Goal: Task Accomplishment & Management: Complete application form

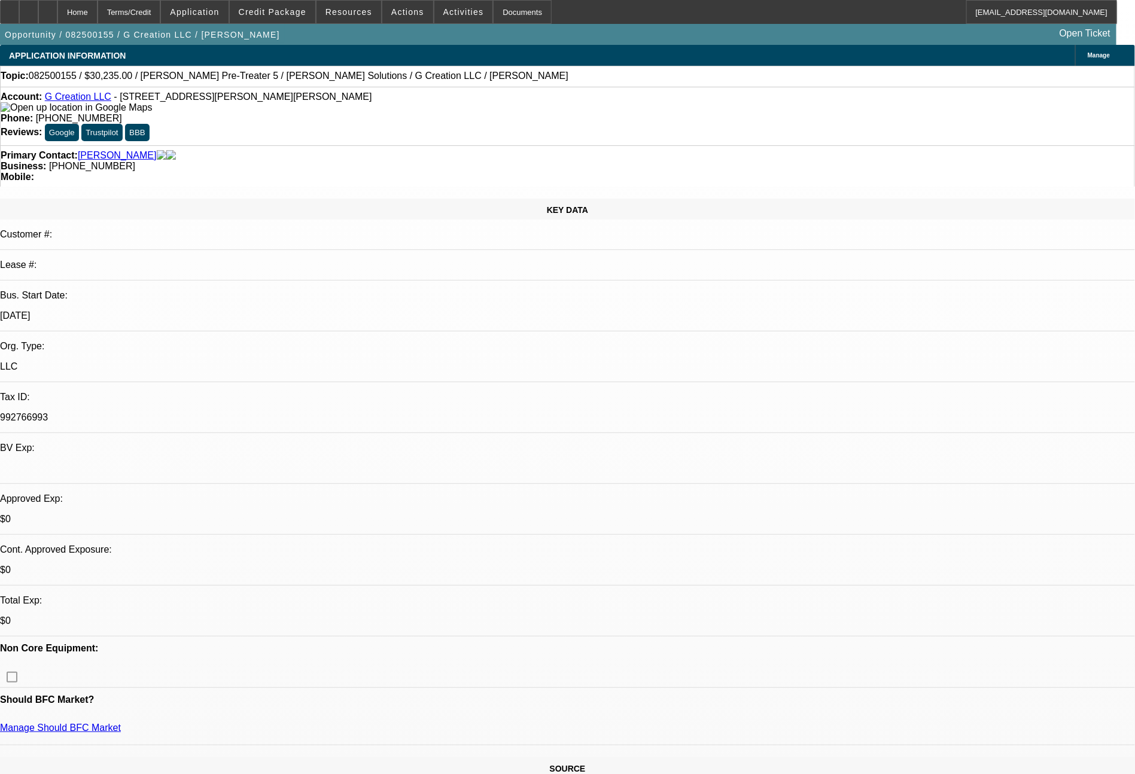
select select "0"
select select "6"
select select "0"
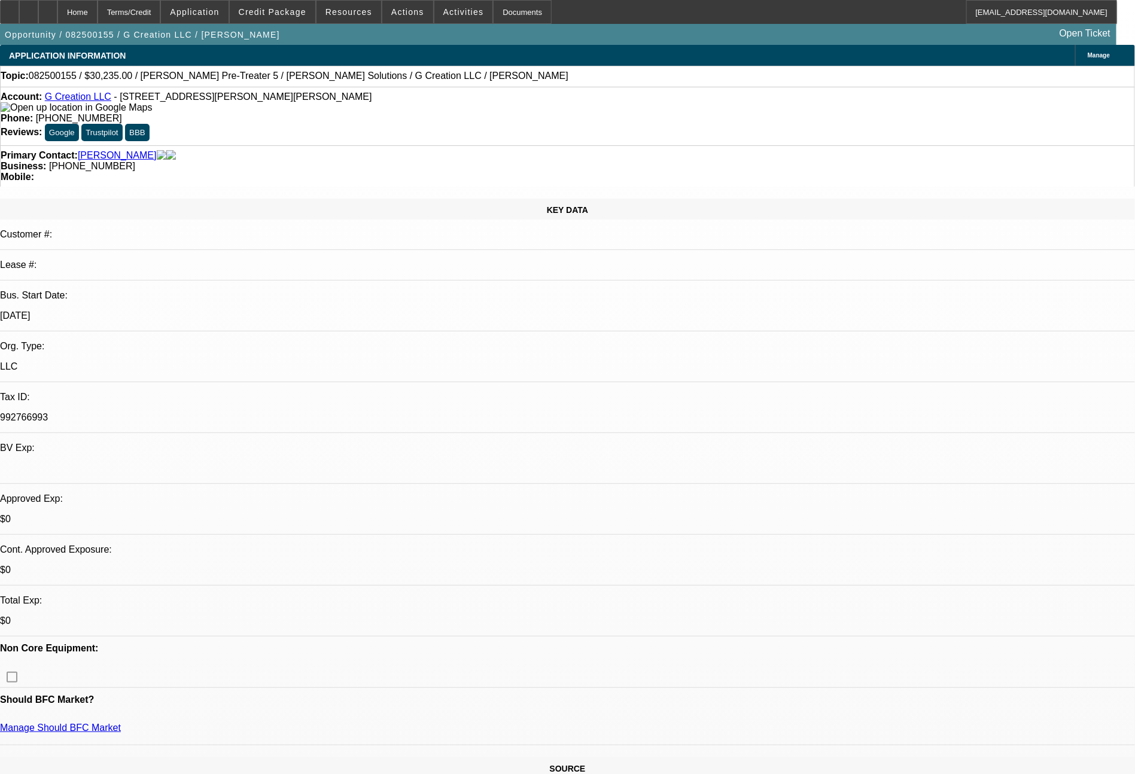
select select "0"
select select "6"
select select "0"
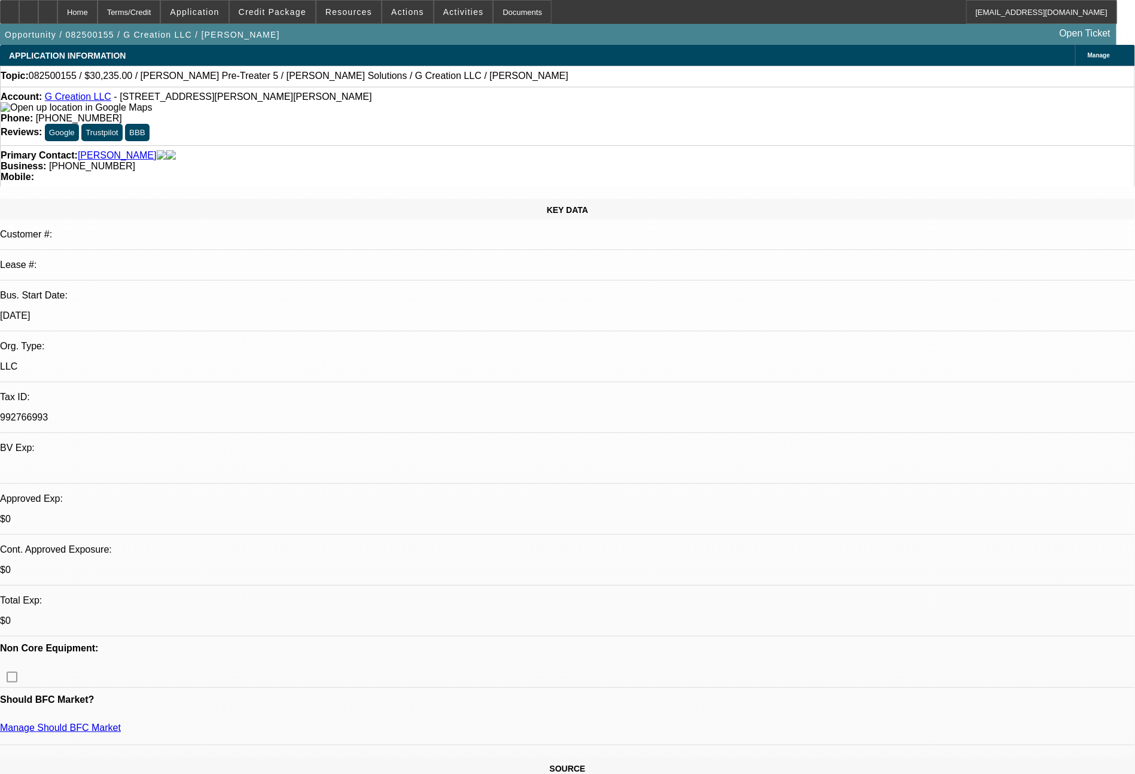
select select "0"
select select "6"
select select "0"
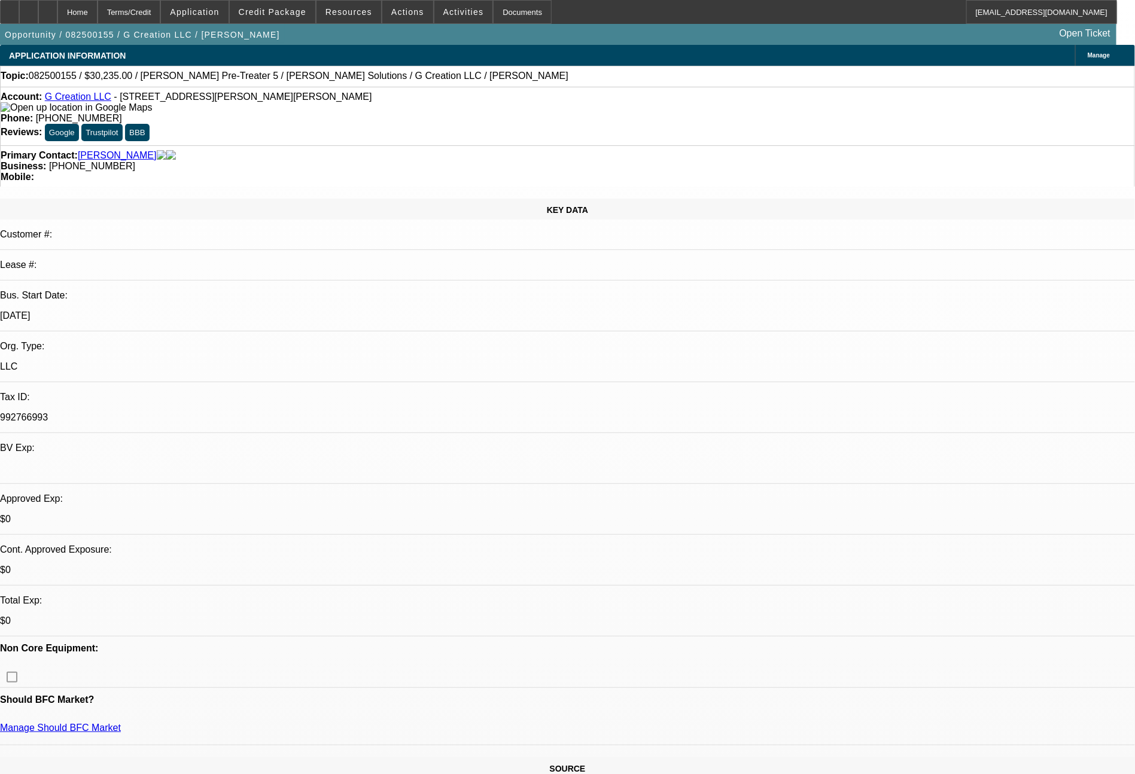
select select "6"
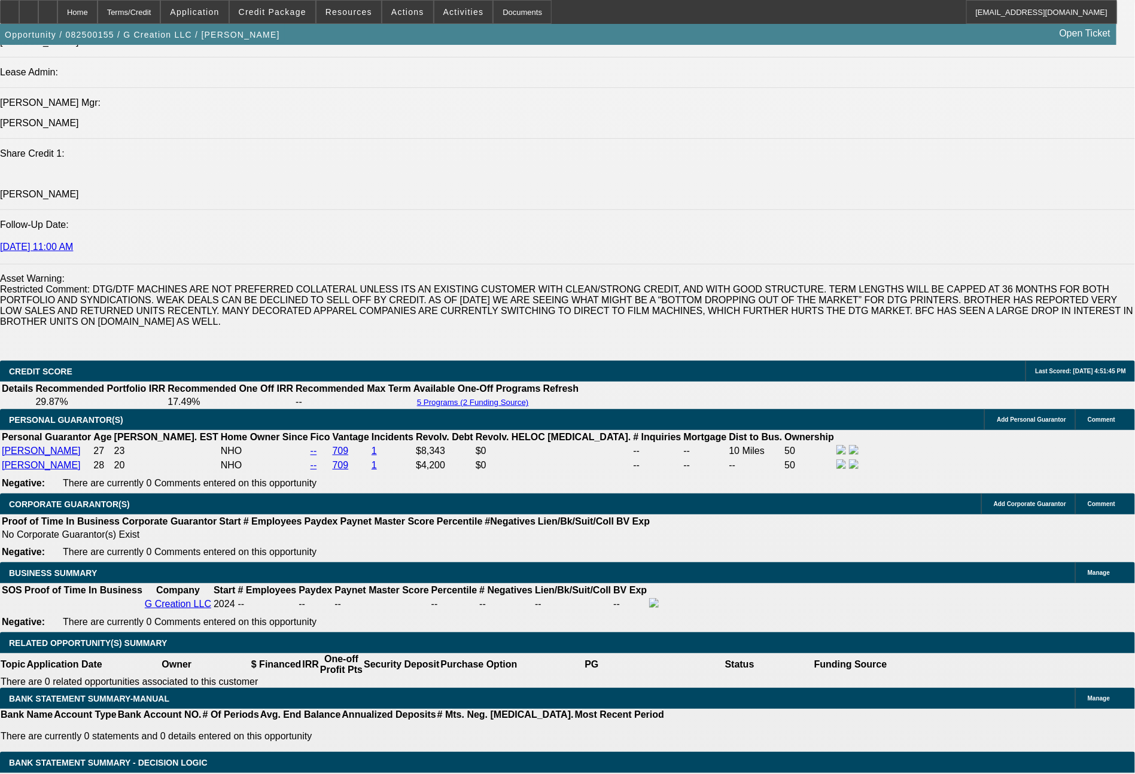
scroll to position [1582, 0]
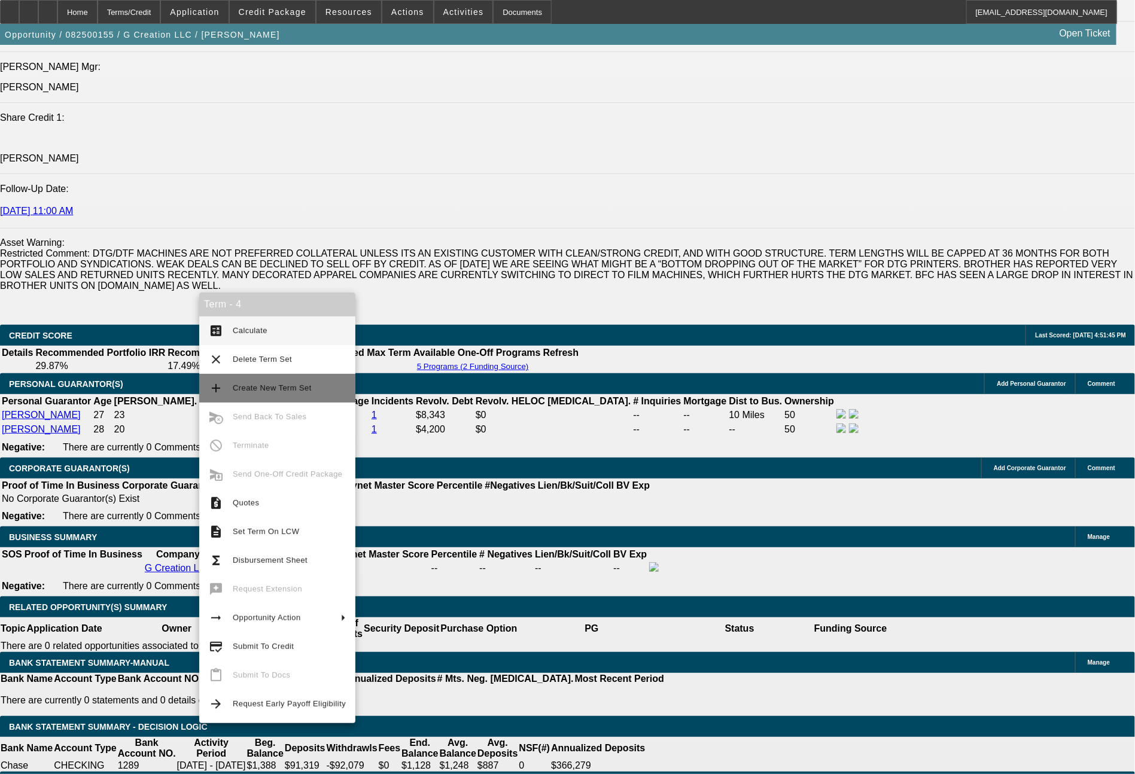
click at [264, 393] on span "Create New Term Set" at bounding box center [289, 388] width 113 height 14
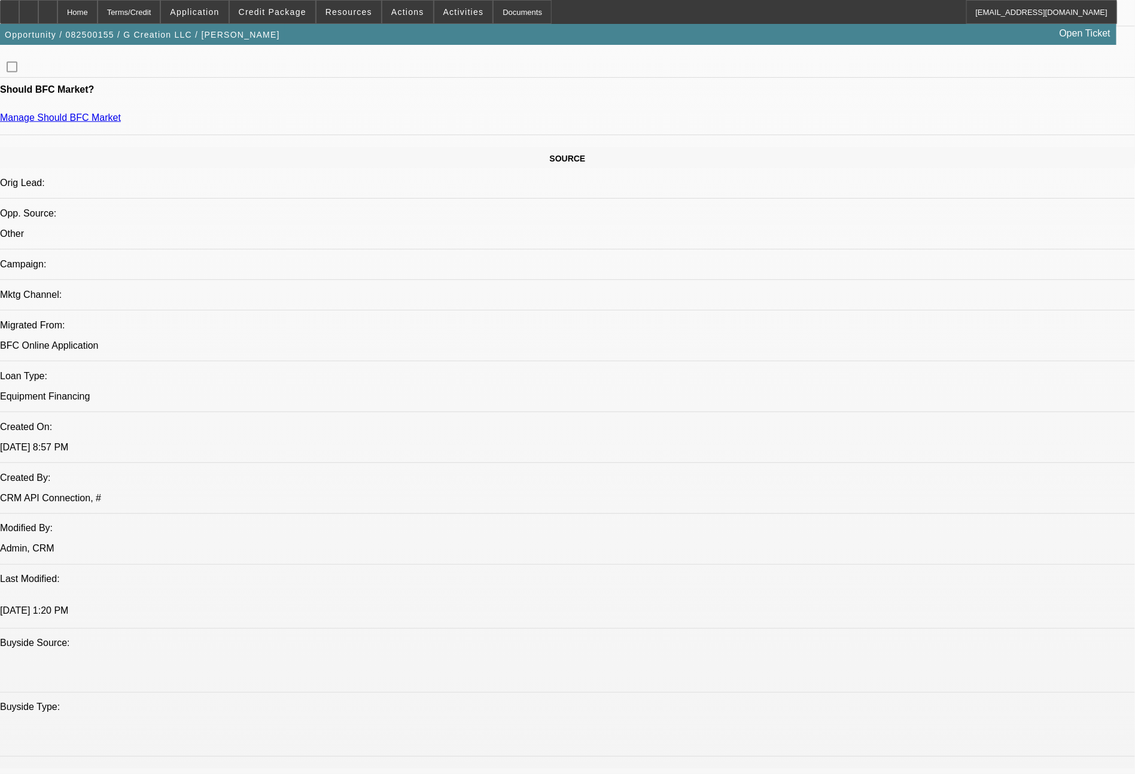
select select "0"
select select "6"
select select "0"
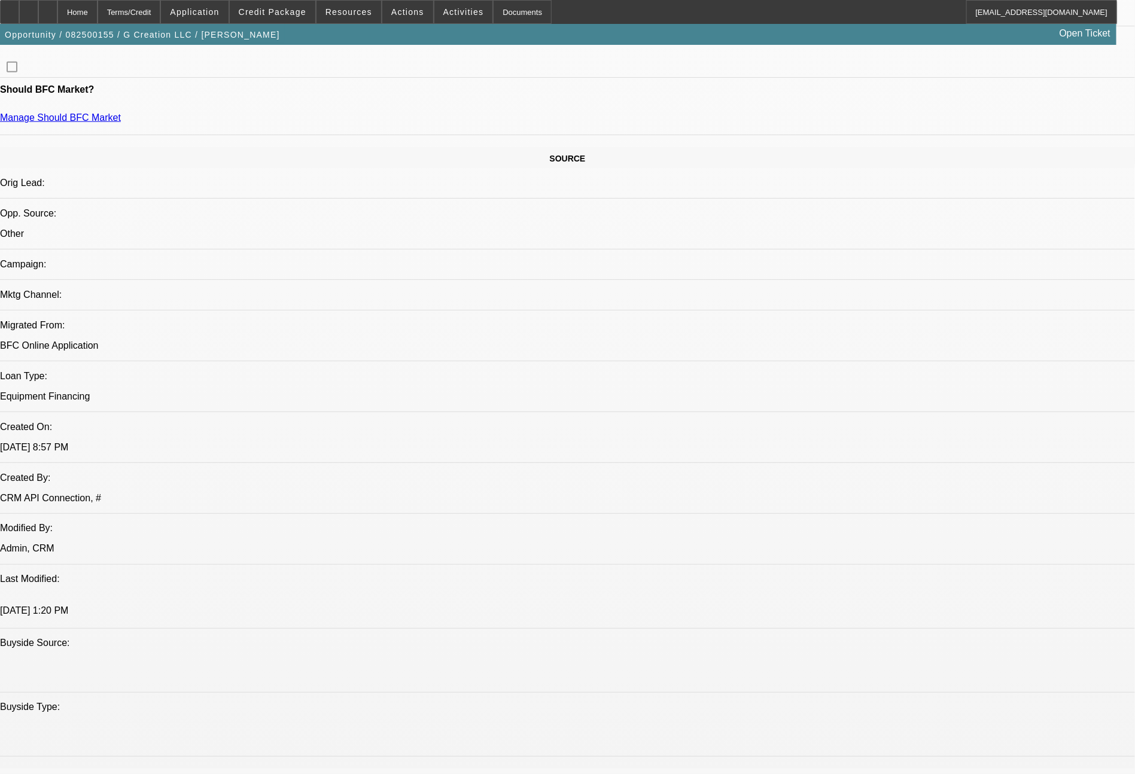
select select "0"
select select "6"
select select "0"
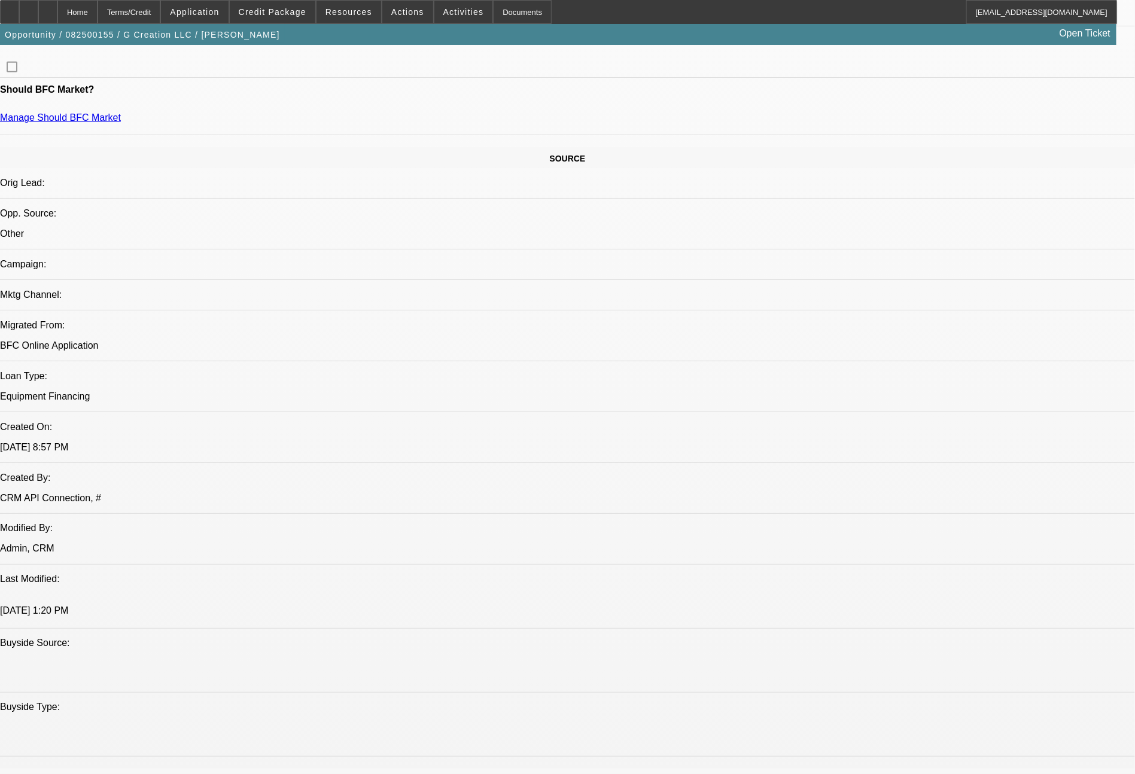
select select "0"
select select "6"
select select "0"
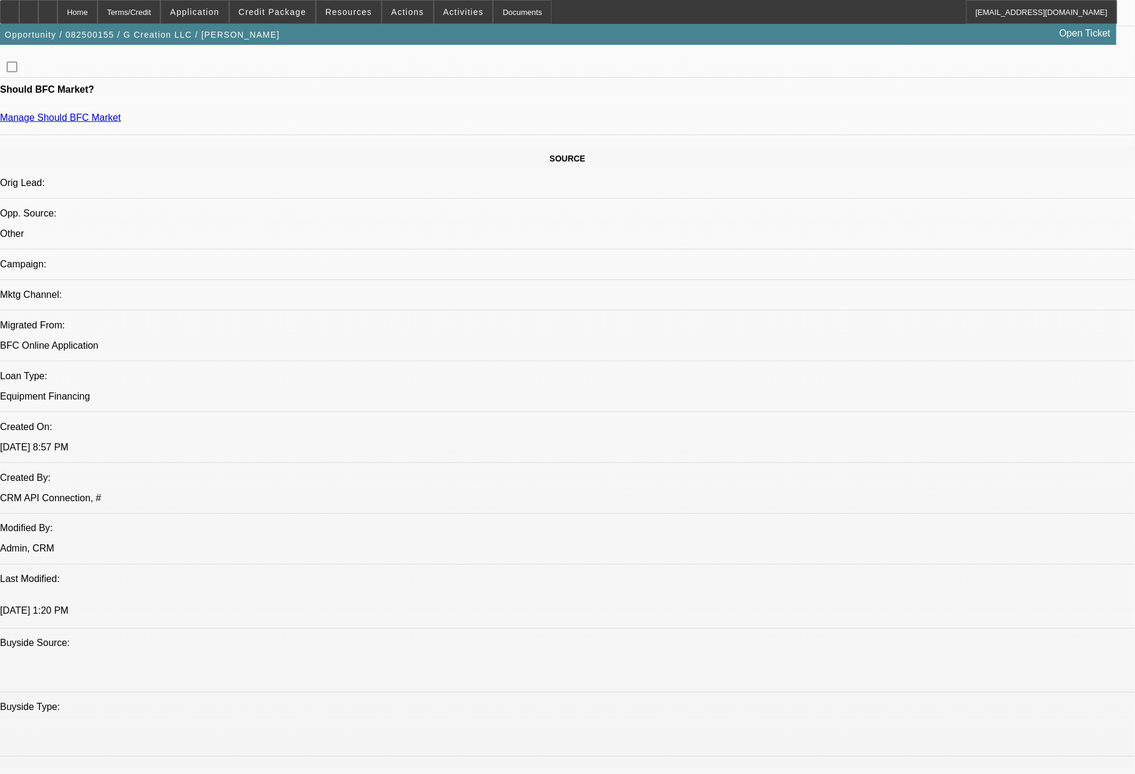
select select "6"
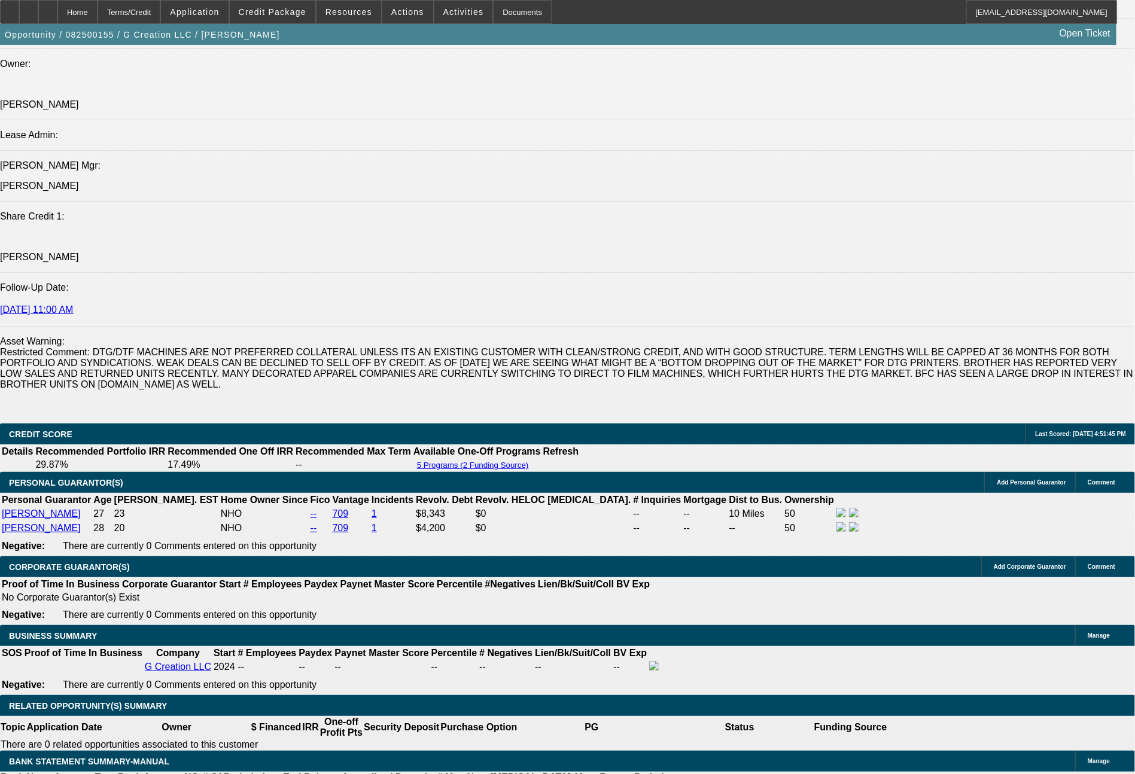
scroll to position [1519, 0]
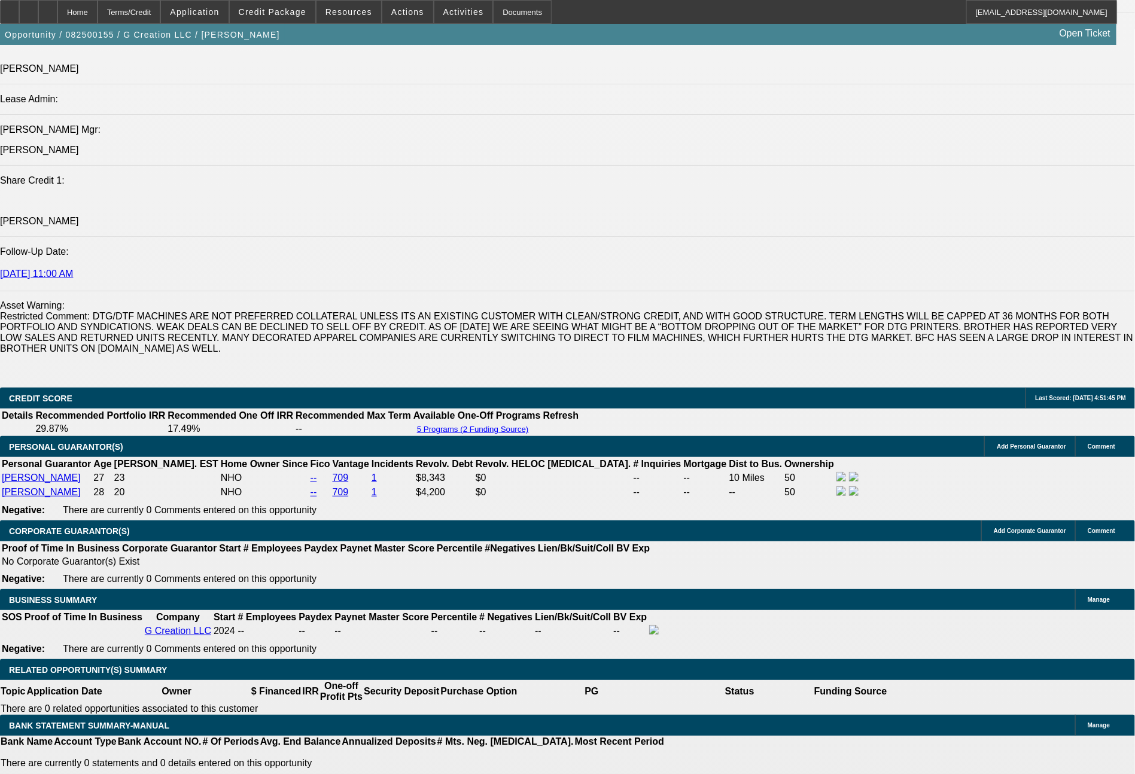
drag, startPoint x: 228, startPoint y: 516, endPoint x: 279, endPoint y: 514, distance: 50.9
type input "2"
type input "UNKNOWN"
type input "24"
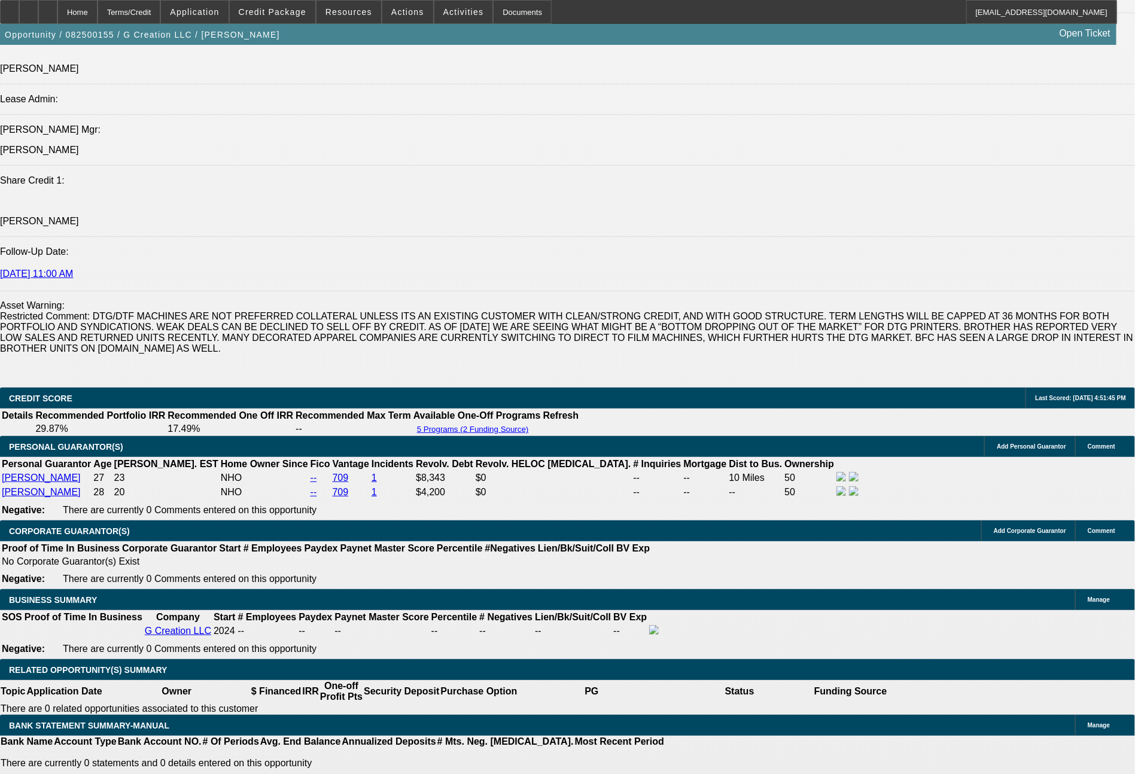
type input "$1,276.42"
type input "24"
drag, startPoint x: 172, startPoint y: 512, endPoint x: 212, endPoint y: 512, distance: 39.5
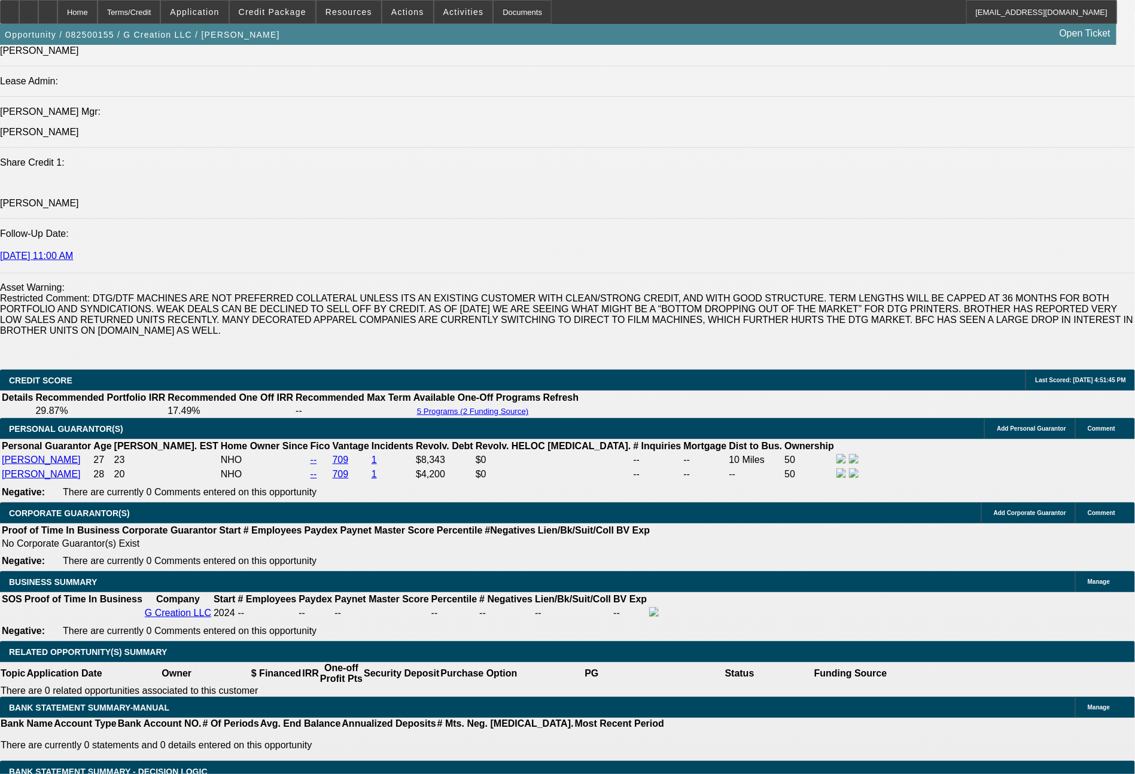
type input "12"
type input "1282"
type input "32.4"
type input "122"
type input "12912"
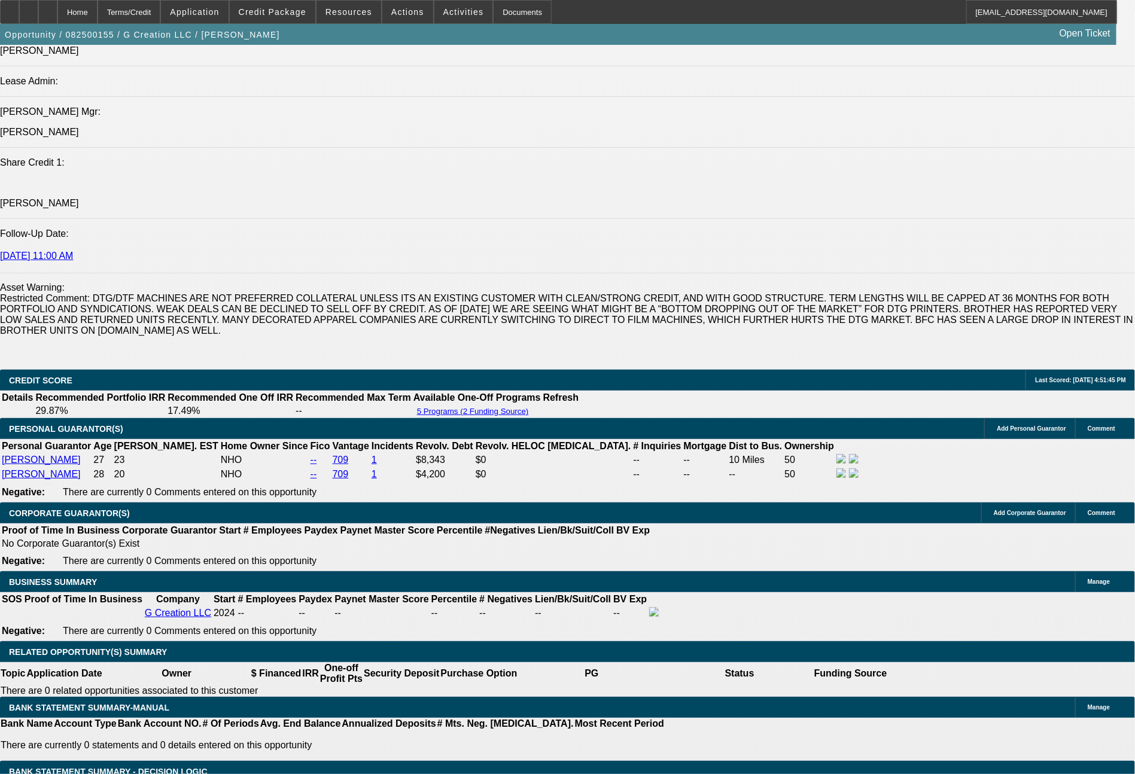
type input "690.6"
type input "1291"
type input "33.1"
type input "$1,291.00"
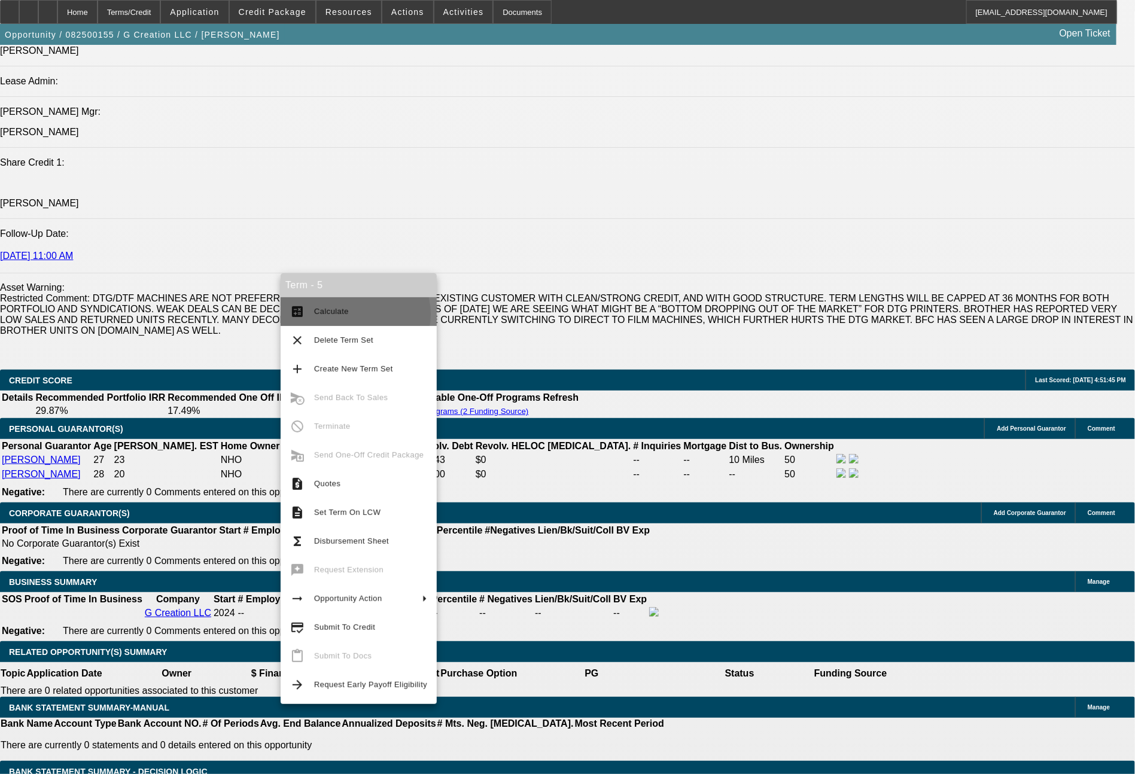
click at [352, 314] on span "Calculate" at bounding box center [370, 312] width 113 height 14
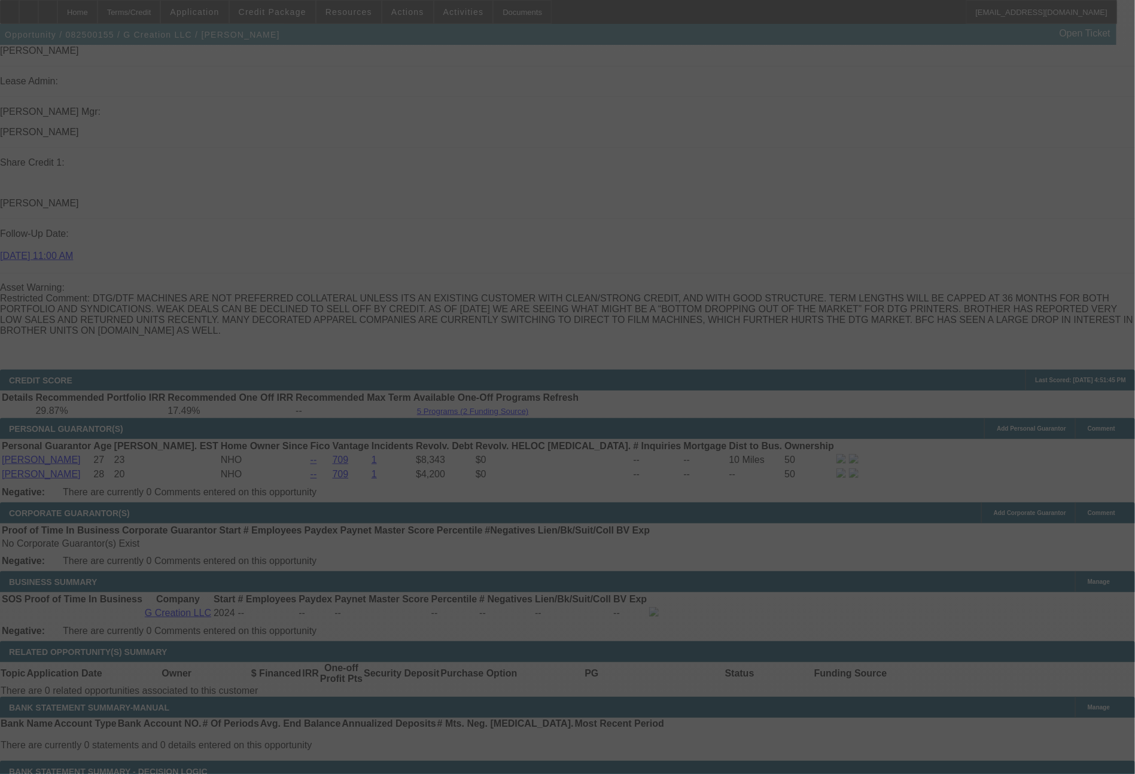
select select "0"
select select "6"
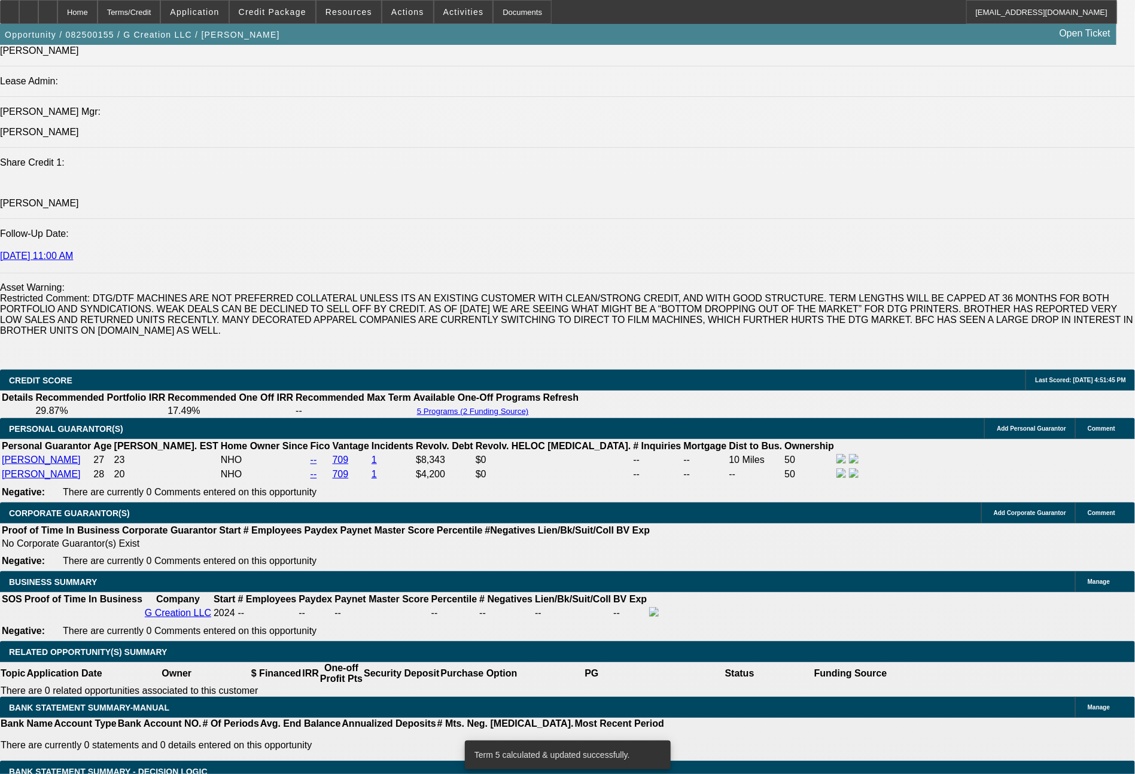
drag, startPoint x: 210, startPoint y: 424, endPoint x: 275, endPoint y: 424, distance: 65.2
type input "$7,400.00"
type input "UNKNOWN"
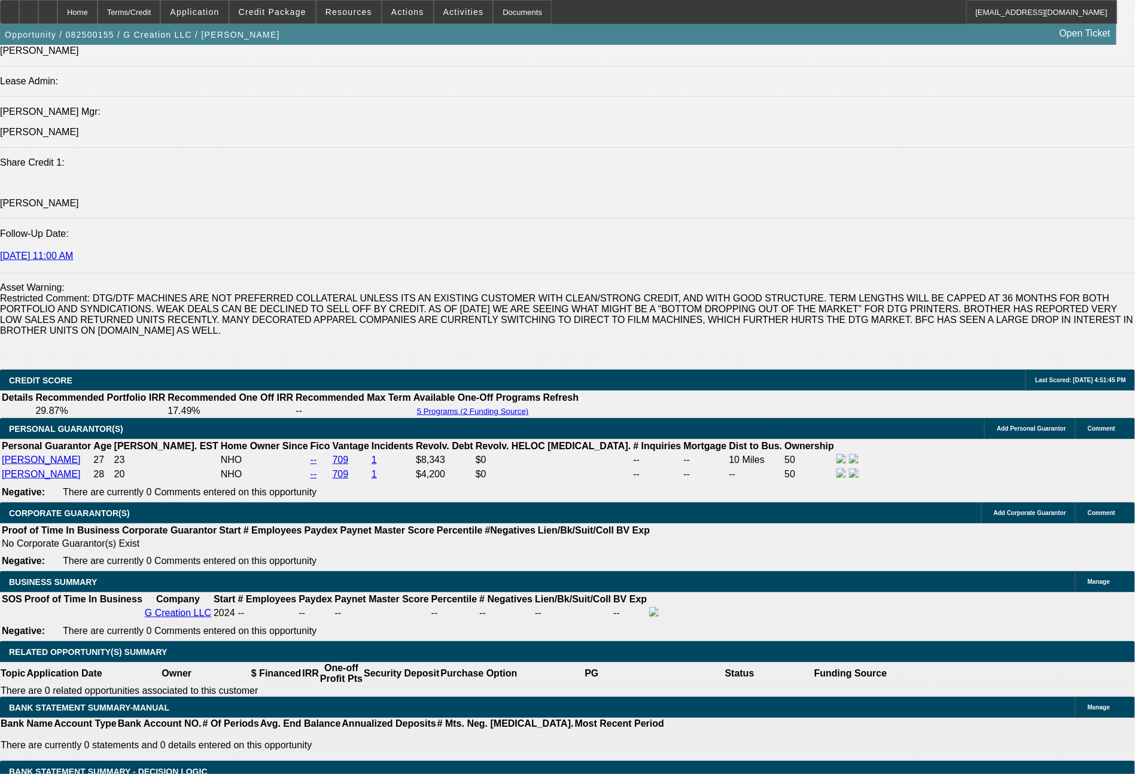
drag, startPoint x: 178, startPoint y: 508, endPoint x: 256, endPoint y: 509, distance: 77.2
type input "1"
type input "1313."
type input "33.1"
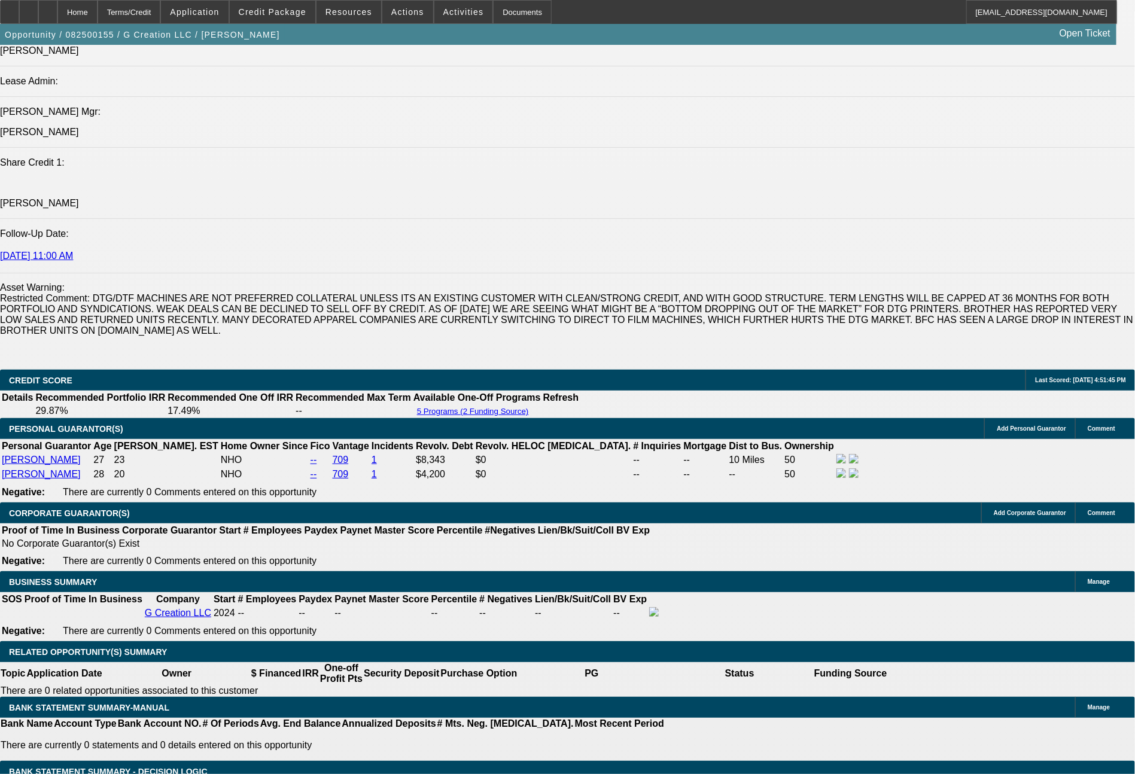
type input "$1,313.97"
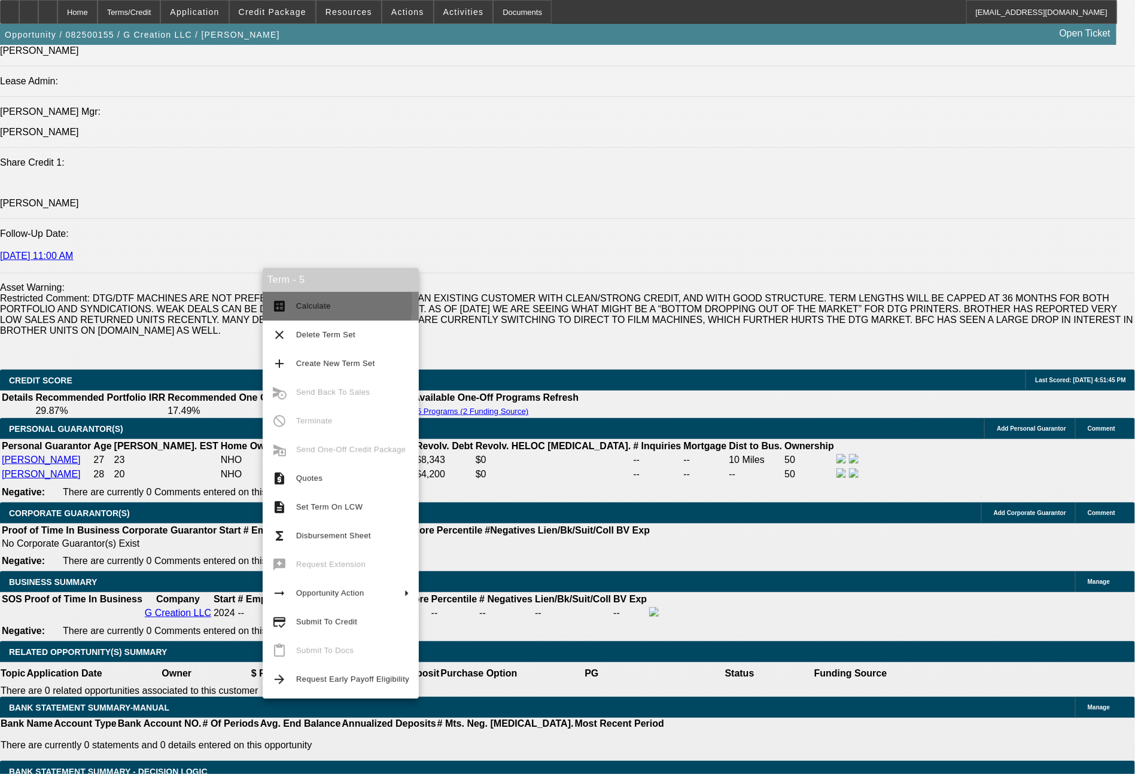
click at [311, 305] on span "Calculate" at bounding box center [313, 306] width 35 height 9
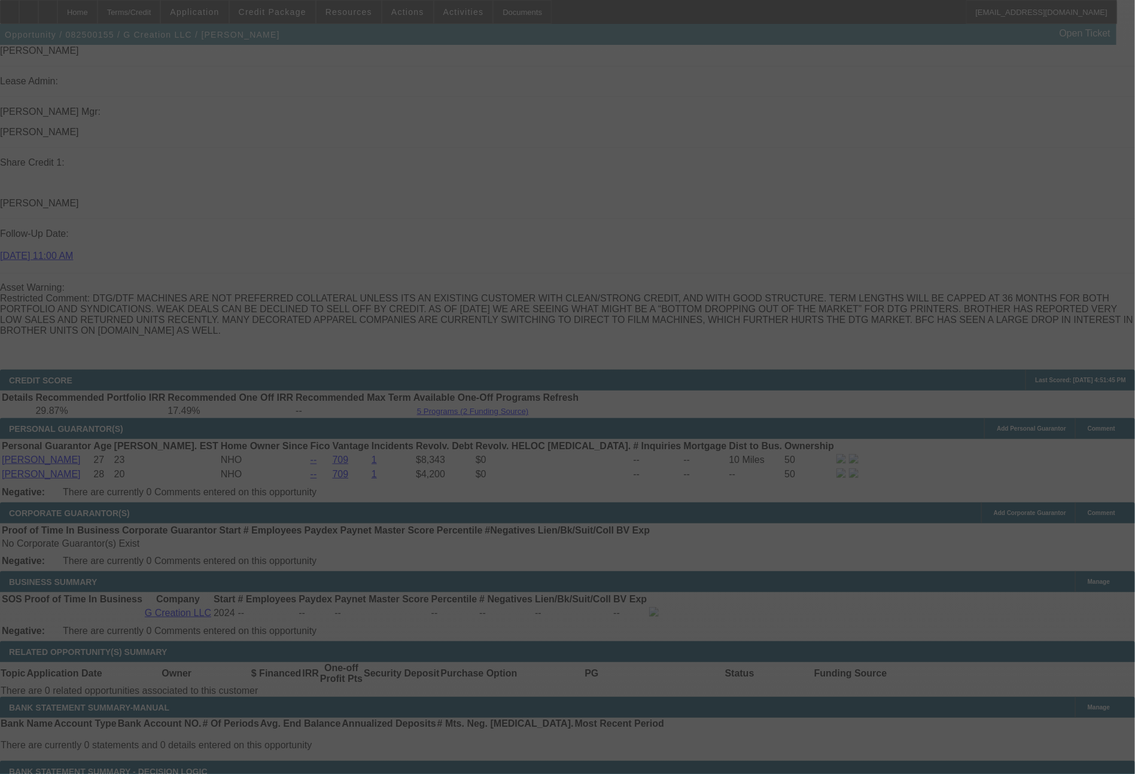
select select "0"
select select "6"
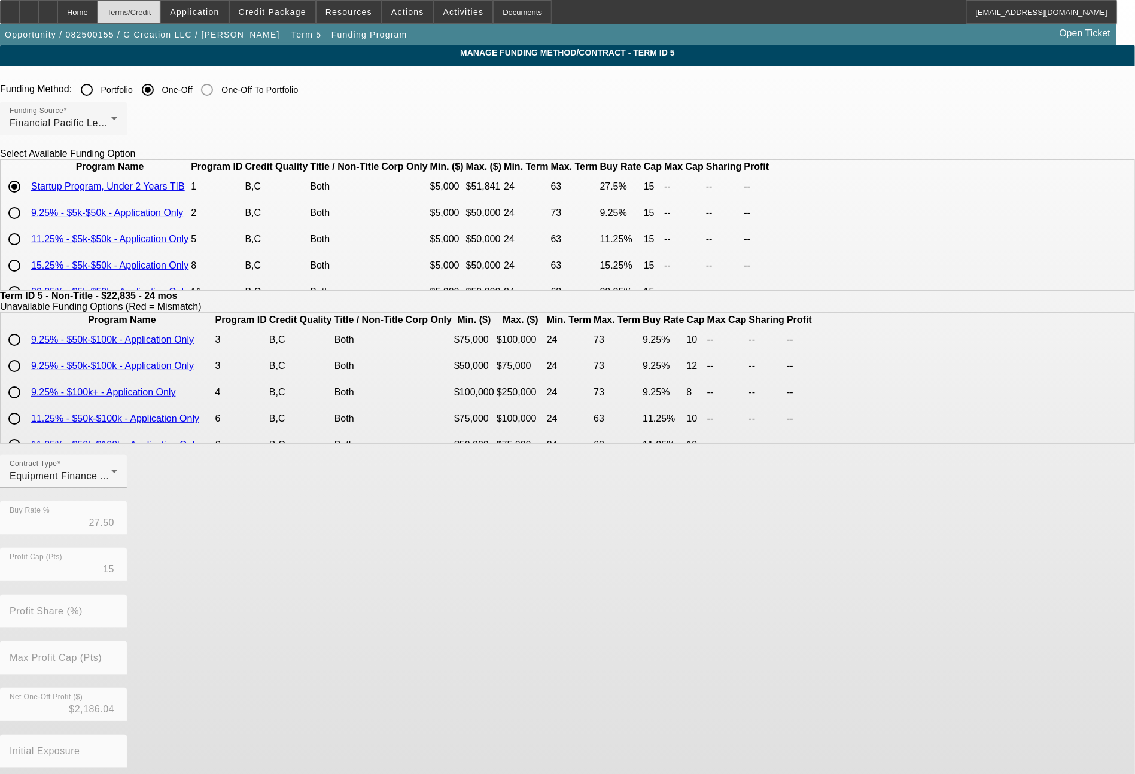
click at [161, 19] on div "Terms/Credit" at bounding box center [129, 12] width 63 height 24
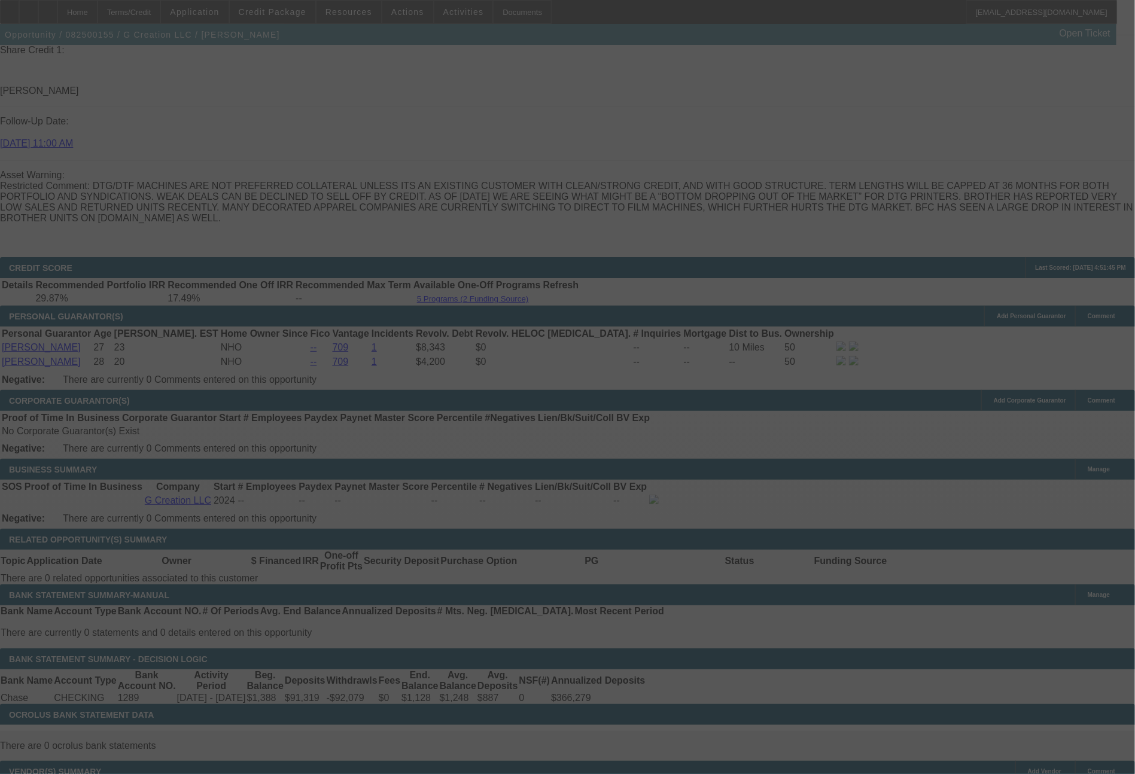
scroll to position [1644, 0]
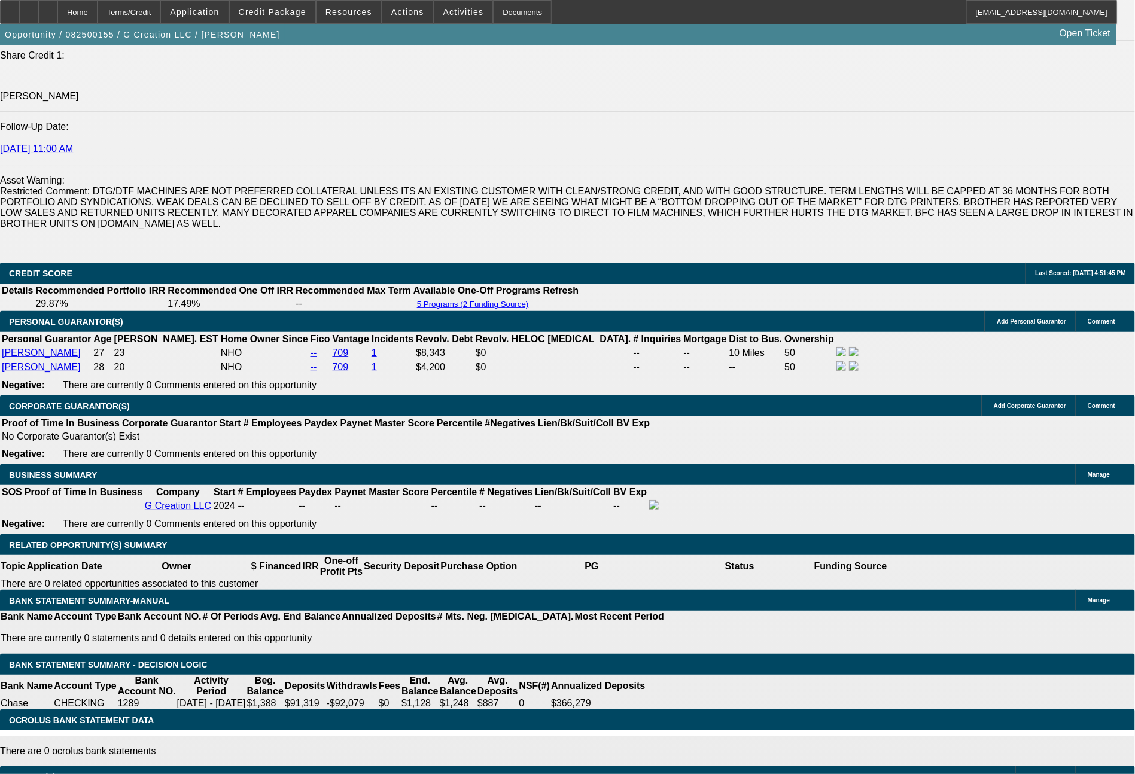
select select "0"
select select "6"
select select "0"
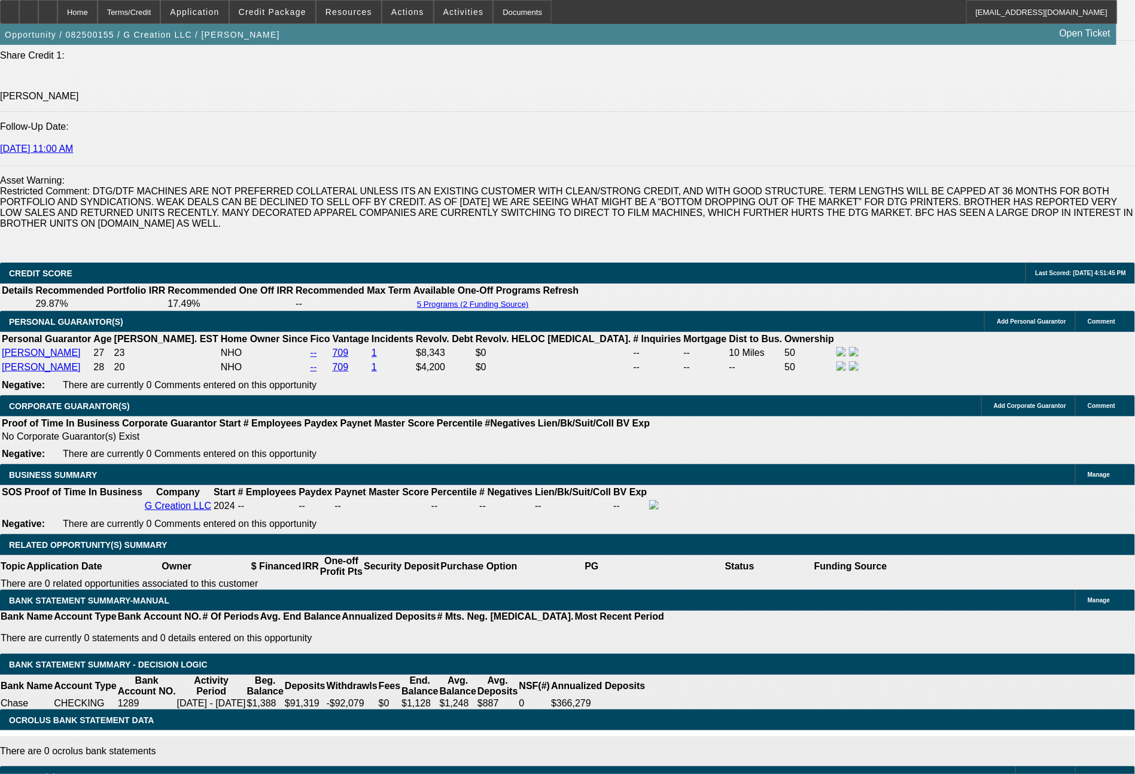
select select "0"
select select "6"
select select "0"
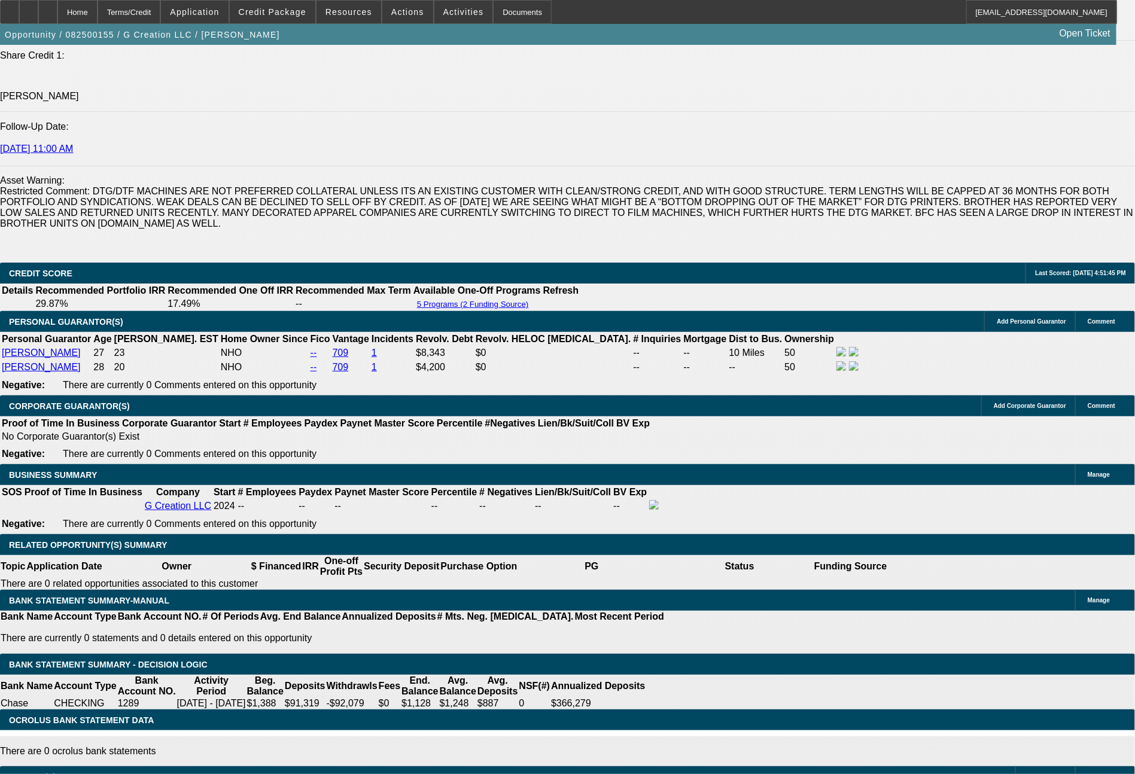
select select "0"
select select "6"
select select "0"
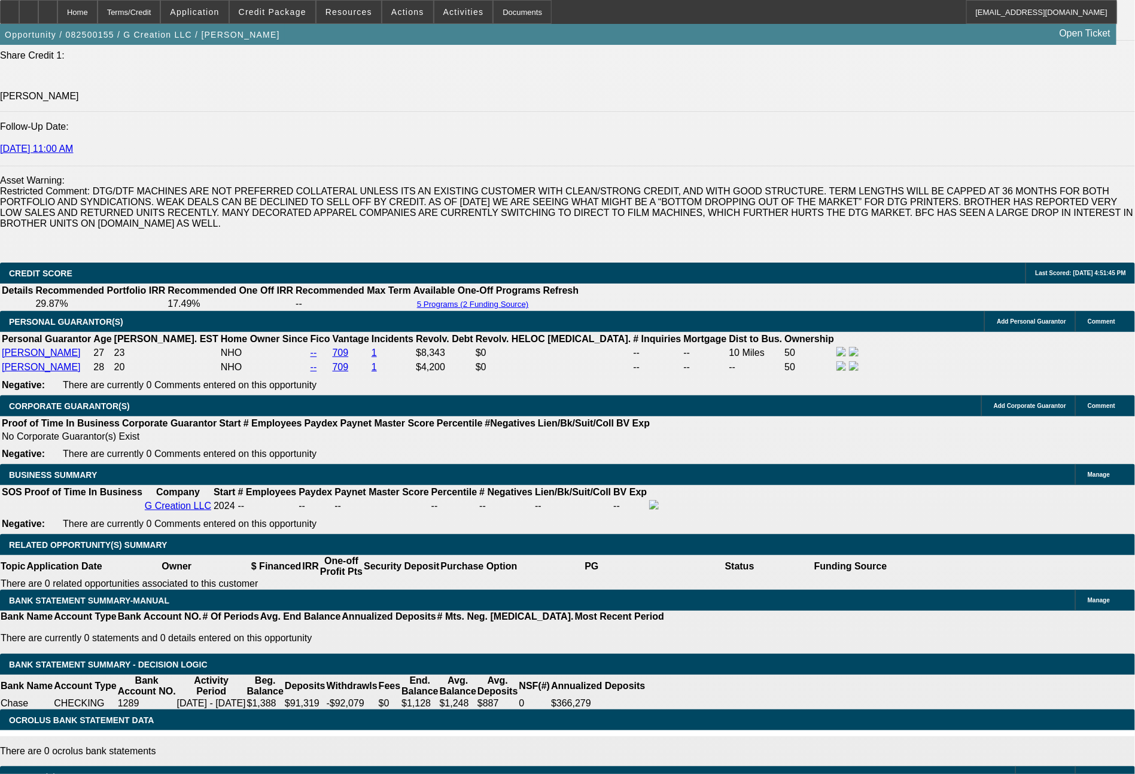
select select "6"
click at [351, 14] on span "Resources" at bounding box center [349, 12] width 47 height 10
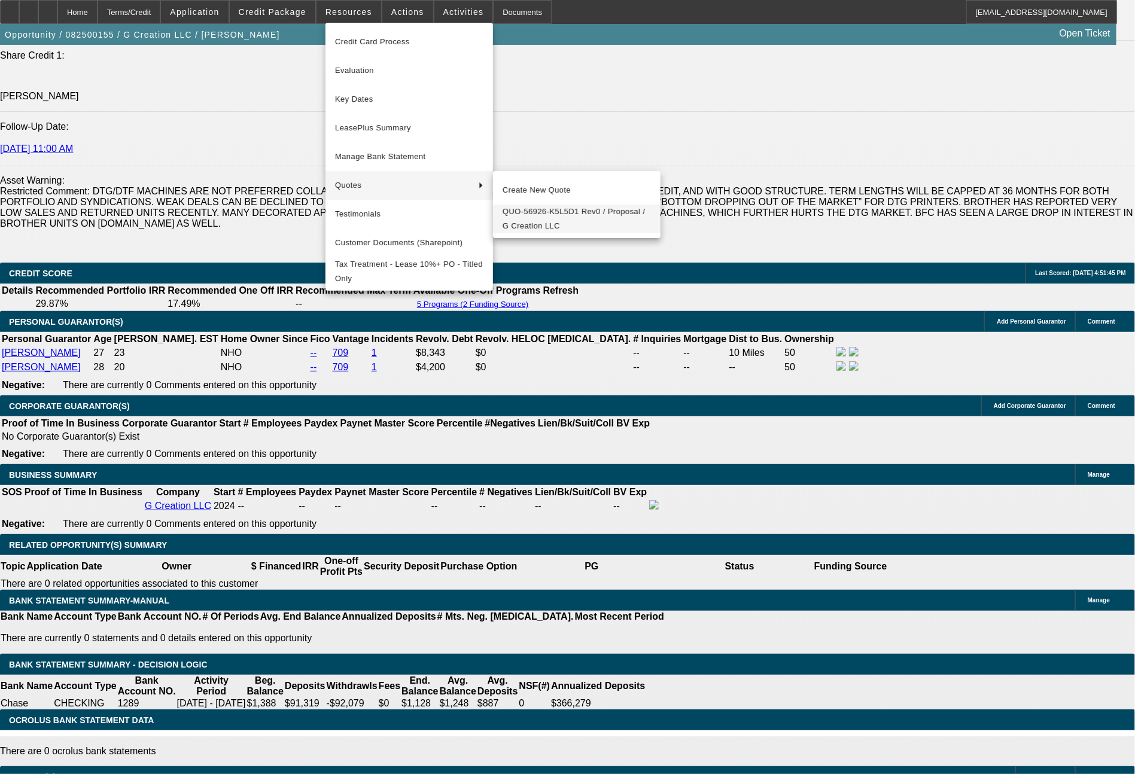
click at [541, 215] on span "QUO-56926-K5L5D1 Rev0 / Proposal / G Creation LLC" at bounding box center [577, 219] width 148 height 29
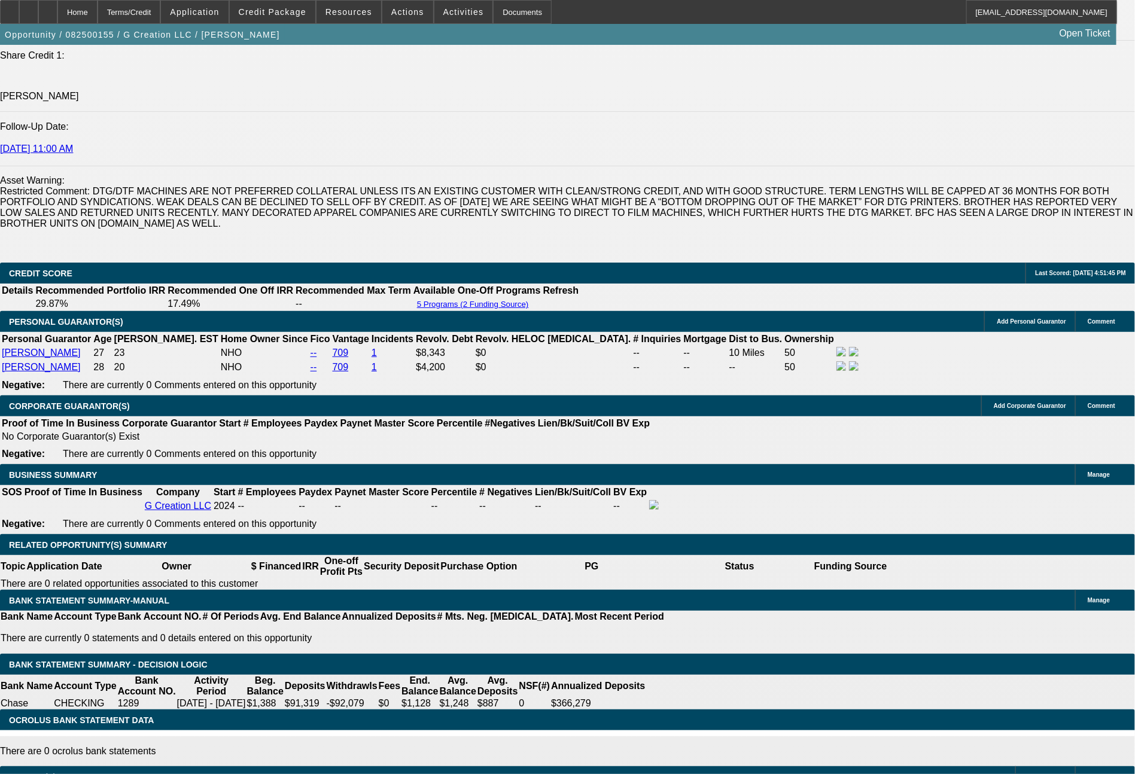
scroll to position [1662, 0]
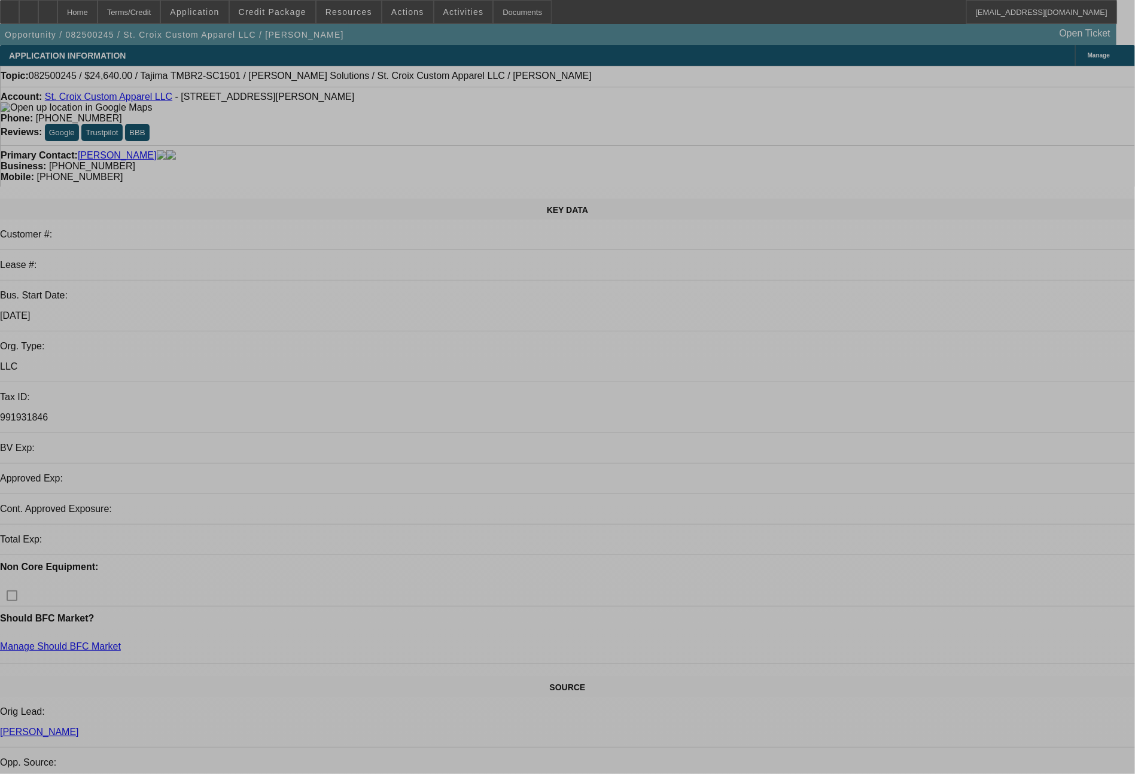
select select "0"
select select "2"
select select "0"
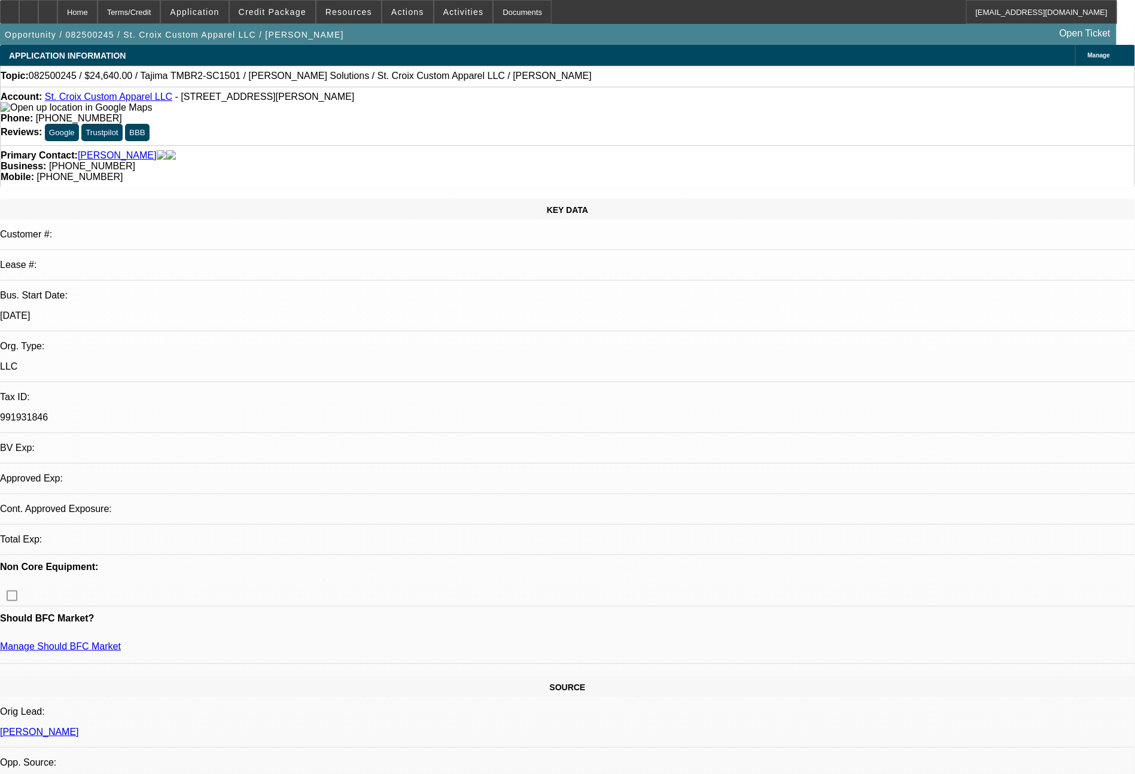
select select "0"
select select "2"
select select "0"
select select "2"
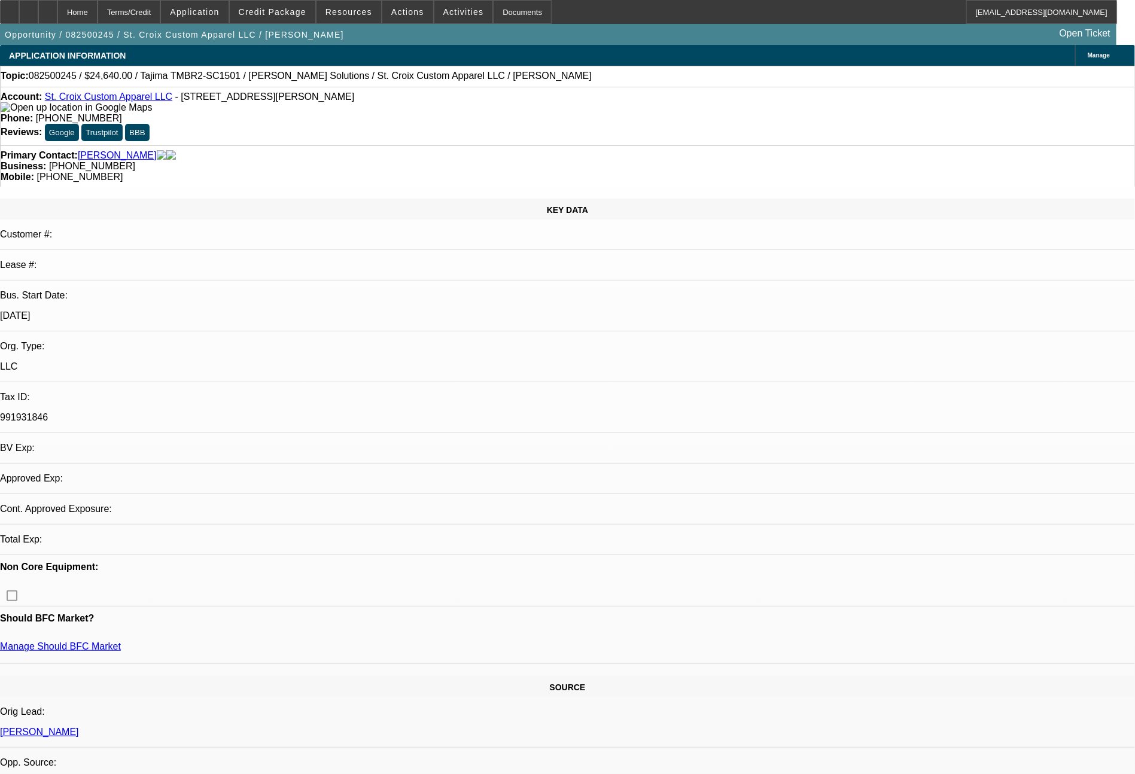
select select "0"
select select "2"
select select "0"
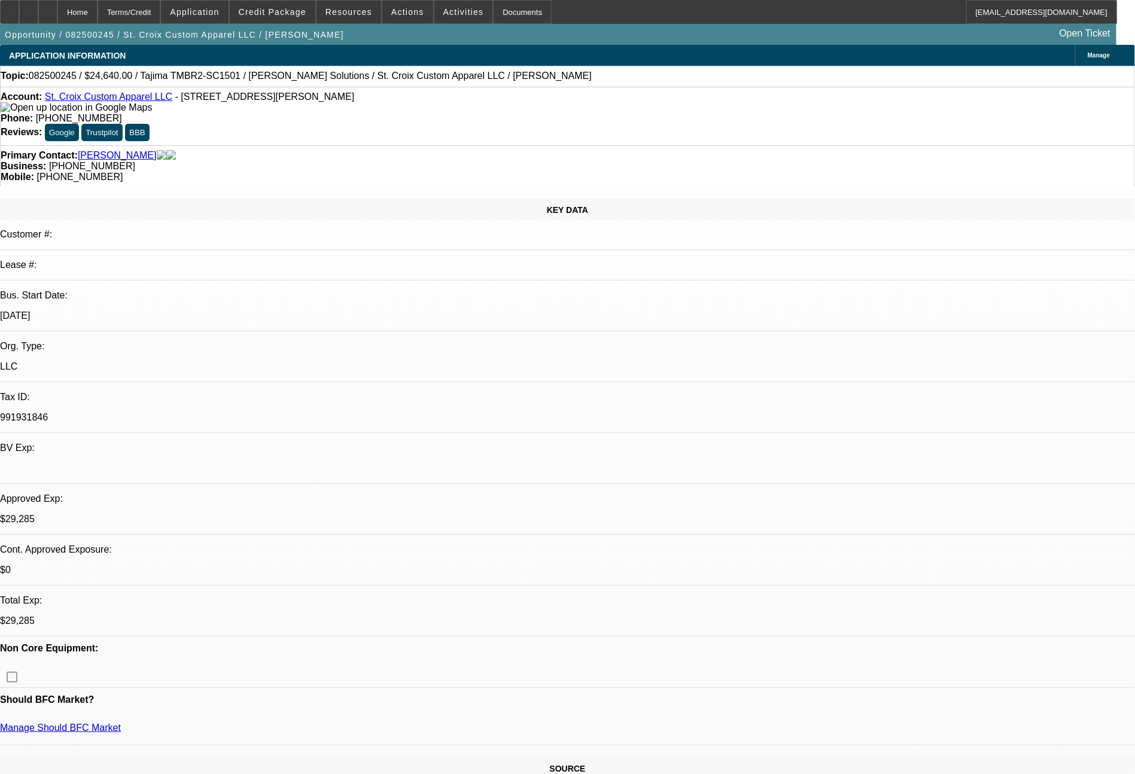
select select "1"
select select "2"
select select "6"
select select "1"
select select "2"
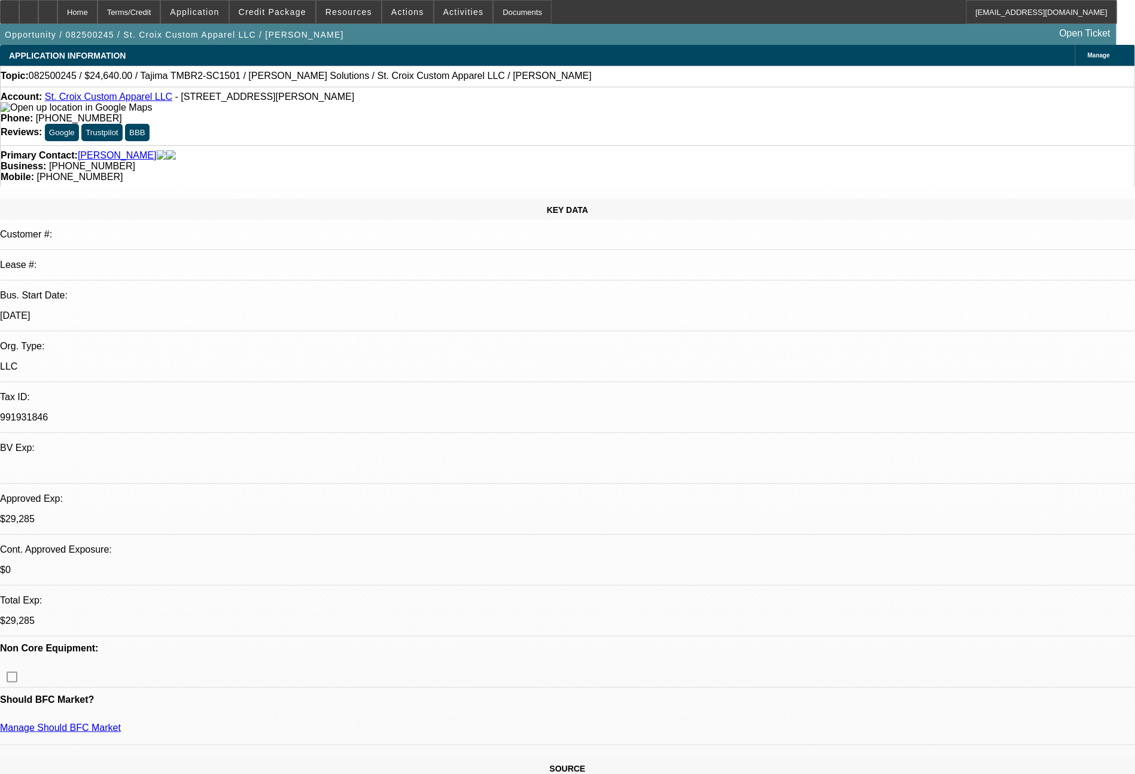
select select "6"
select select "1"
select select "2"
select select "6"
select select "1"
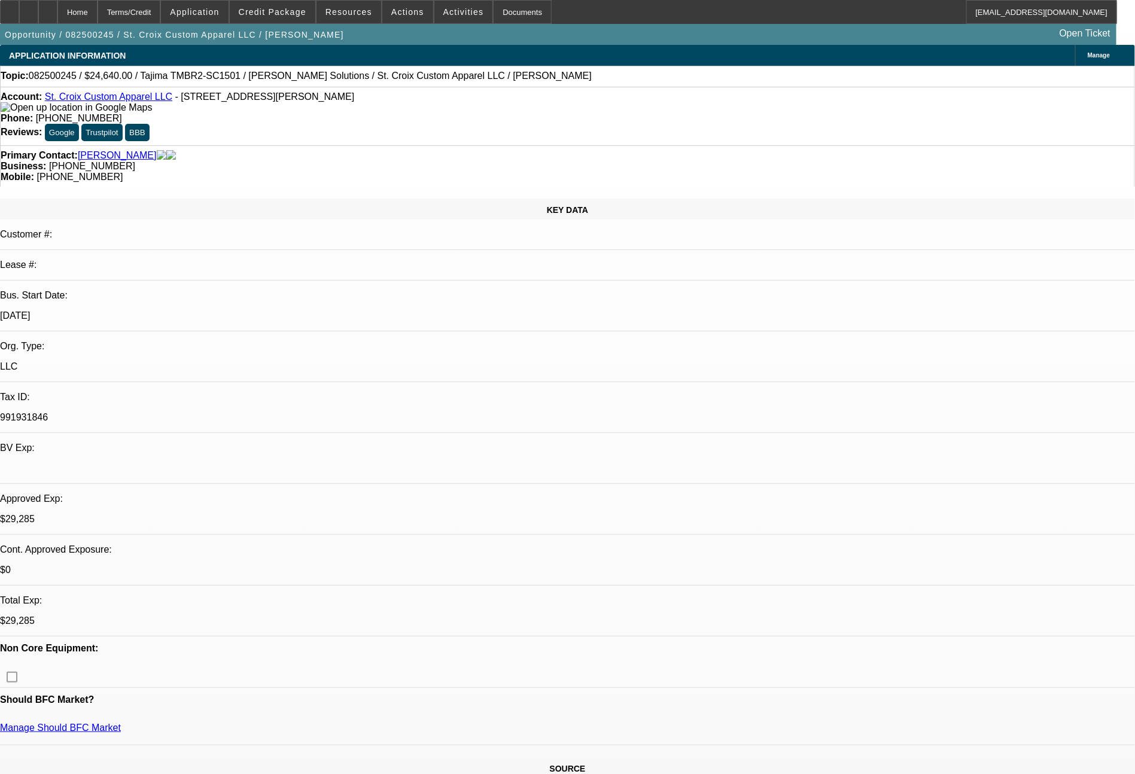
select select "2"
select select "6"
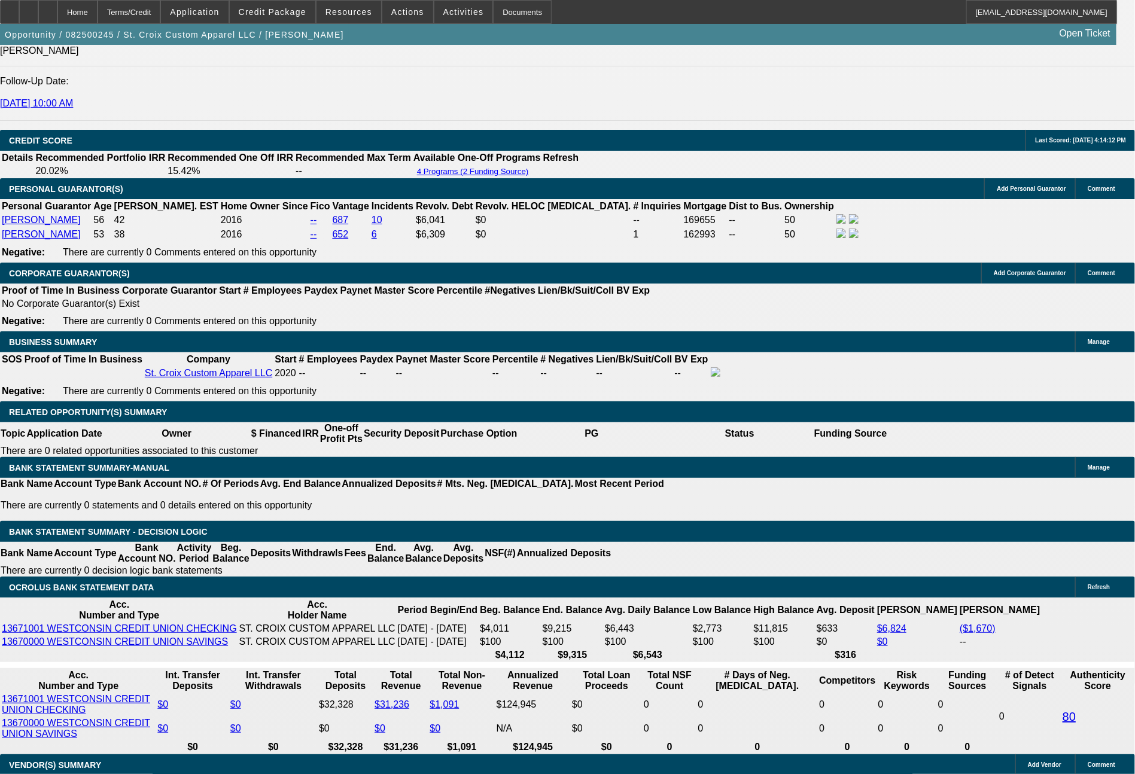
scroll to position [1679, 0]
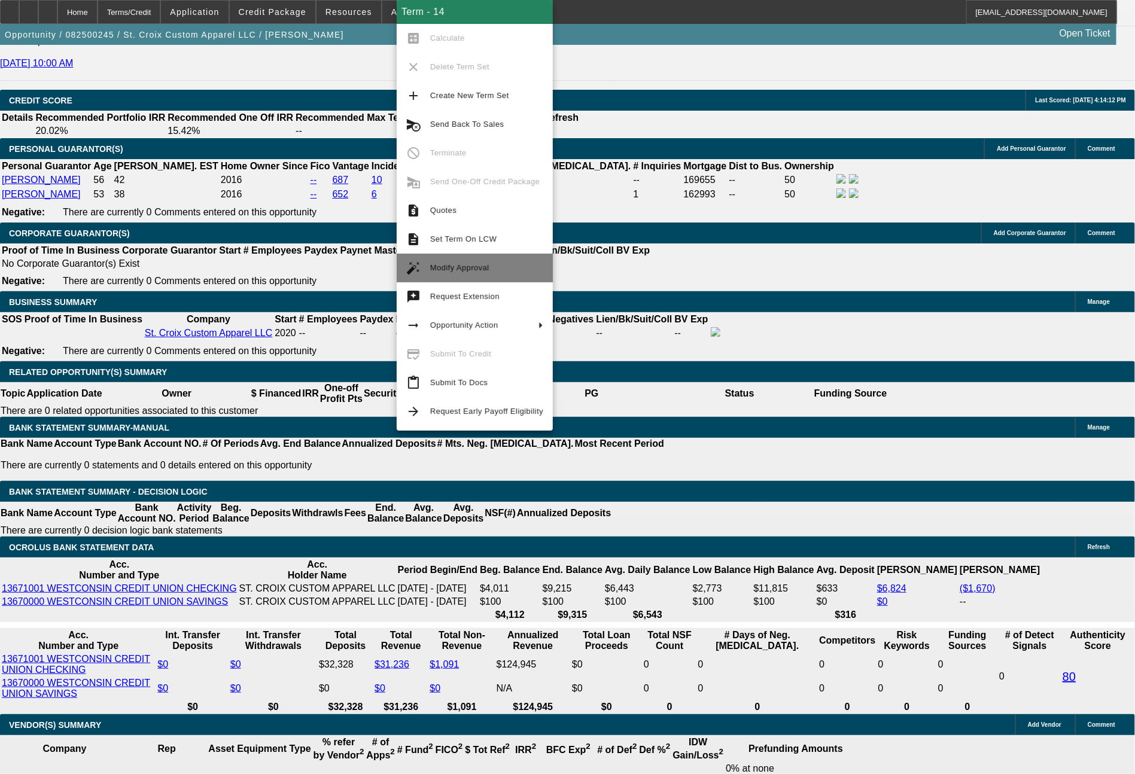
click at [457, 271] on span "Modify Approval" at bounding box center [459, 267] width 59 height 9
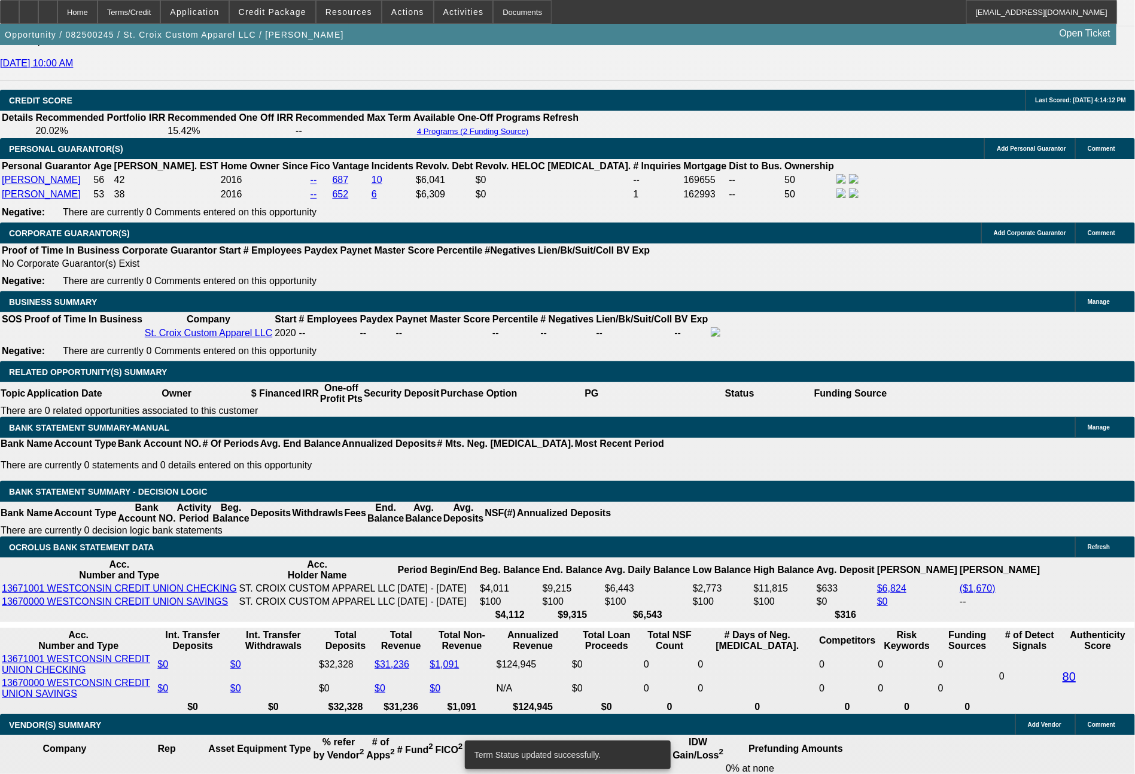
select select "0"
select select "2"
select select "0"
select select "6"
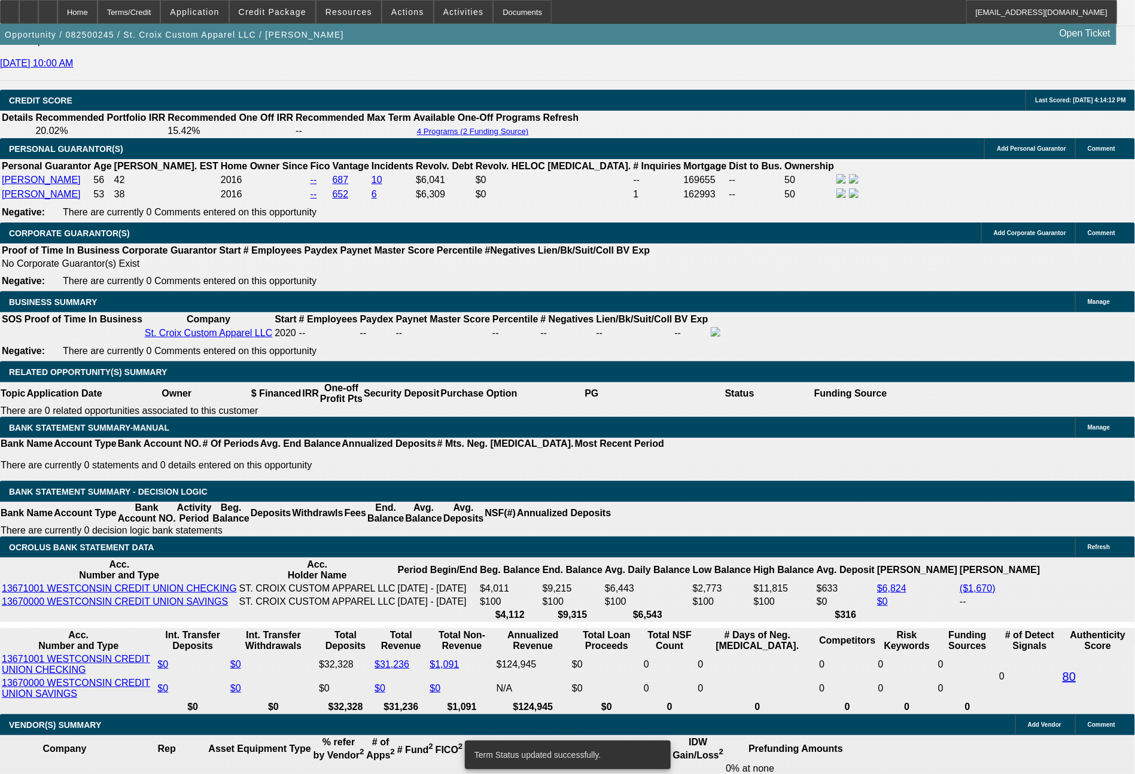
select select "0"
select select "2"
select select "0"
select select "6"
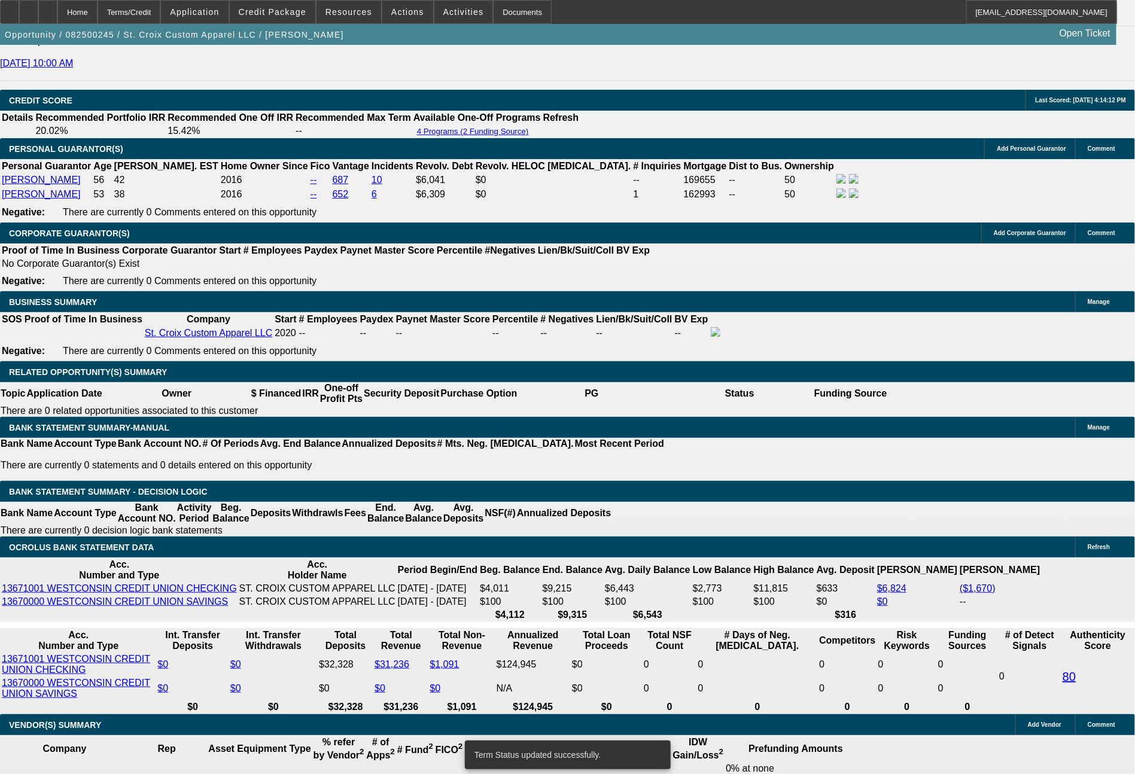
select select "0"
select select "2"
select select "0"
select select "6"
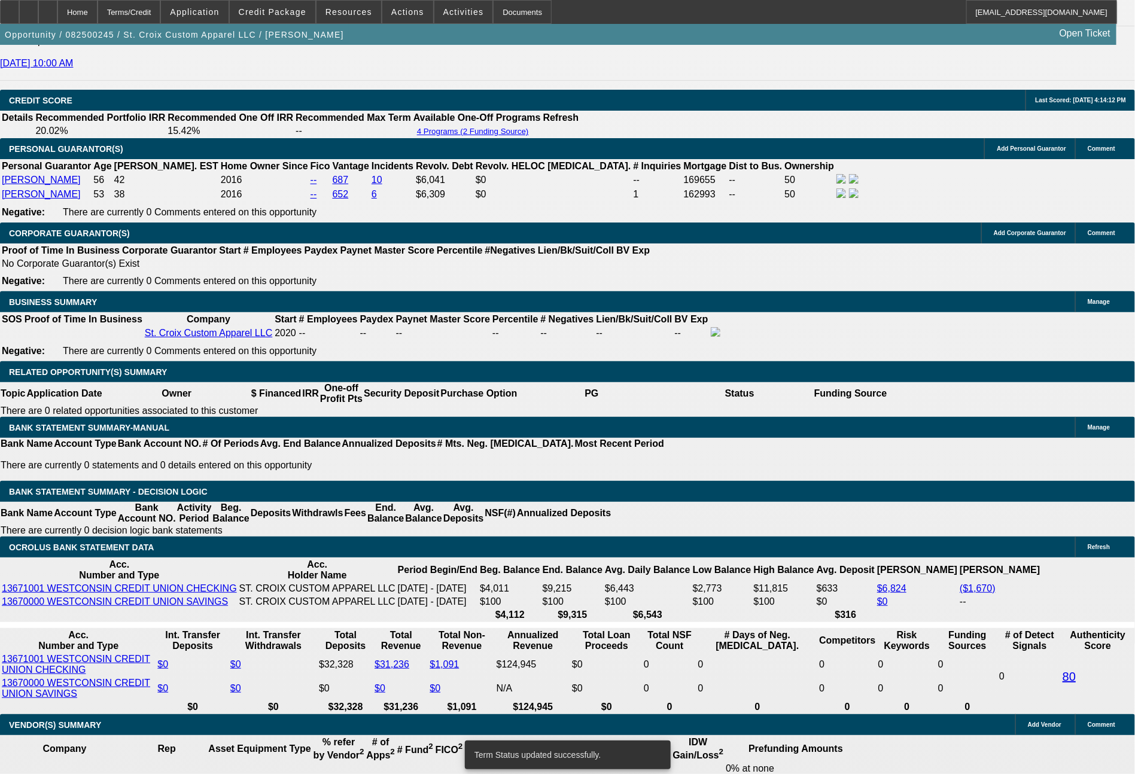
select select "0"
select select "2"
select select "0"
select select "6"
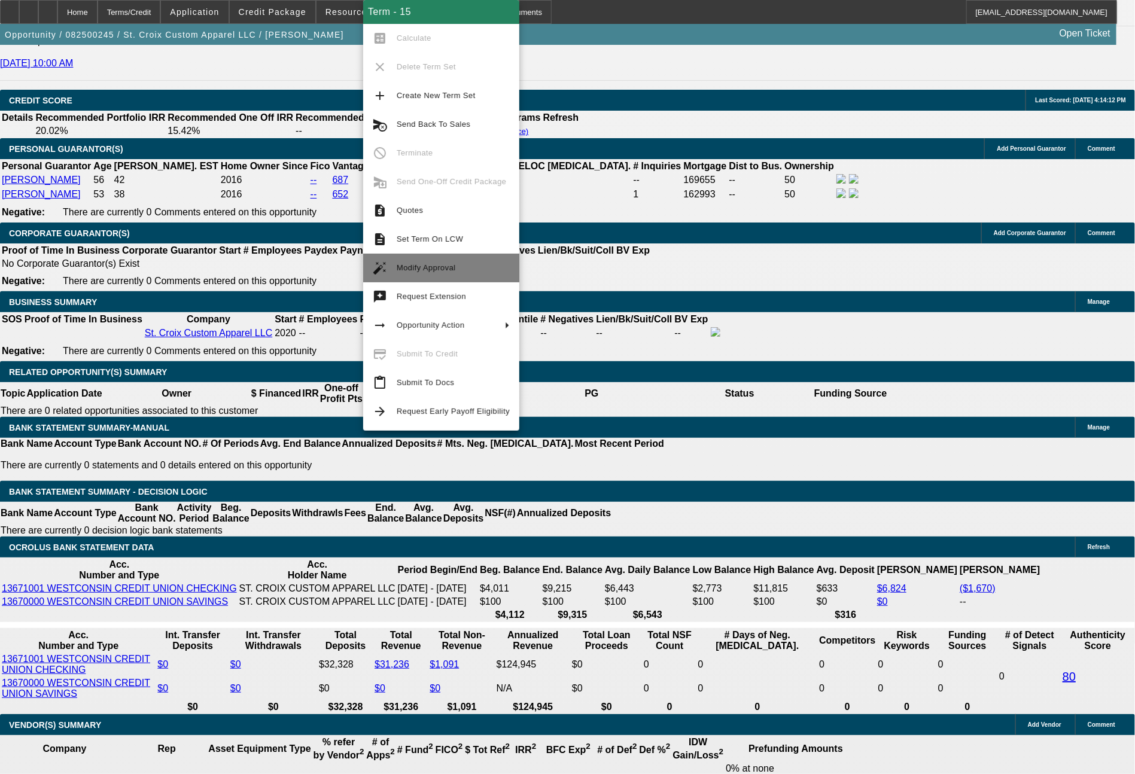
click at [440, 269] on span "Modify Approval" at bounding box center [426, 267] width 59 height 9
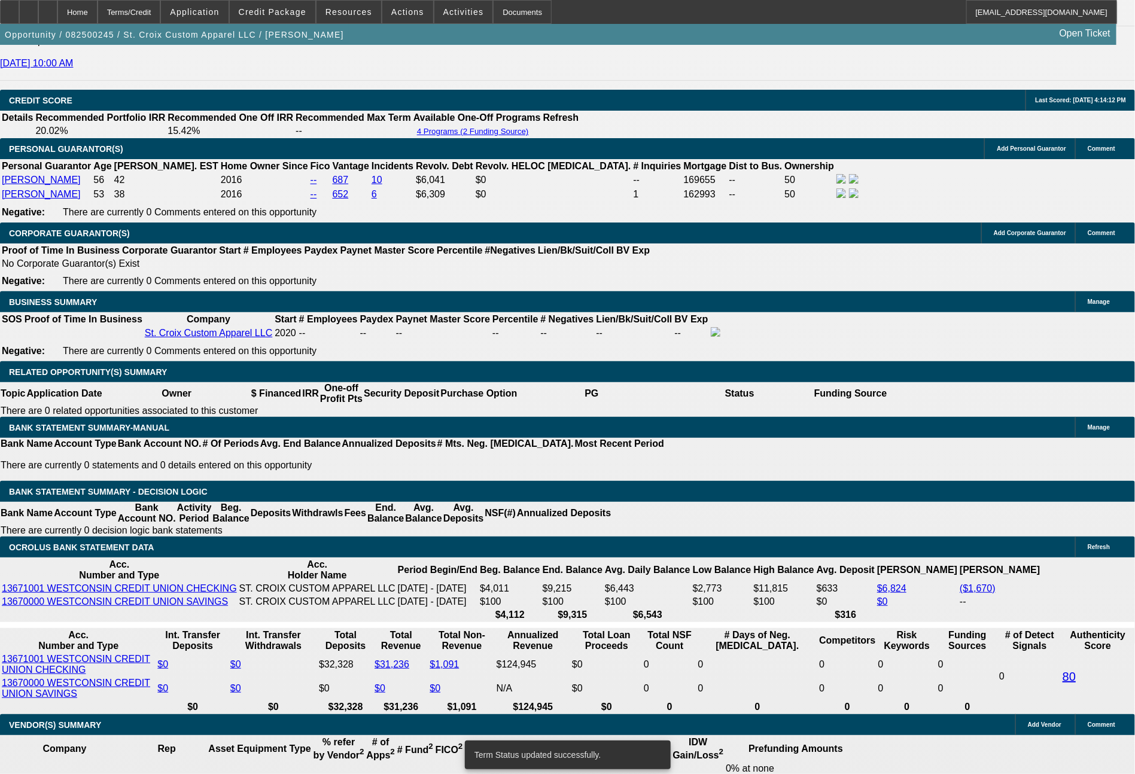
select select "0"
select select "2"
select select "0"
select select "6"
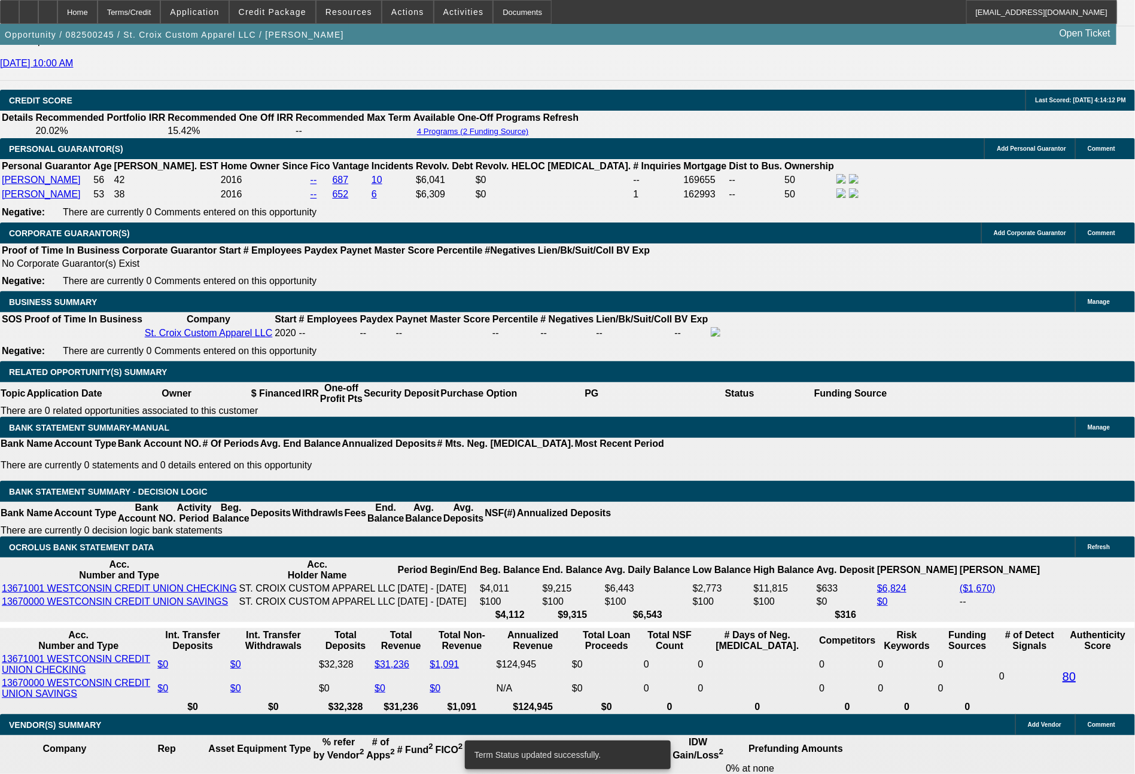
select select "0"
select select "2"
select select "0"
select select "6"
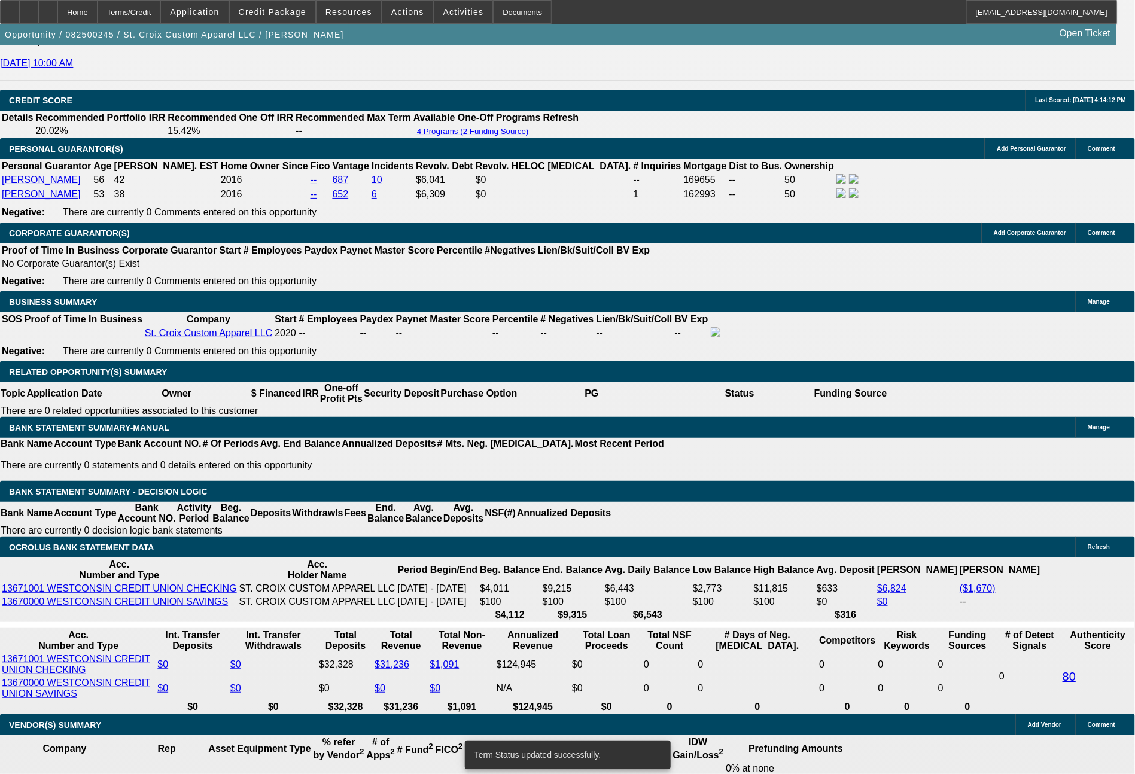
select select "0"
select select "2"
select select "0"
select select "6"
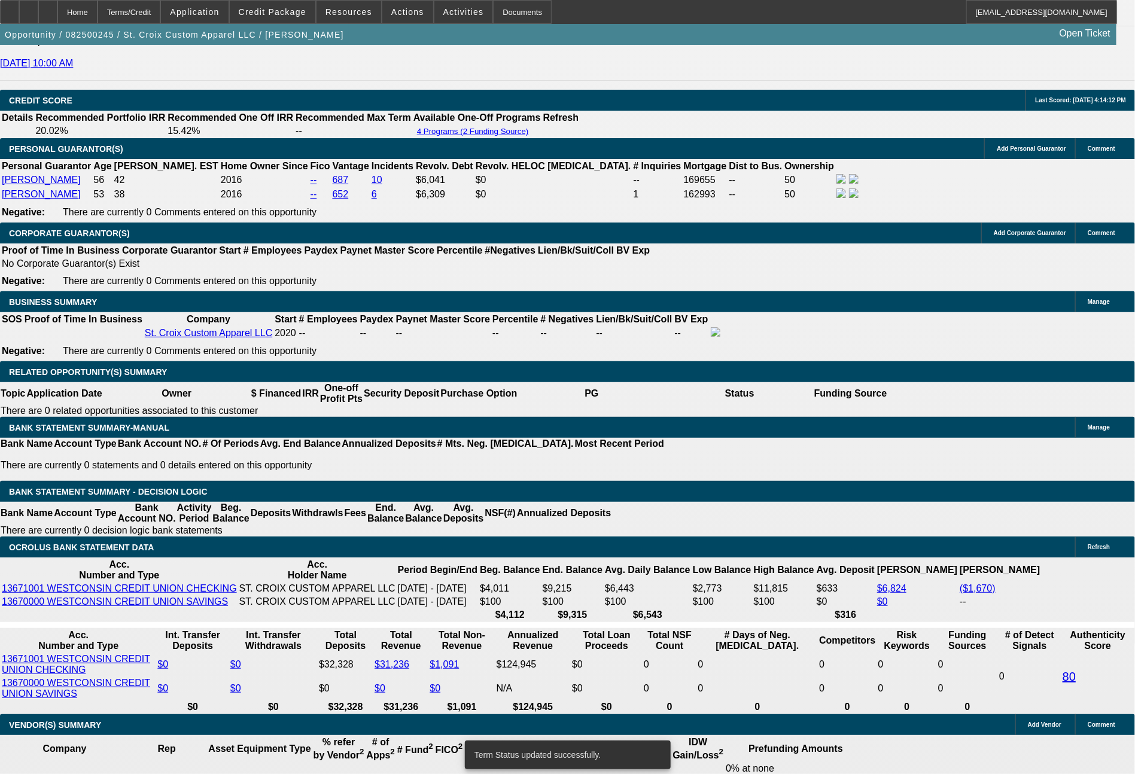
select select "0"
select select "2"
select select "0"
select select "6"
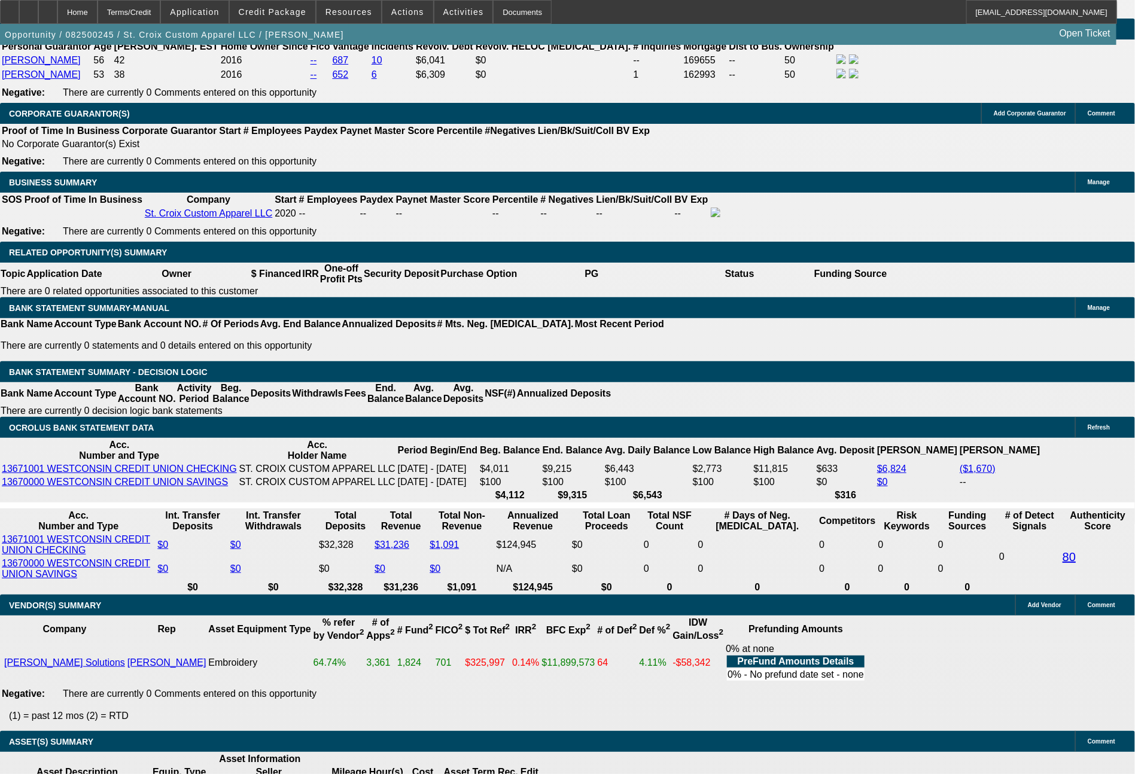
scroll to position [1835, 0]
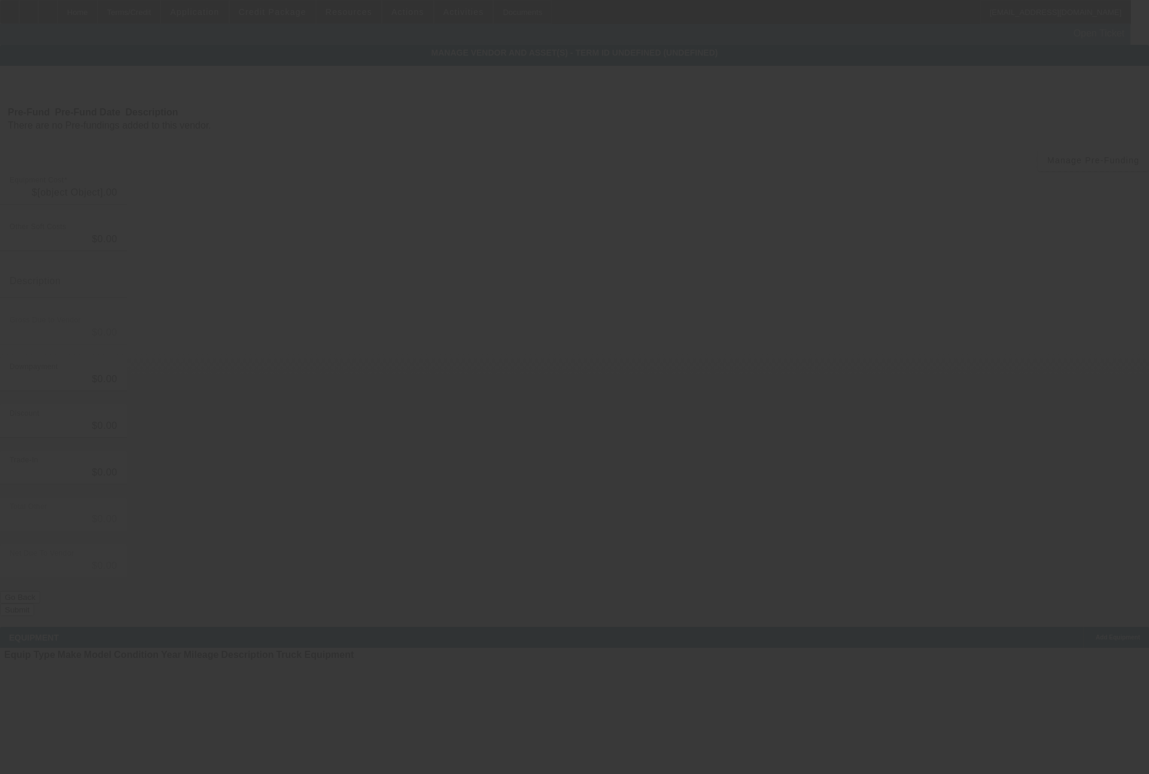
type input "$31,535.00"
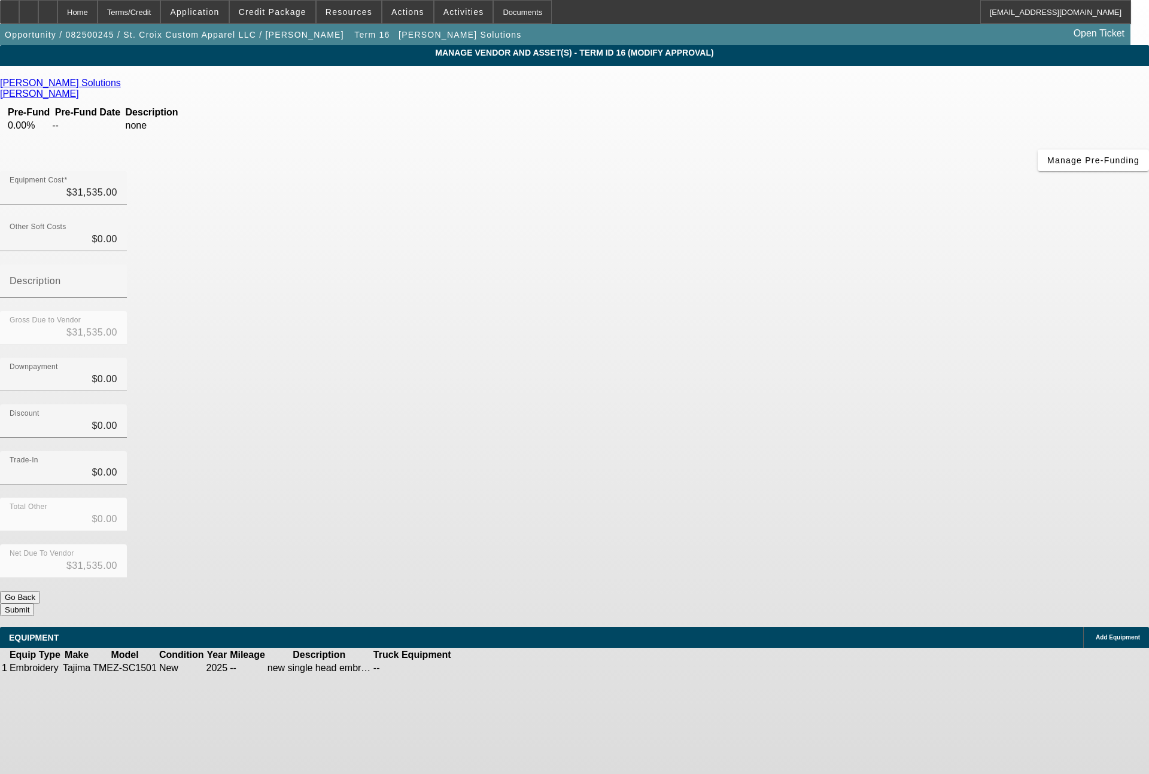
click at [489, 668] on icon at bounding box center [489, 668] width 0 height 0
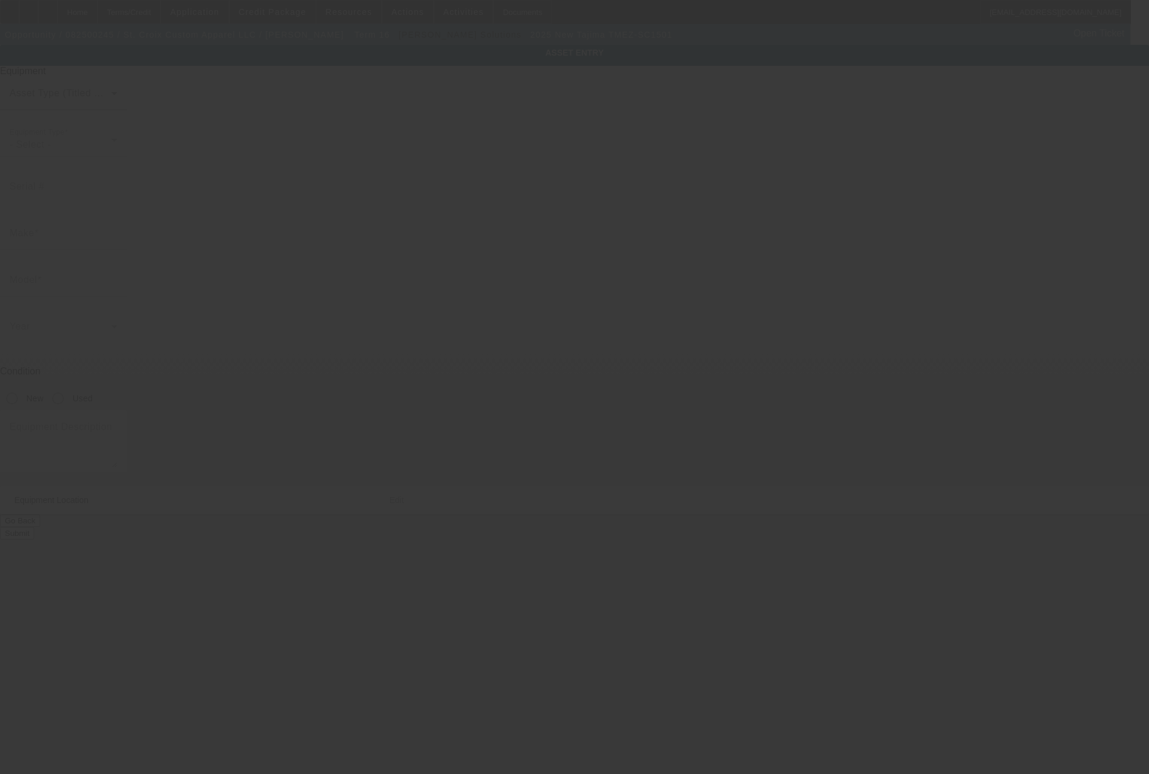
type input "Tajima"
type input "TMEZ-SC1501"
radio input "true"
type textarea "new single head embroidery machine"
type input "711 Lilac Dr"
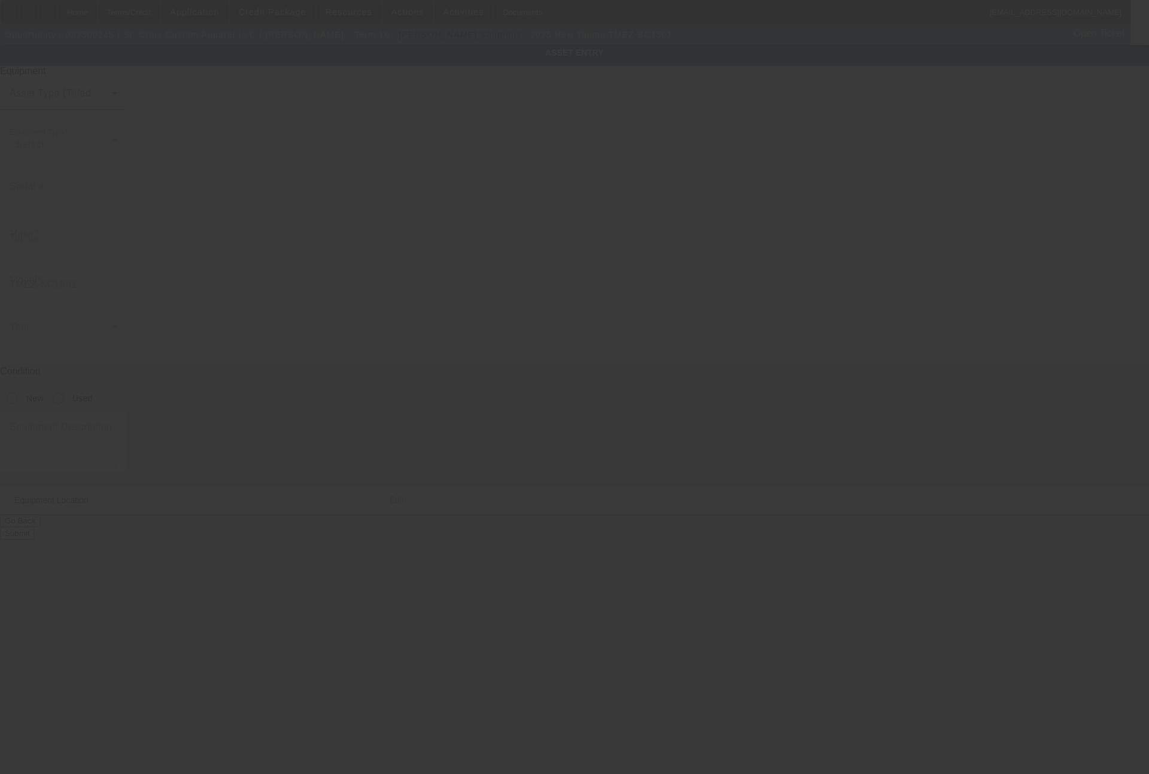
type input "Woodville"
type input "54028"
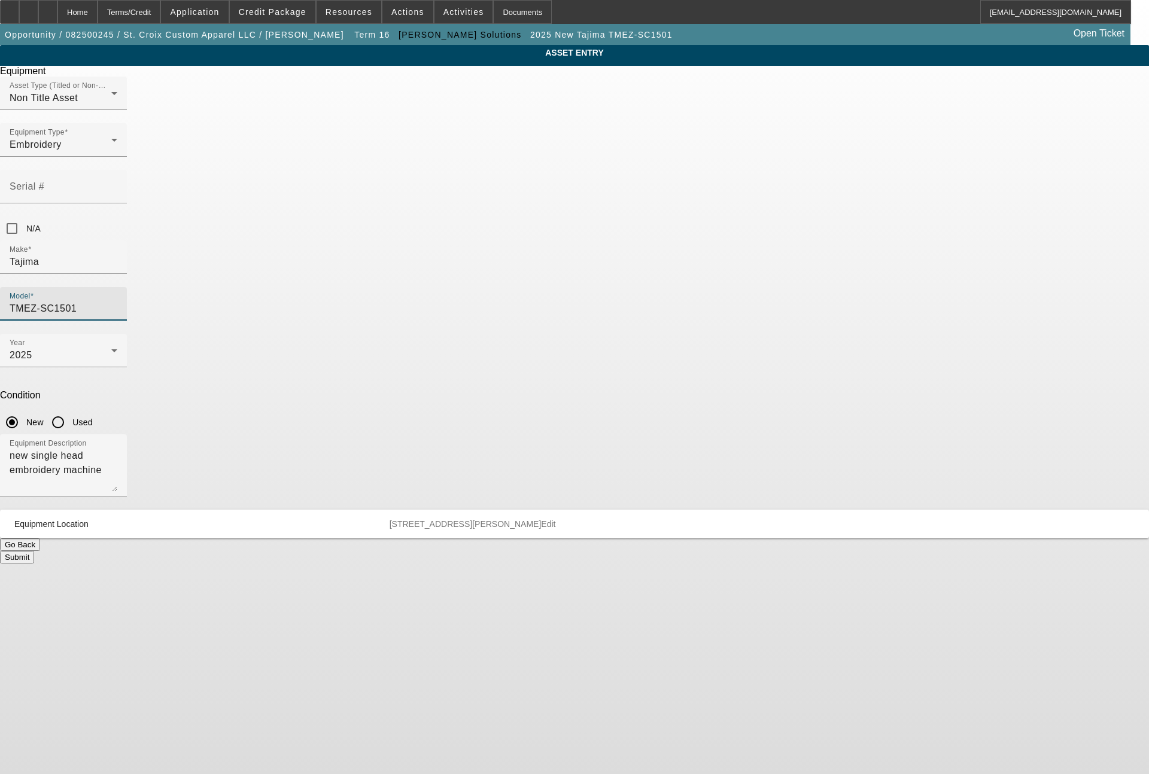
drag, startPoint x: 652, startPoint y: 221, endPoint x: 589, endPoint y: 219, distance: 62.9
click at [127, 287] on div "Model TMEZ-SC1501" at bounding box center [63, 304] width 127 height 34
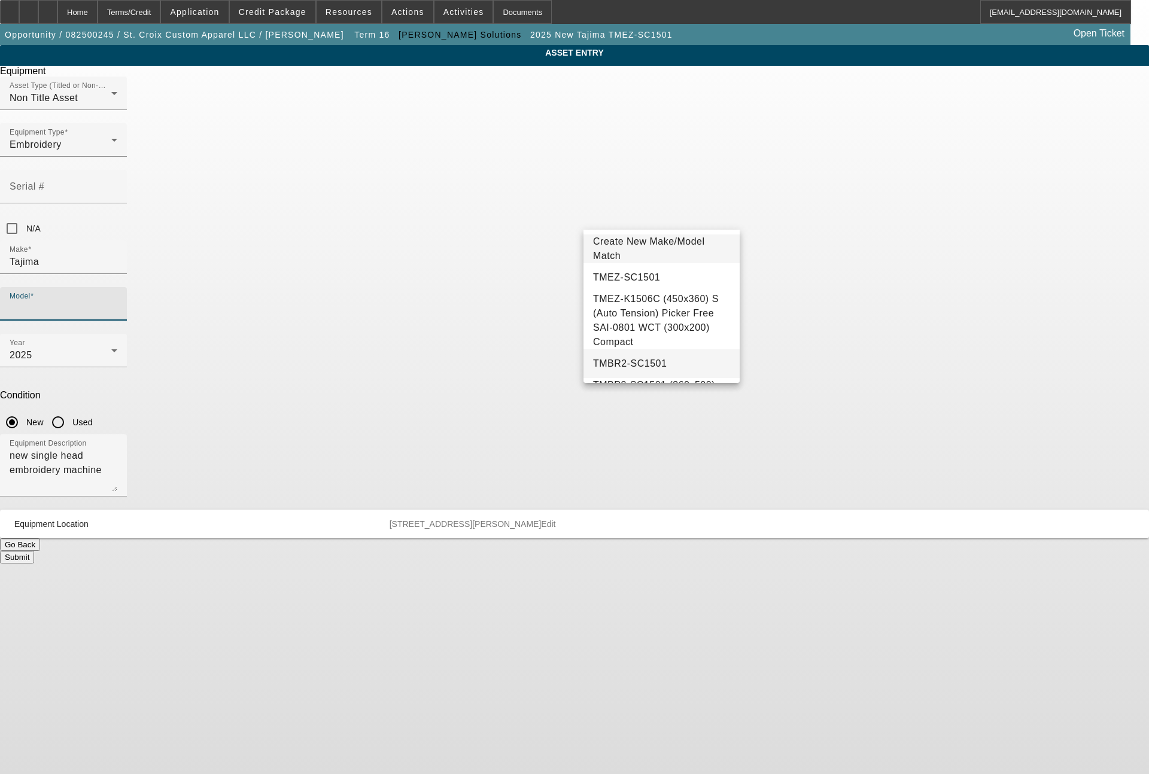
click at [652, 372] on mat-option "TMBR2-SC1501" at bounding box center [661, 363] width 156 height 29
type input "TMBR2-SC1501"
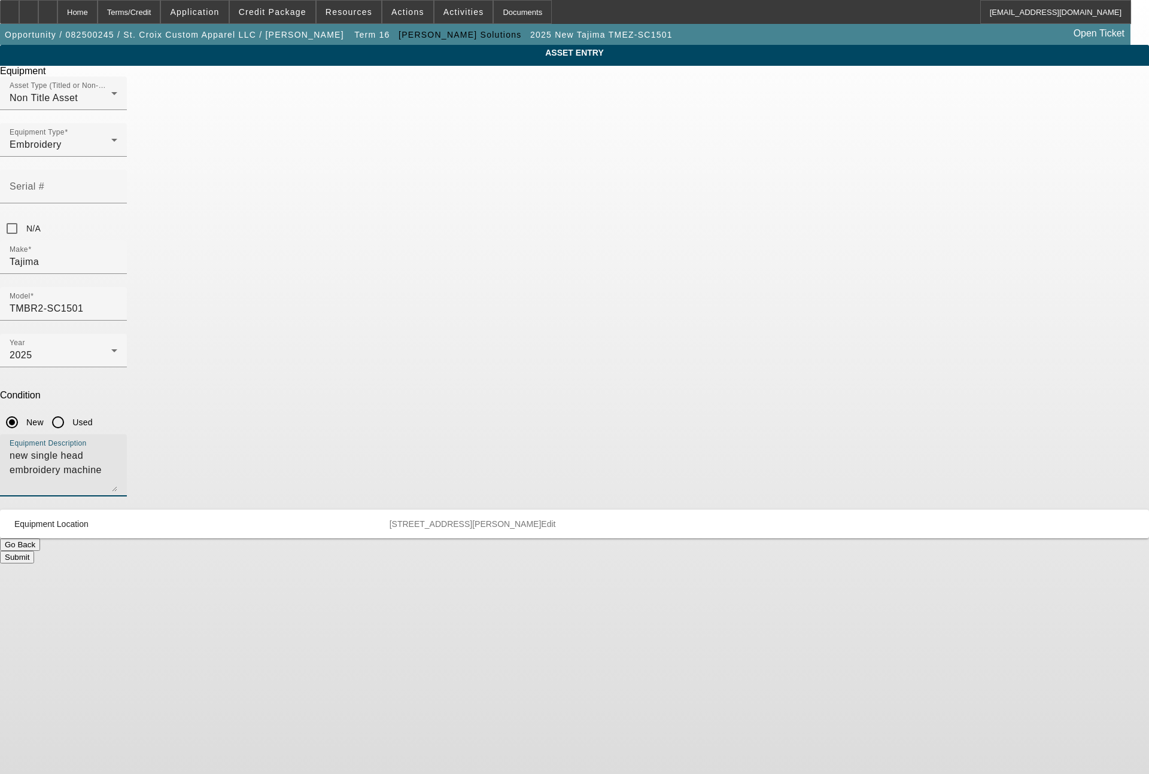
click at [117, 449] on textarea "new single head embroidery machine" at bounding box center [64, 470] width 108 height 43
type textarea "single head embroidery machine"
click at [34, 551] on button "Submit" at bounding box center [17, 557] width 34 height 13
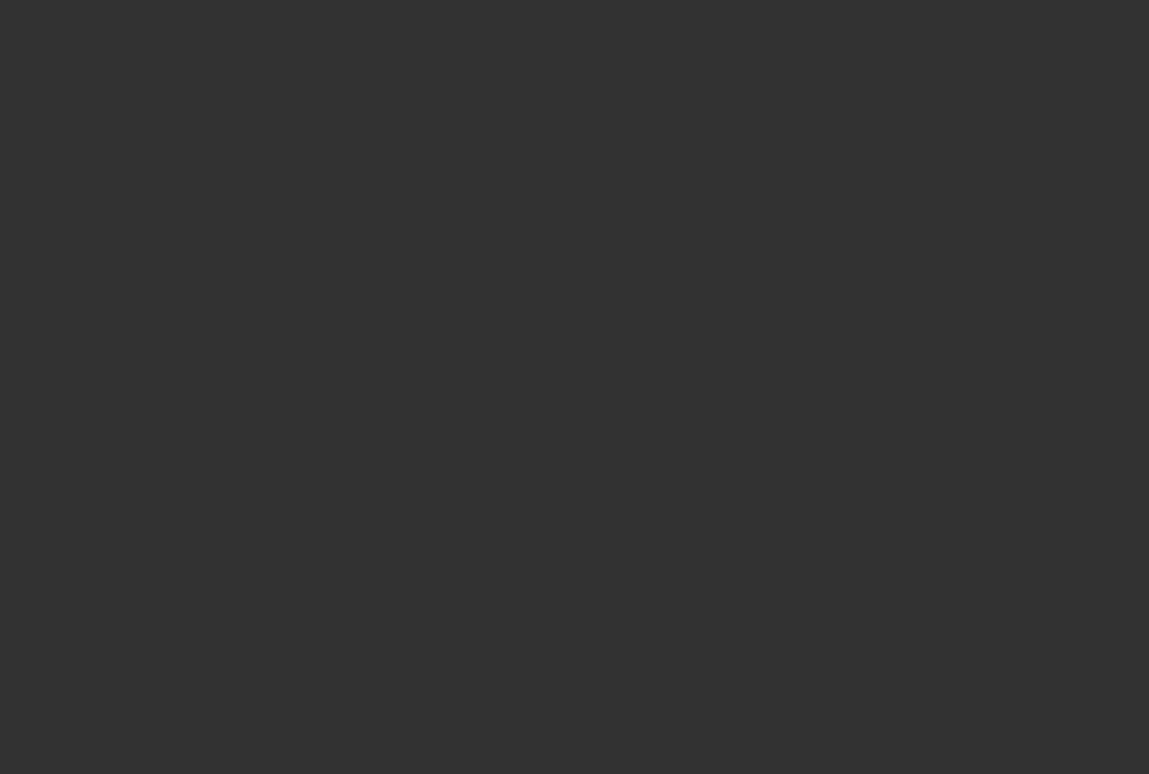
type input "$31,535.00"
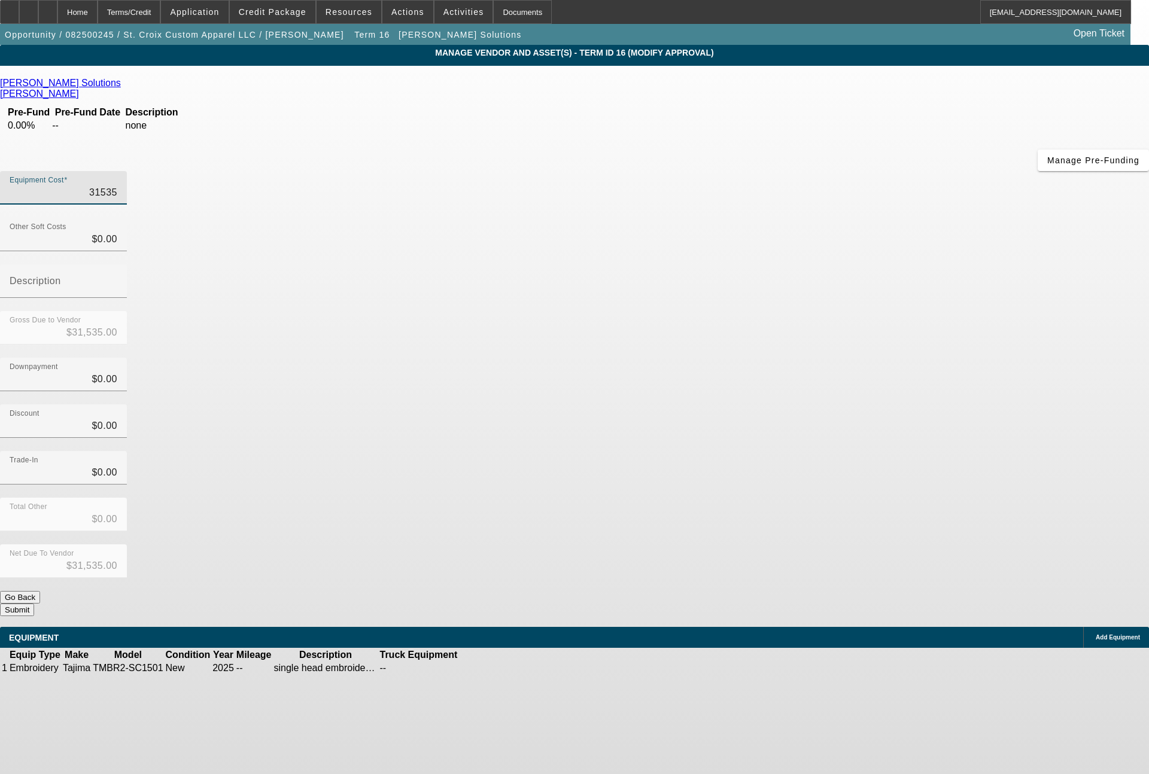
drag, startPoint x: 688, startPoint y: 101, endPoint x: 781, endPoint y: 99, distance: 93.4
click at [781, 171] on div "Equipment Cost 31535" at bounding box center [574, 194] width 1149 height 47
type input "2"
type input "$2.00"
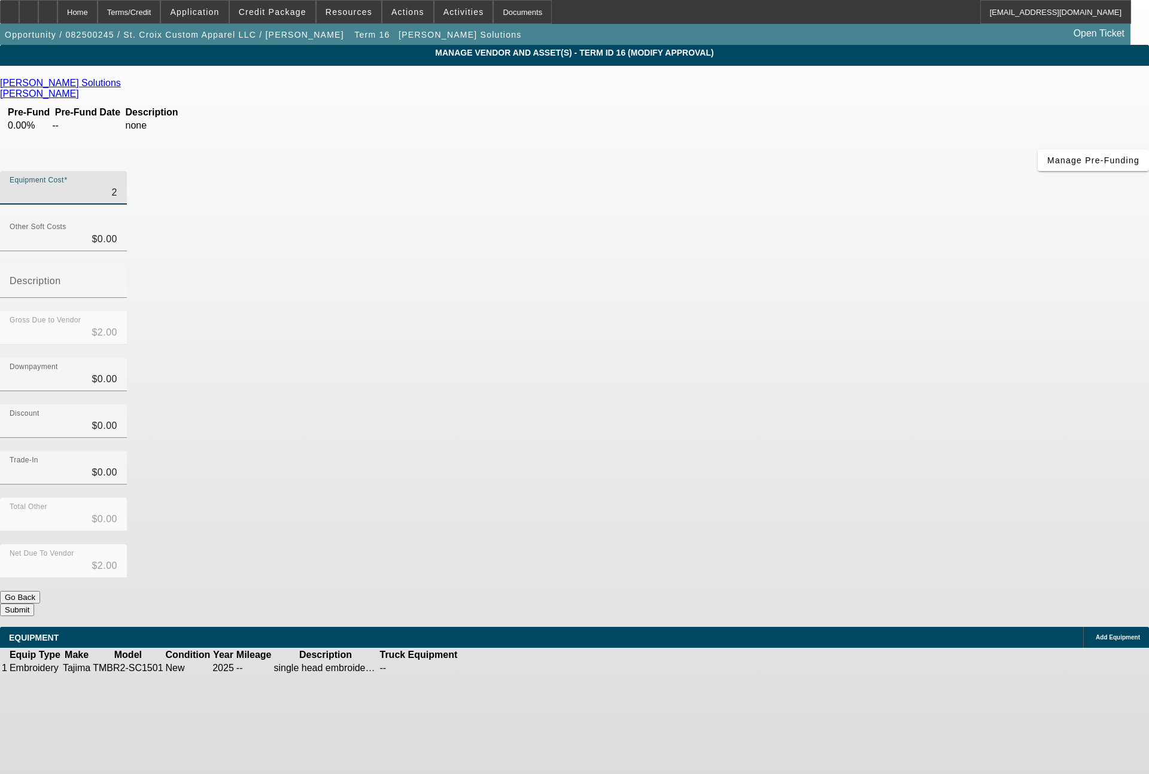
type input "26"
type input "$26.00"
type input "265"
type input "$265.00"
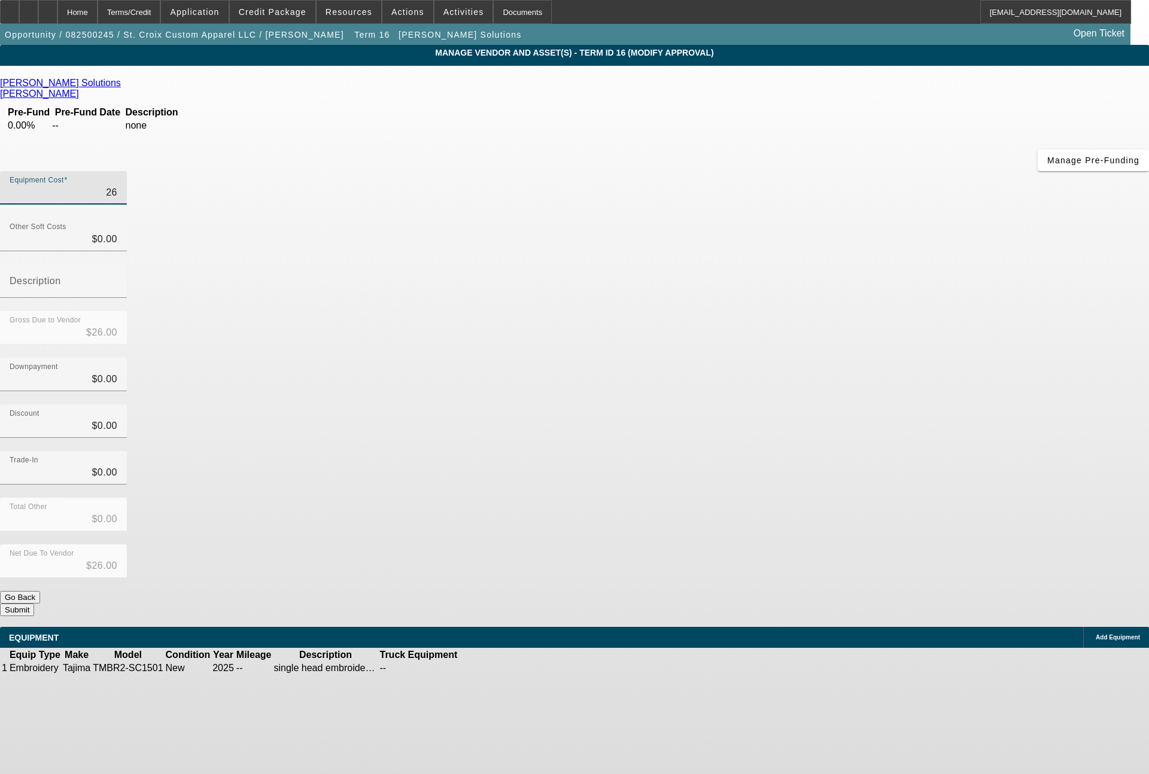
type input "$265.00"
type input "2653"
type input "$2,653.00"
type input "26535"
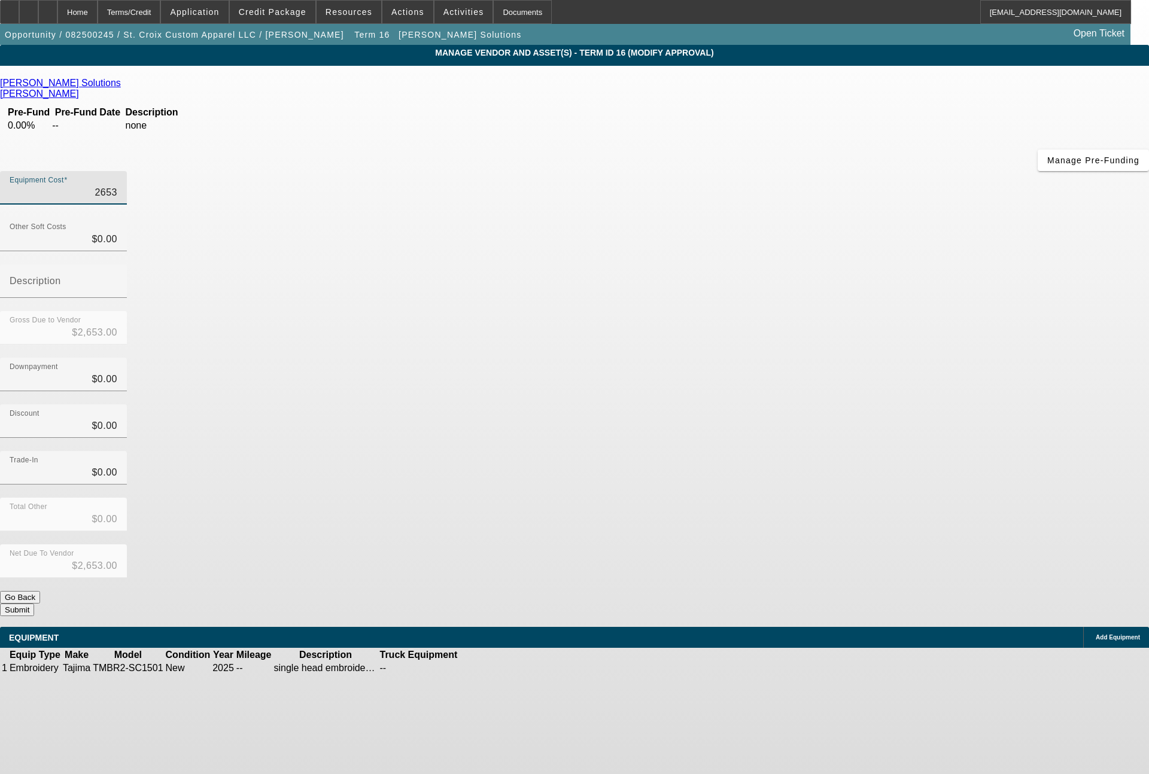
type input "$26,535.00"
click at [34, 604] on button "Submit" at bounding box center [17, 610] width 34 height 13
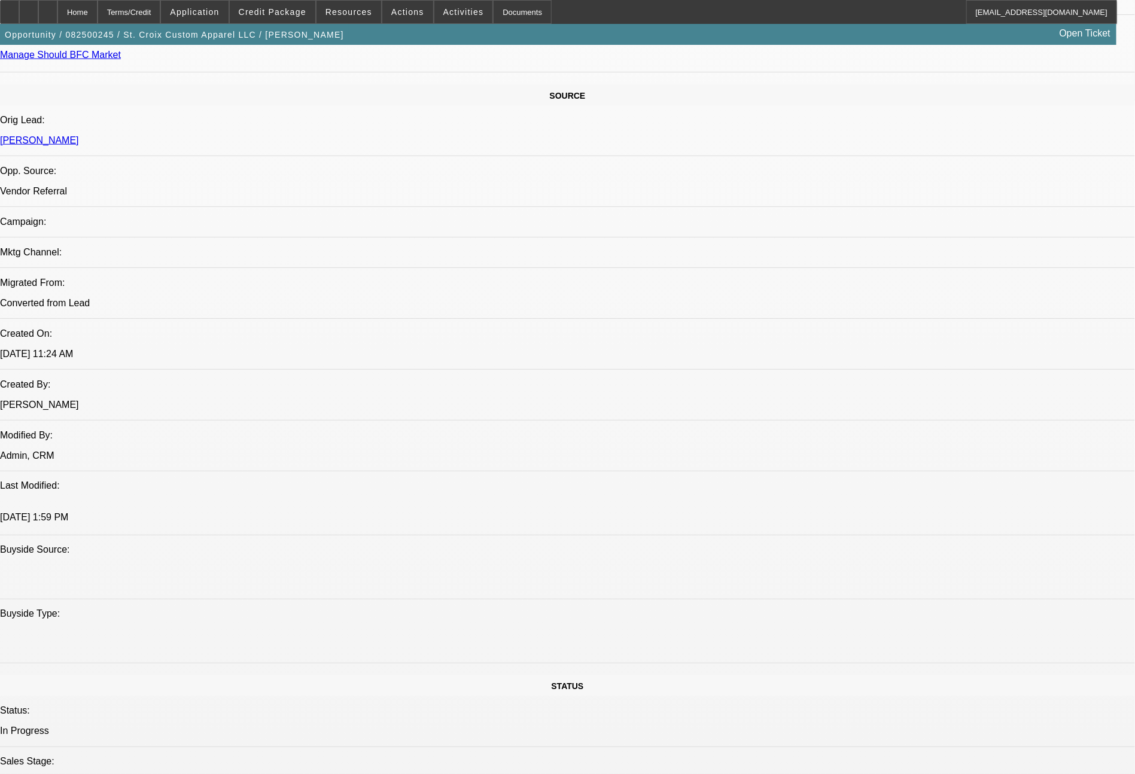
select select "0"
select select "2"
select select "0"
select select "6"
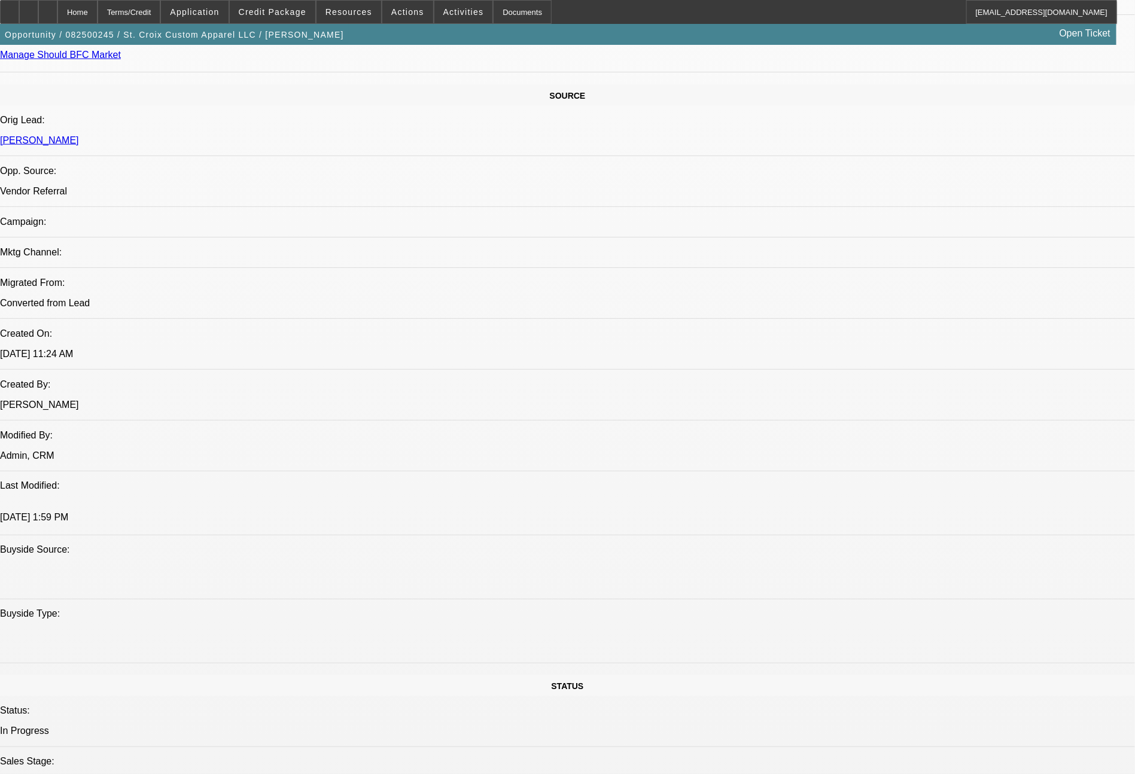
select select "0"
select select "2"
select select "0"
select select "6"
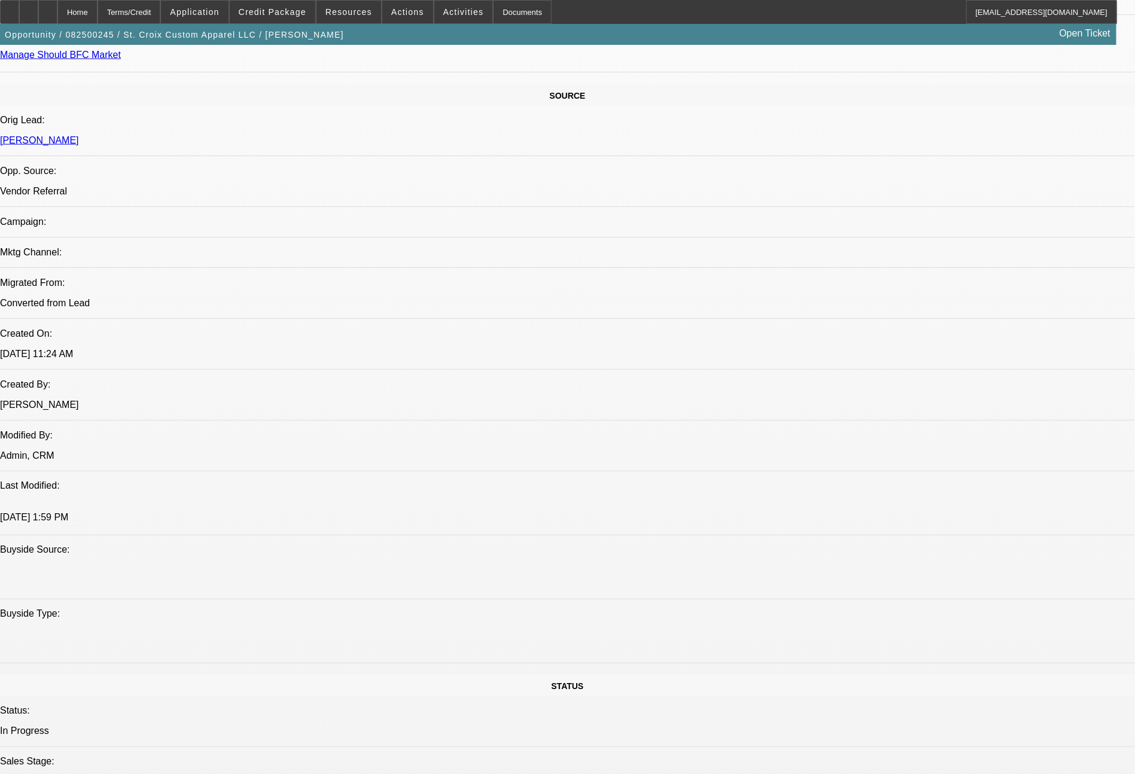
select select "0"
select select "2"
select select "0"
select select "6"
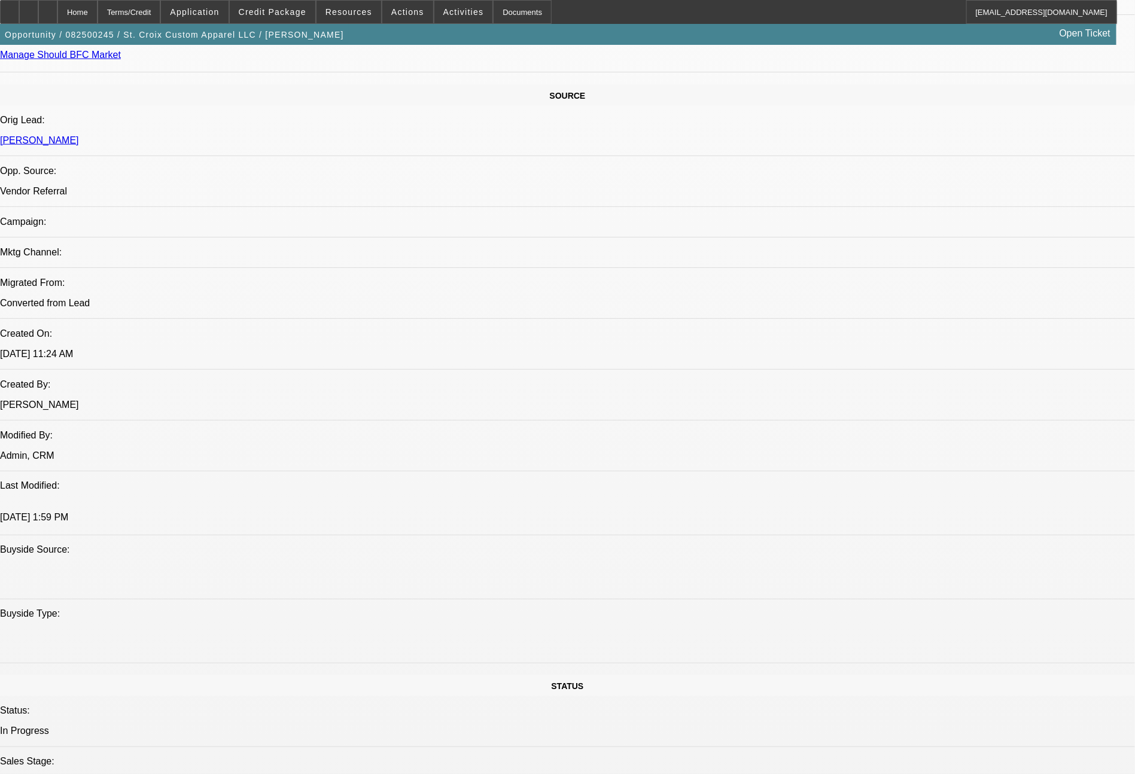
select select "0"
select select "2"
select select "0"
select select "6"
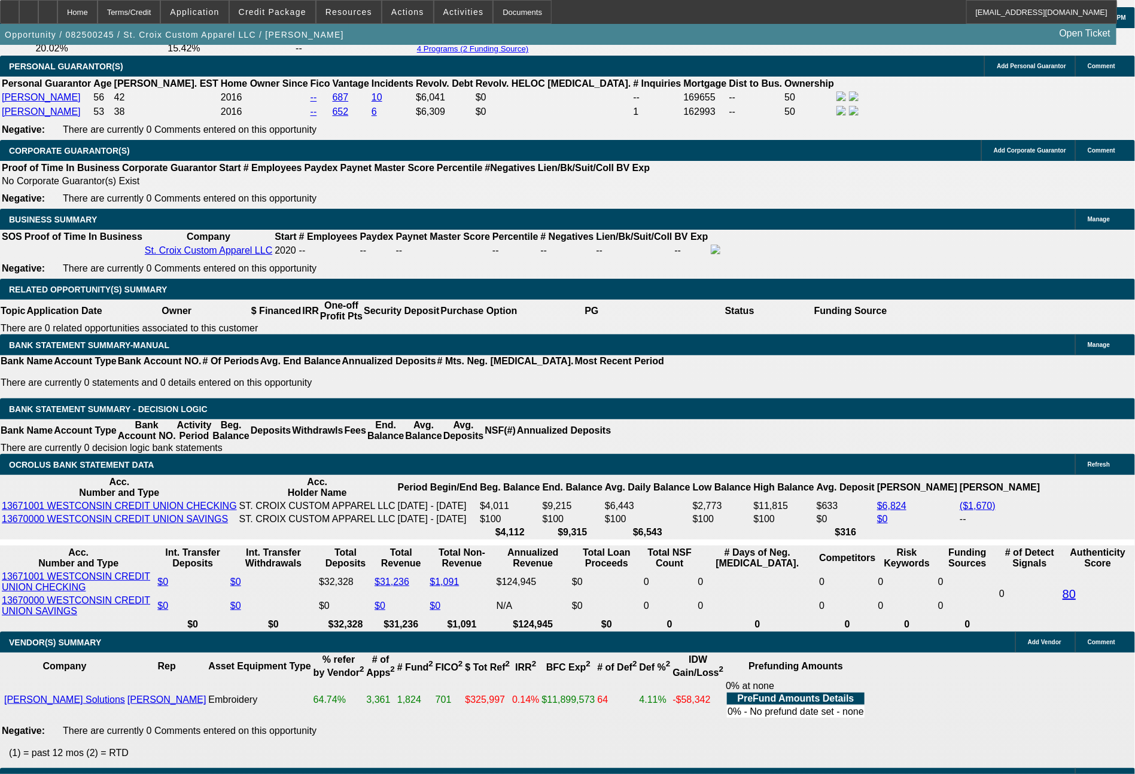
scroll to position [1798, 0]
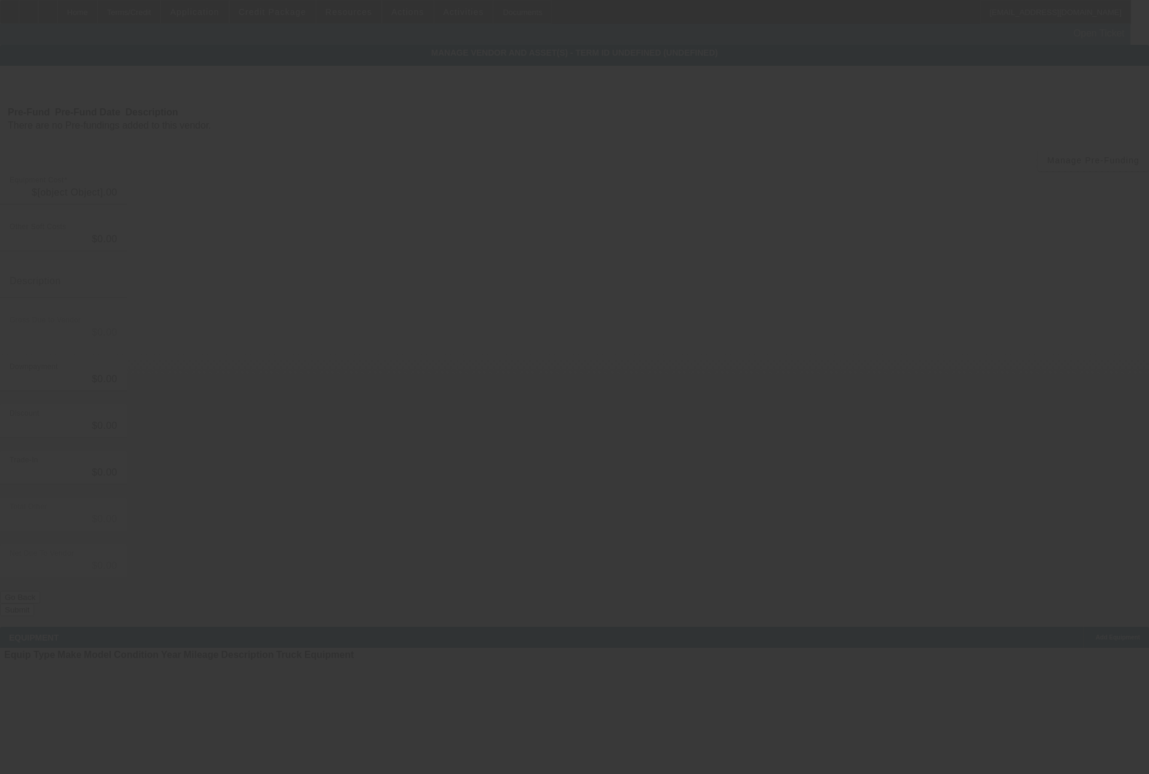
type input "$31,535.00"
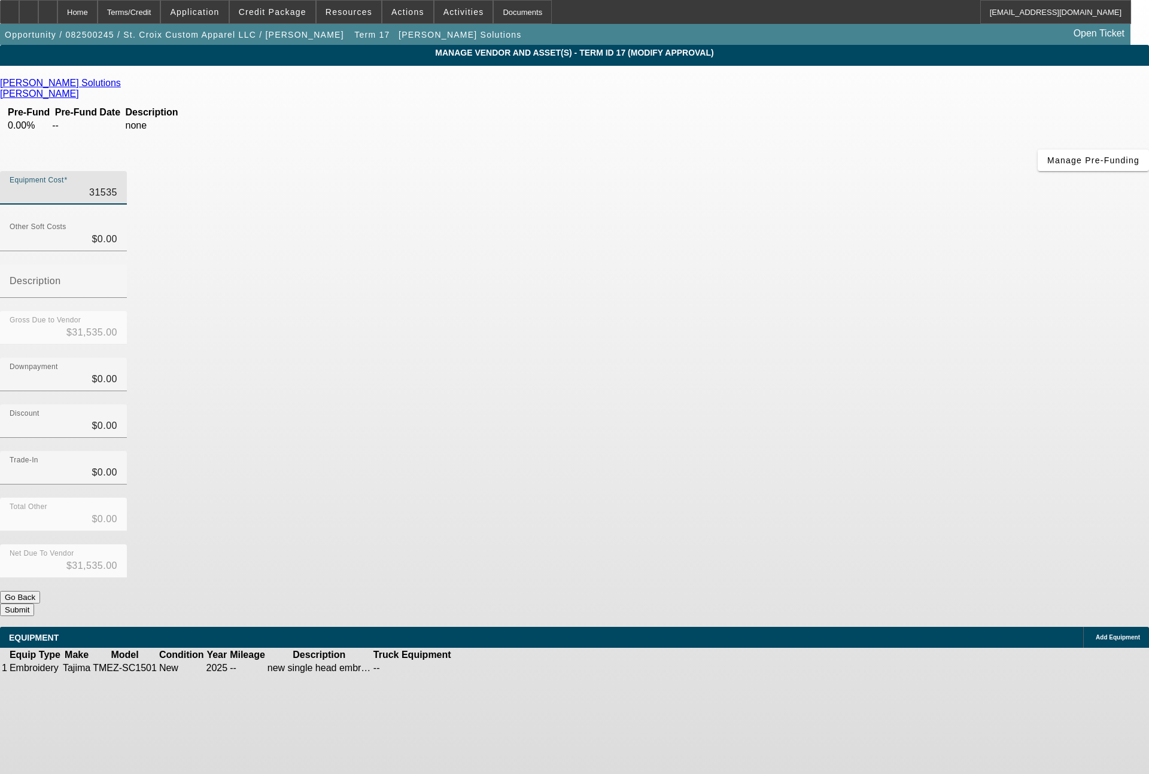
drag, startPoint x: 684, startPoint y: 95, endPoint x: 768, endPoint y: 120, distance: 88.0
click at [768, 171] on div "Equipment Cost 31535" at bounding box center [574, 194] width 1149 height 47
type input "2"
type input "$2.00"
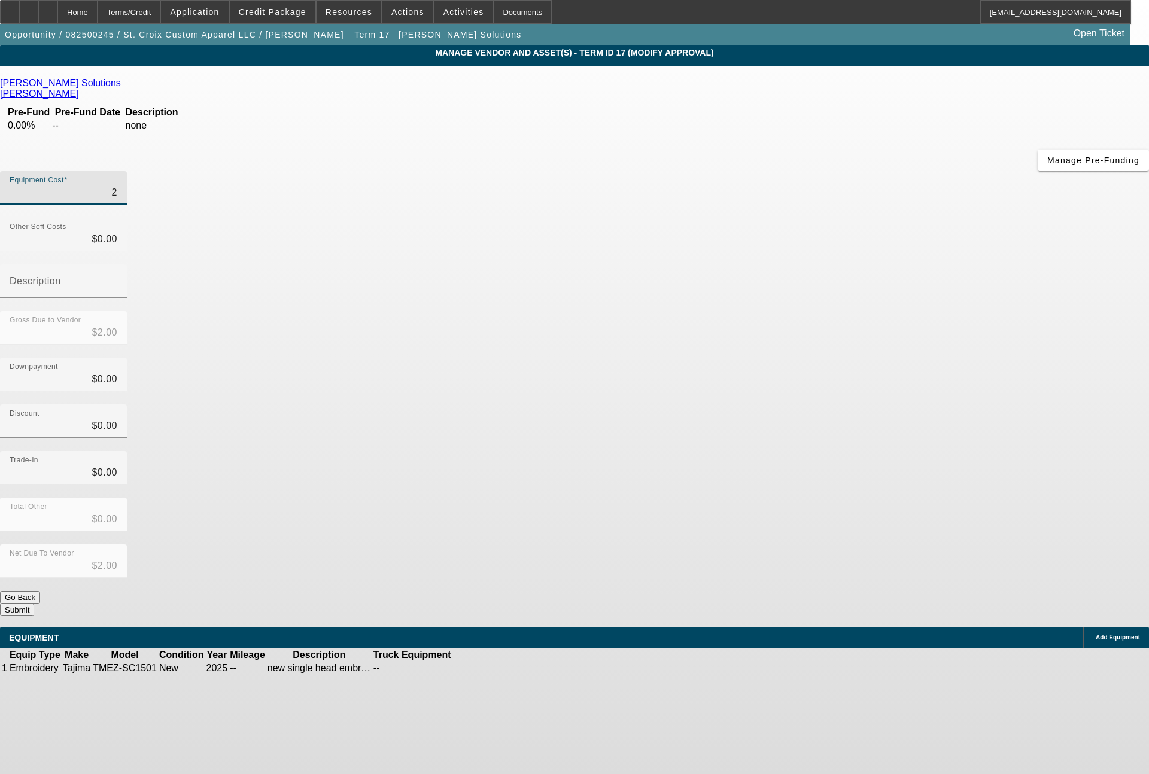
type input "26"
type input "$26.00"
type input "265"
type input "$265.00"
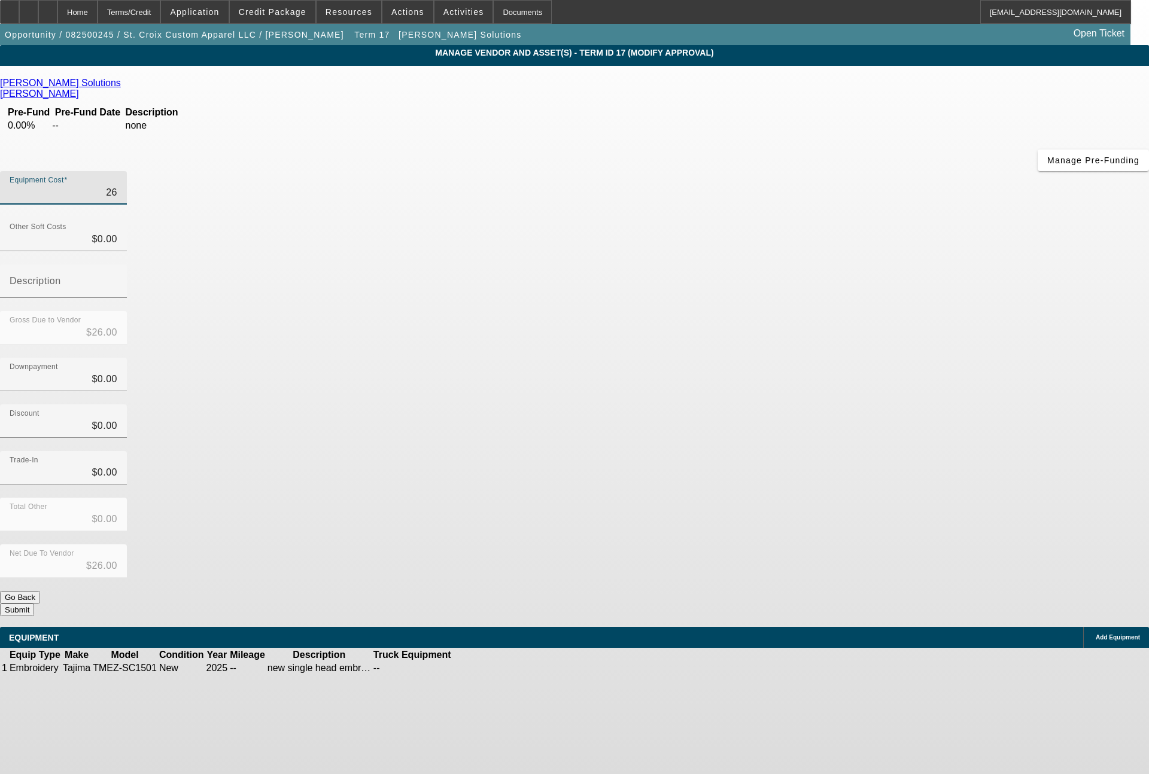
type input "$265.00"
type input "2653"
type input "$2,653.00"
type input "26535"
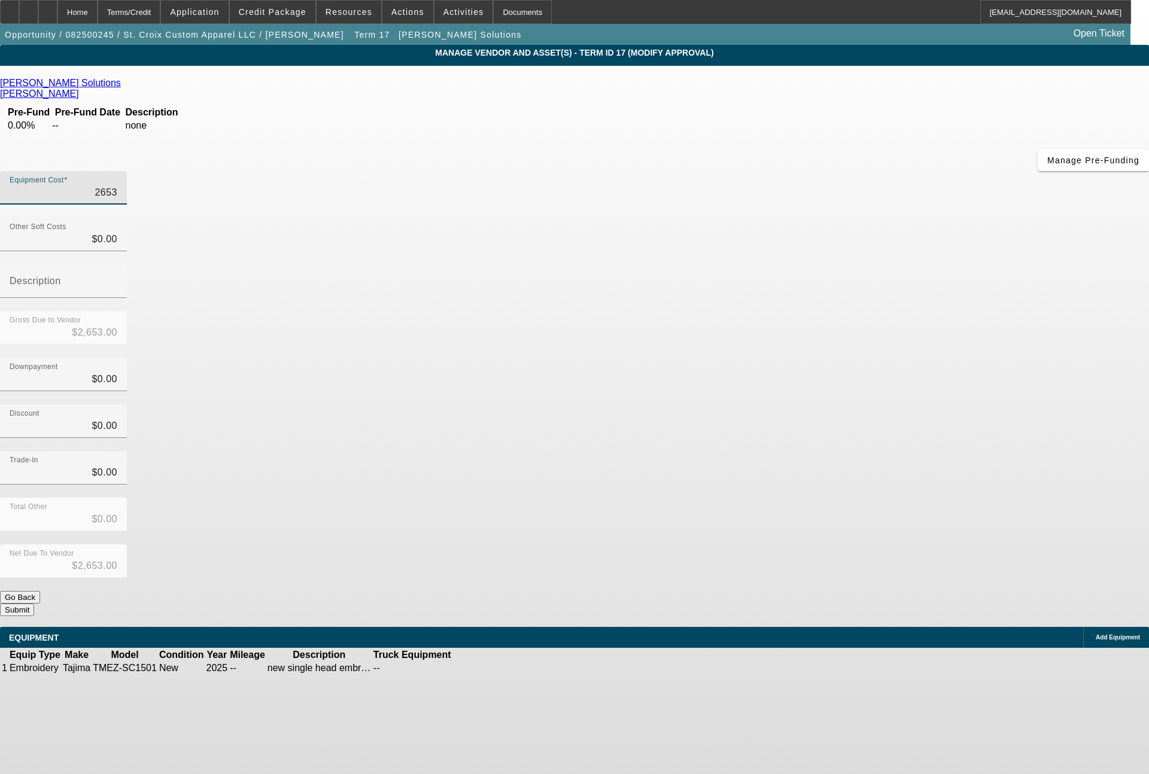
type input "$26,535.00"
click at [489, 668] on icon at bounding box center [489, 668] width 0 height 0
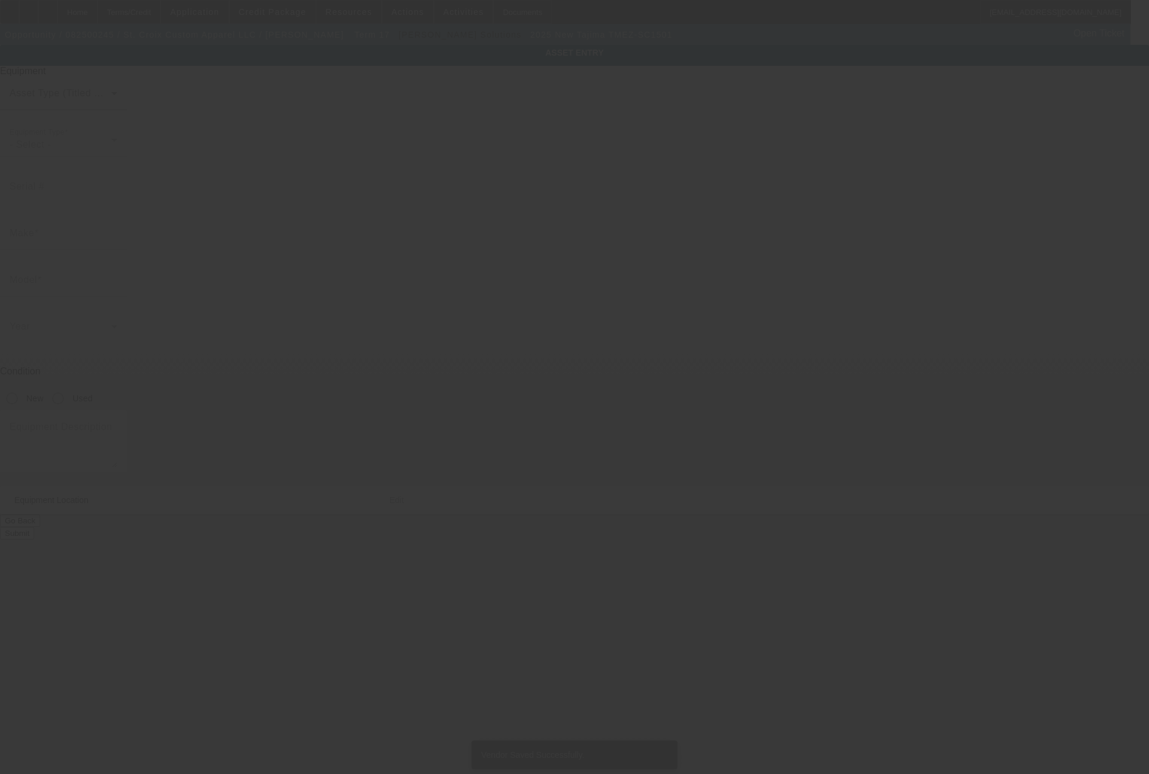
type input "Tajima"
type input "TMEZ-SC1501"
radio input "true"
type textarea "new single head embroidery machine"
type input "711 Lilac Dr"
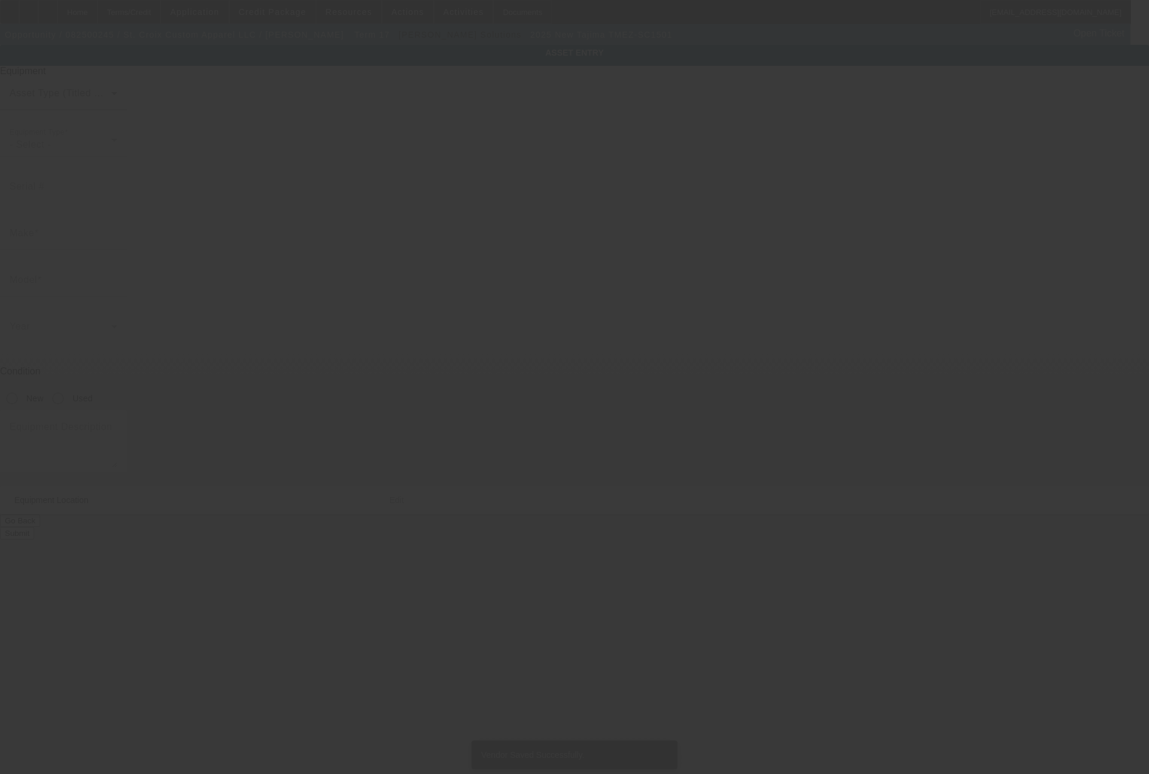
type input "Woodville"
type input "54028"
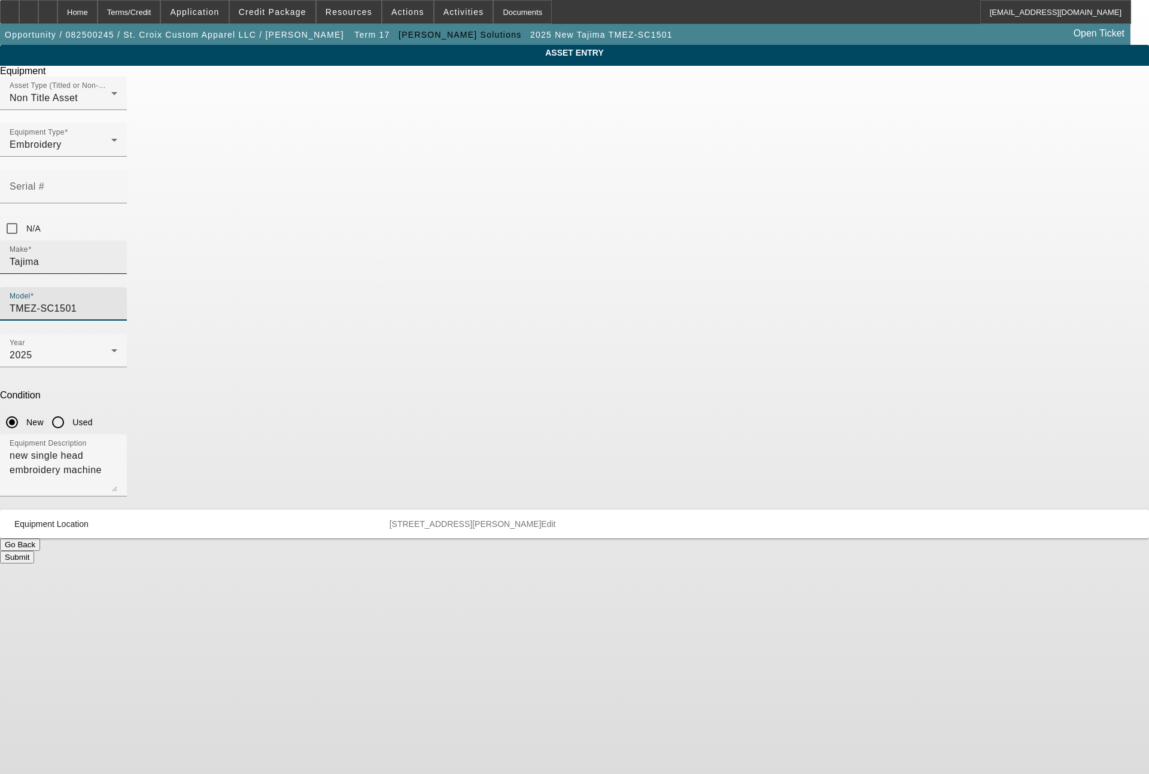
drag, startPoint x: 648, startPoint y: 219, endPoint x: 546, endPoint y: 227, distance: 102.6
click at [546, 241] on div "Make Tajima Model TMEZ-SC1501" at bounding box center [574, 287] width 1149 height 93
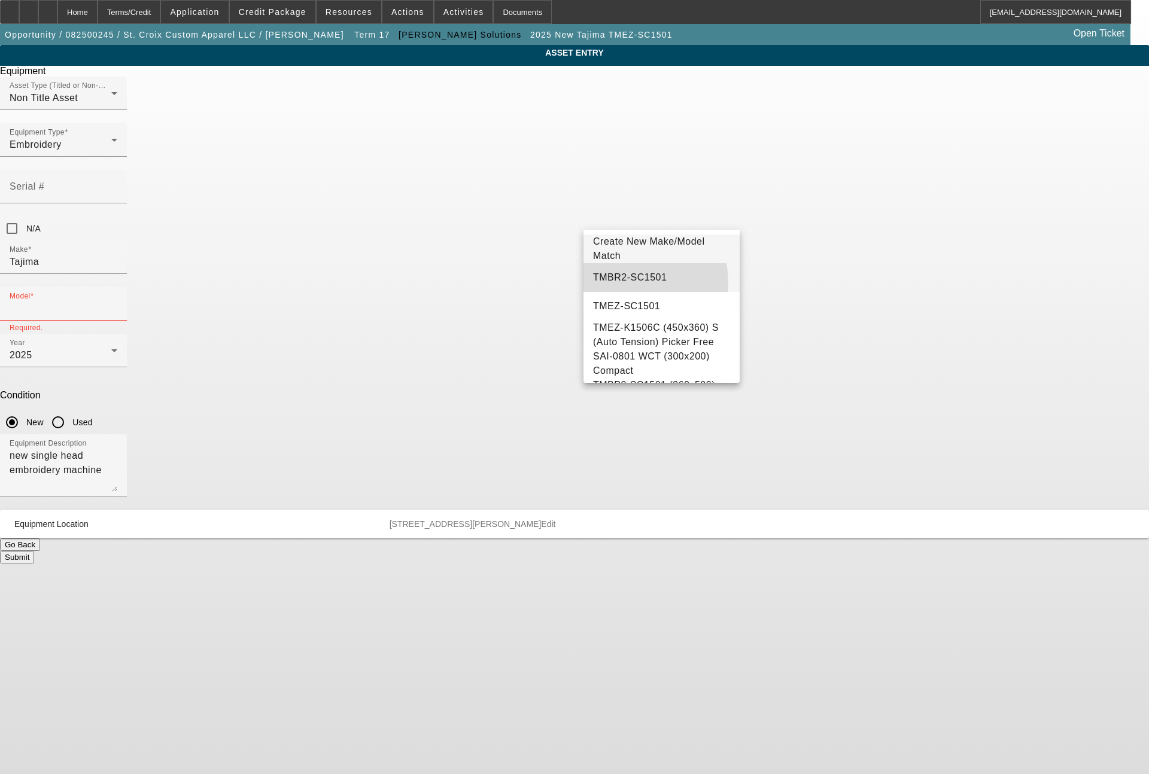
click at [634, 282] on span "TMBR2-SC1501" at bounding box center [630, 277] width 74 height 14
type input "TMBR2-SC1501"
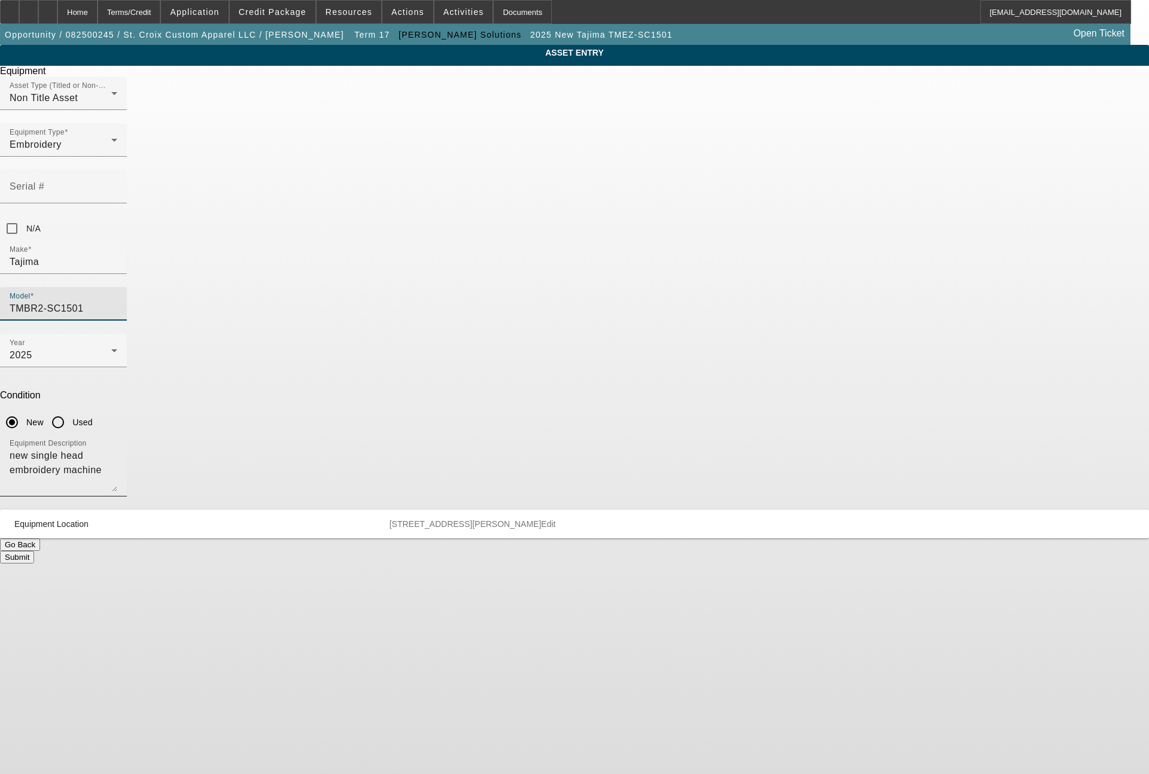
click at [117, 449] on textarea "new single head embroidery machine" at bounding box center [64, 470] width 108 height 43
type textarea "single head embroidery machine"
click at [34, 551] on button "Submit" at bounding box center [17, 557] width 34 height 13
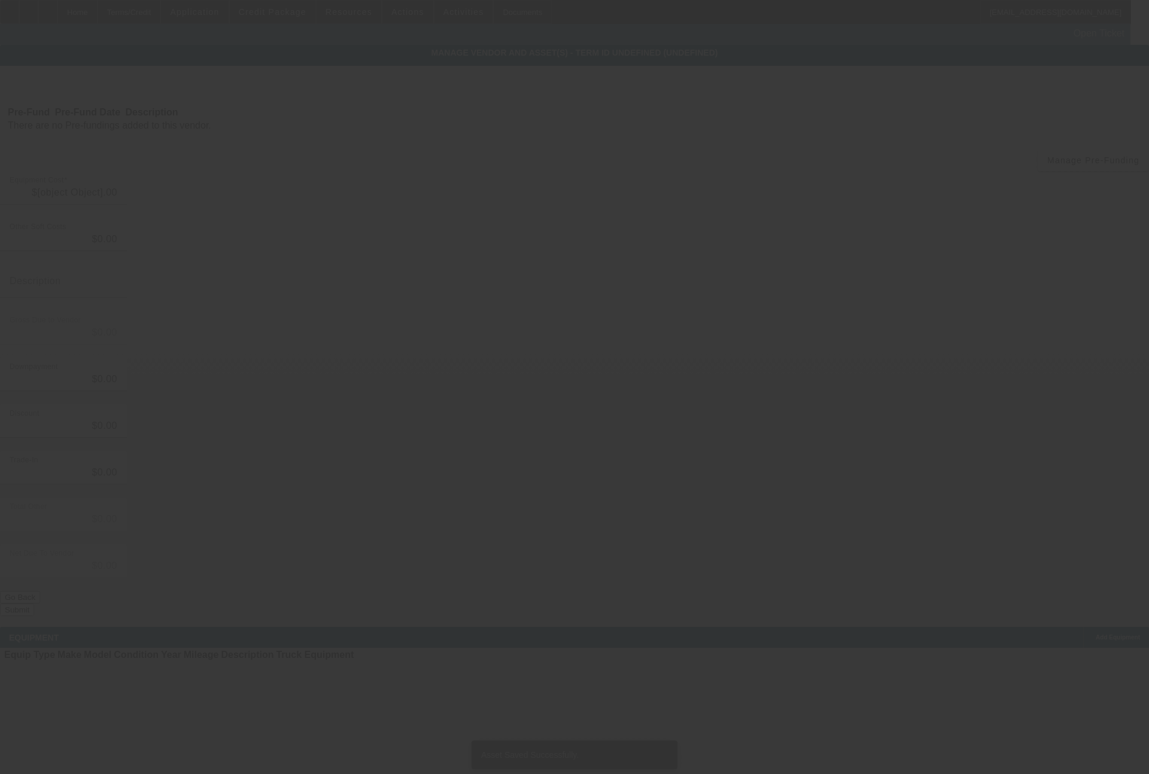
type input "$26,535.00"
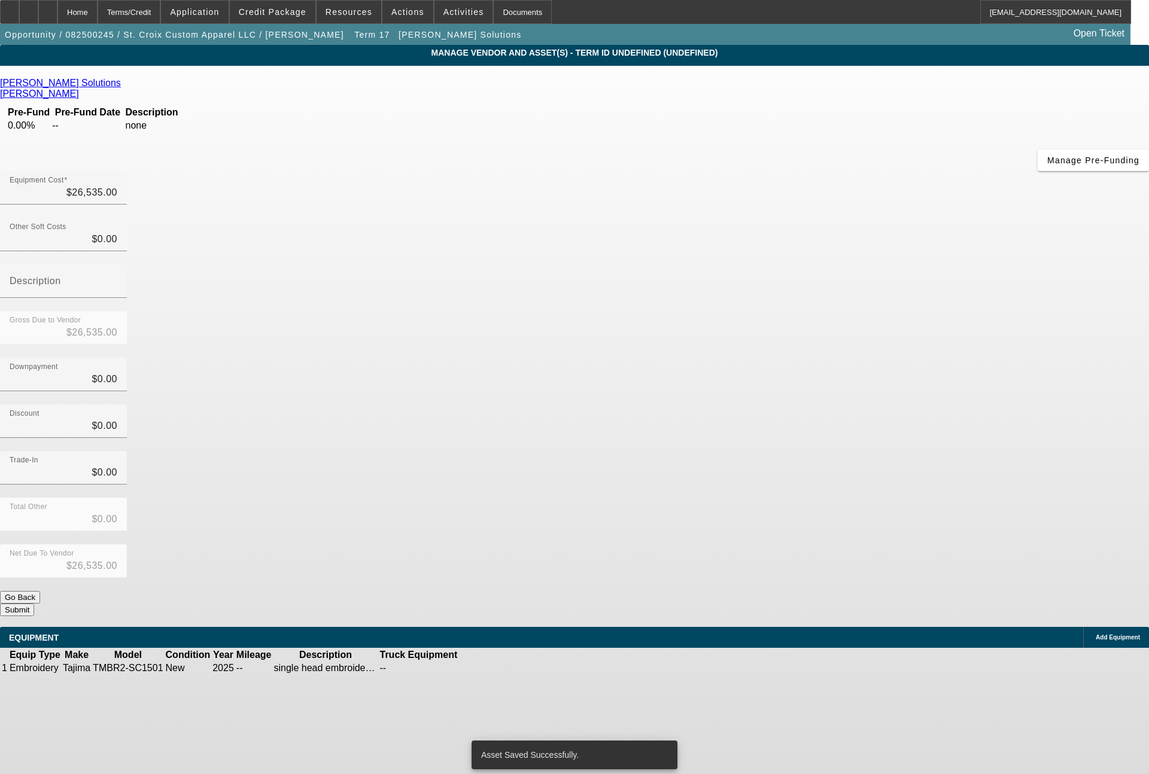
click at [34, 604] on button "Submit" at bounding box center [17, 610] width 34 height 13
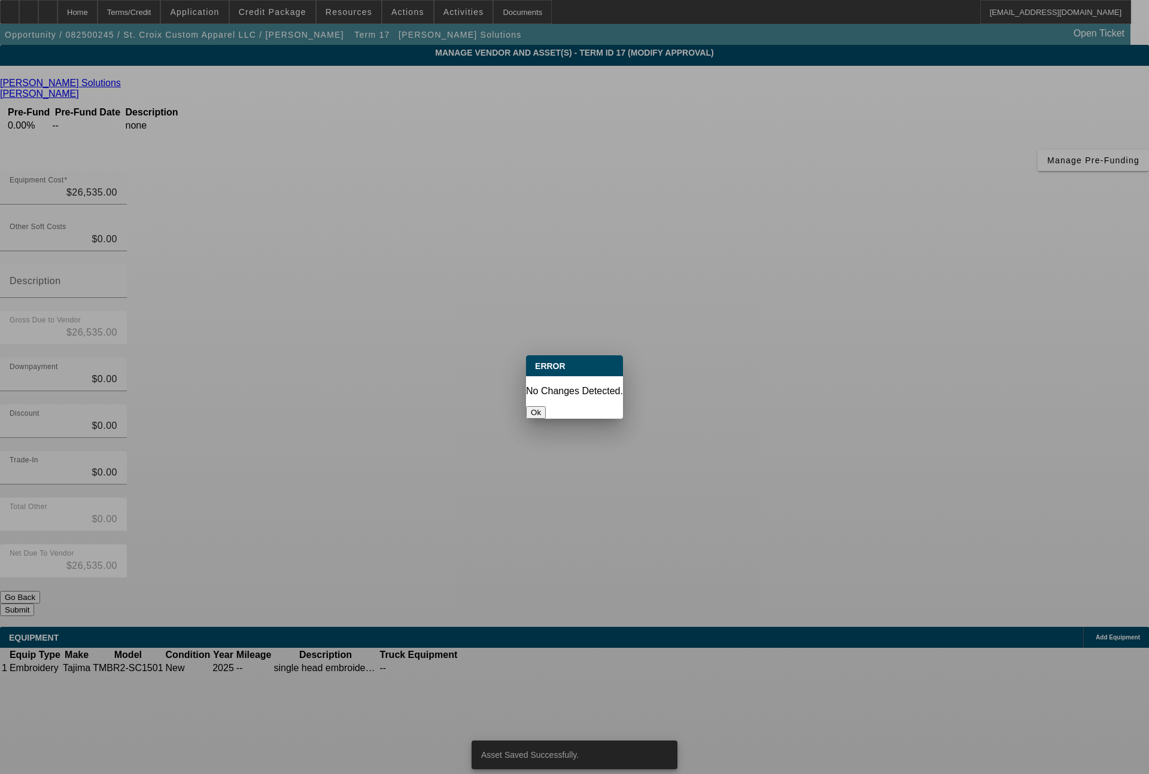
click at [546, 406] on button "Ok" at bounding box center [536, 412] width 20 height 13
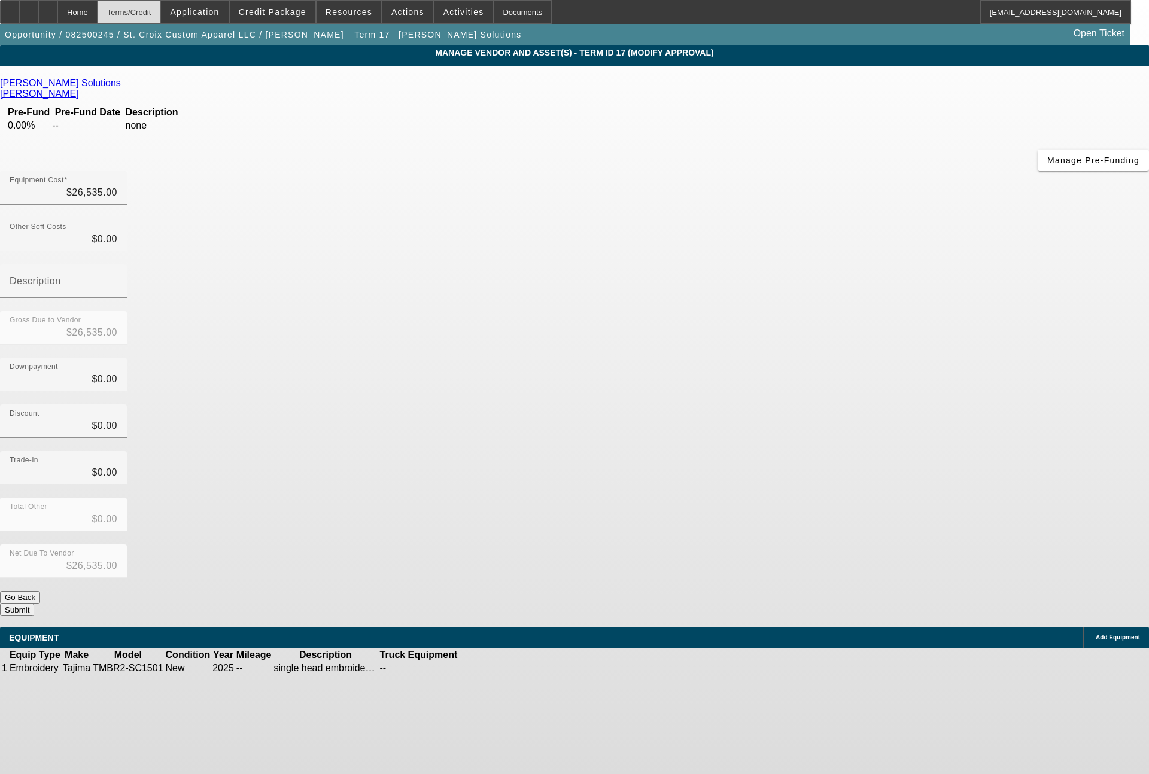
click at [161, 11] on div "Terms/Credit" at bounding box center [129, 12] width 63 height 24
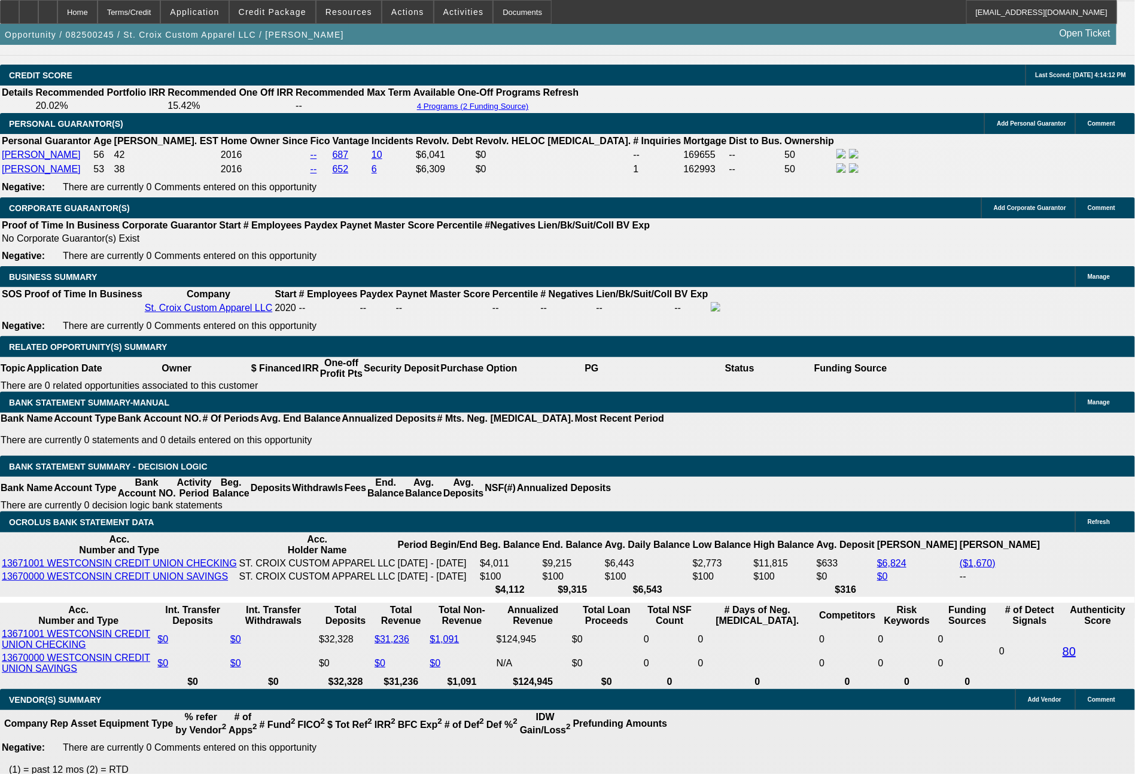
select select "0"
select select "2"
select select "0"
select select "6"
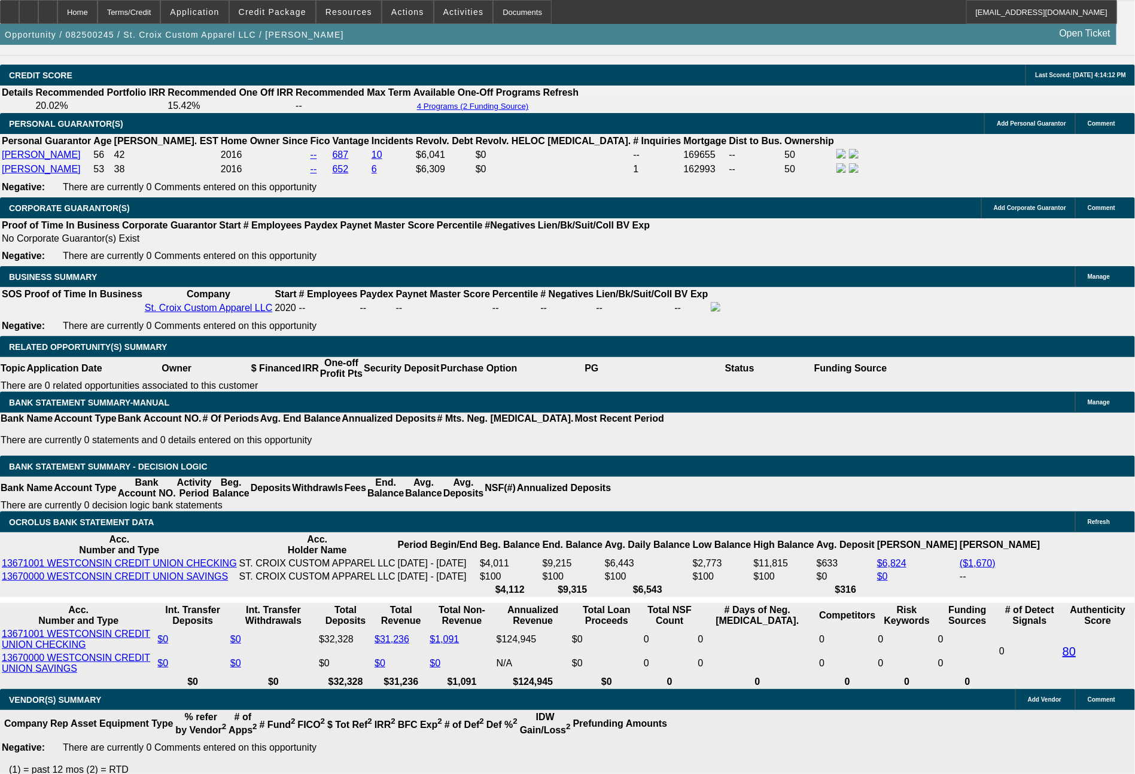
select select "0"
select select "2"
select select "0"
select select "6"
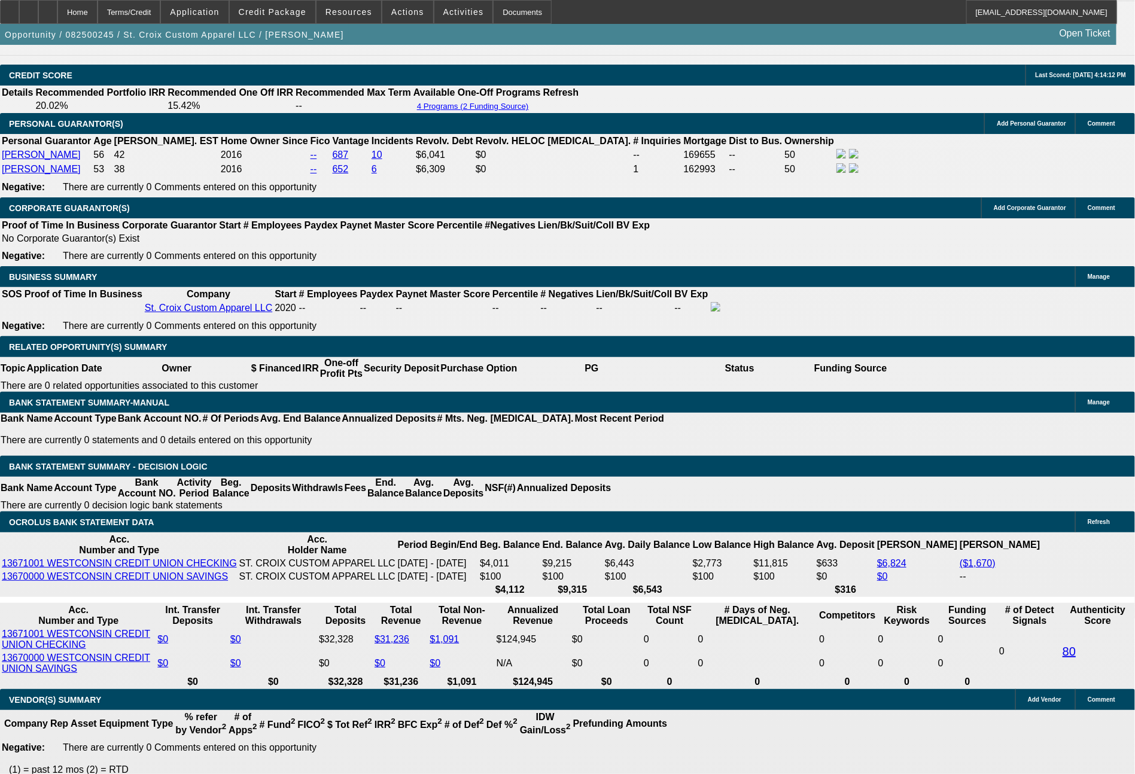
select select "0"
select select "2"
select select "0"
select select "6"
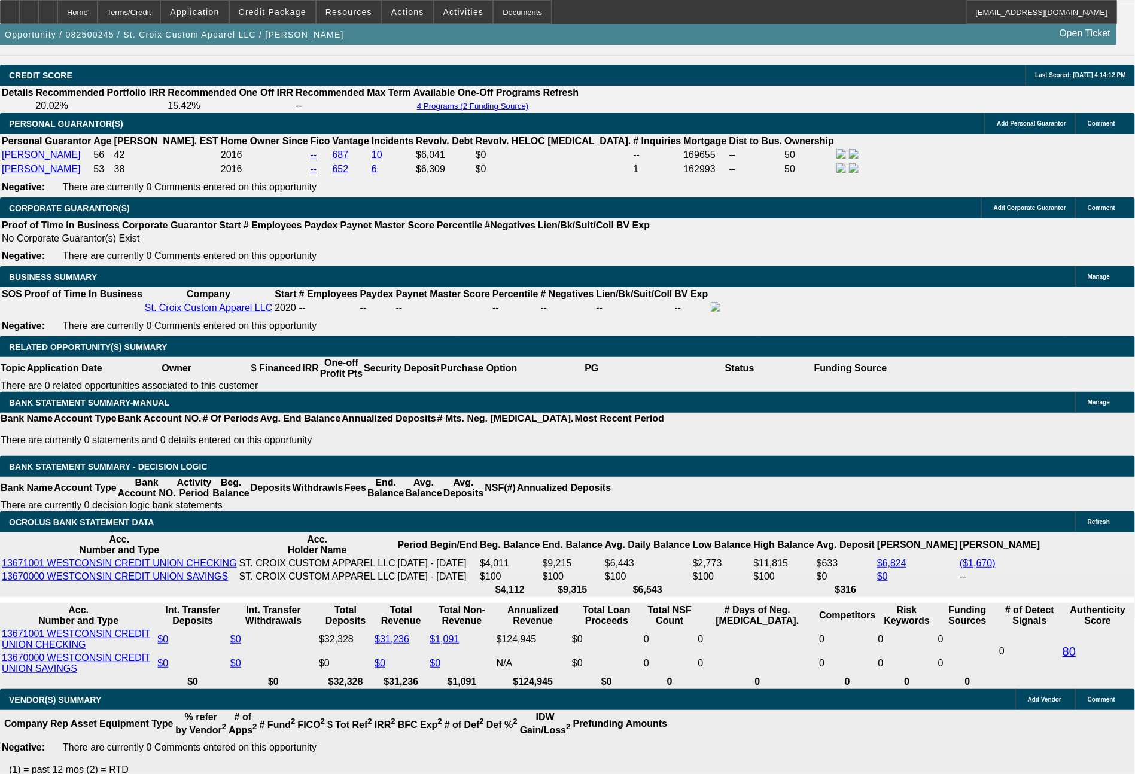
select select "0"
select select "2"
select select "0"
select select "6"
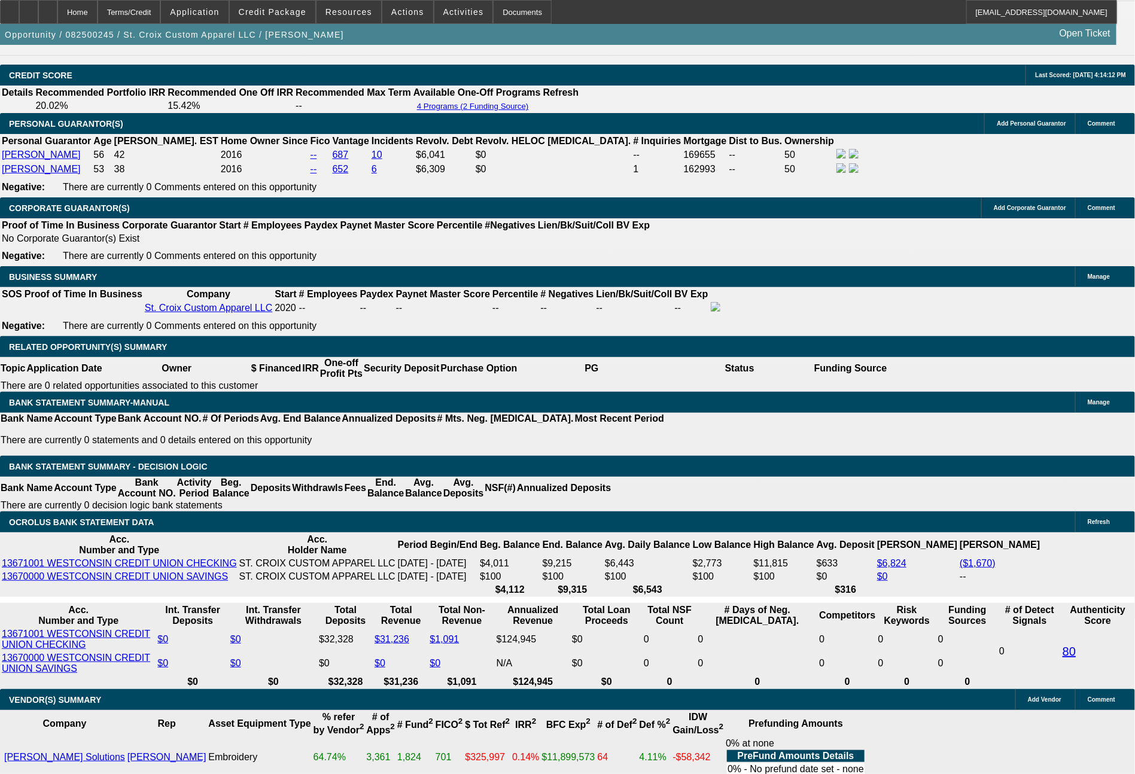
scroll to position [1745, 0]
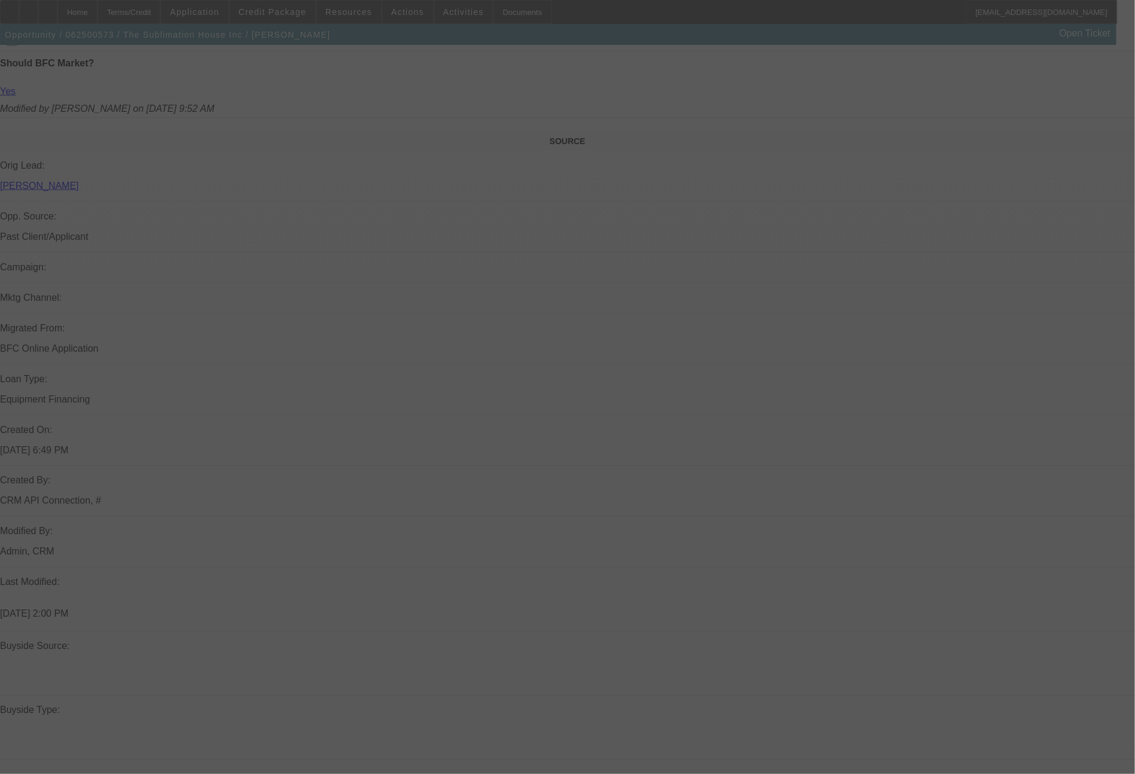
scroll to position [1350, 0]
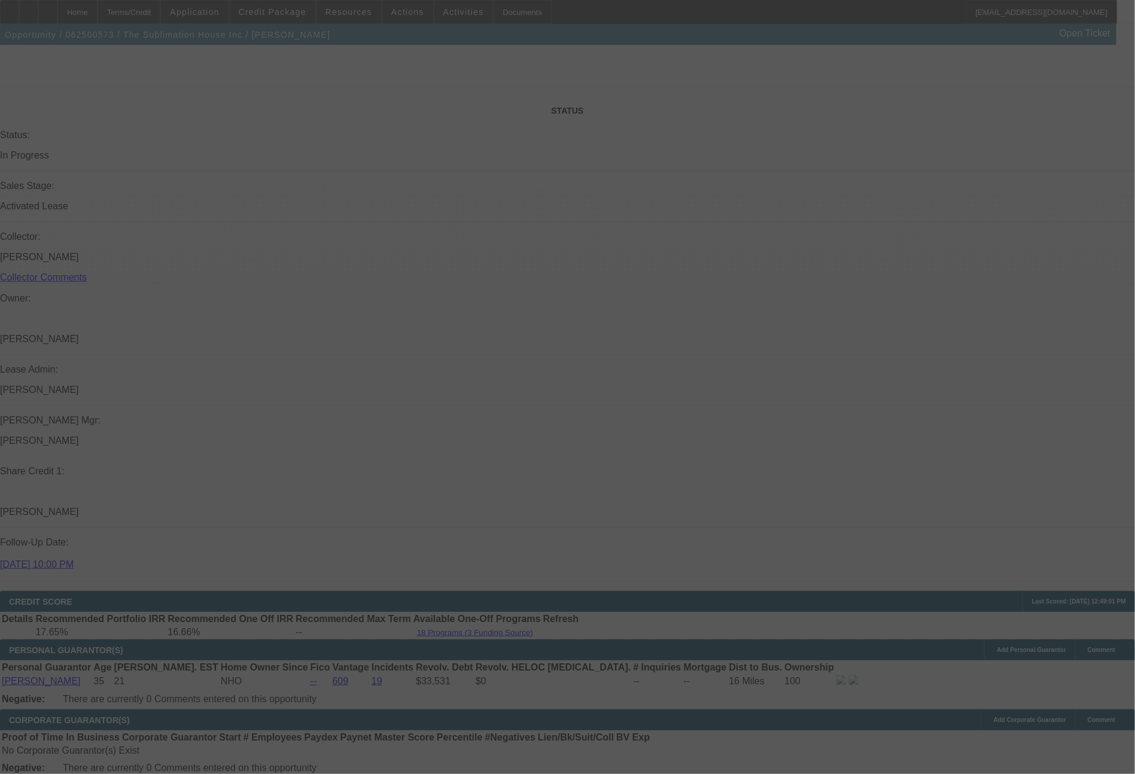
select select "0"
select select "2"
select select "0"
select select "6"
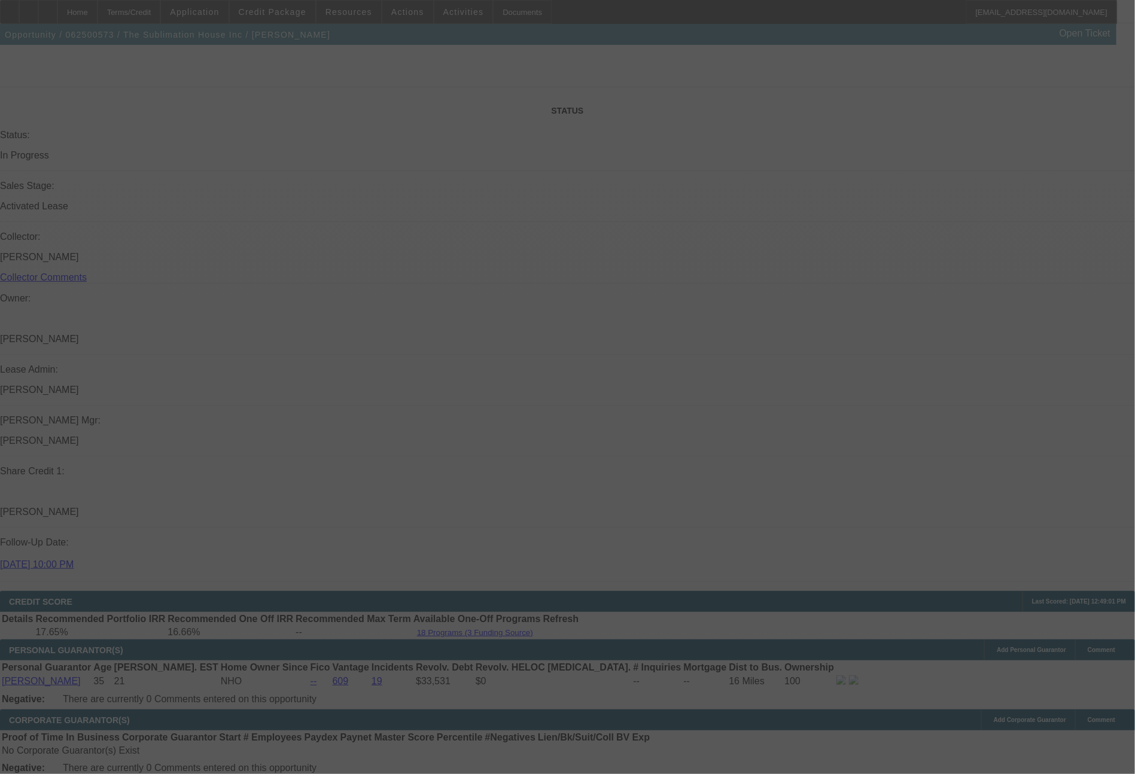
select select "0"
select select "2"
select select "0"
select select "6"
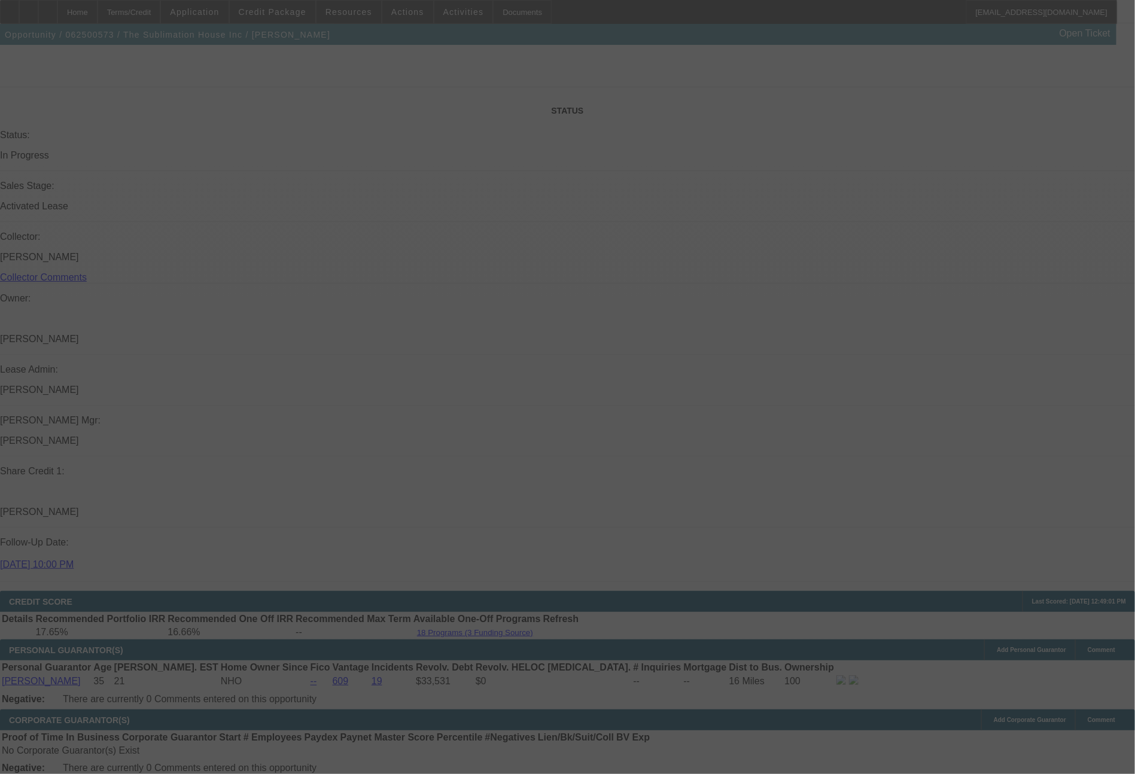
select select "0"
select select "3"
select select "2"
select select "0"
select select "6"
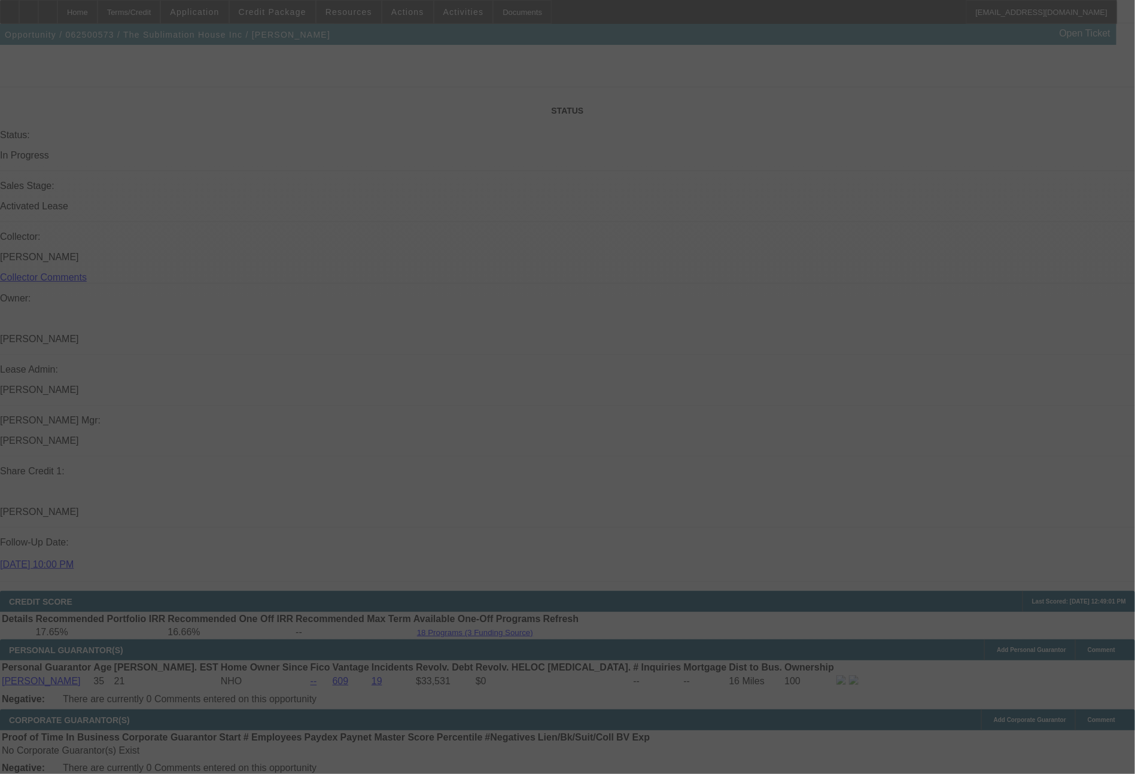
select select "0"
select select "6"
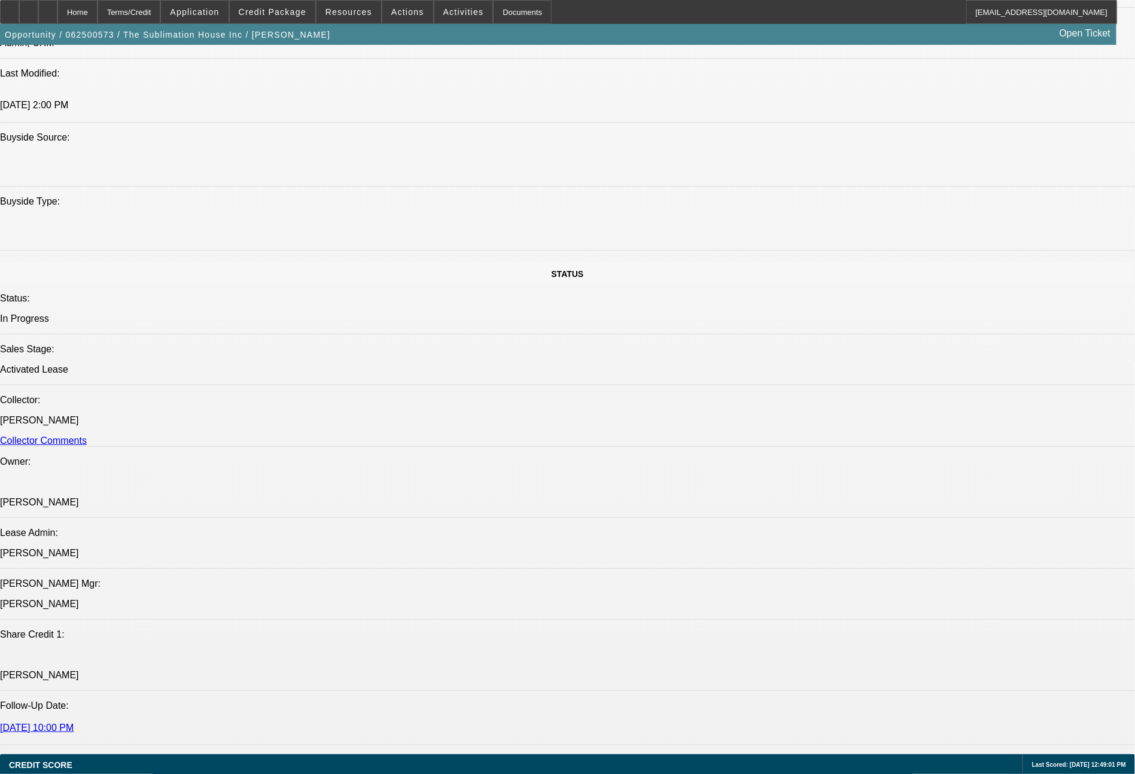
scroll to position [57, 0]
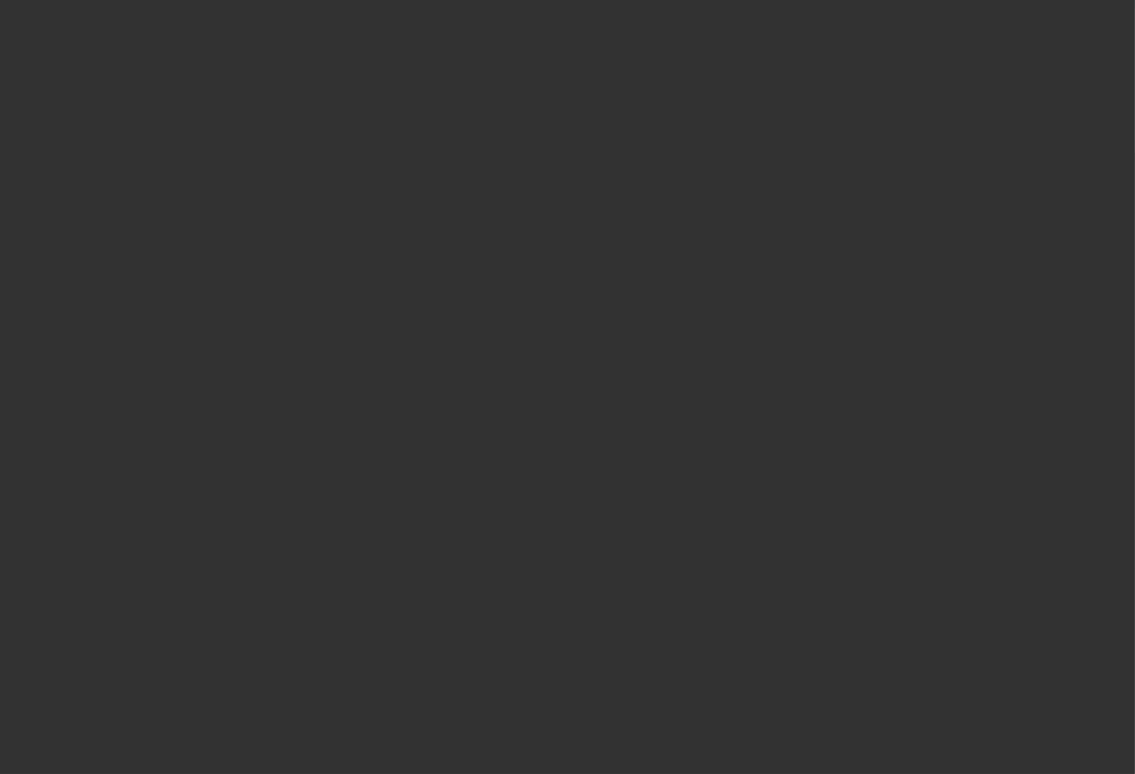
scroll to position [0, 0]
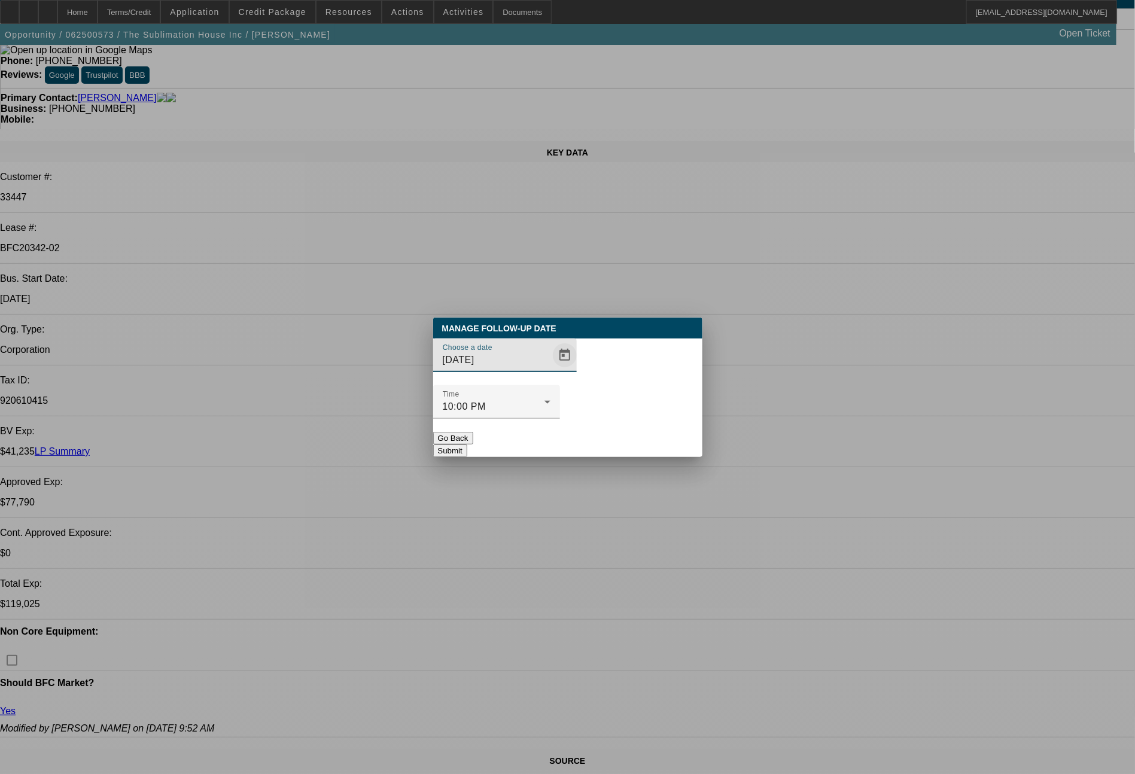
click at [551, 370] on span "Open calendar" at bounding box center [565, 355] width 29 height 29
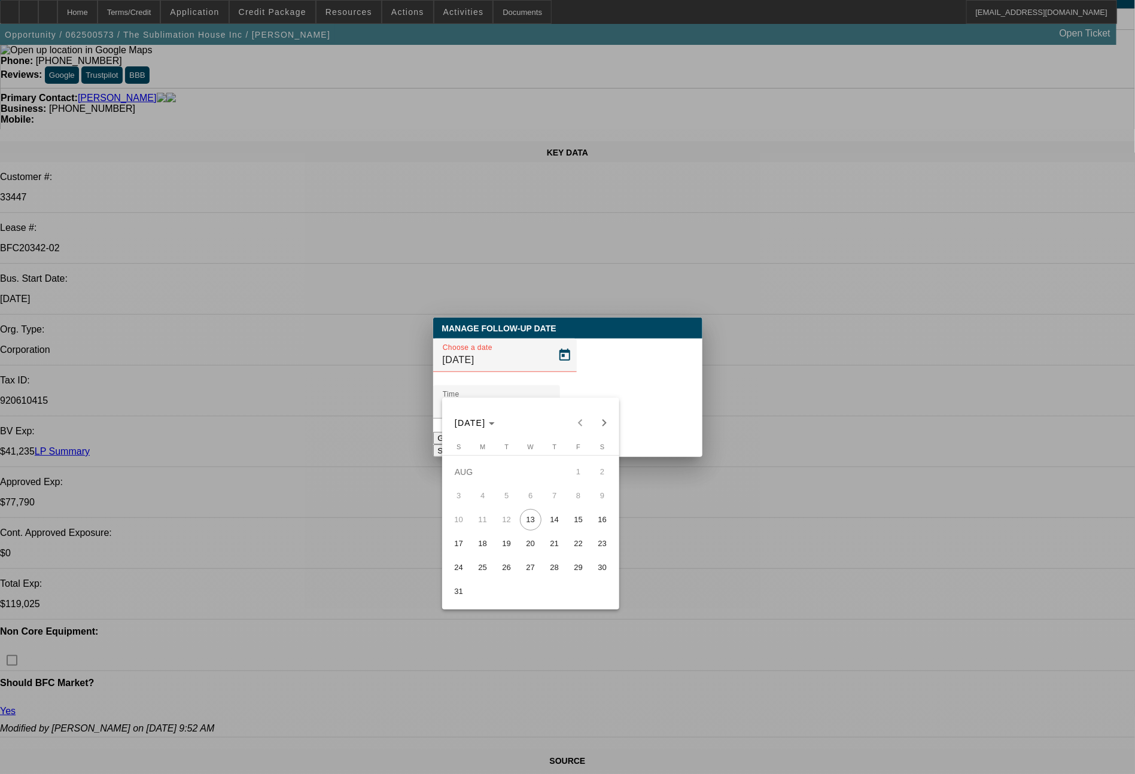
click at [535, 518] on span "13" at bounding box center [531, 520] width 22 height 22
type input "8/13/2025"
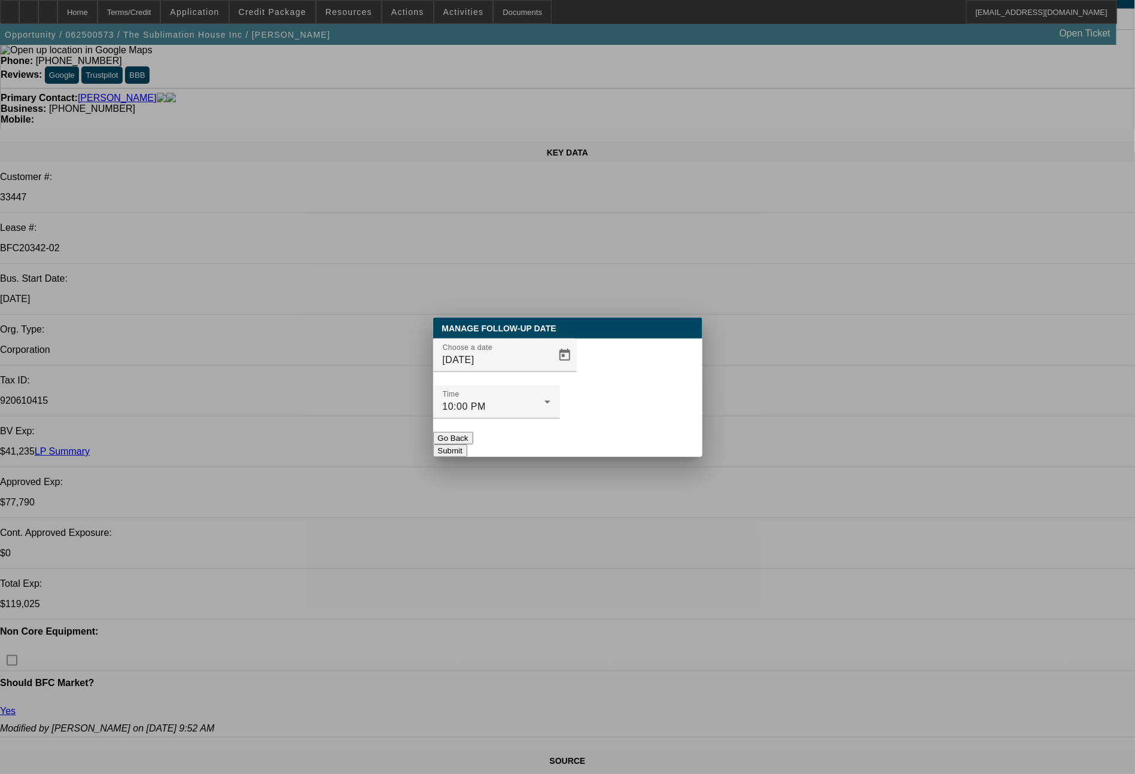
click at [467, 445] on button "Submit" at bounding box center [450, 451] width 34 height 13
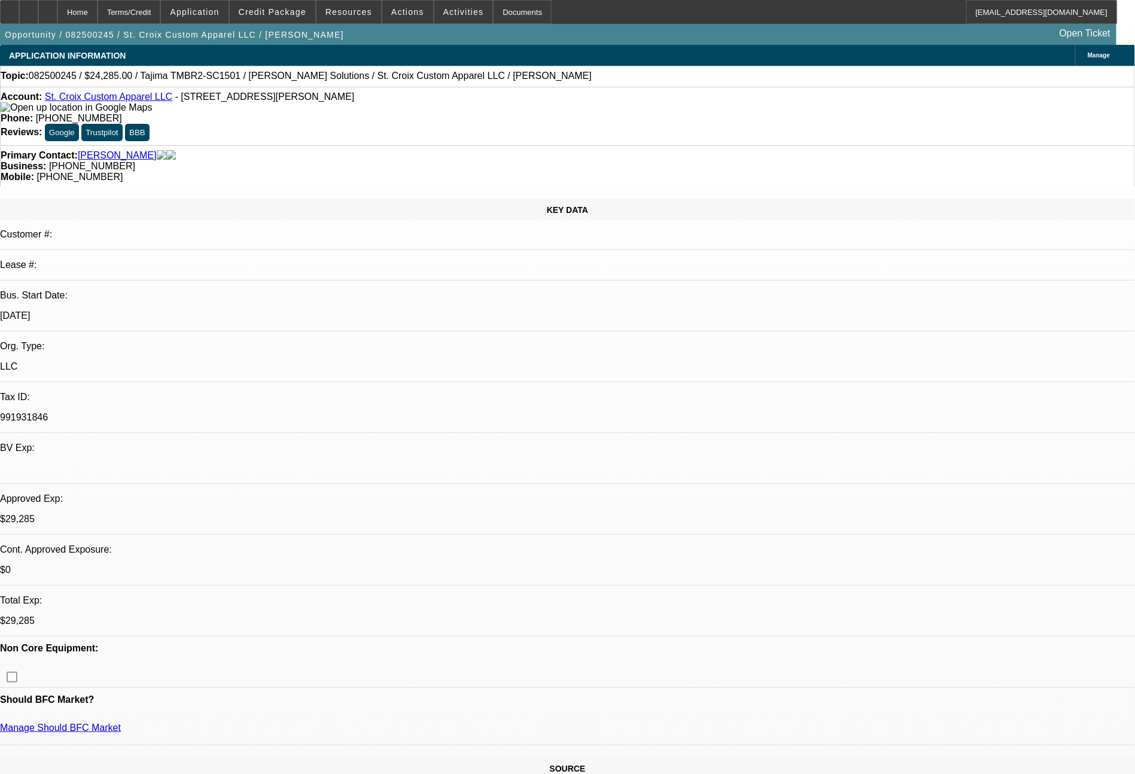
select select "0"
select select "2"
select select "0"
select select "6"
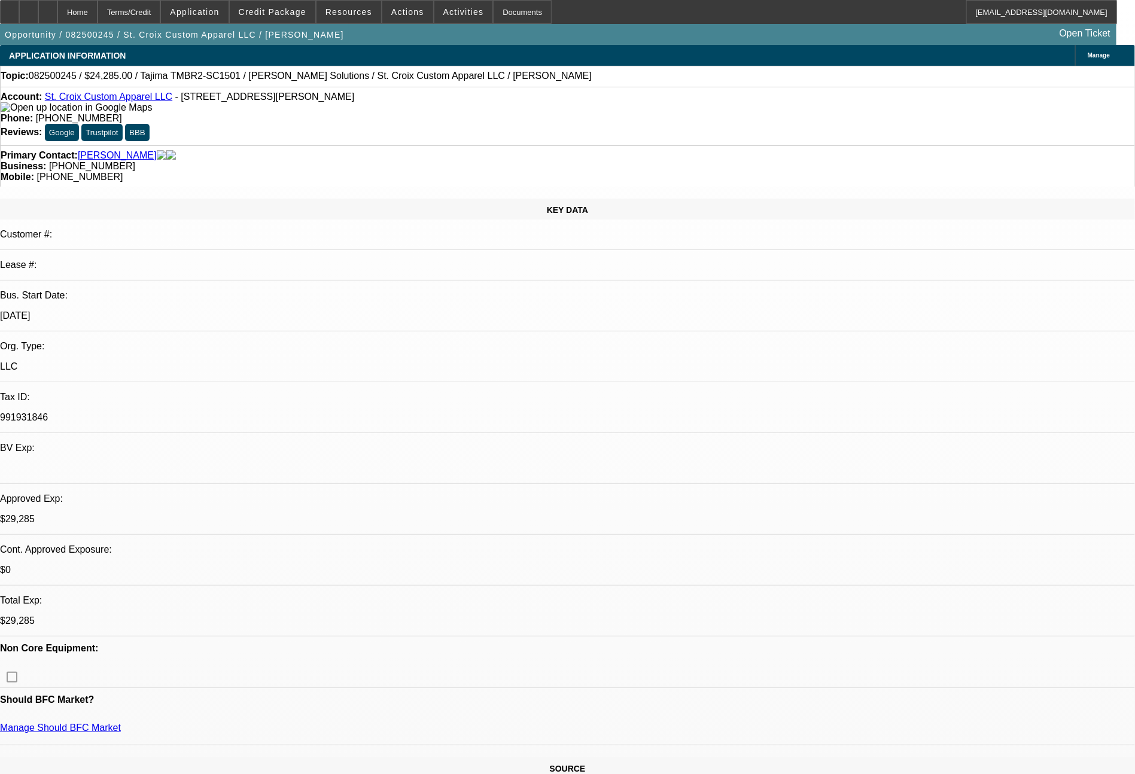
select select "0"
select select "2"
select select "0"
select select "6"
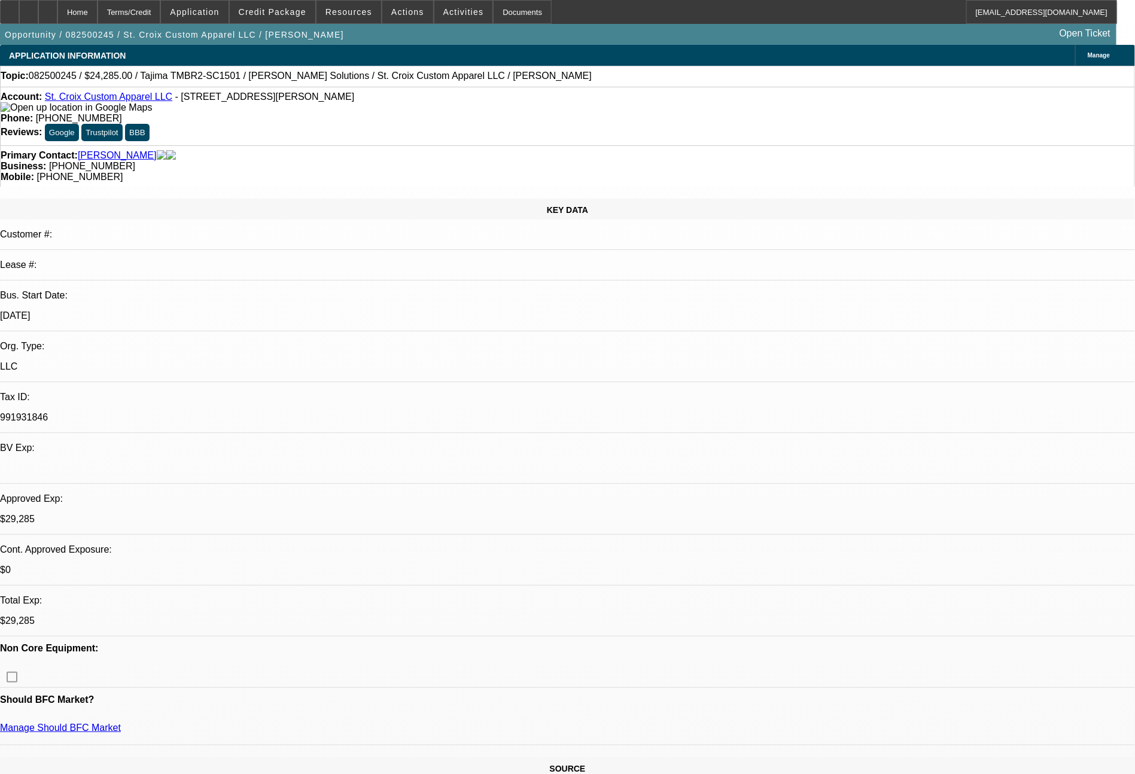
select select "0"
select select "2"
select select "0"
select select "6"
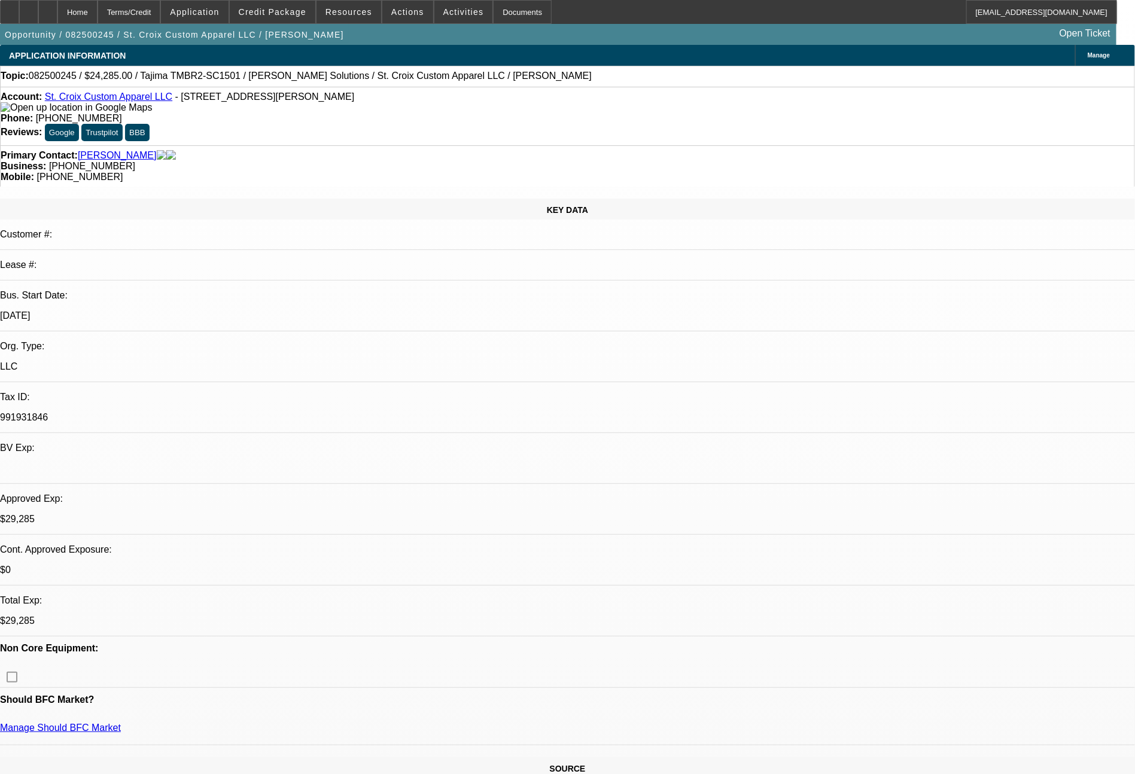
select select "0"
select select "2"
select select "0"
select select "6"
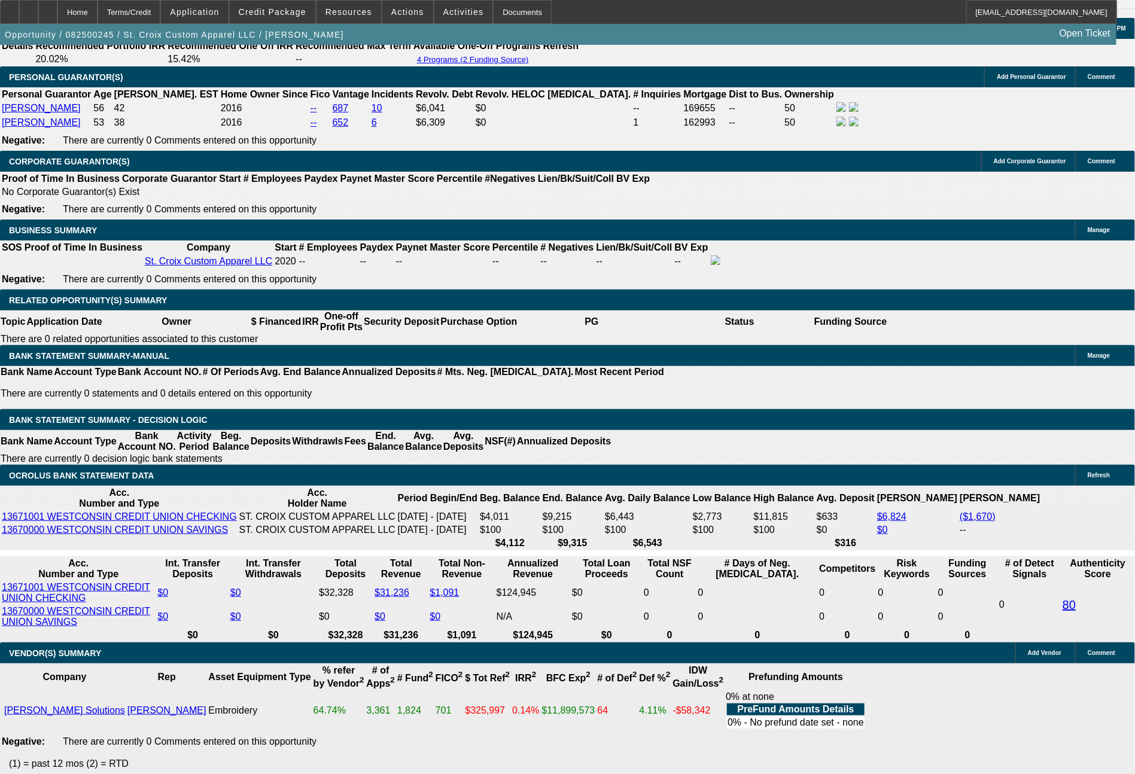
scroll to position [1758, 0]
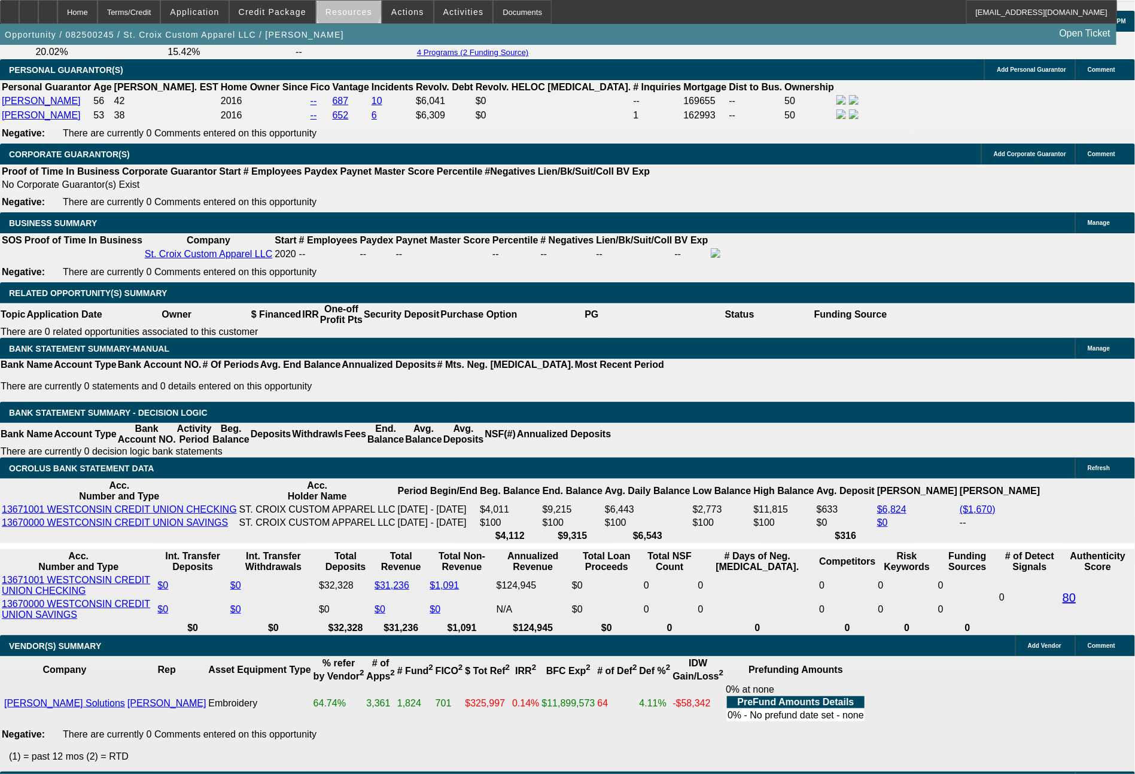
click at [357, 11] on span "Resources" at bounding box center [349, 12] width 47 height 10
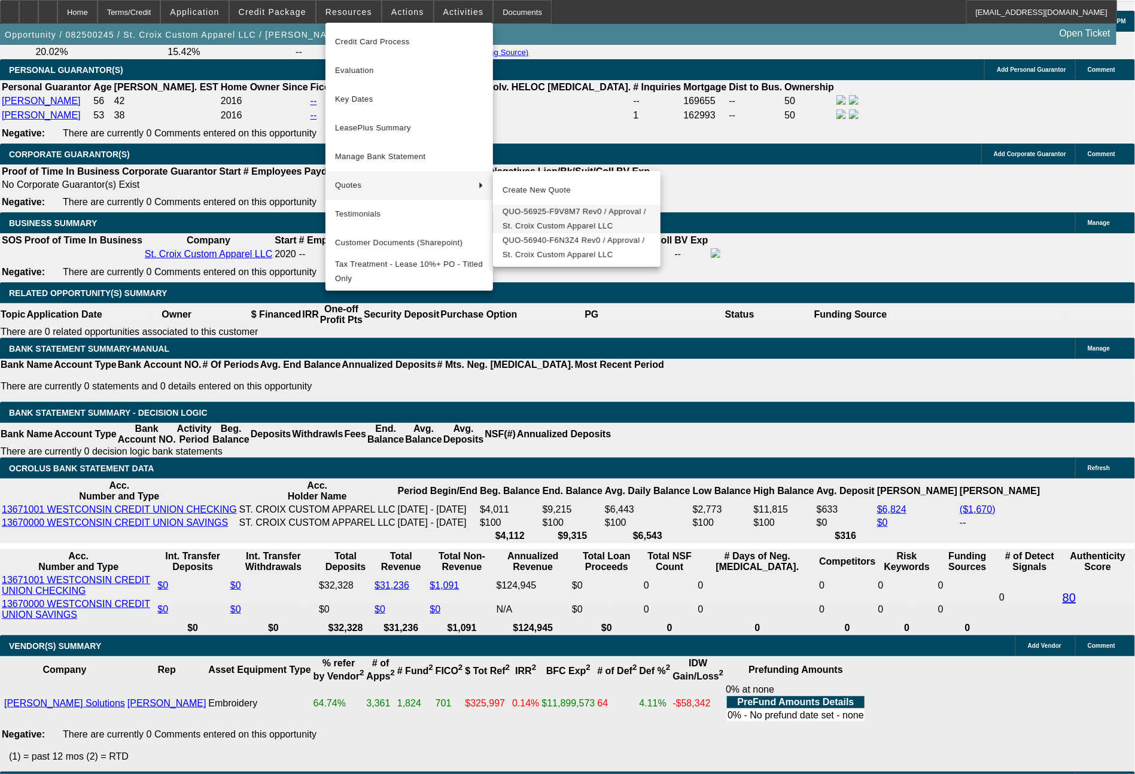
click at [535, 223] on span "QUO-56925-F9V8M7 Rev0 / Approval / St. Croix Custom Apparel LLC" at bounding box center [577, 219] width 148 height 29
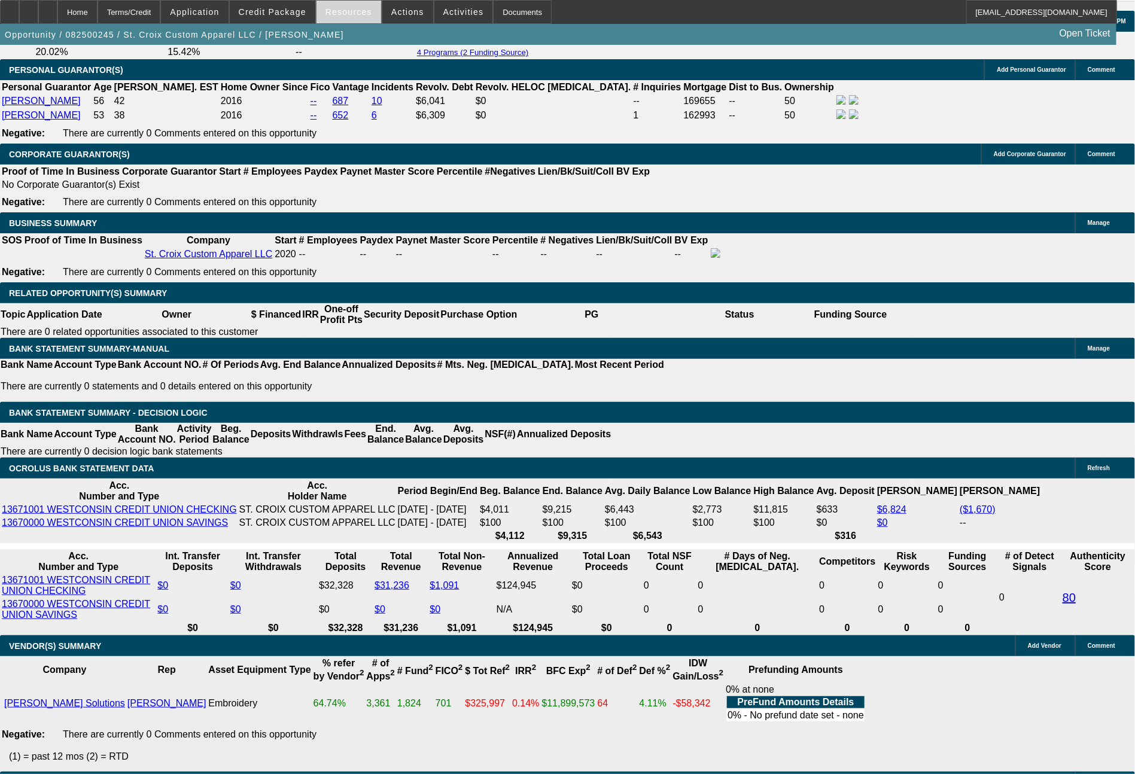
click at [342, 16] on span "Resources" at bounding box center [349, 12] width 47 height 10
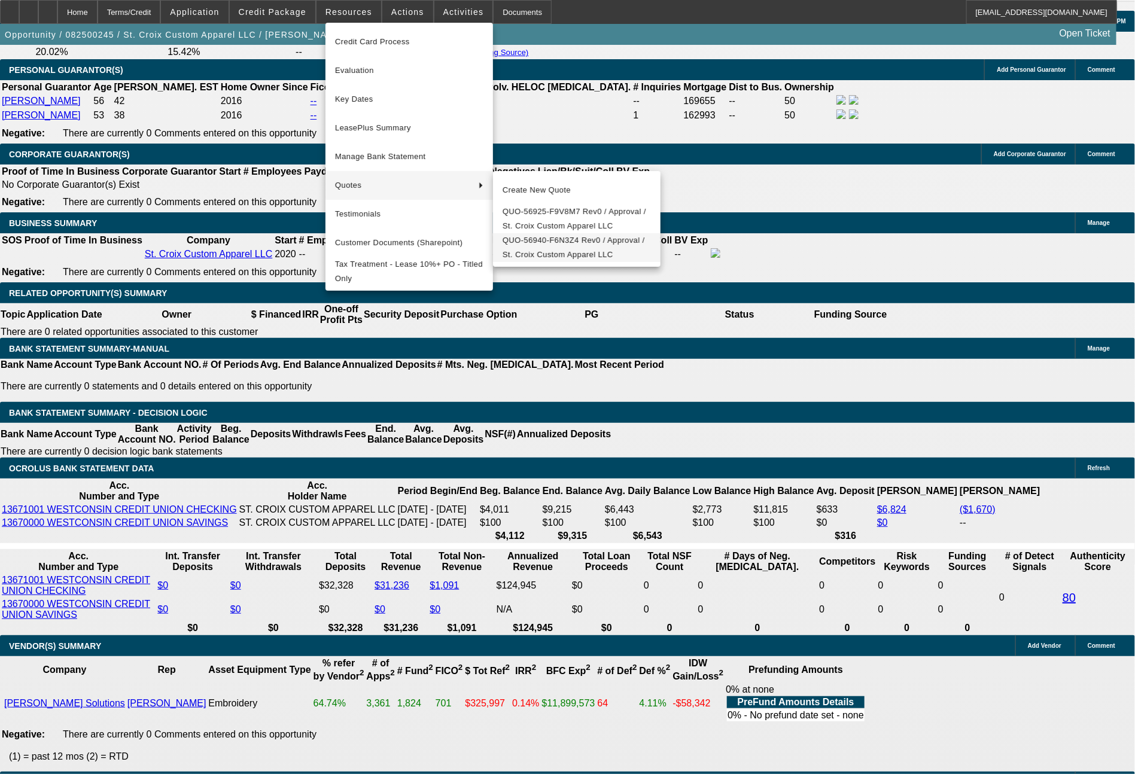
click at [552, 248] on span "QUO-56940-F6N3Z4 Rev0 / Approval / St. Croix Custom Apparel LLC" at bounding box center [577, 247] width 148 height 29
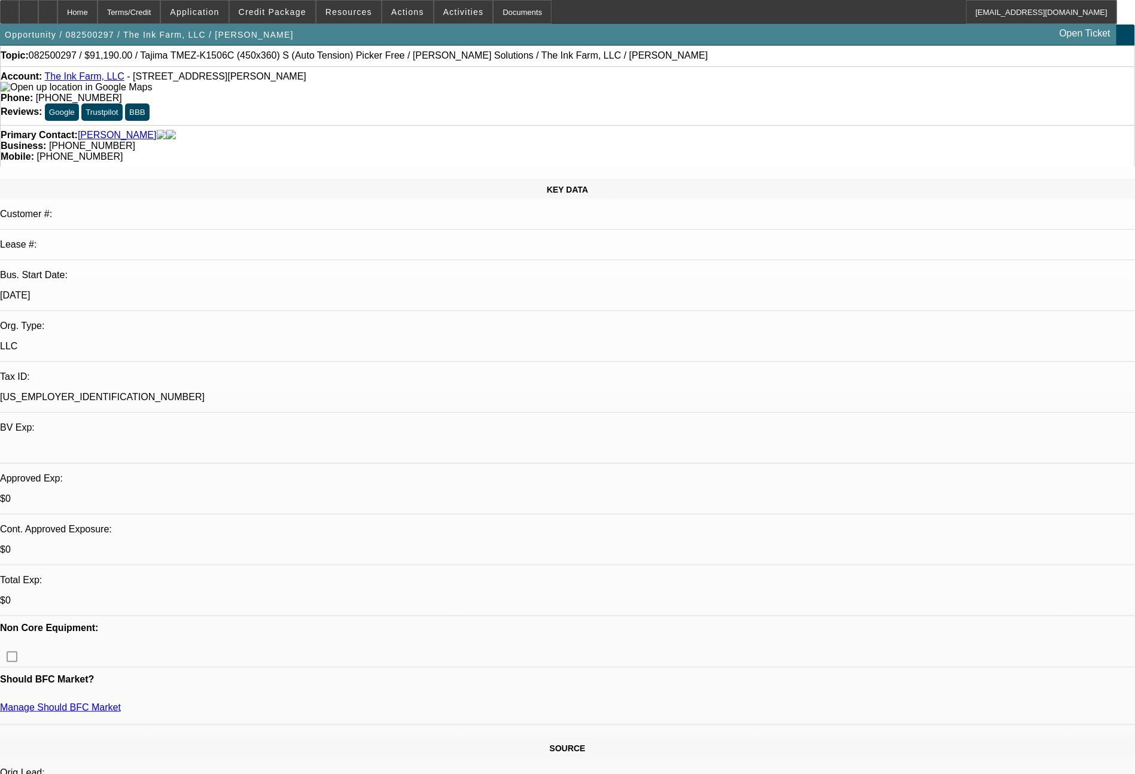
select select "0"
select select "2"
select select "0.1"
select select "4"
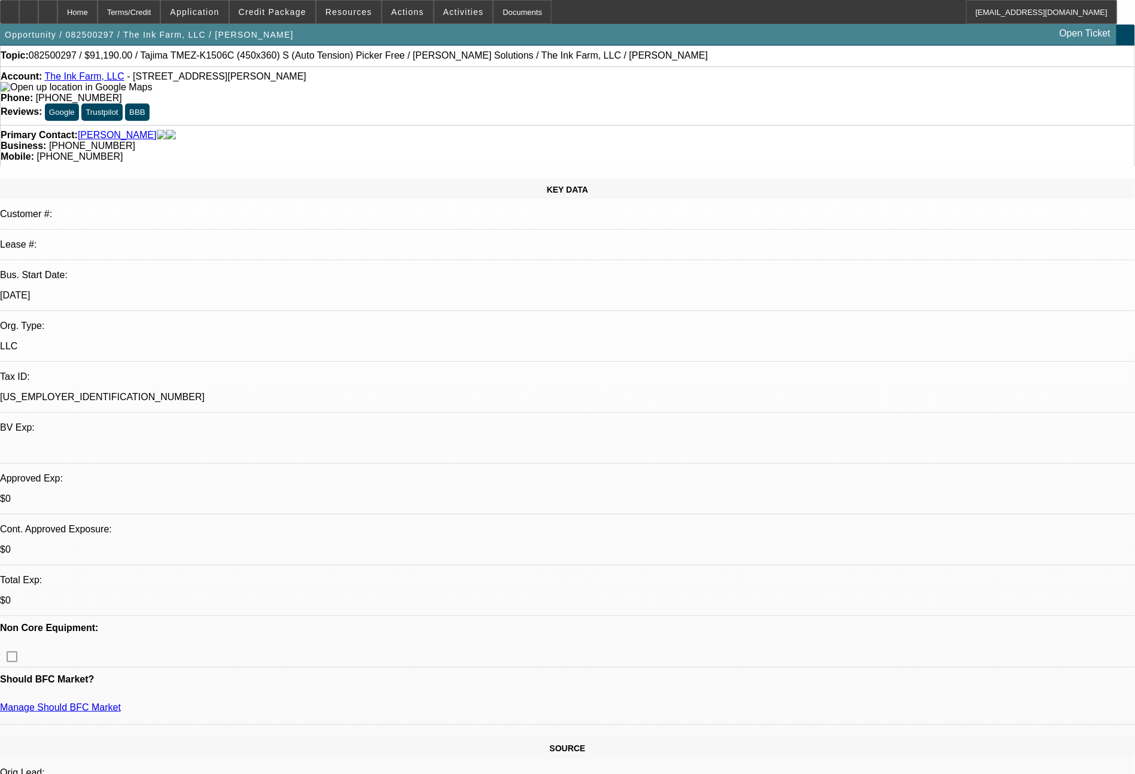
select select "0"
select select "2"
select select "0.1"
select select "4"
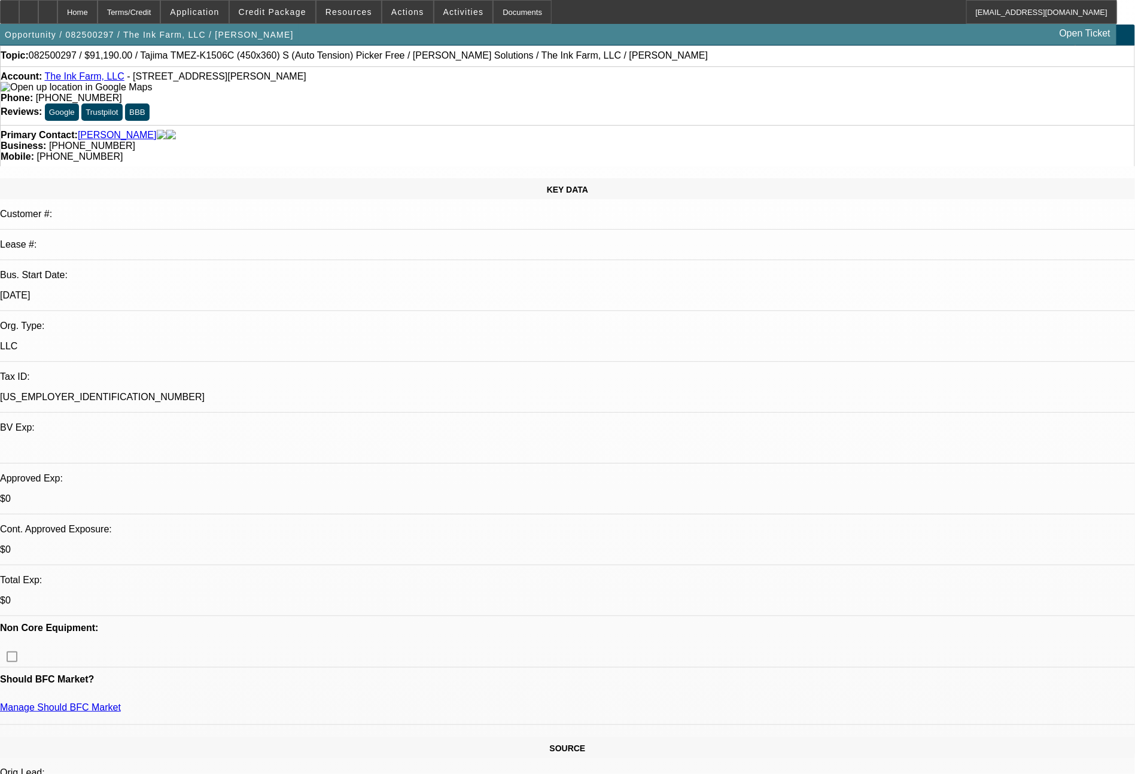
select select "0"
select select "2"
select select "0.1"
select select "4"
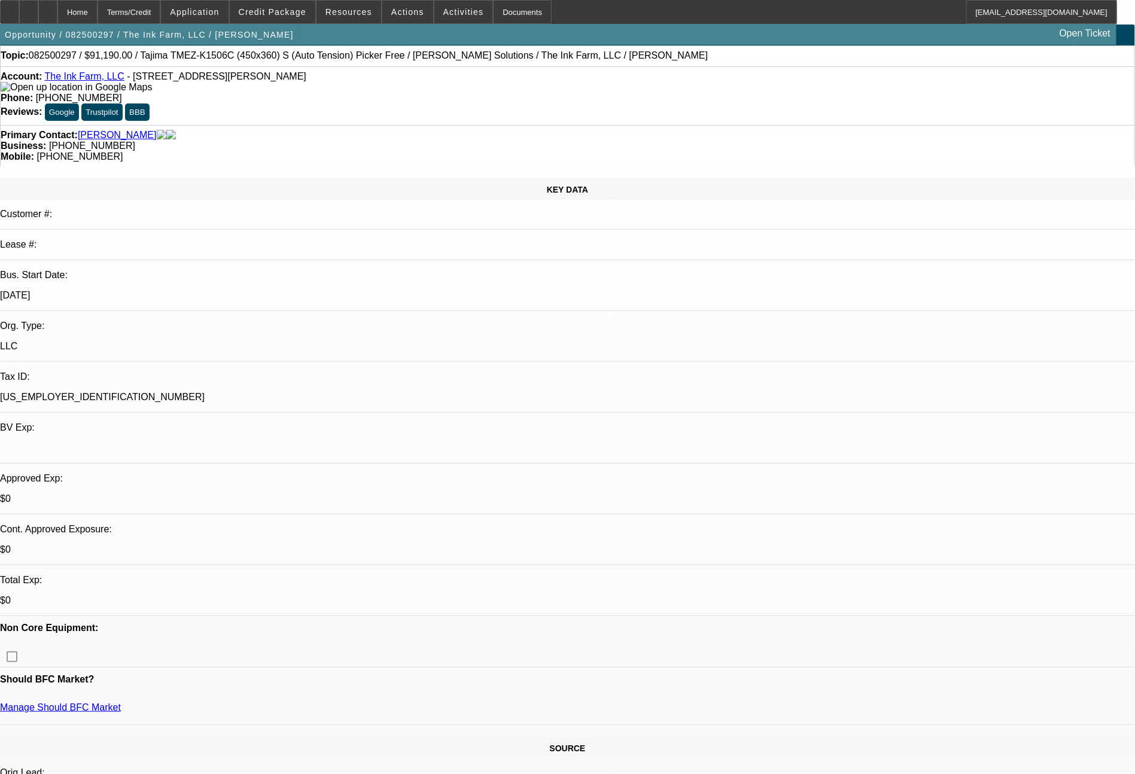
select select "0"
select select "2"
select select "0.1"
select select "4"
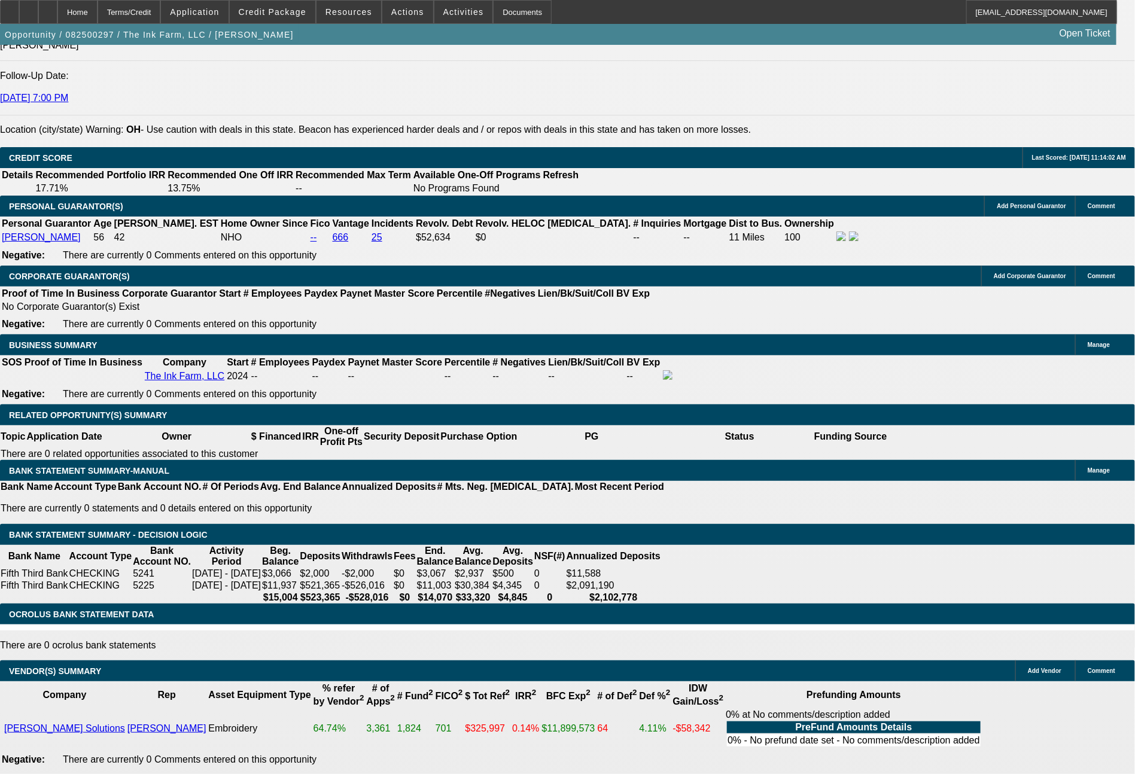
scroll to position [1711, 0]
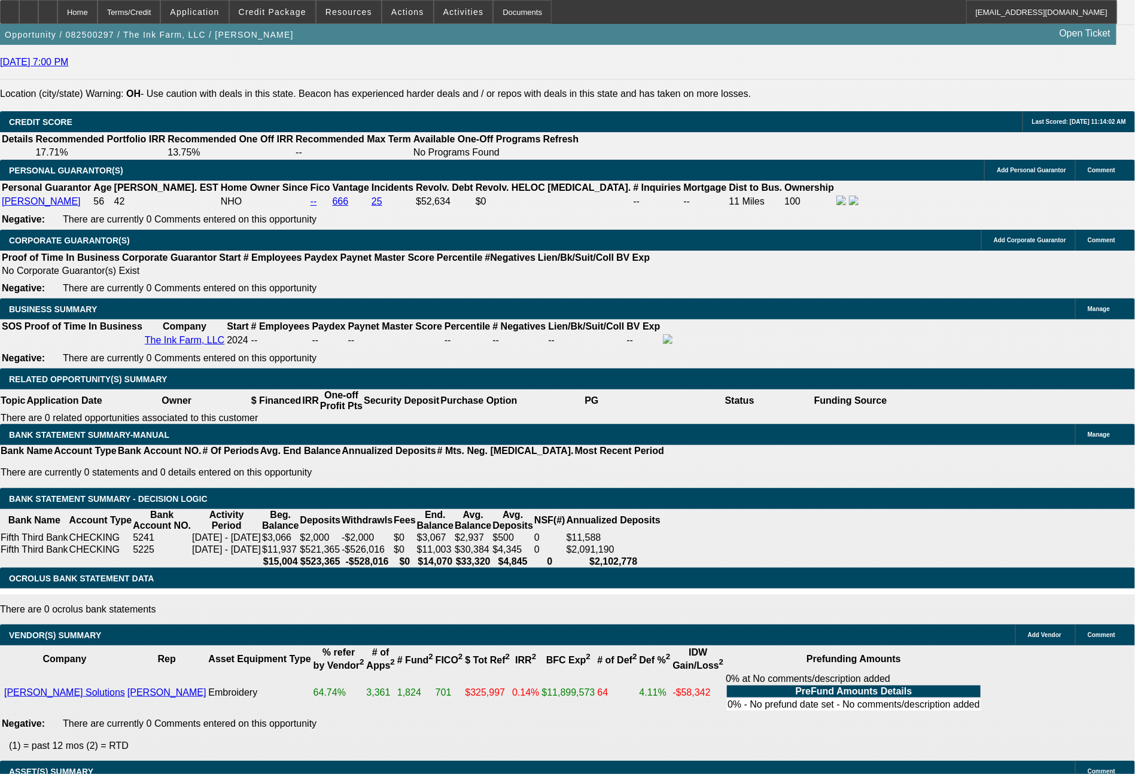
drag, startPoint x: 948, startPoint y: 476, endPoint x: 846, endPoint y: 435, distance: 109.6
copy tr "Bill - see notes for details. they have done their 4 prior deals with us as lea…"
click at [403, 18] on span at bounding box center [407, 12] width 51 height 29
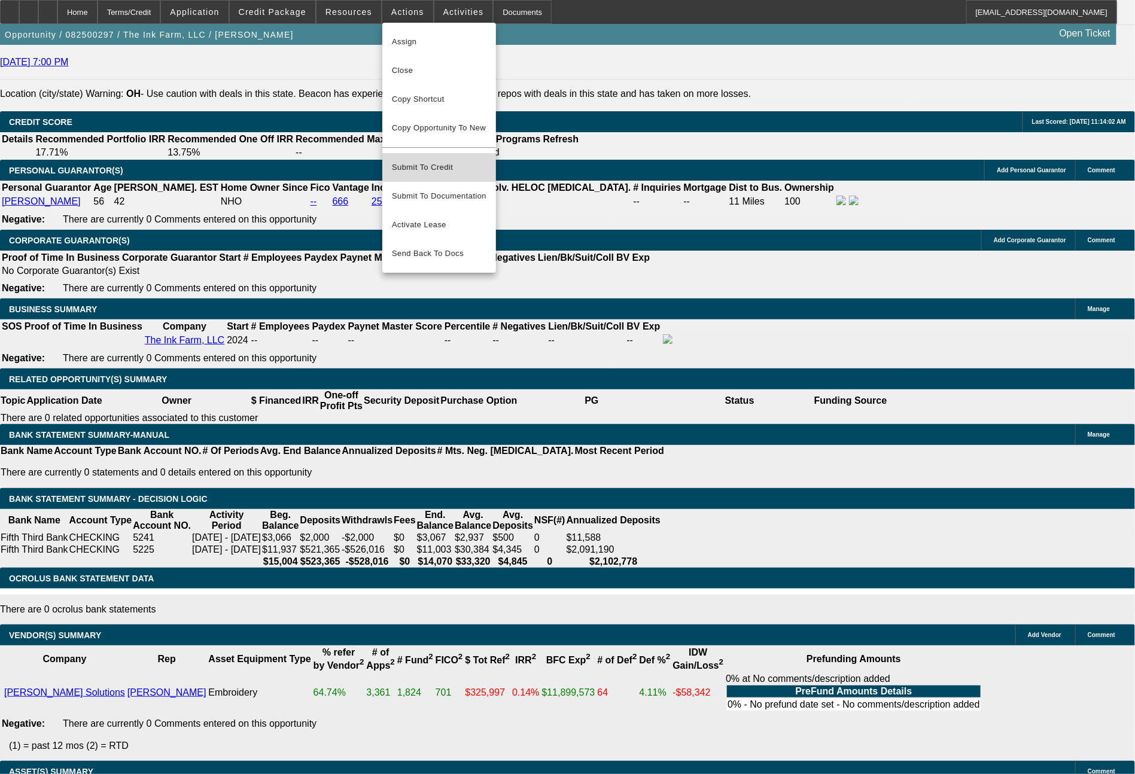
click at [426, 160] on span "Submit To Credit" at bounding box center [439, 167] width 95 height 14
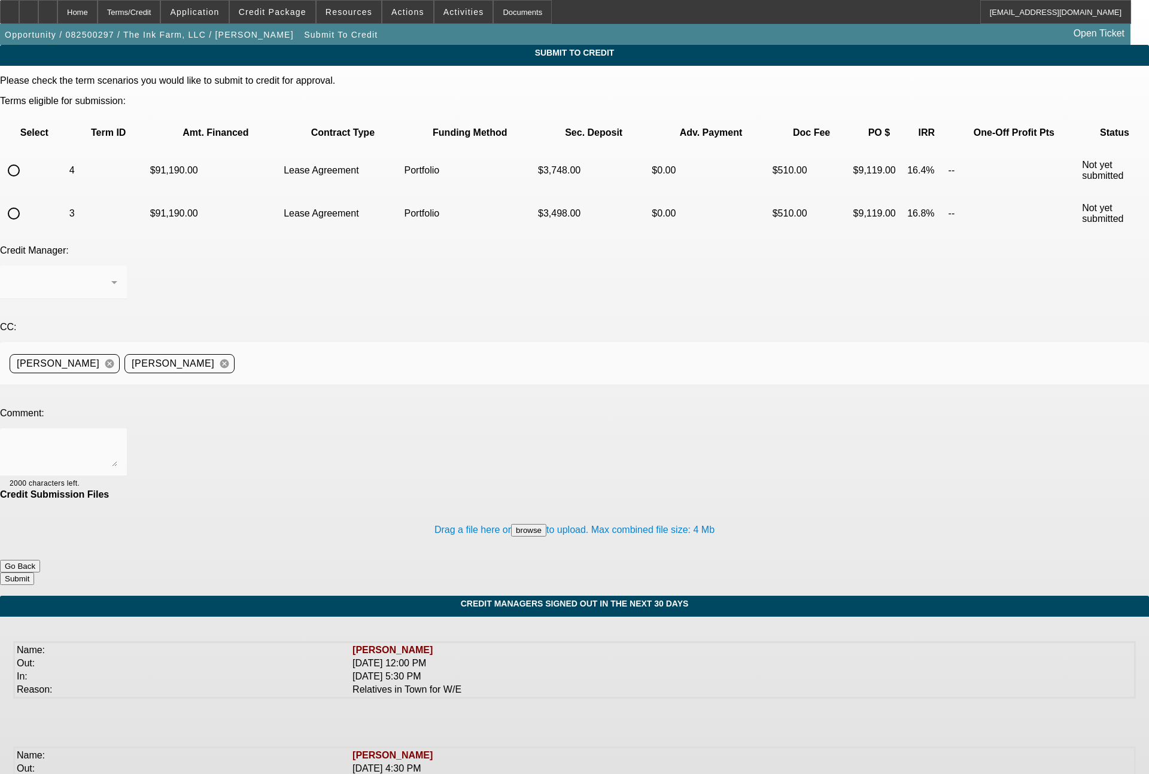
click at [26, 202] on input "radio" at bounding box center [14, 214] width 24 height 24
radio input "true"
click at [117, 266] on div "Arida, George" at bounding box center [64, 283] width 108 height 34
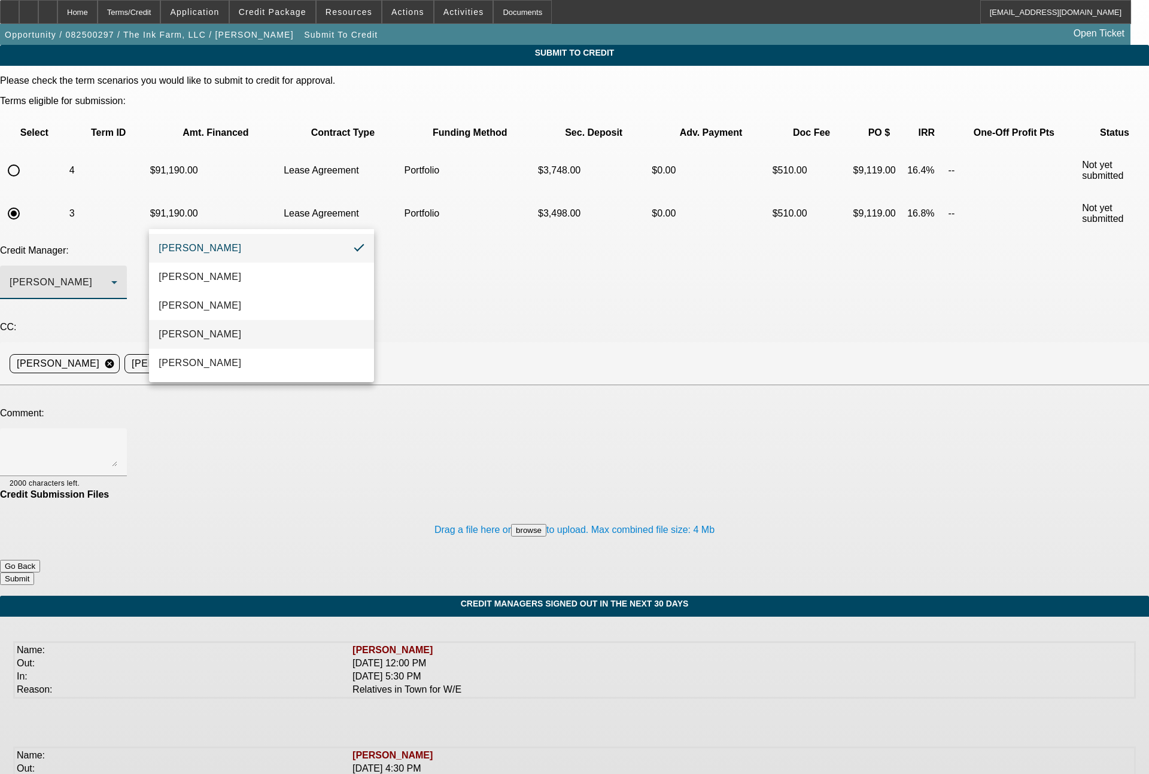
click at [189, 329] on span "Magner, Bill" at bounding box center [200, 334] width 83 height 14
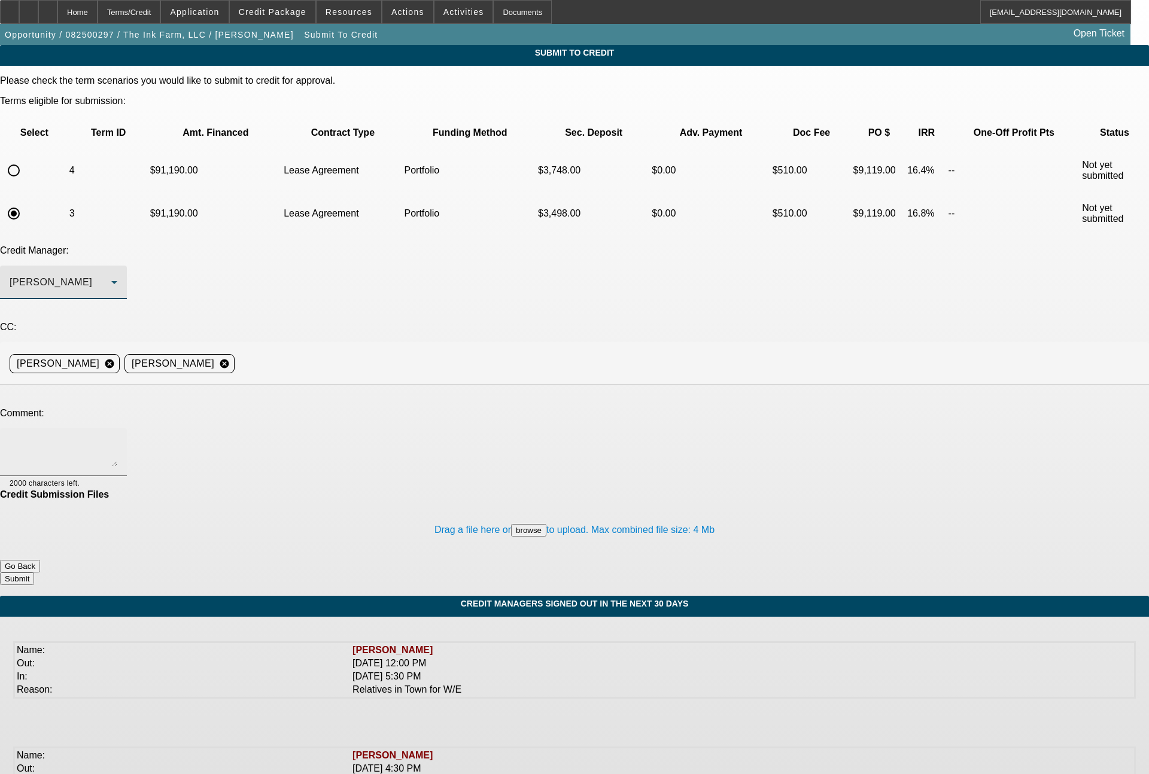
click at [117, 438] on textarea at bounding box center [64, 452] width 108 height 29
paste textarea "Bill - see notes for details. they have done their 4 prior deals with us as lea…"
click at [117, 438] on textarea "Bill - see notes for details. they have done their 4 prior deals with us as lea…" at bounding box center [64, 452] width 108 height 29
type textarea "Bill - see email in file from customer confirming Elvis Doss is the sole owner …"
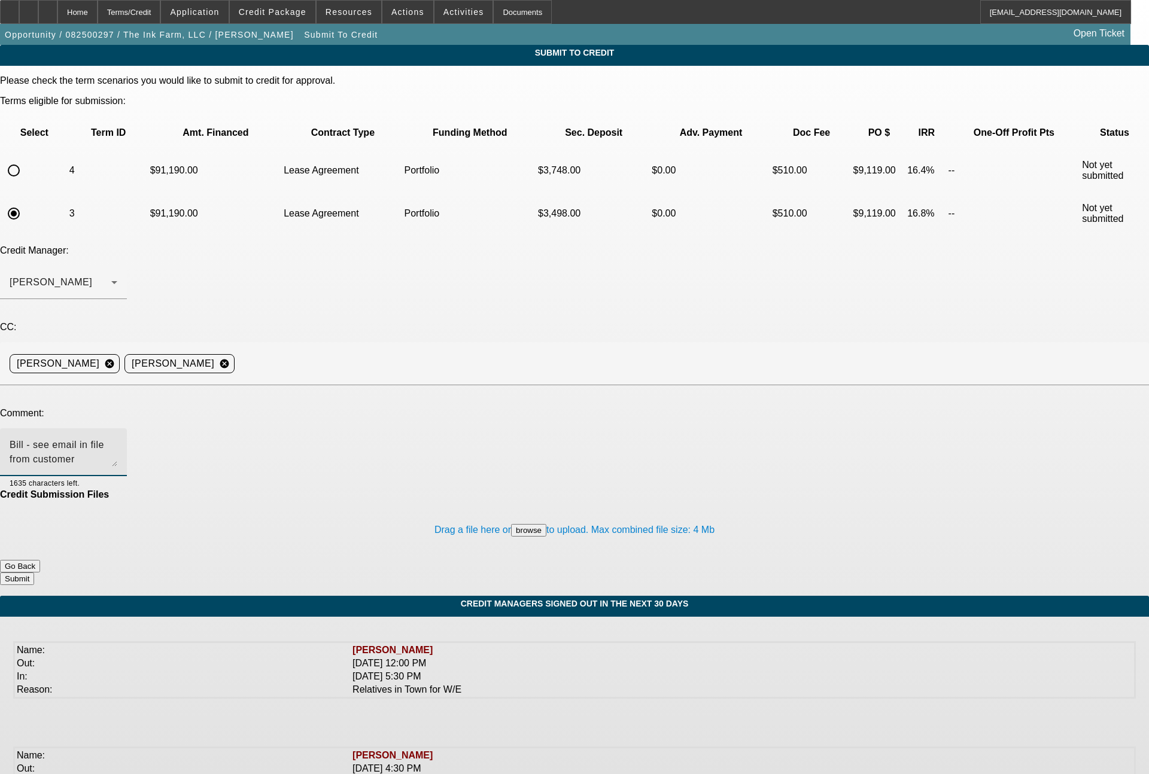
click at [34, 573] on button "Submit" at bounding box center [17, 579] width 34 height 13
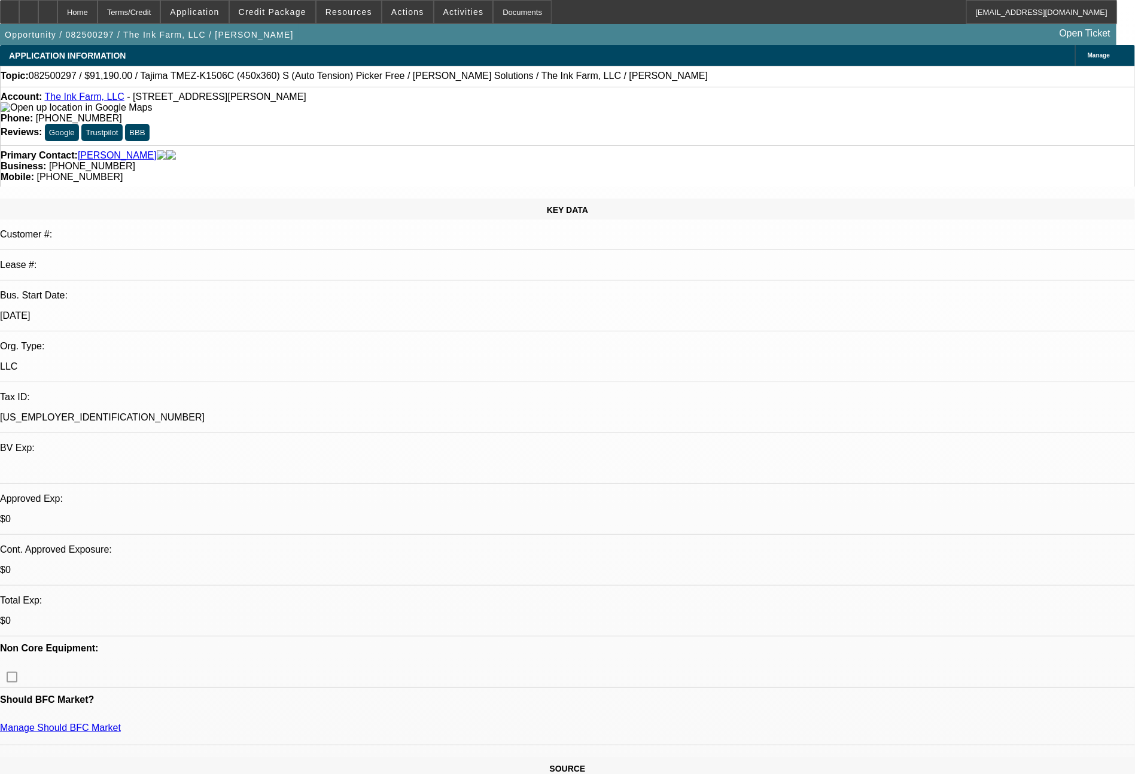
select select "0"
select select "2"
select select "0.1"
select select "4"
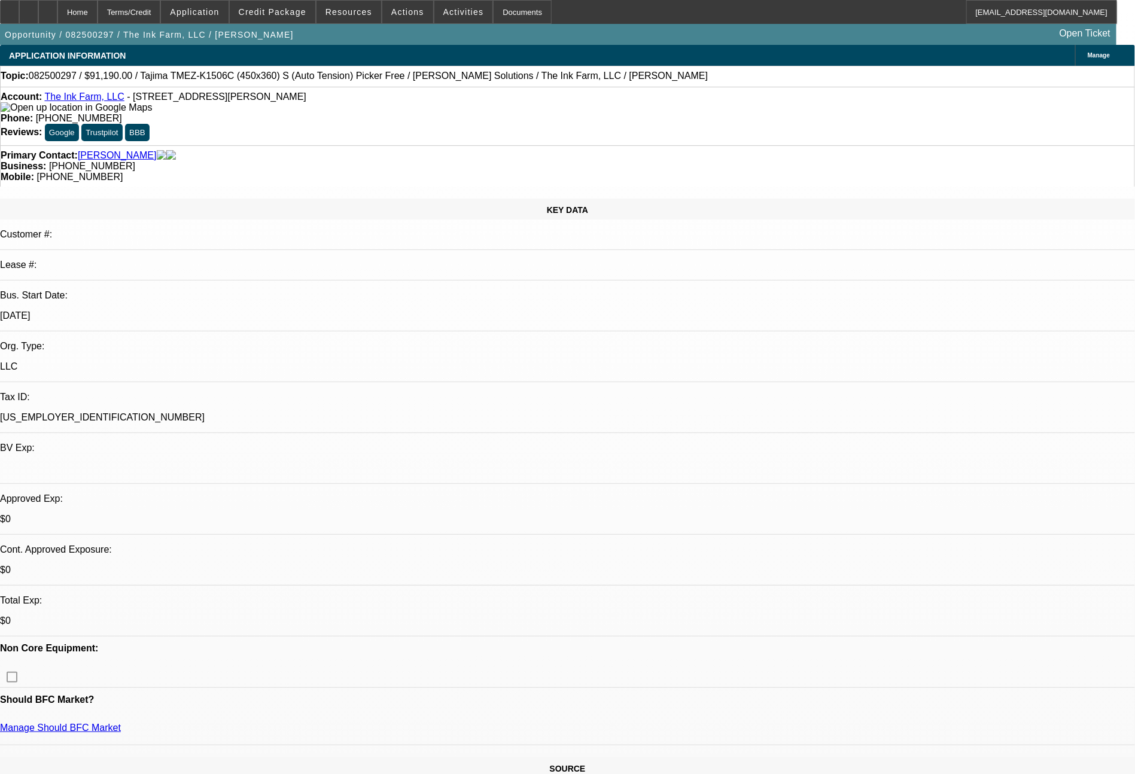
select select "0"
select select "2"
select select "0.1"
select select "4"
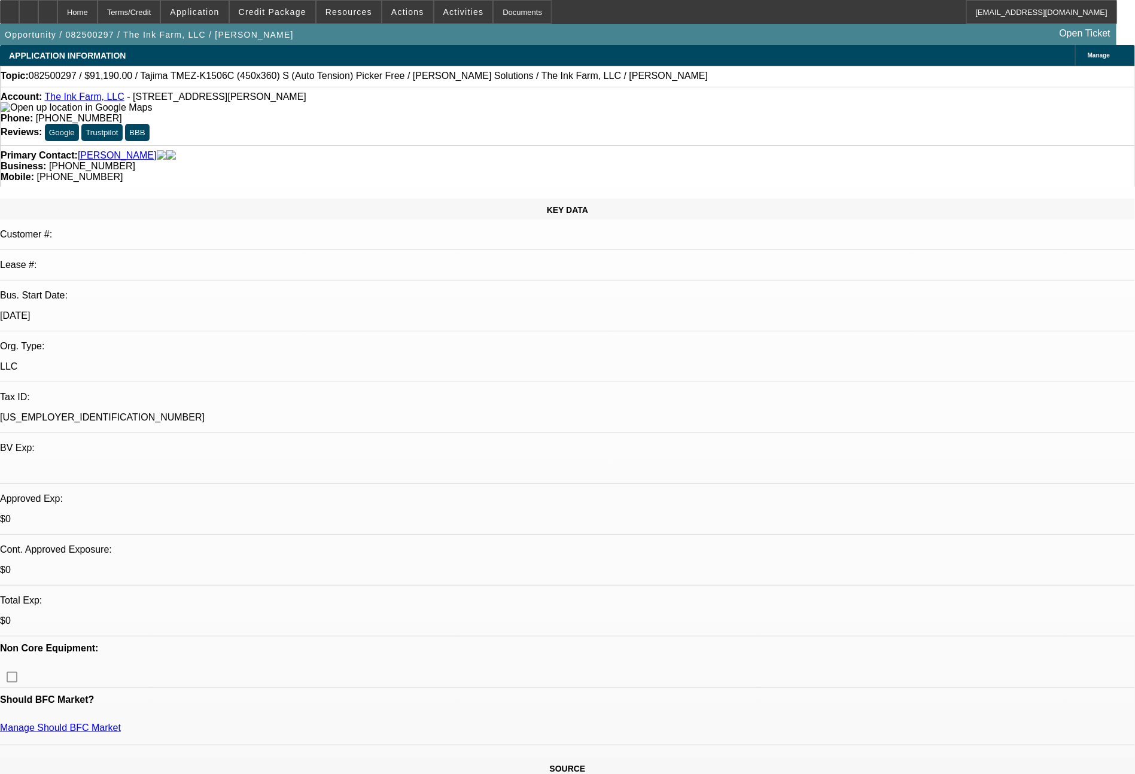
select select "0"
select select "2"
select select "0.1"
select select "4"
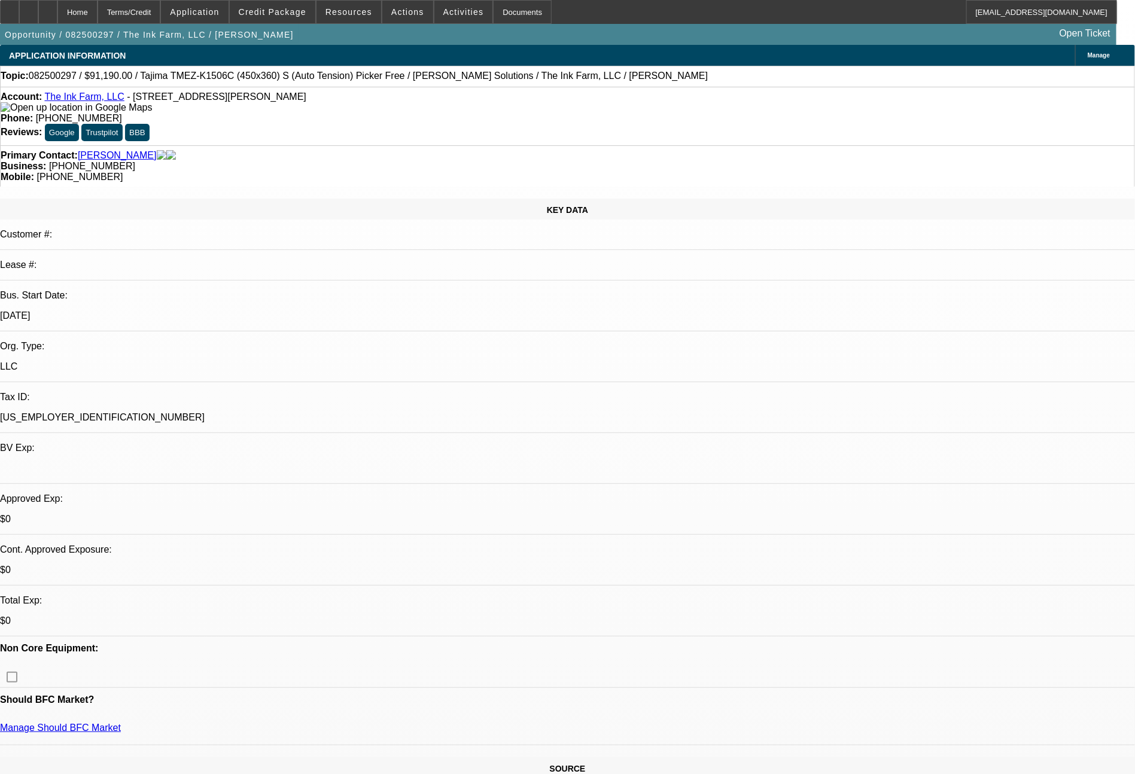
select select "0"
select select "2"
select select "0.1"
select select "4"
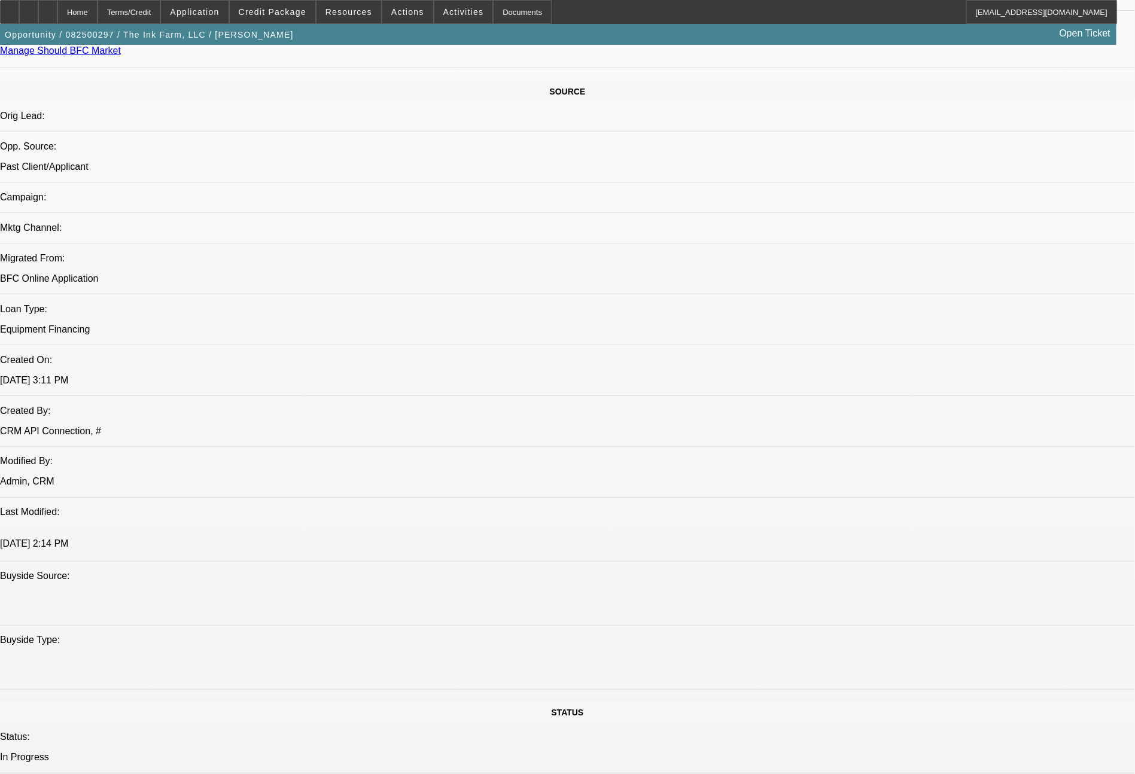
scroll to position [1355, 0]
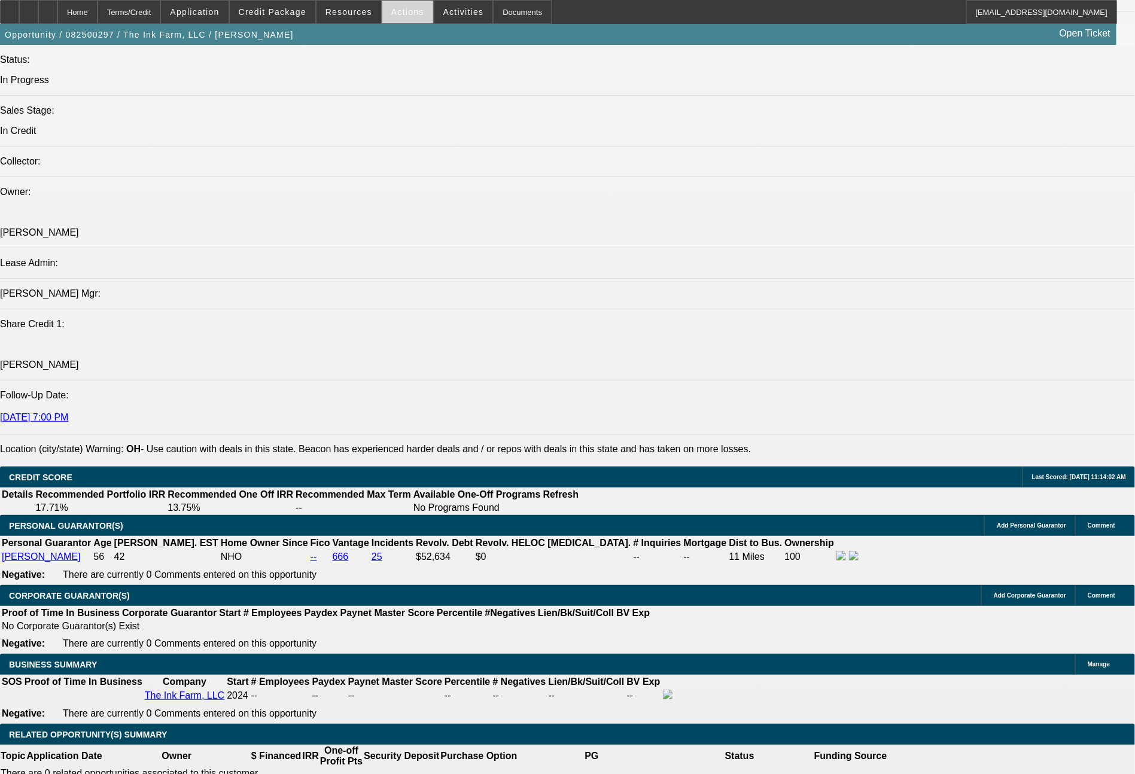
click at [425, 10] on span at bounding box center [407, 12] width 51 height 29
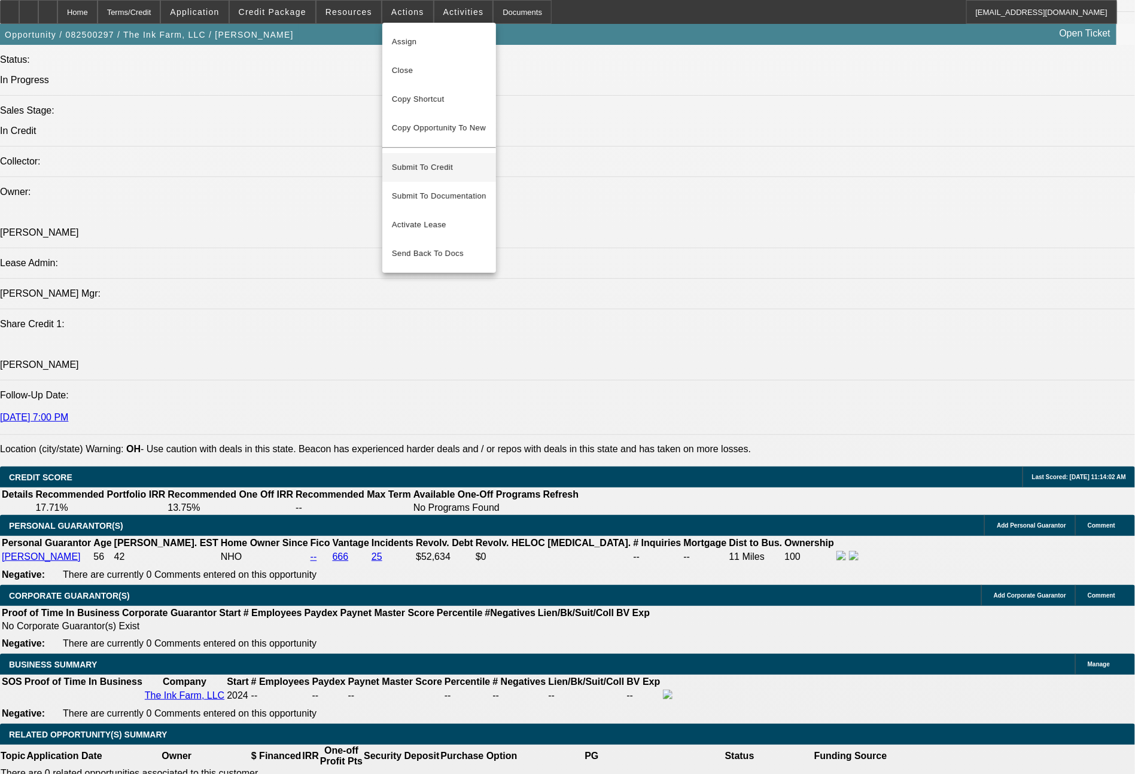
click at [431, 163] on span "Submit To Credit" at bounding box center [439, 167] width 95 height 14
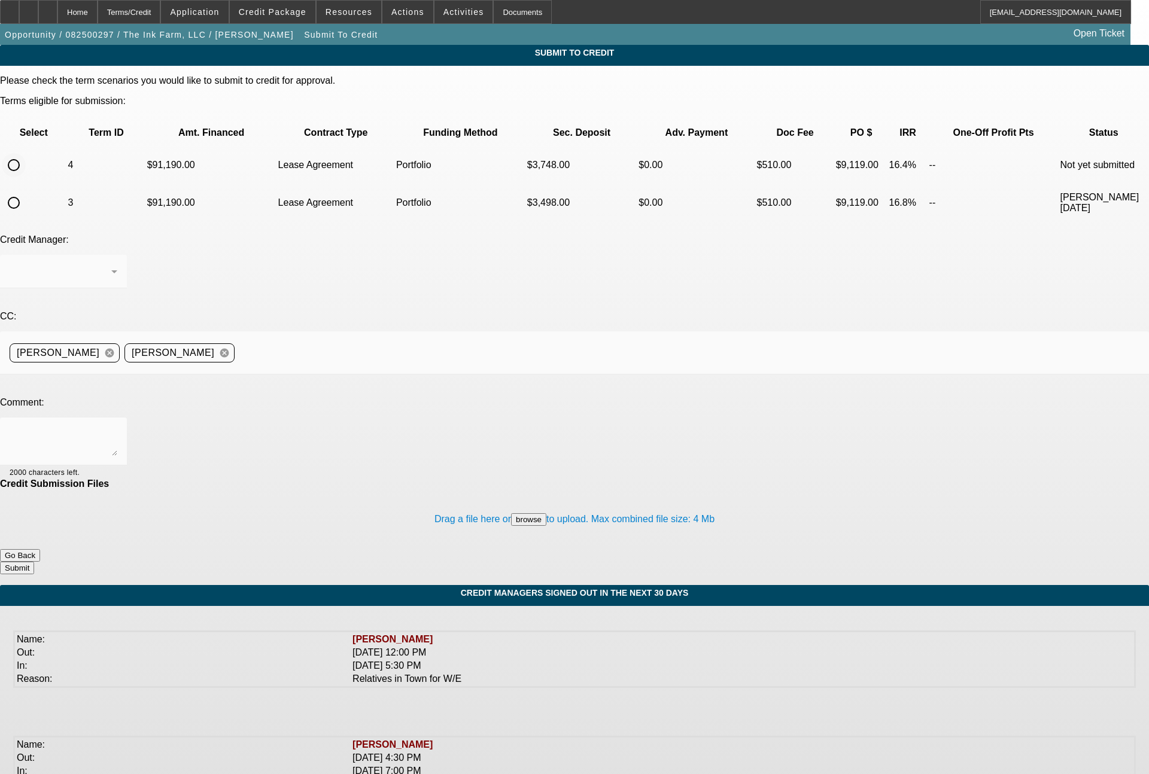
click at [26, 153] on input "radio" at bounding box center [14, 165] width 24 height 24
radio input "true"
click at [117, 255] on div "Arida, George" at bounding box center [64, 272] width 108 height 34
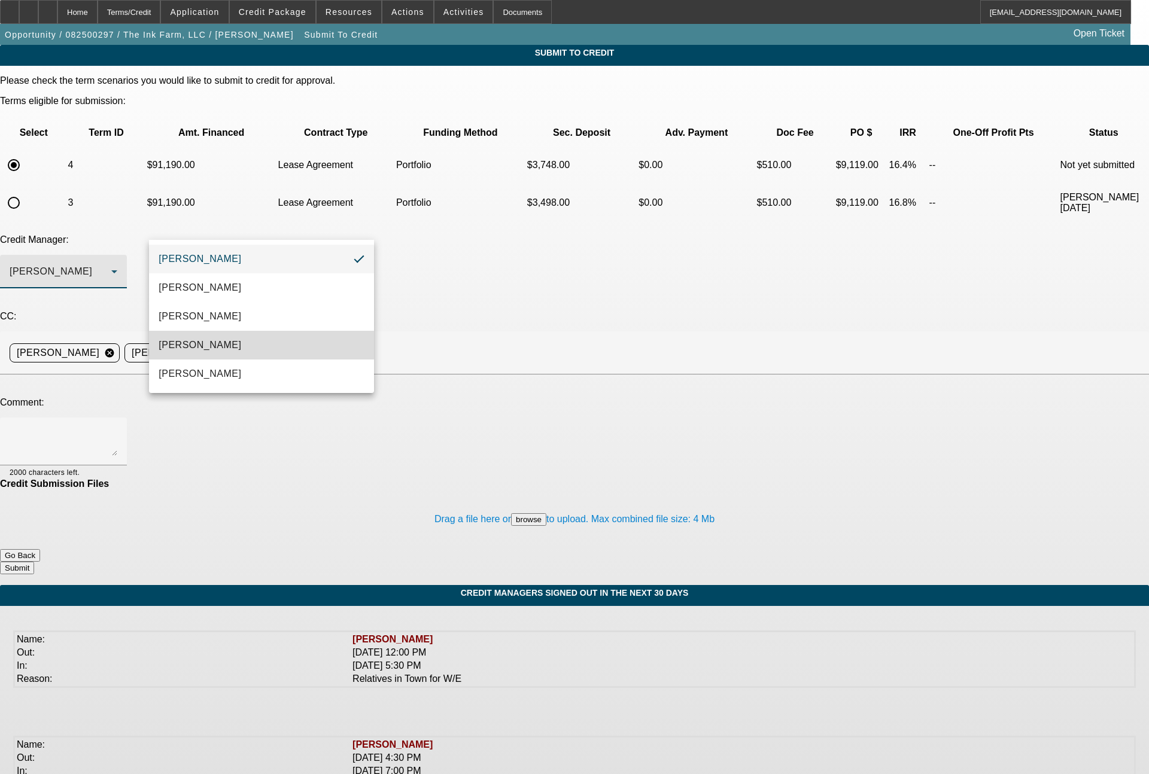
click at [217, 345] on mat-option "Magner, Bill" at bounding box center [261, 345] width 225 height 29
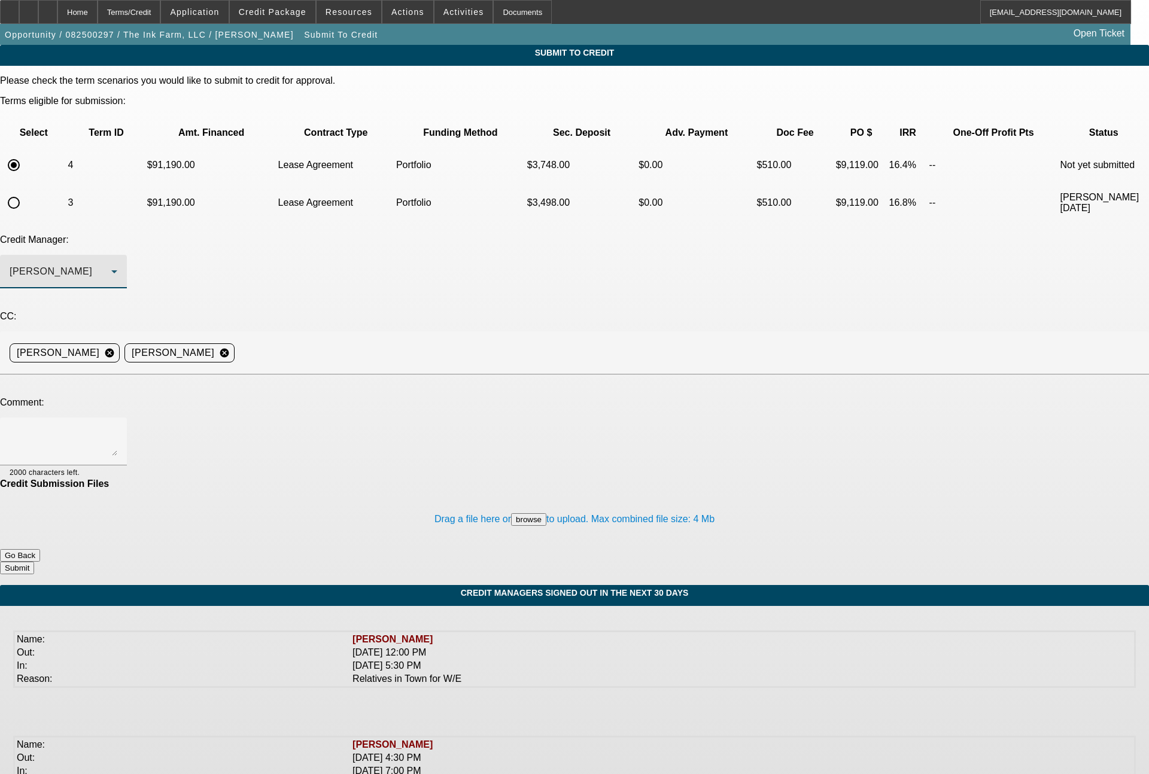
click at [117, 427] on textarea at bounding box center [64, 441] width 108 height 29
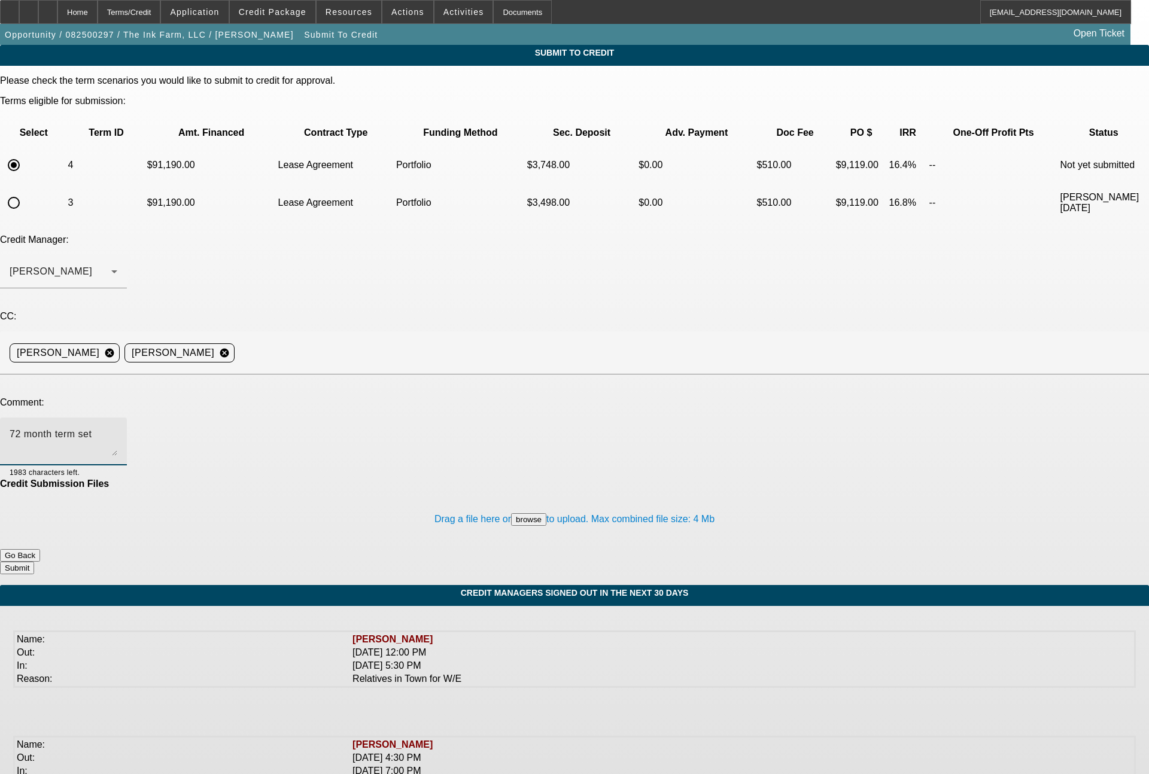
type textarea "72 month term set"
click at [34, 562] on button "Submit" at bounding box center [17, 568] width 34 height 13
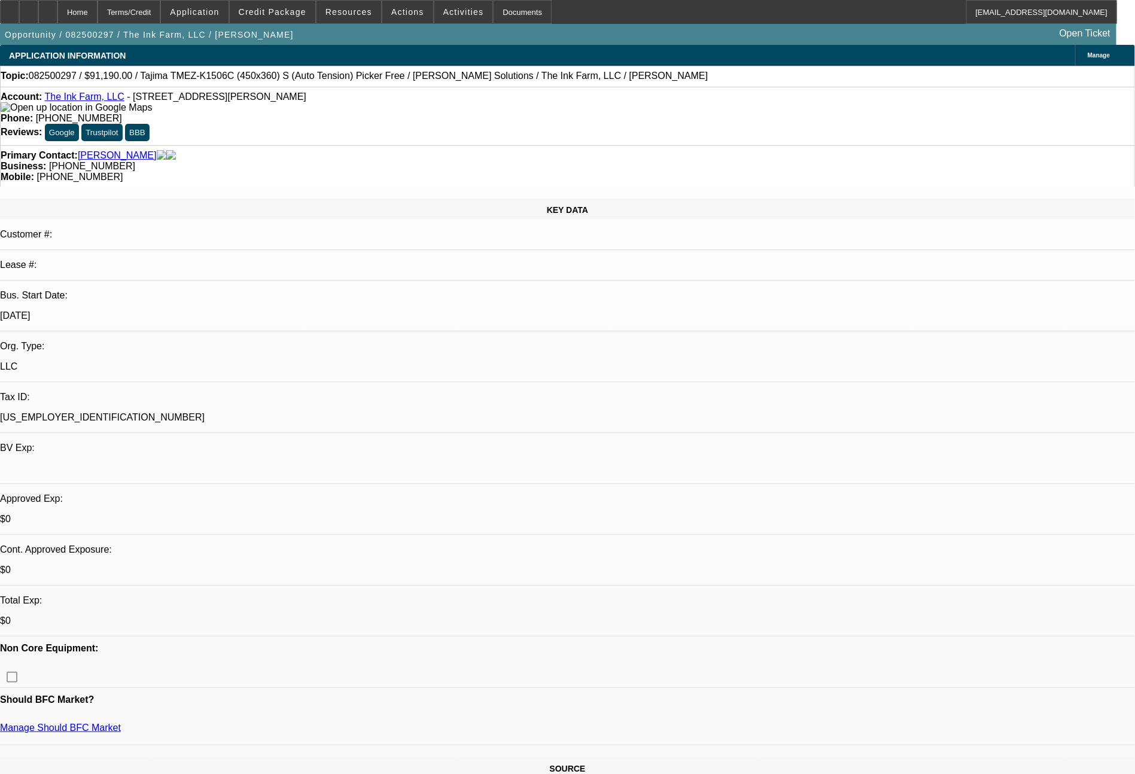
select select "0"
select select "2"
select select "0.1"
select select "4"
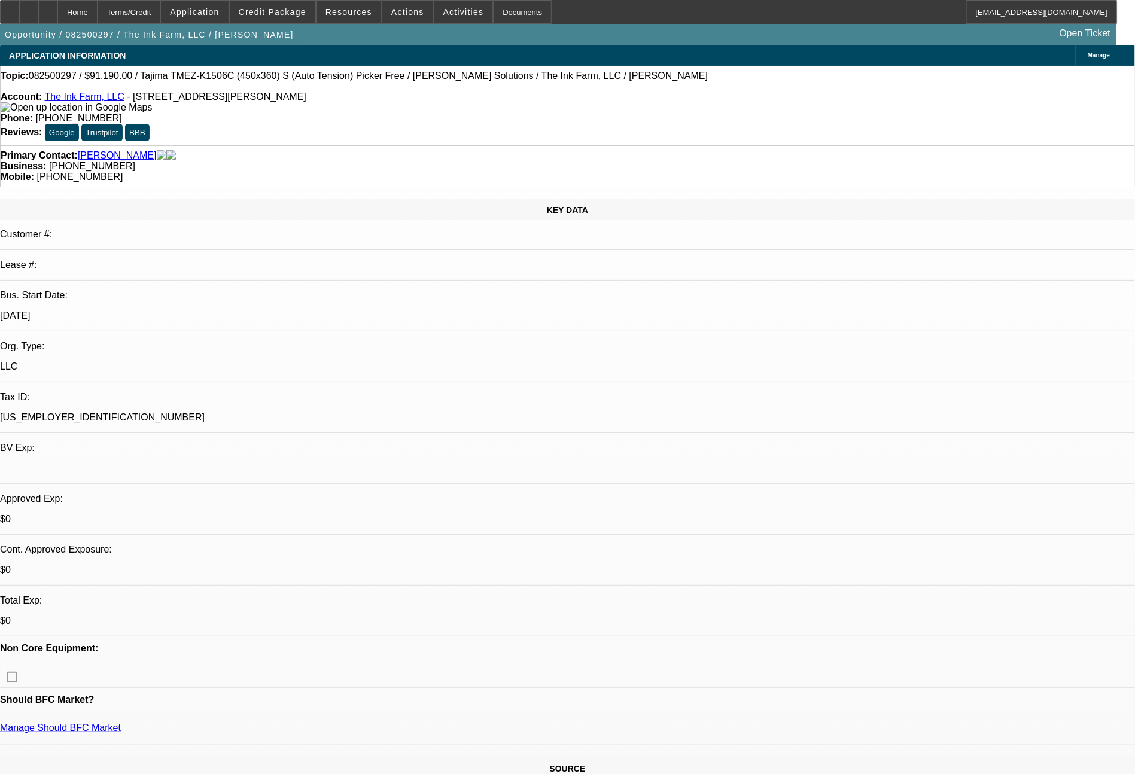
select select "0"
select select "2"
select select "0.1"
select select "4"
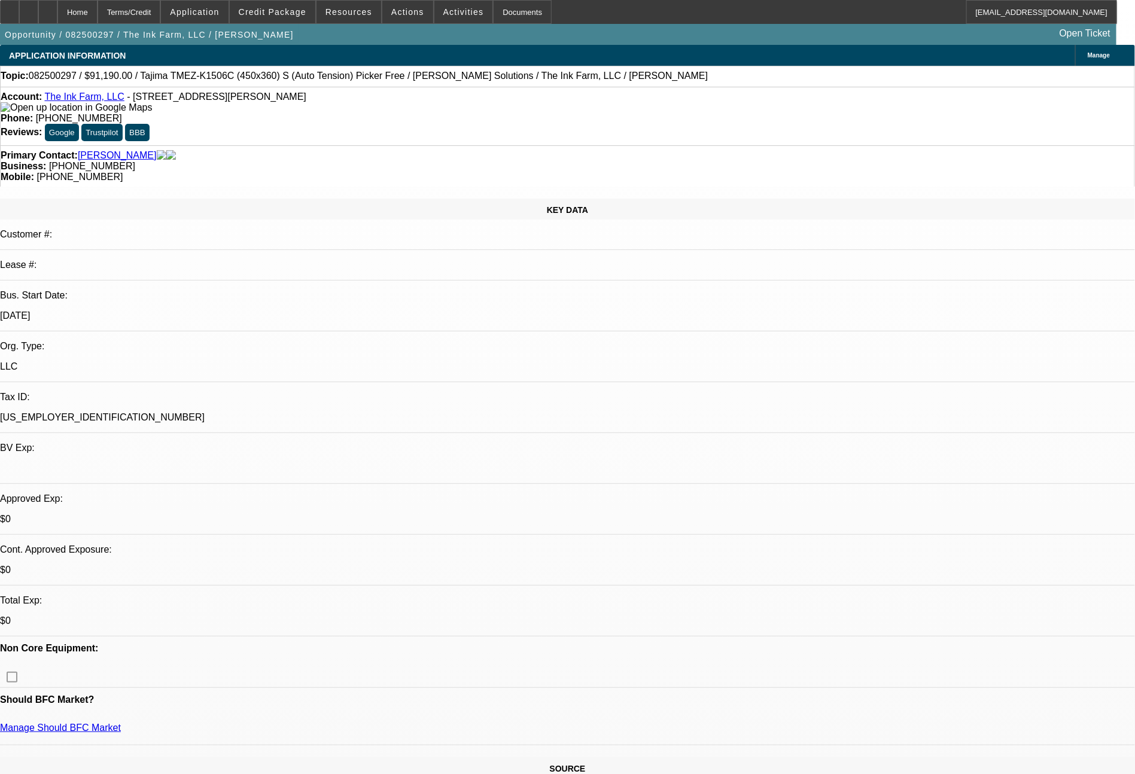
select select "0"
select select "2"
select select "0.1"
select select "4"
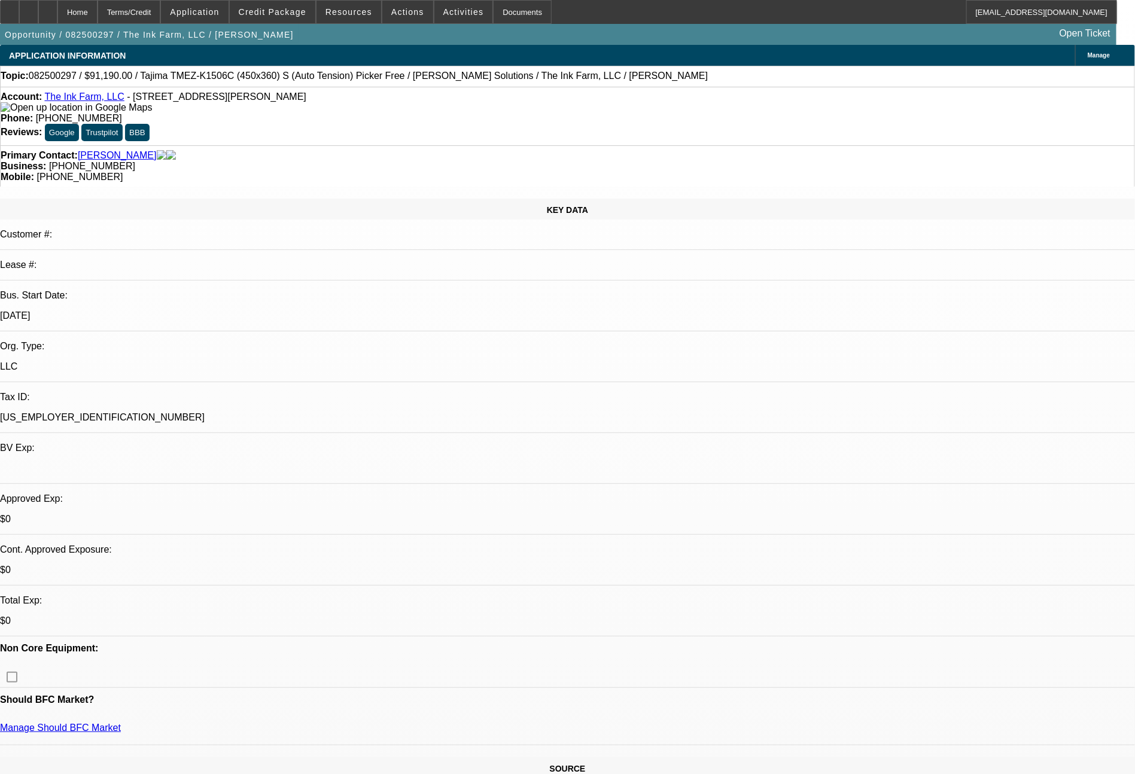
select select "0"
select select "2"
select select "0.1"
select select "4"
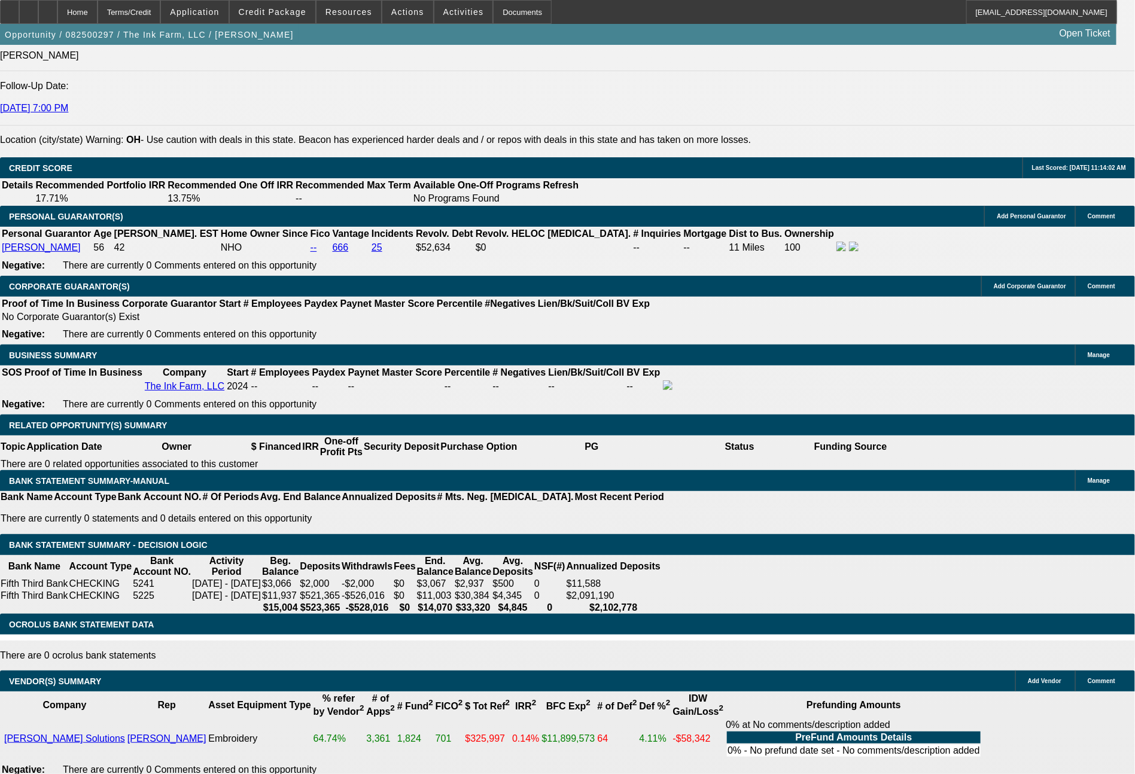
scroll to position [1679, 0]
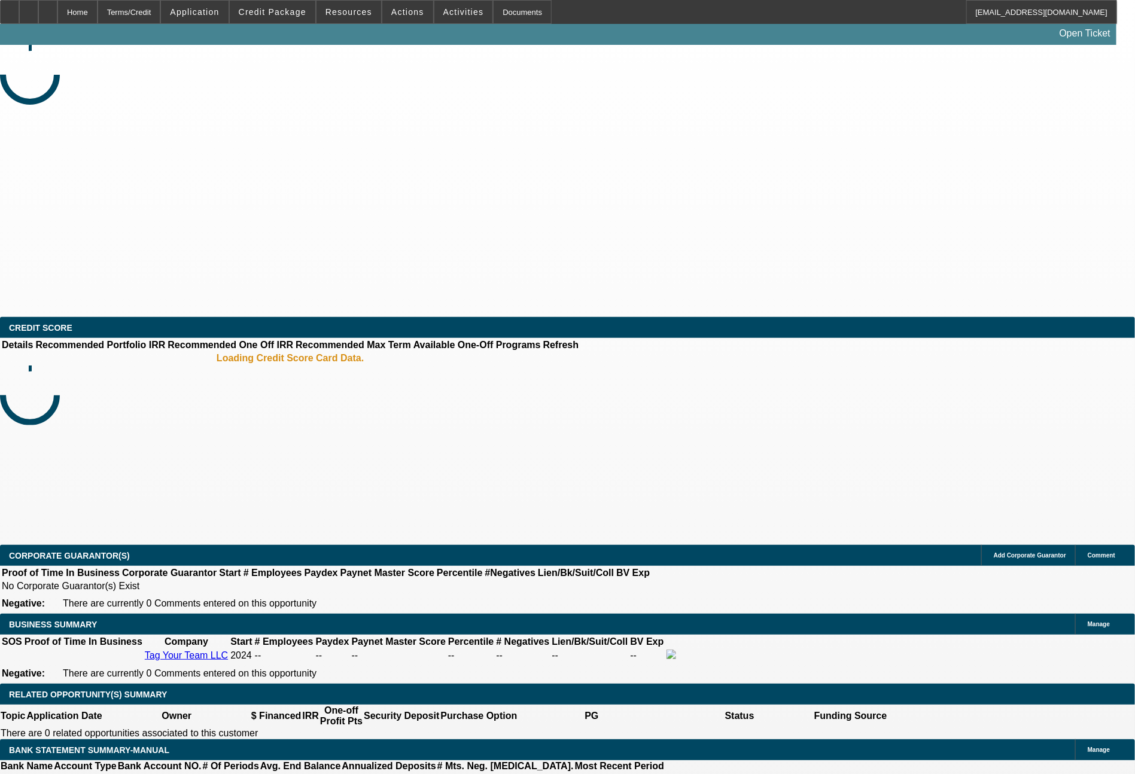
select select "0"
select select "2"
select select "0.1"
select select "4"
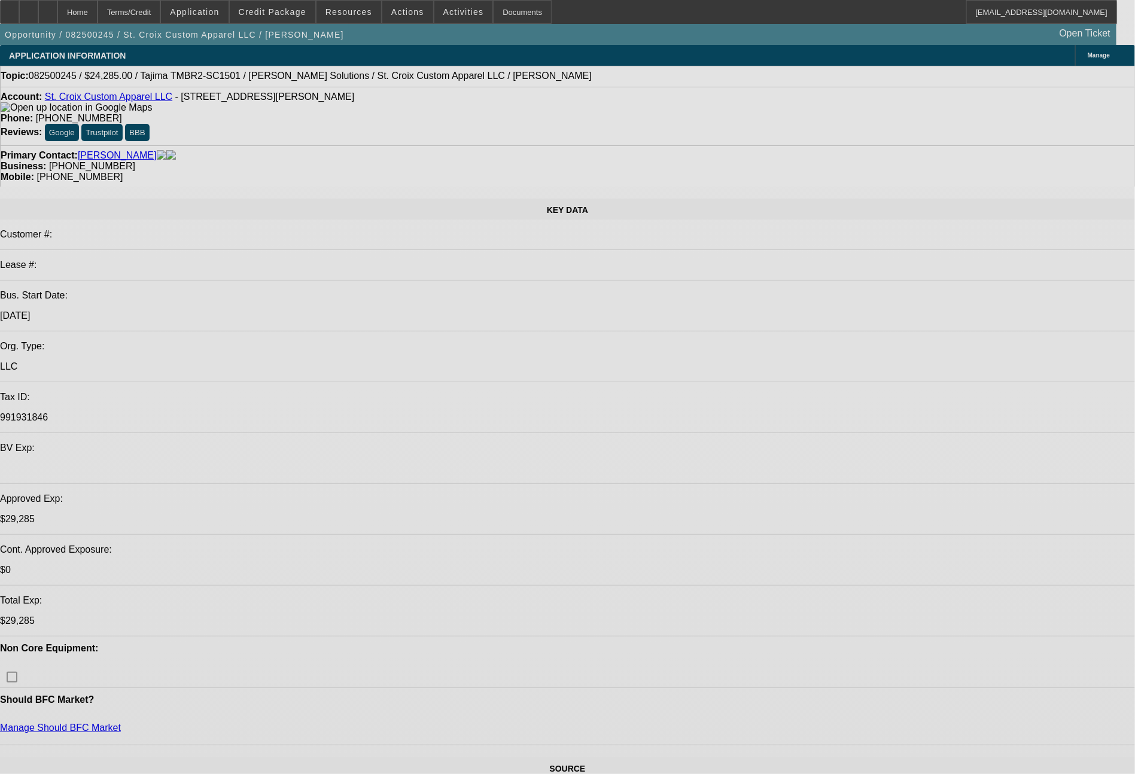
select select "0"
select select "2"
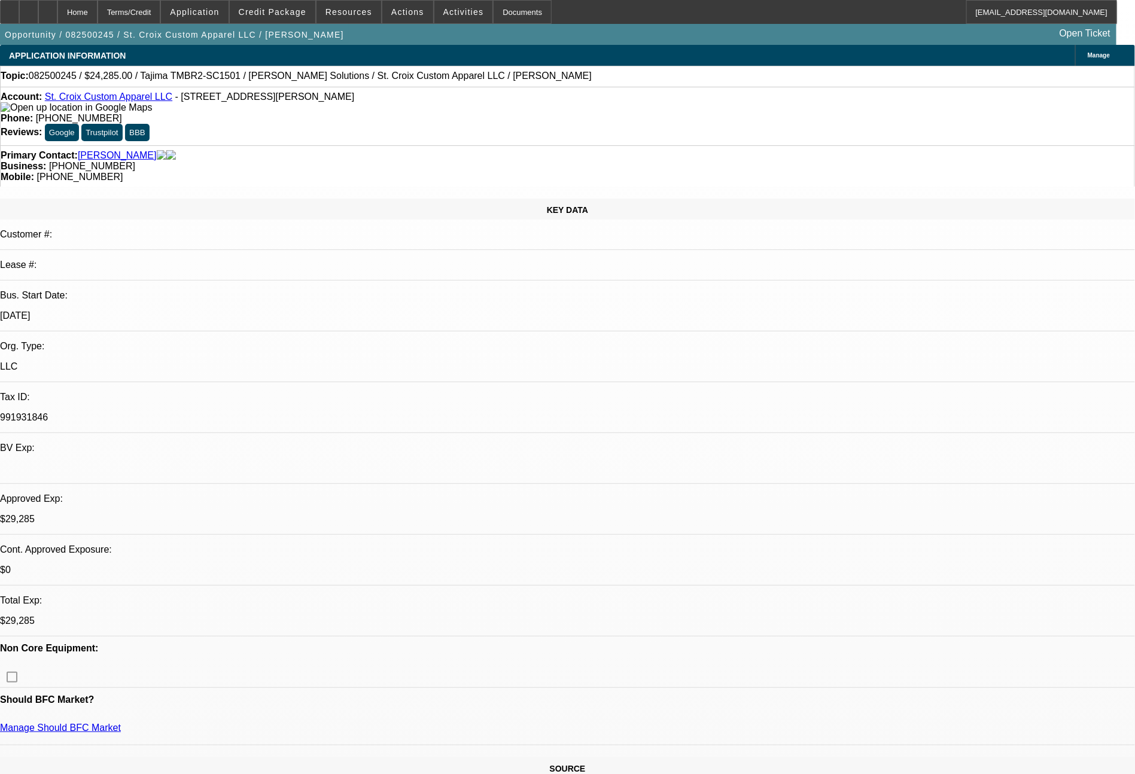
select select "2"
select select "0"
select select "6"
select select "0"
select select "2"
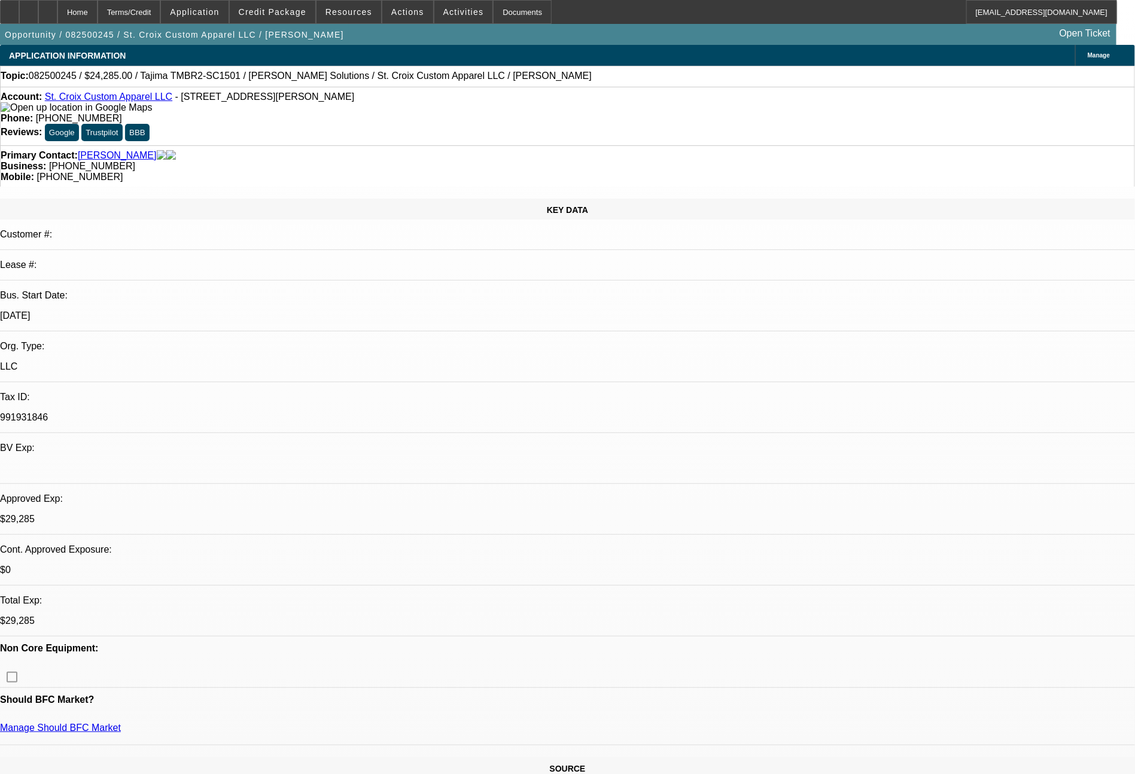
select select "2"
select select "0"
select select "6"
select select "0"
select select "2"
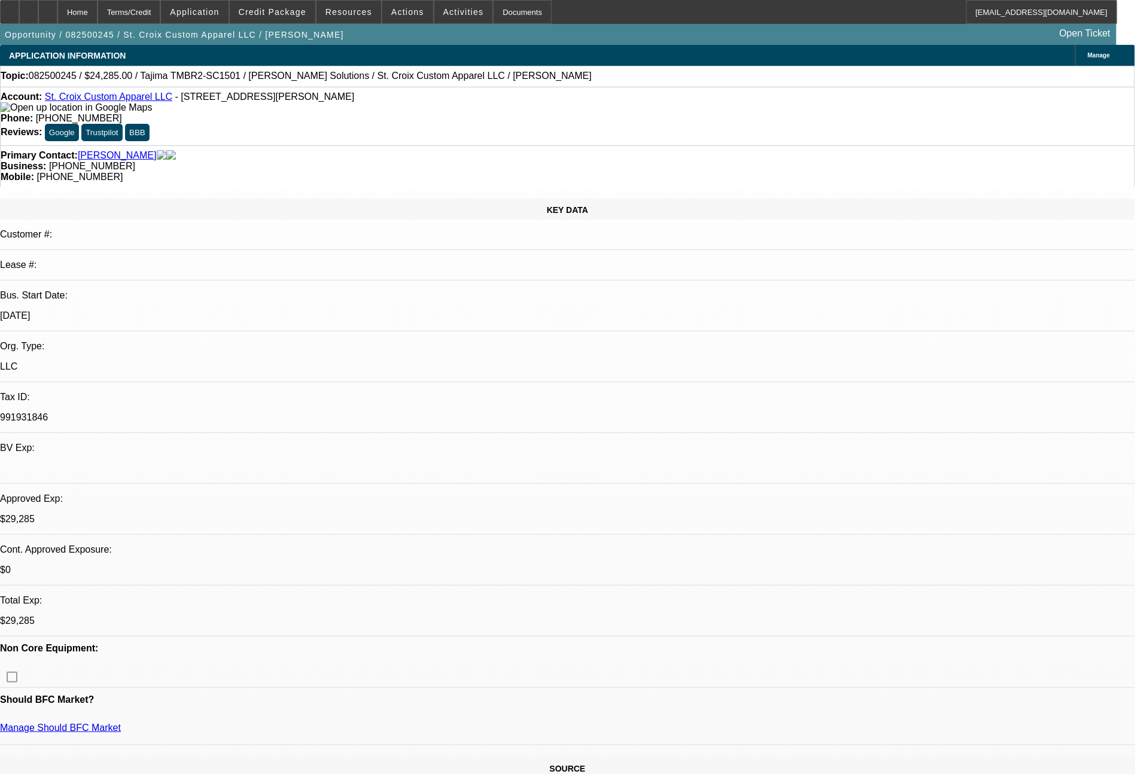
select select "2"
select select "0"
select select "6"
select select "0"
select select "2"
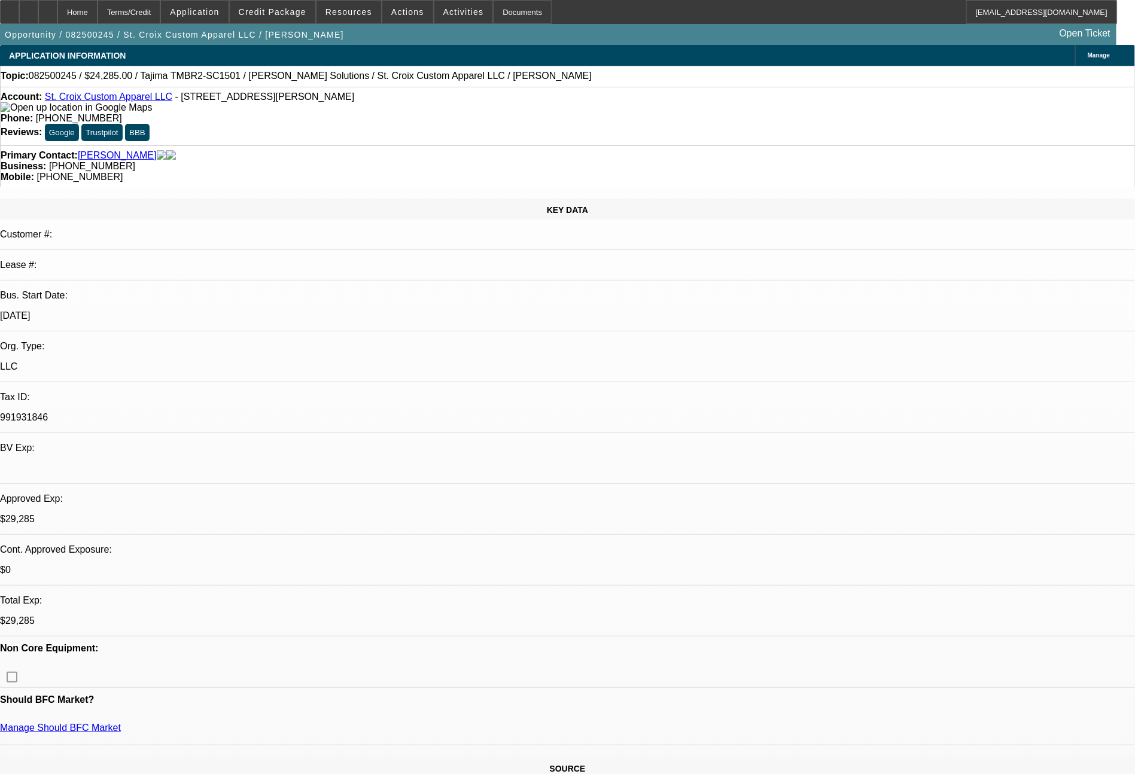
select select "2"
select select "0"
select select "6"
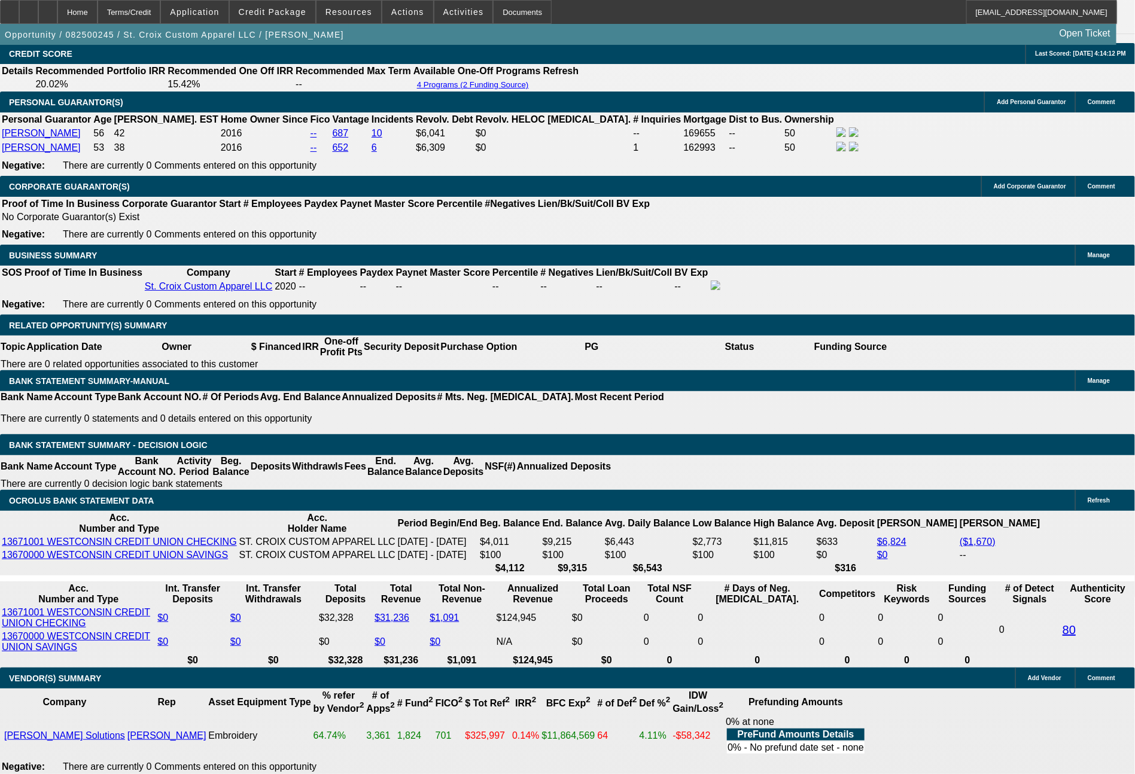
scroll to position [1762, 0]
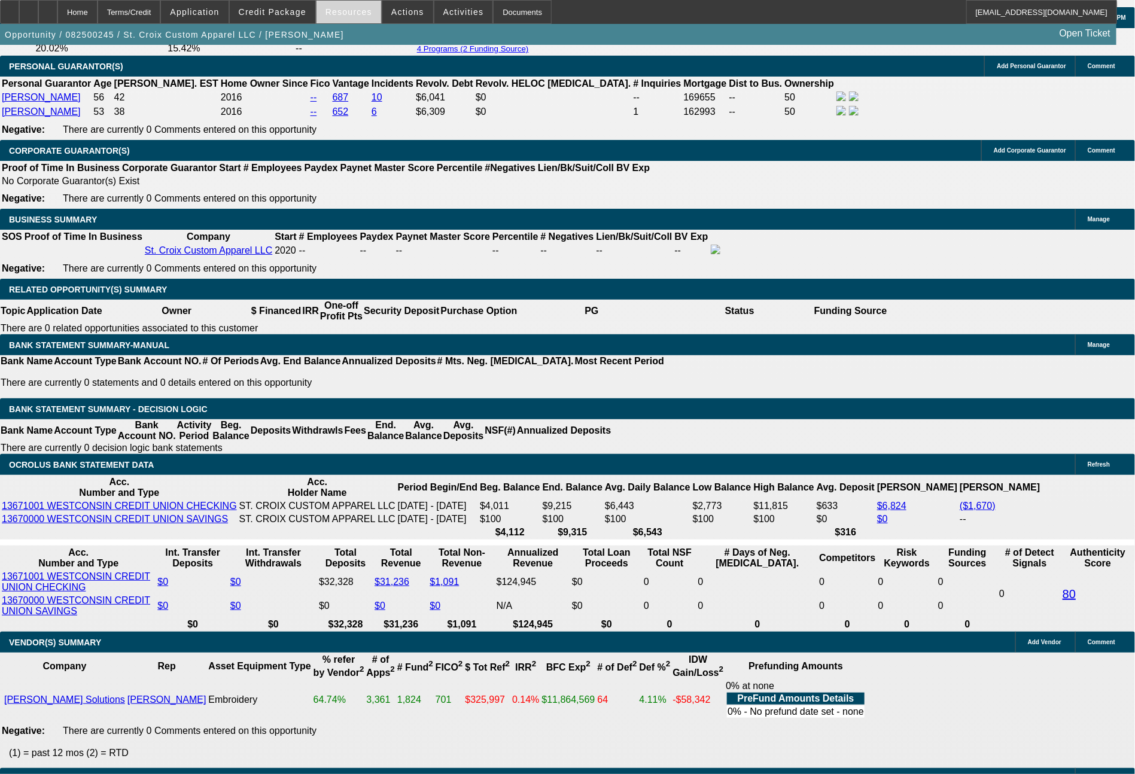
click at [354, 1] on span at bounding box center [349, 12] width 65 height 29
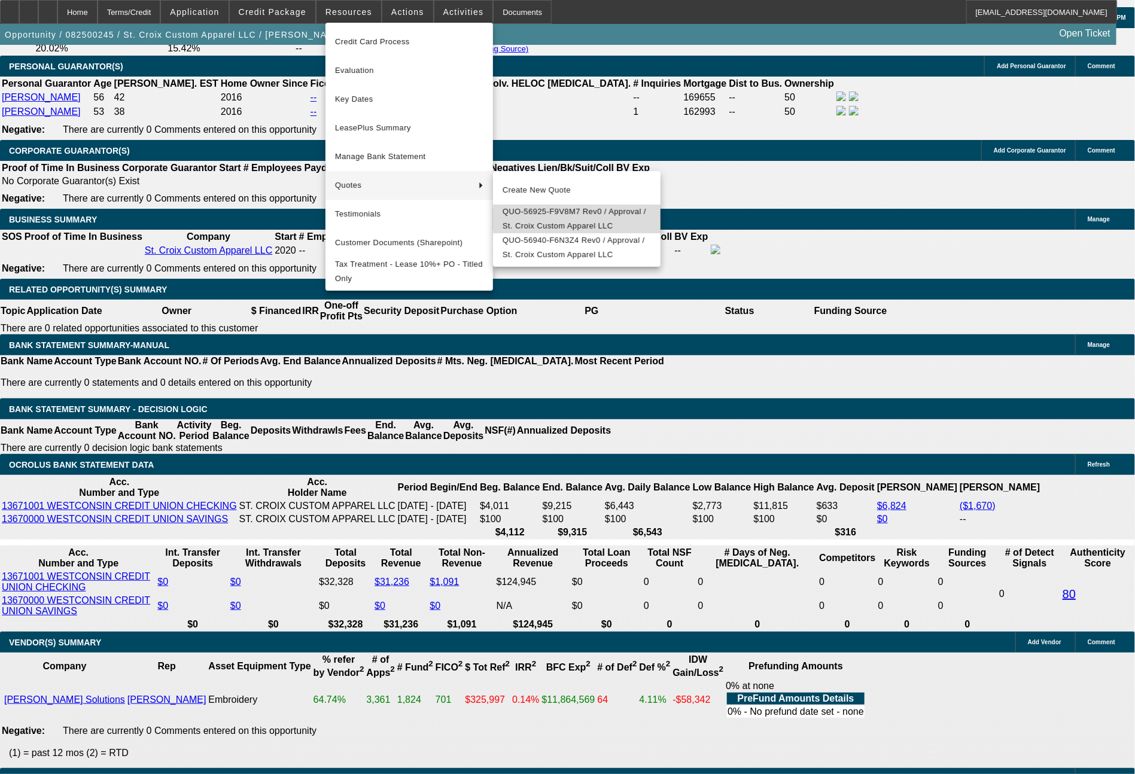
click at [550, 225] on span "QUO-56925-F9V8M7 Rev0 / Approval / St. Croix Custom Apparel LLC" at bounding box center [577, 219] width 148 height 29
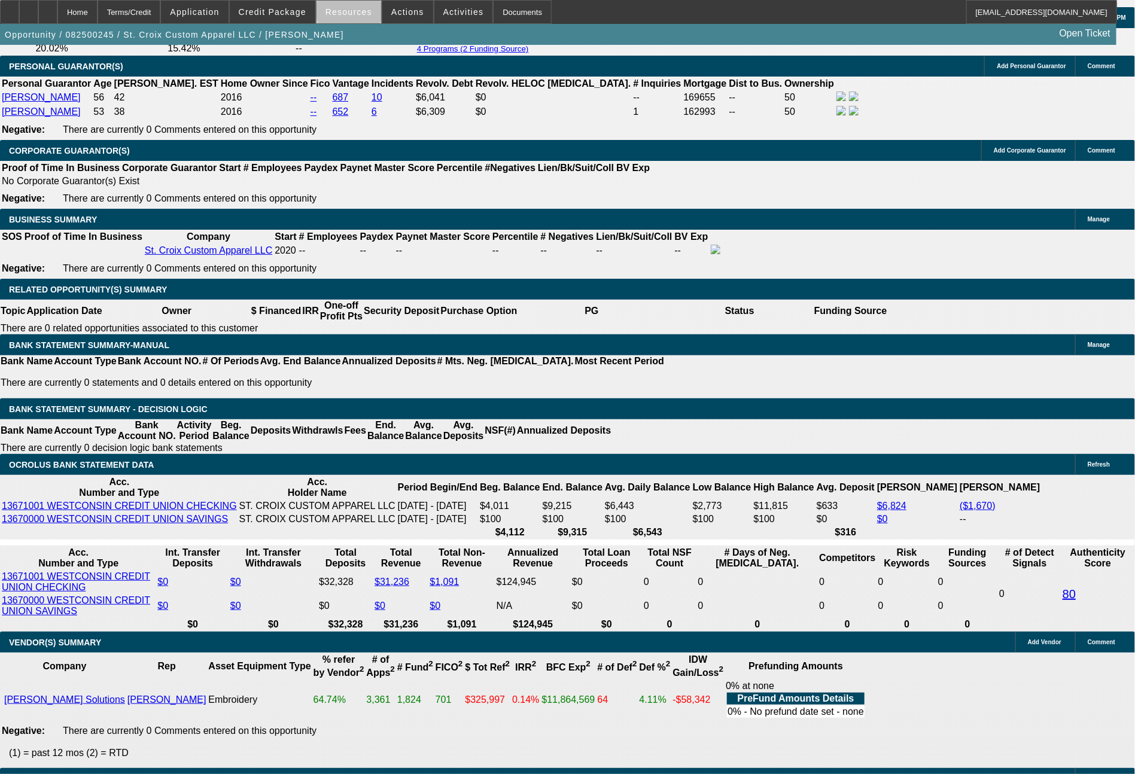
click at [358, 13] on span "Resources" at bounding box center [349, 12] width 47 height 10
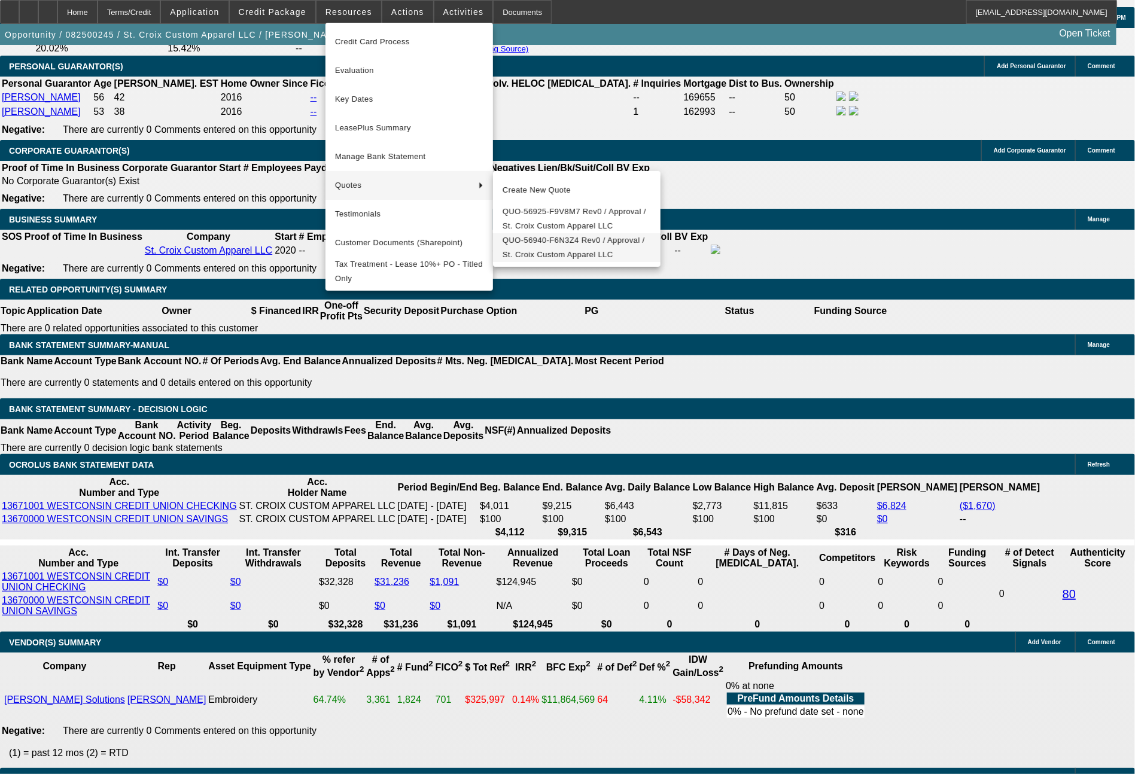
click at [539, 248] on span "QUO-56940-F6N3Z4 Rev0 / Approval / St. Croix Custom Apparel LLC" at bounding box center [577, 247] width 148 height 29
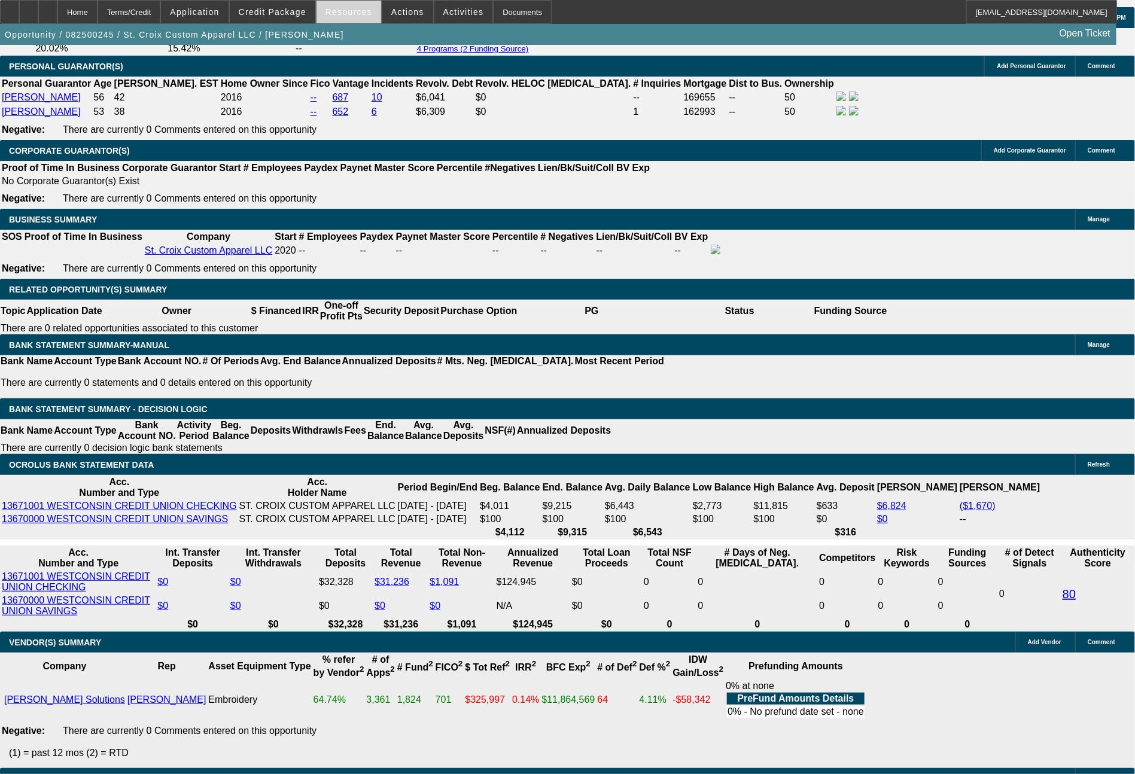
click at [367, 16] on span "Resources" at bounding box center [349, 12] width 47 height 10
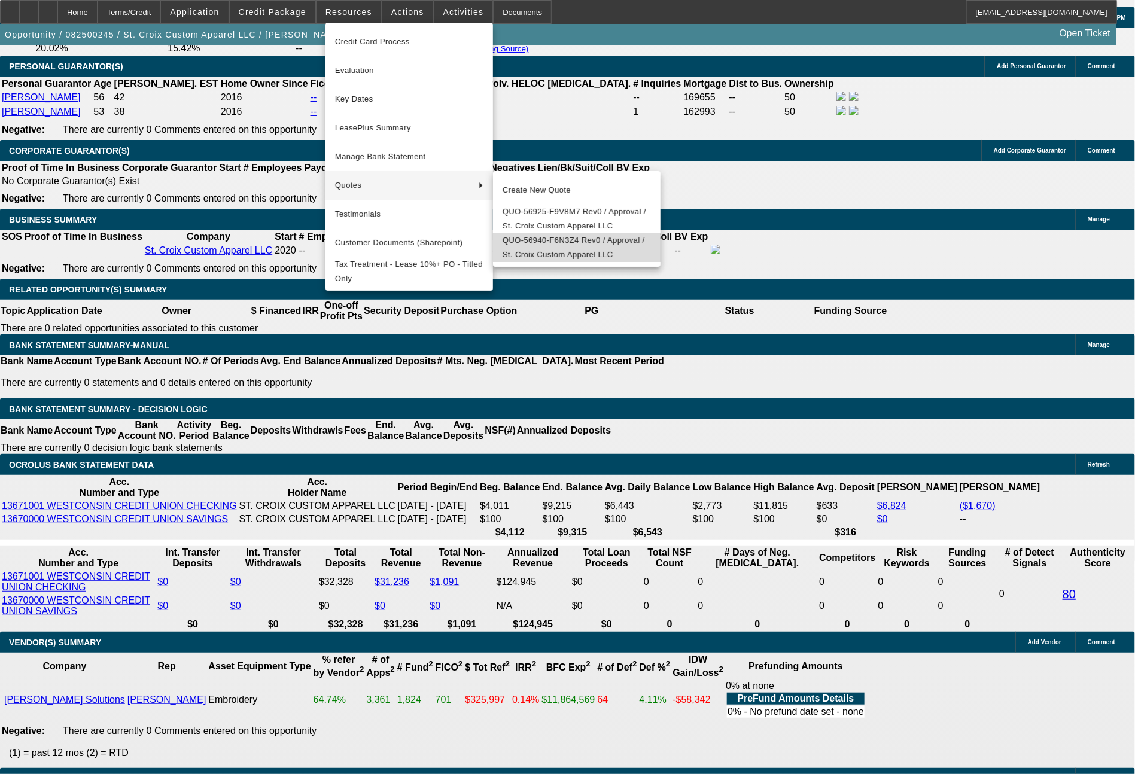
click at [540, 256] on span "QUO-56940-F6N3Z4 Rev0 / Approval / St. Croix Custom Apparel LLC" at bounding box center [577, 247] width 148 height 29
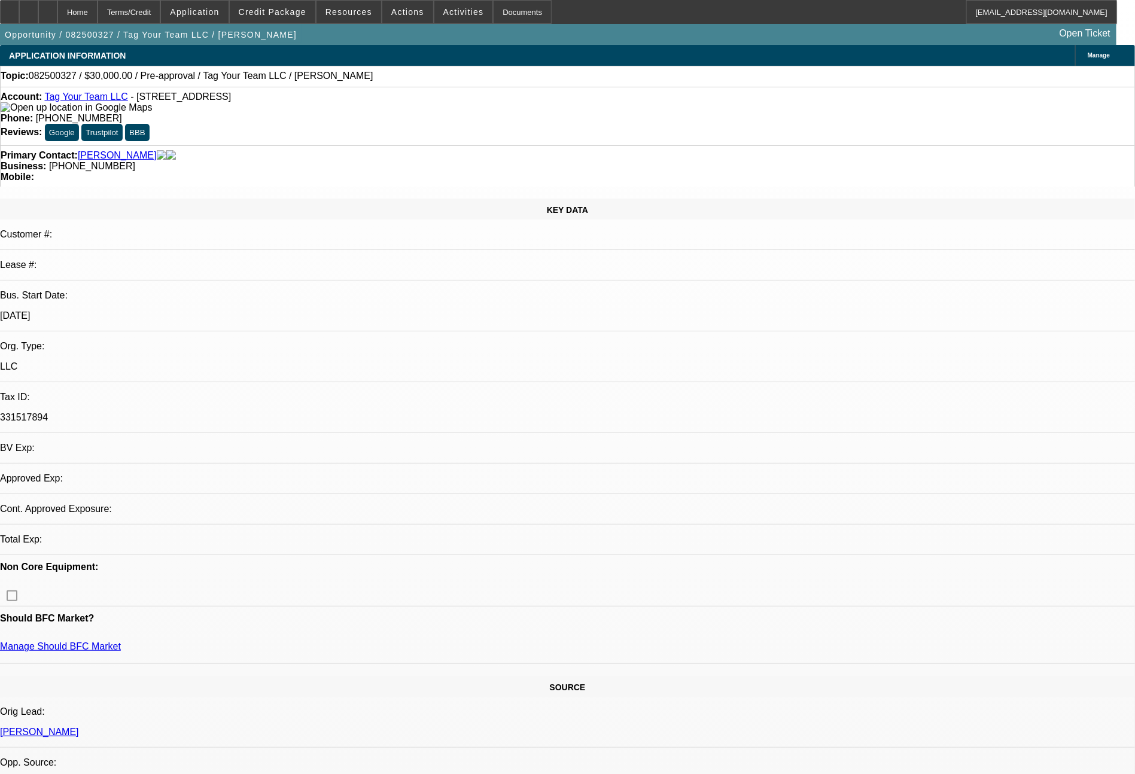
select select "0"
select select "2"
select select "0.1"
select select "4"
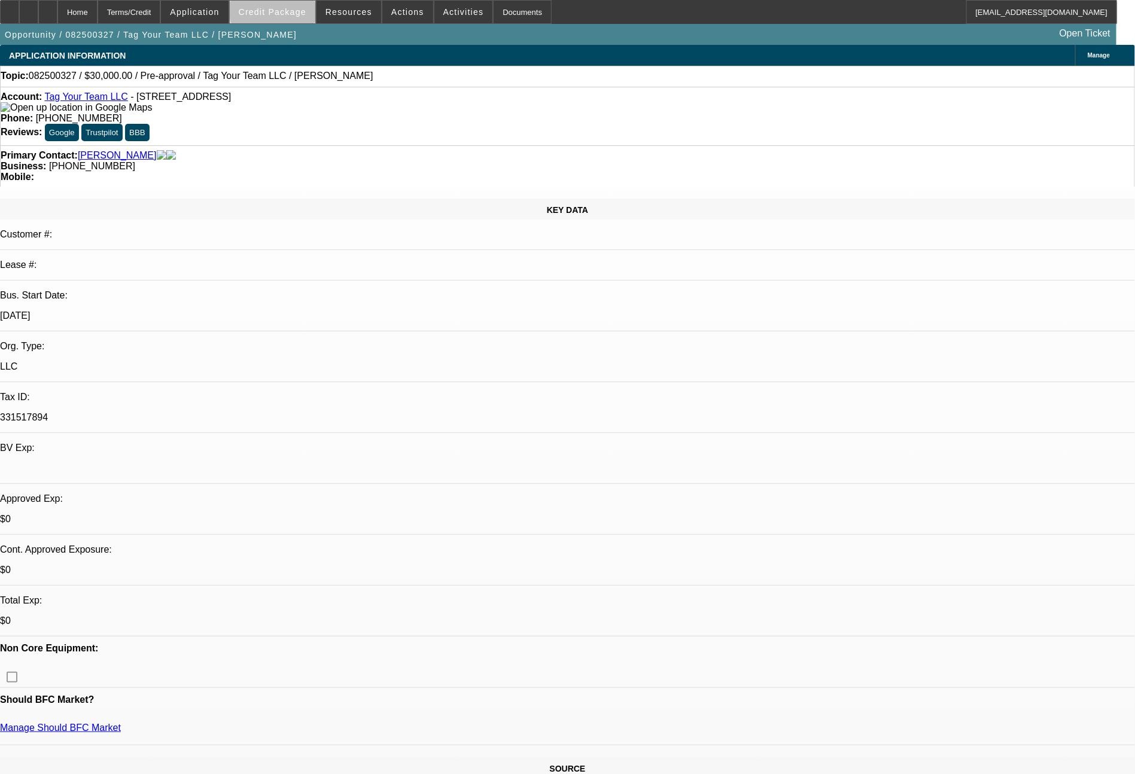
click at [306, 10] on span "Credit Package" at bounding box center [273, 12] width 68 height 10
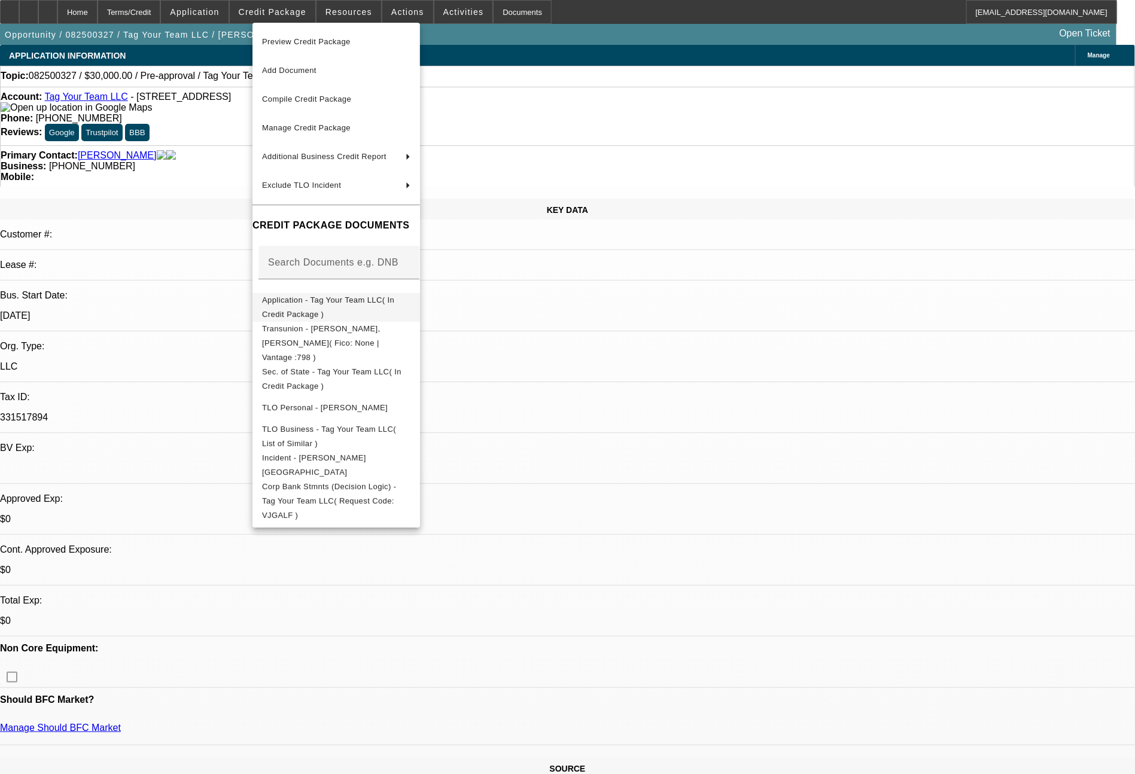
click at [326, 298] on span "Application - Tag Your Team LLC( In Credit Package )" at bounding box center [336, 307] width 148 height 29
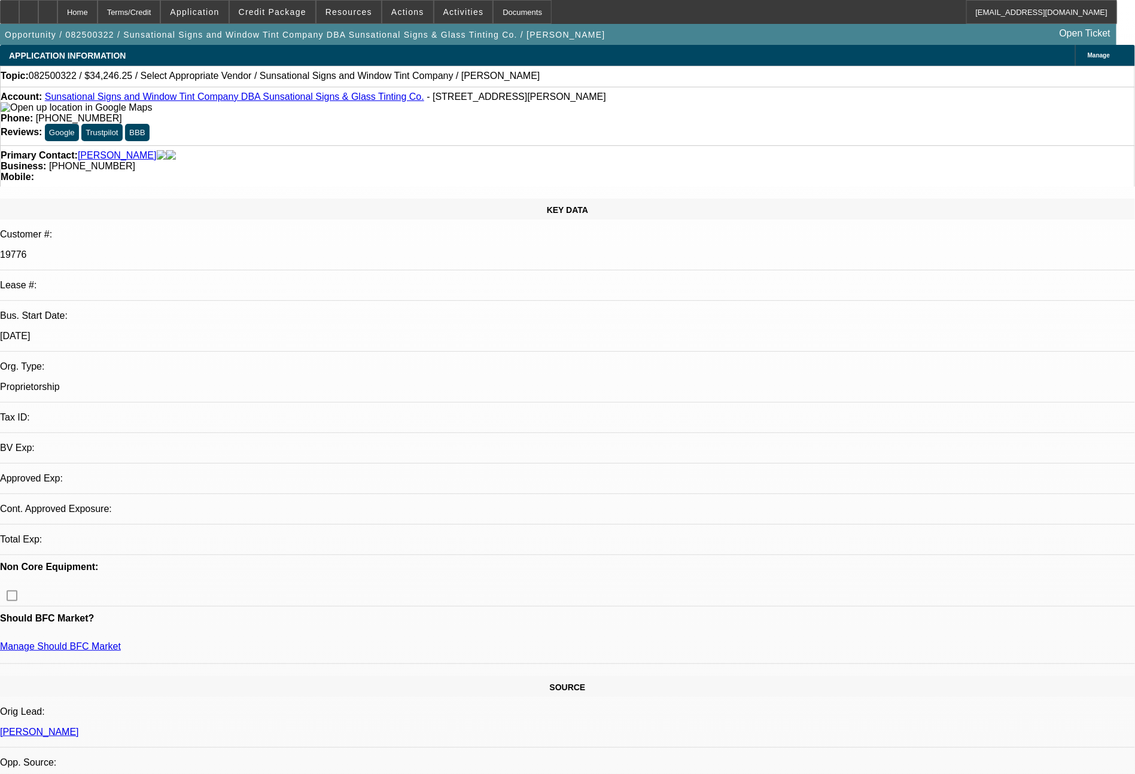
select select "0"
select select "2"
select select "0.1"
select select "4"
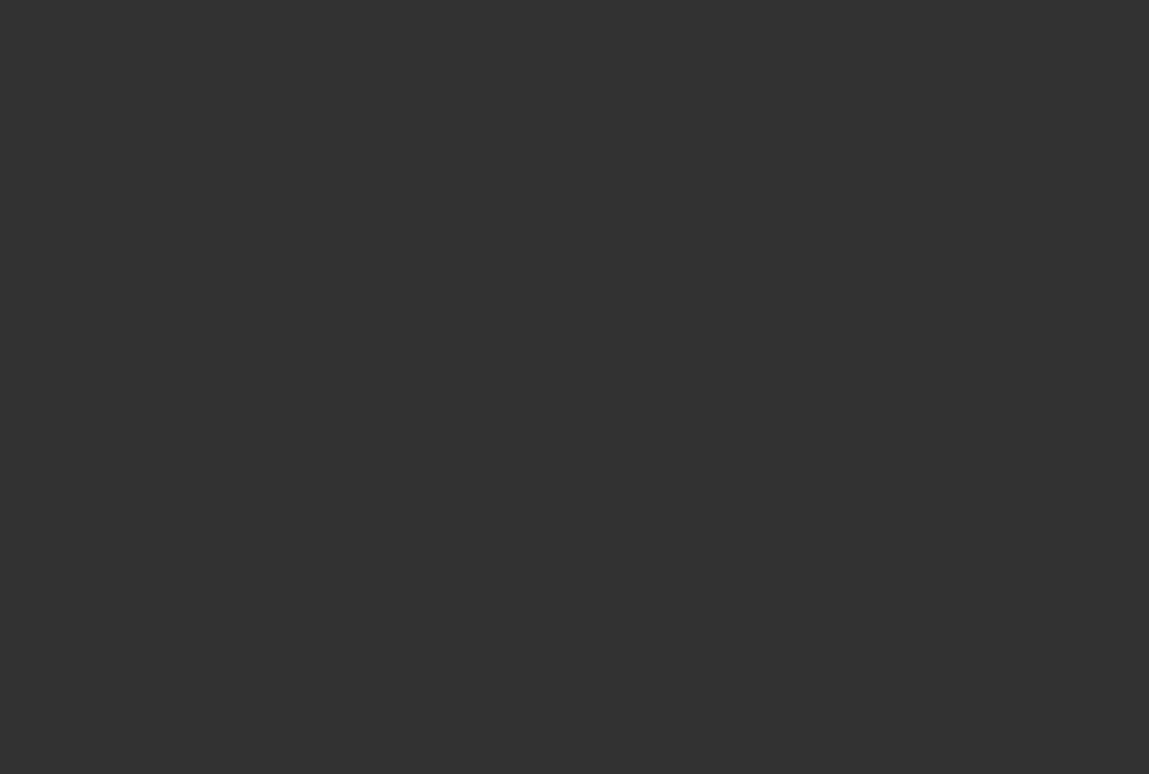
select select "0"
select select "2"
select select "0.1"
select select "4"
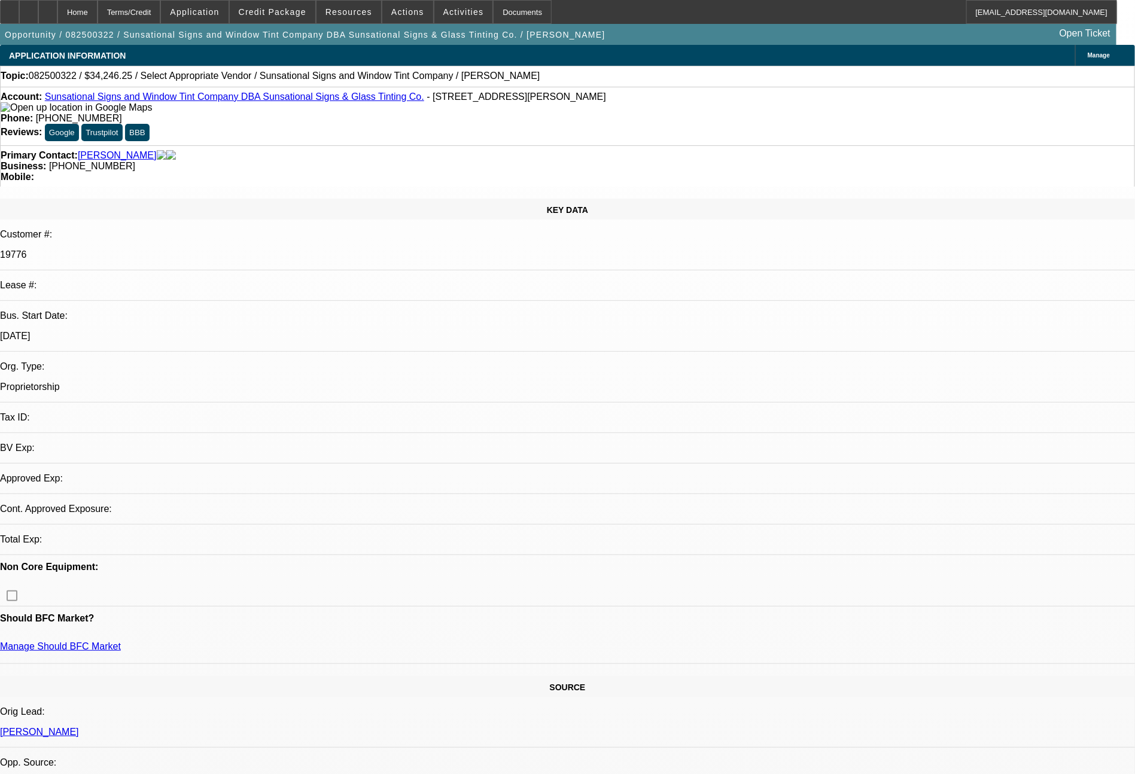
select select "0"
select select "2"
select select "0.1"
select select "4"
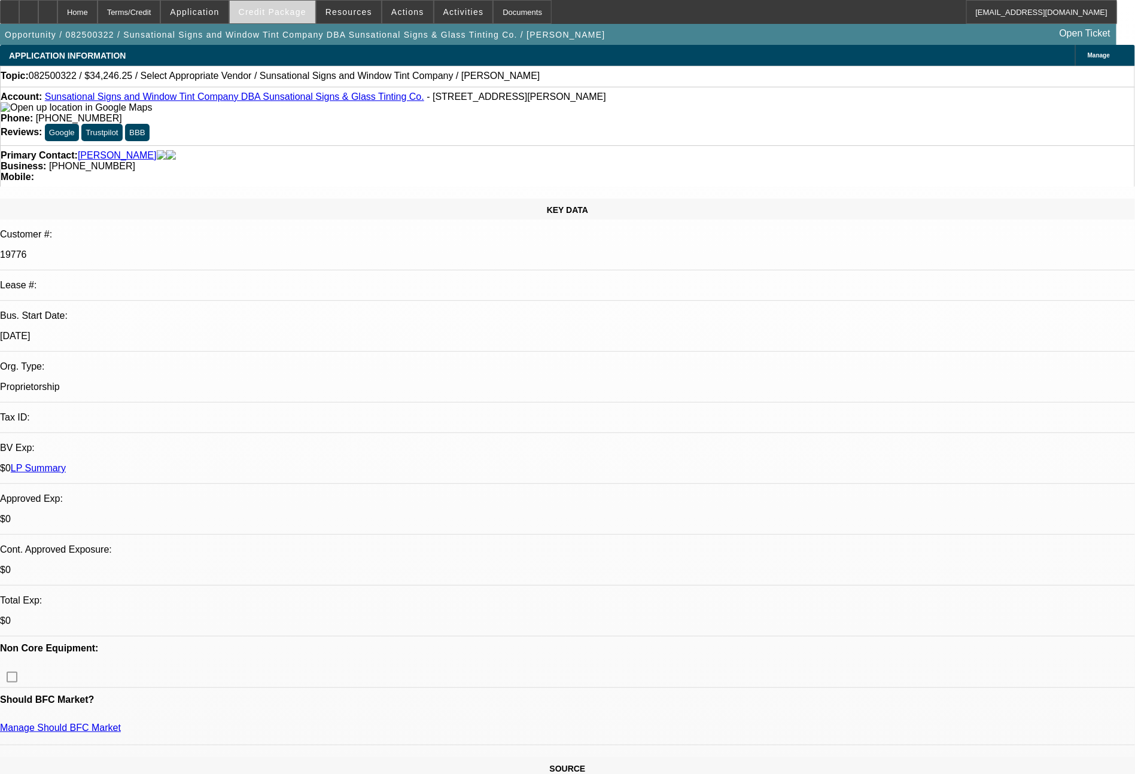
click at [268, 4] on span at bounding box center [273, 12] width 86 height 29
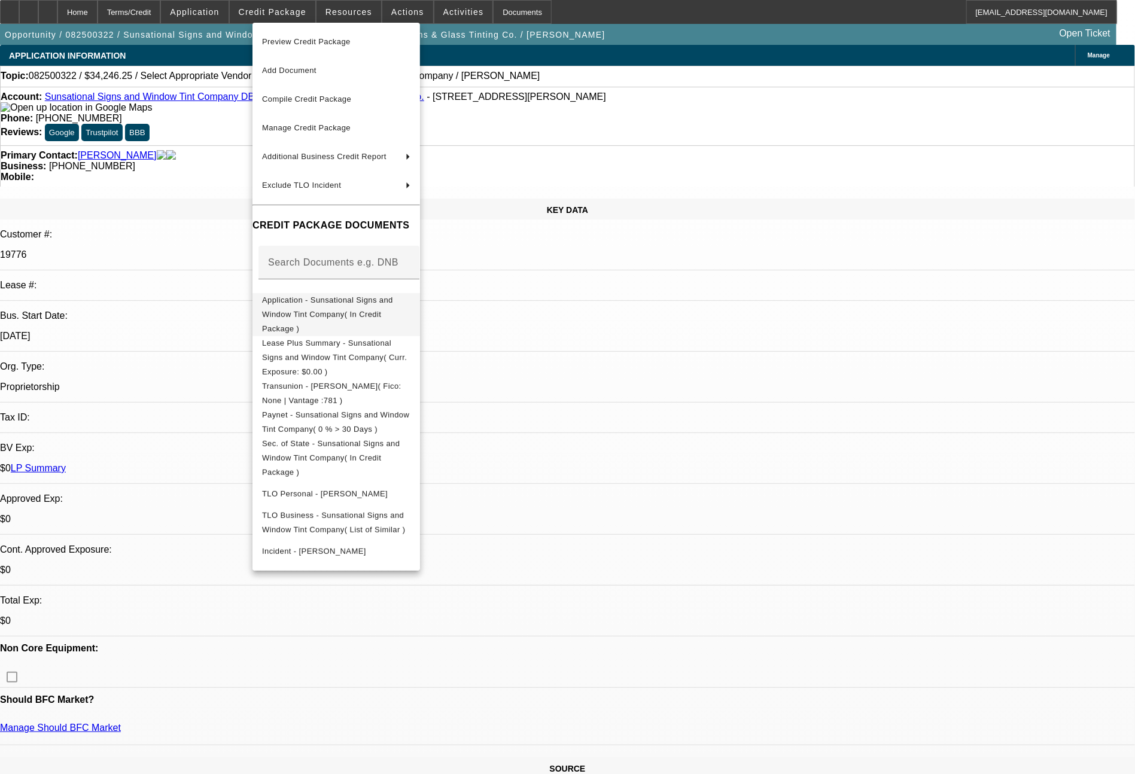
click at [350, 308] on span "Application - Sunsational Signs and Window Tint Company( In Credit Package )" at bounding box center [327, 315] width 131 height 38
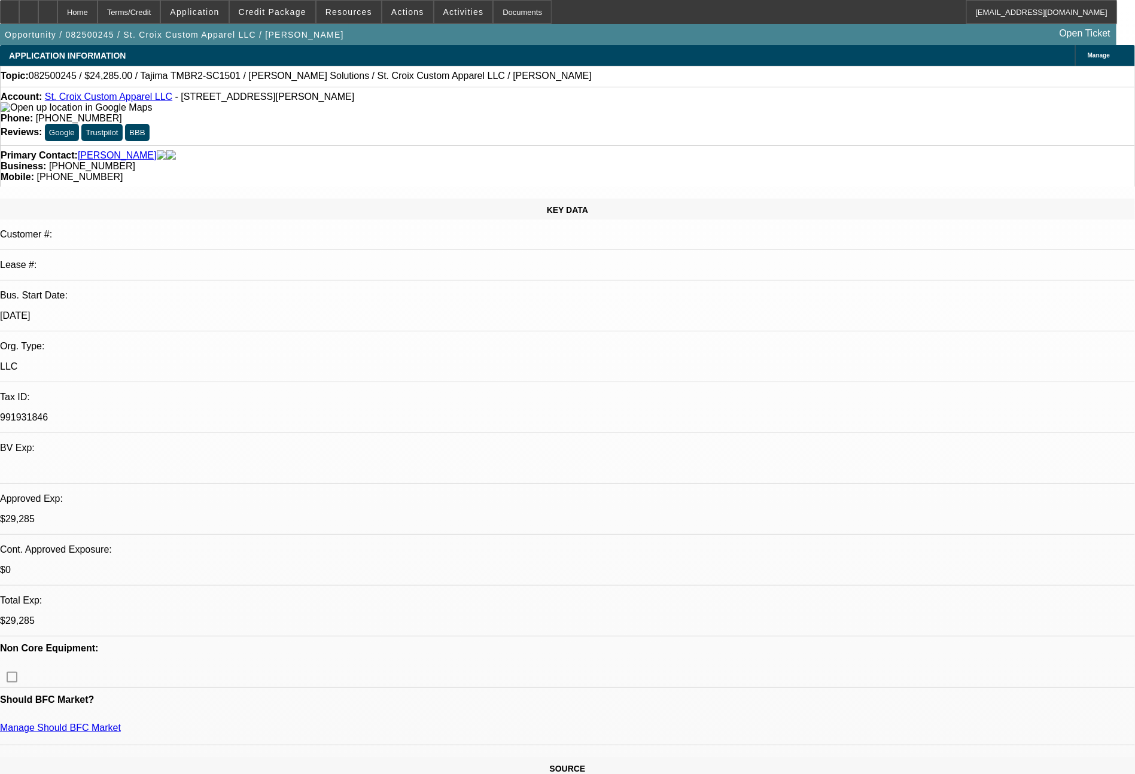
select select "0"
select select "2"
select select "0"
select select "6"
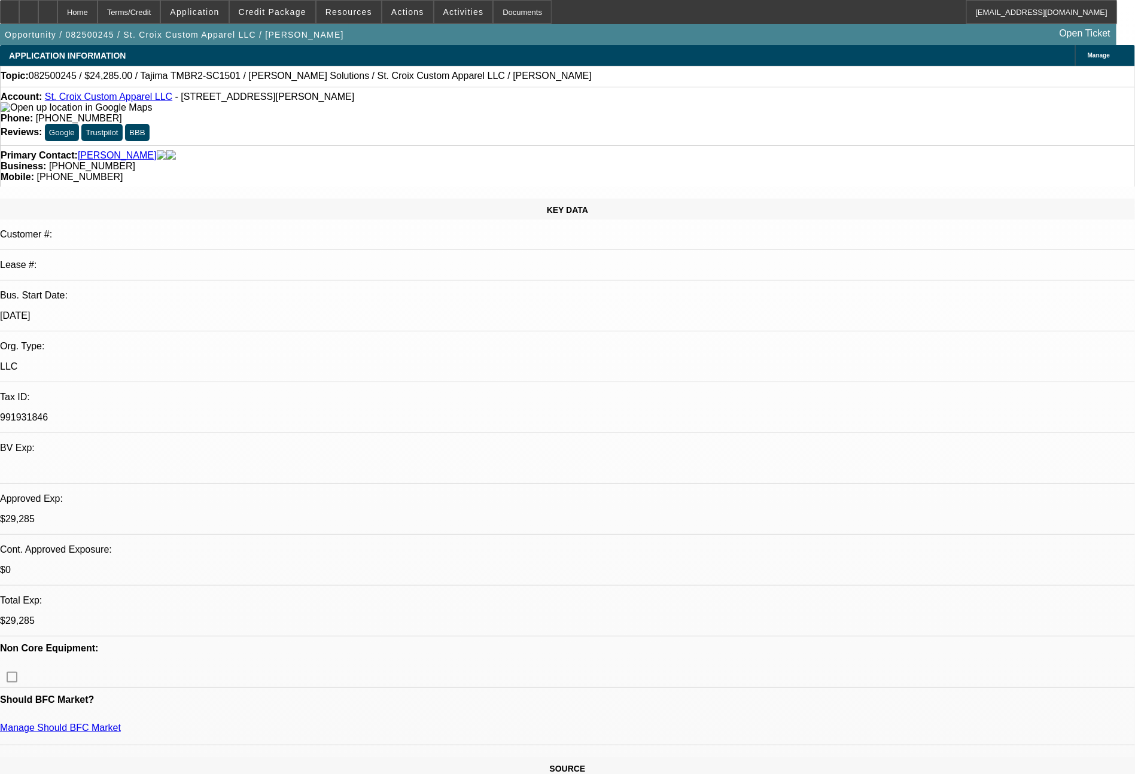
select select "0"
select select "2"
select select "0"
select select "6"
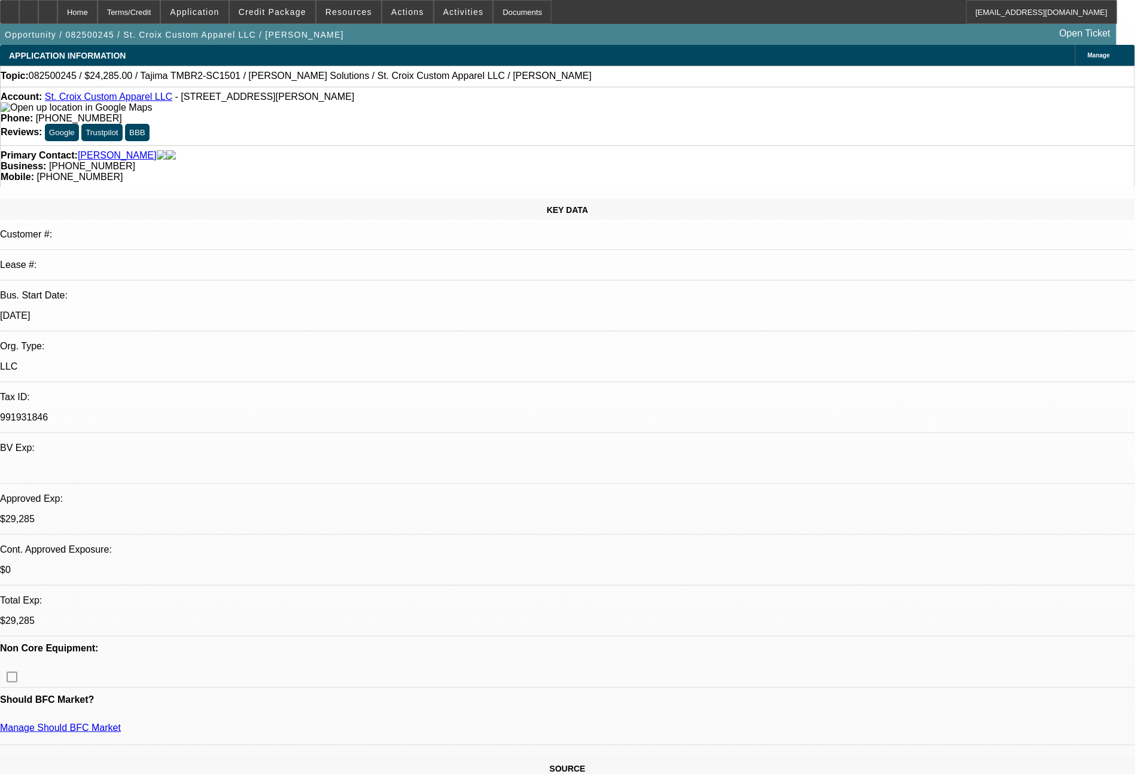
select select "0"
select select "2"
select select "0"
select select "6"
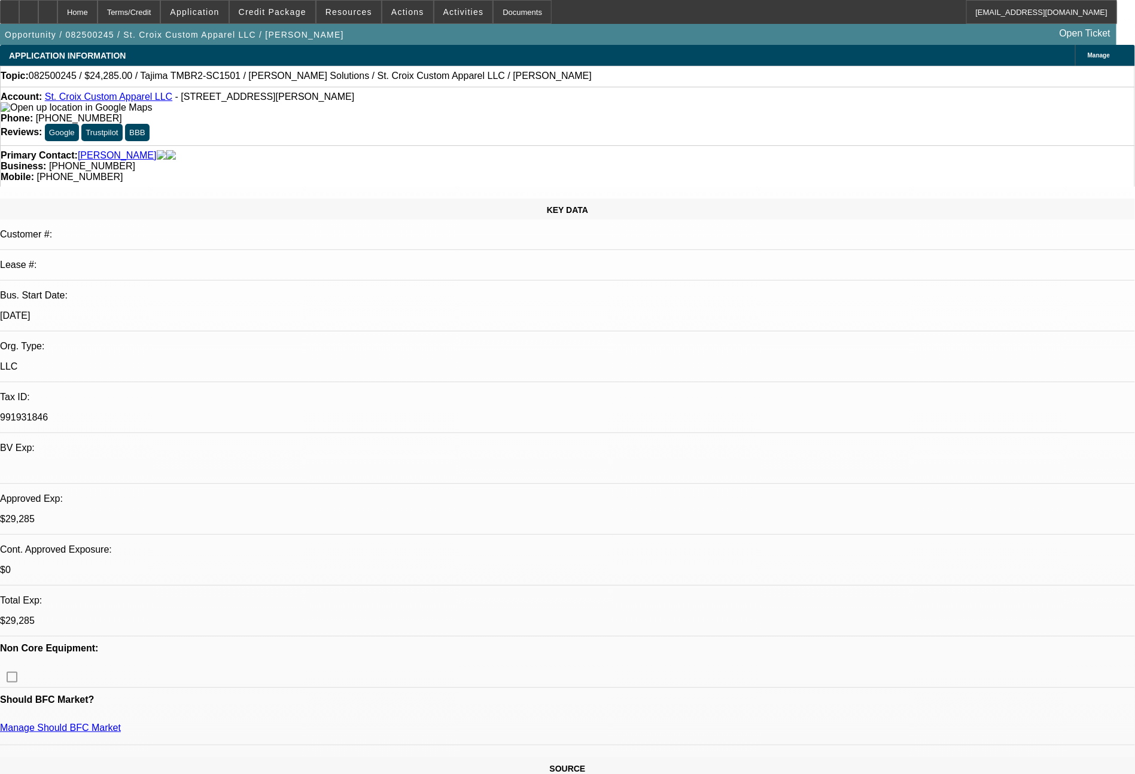
select select "0"
select select "2"
select select "0"
select select "6"
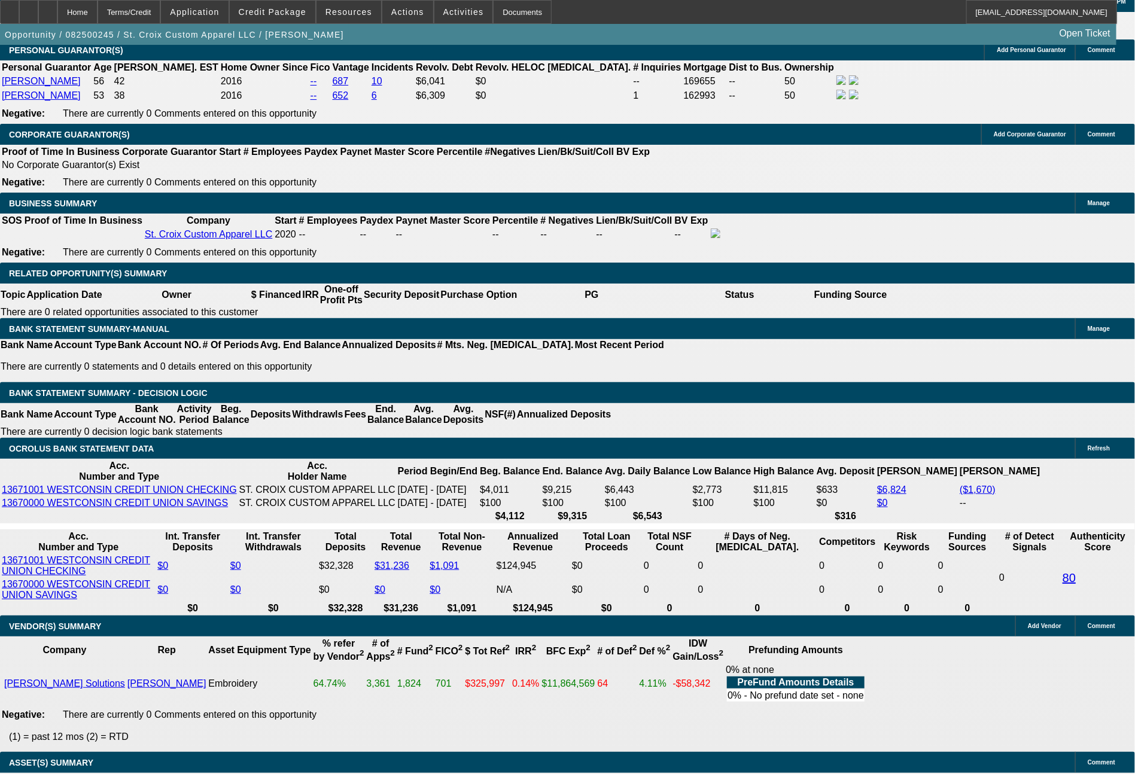
scroll to position [1786, 0]
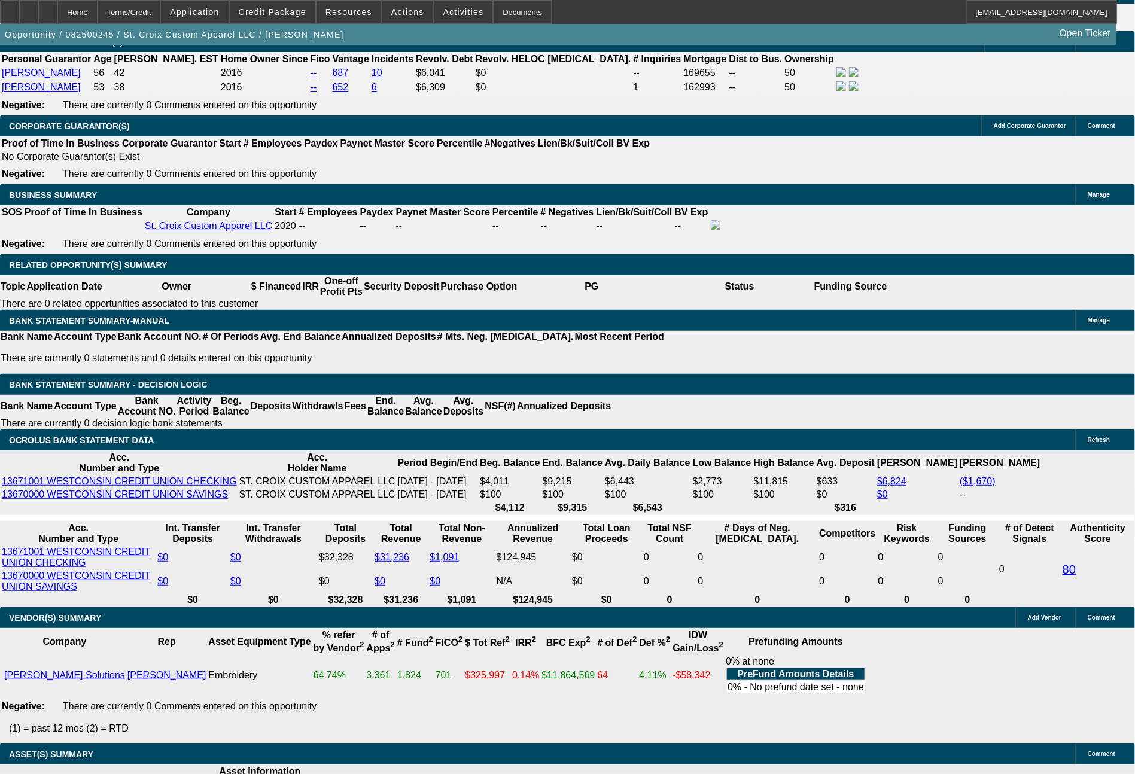
drag, startPoint x: 363, startPoint y: 357, endPoint x: 409, endPoint y: 359, distance: 46.1
type input "$2,315.00"
type input "UNKNOWN"
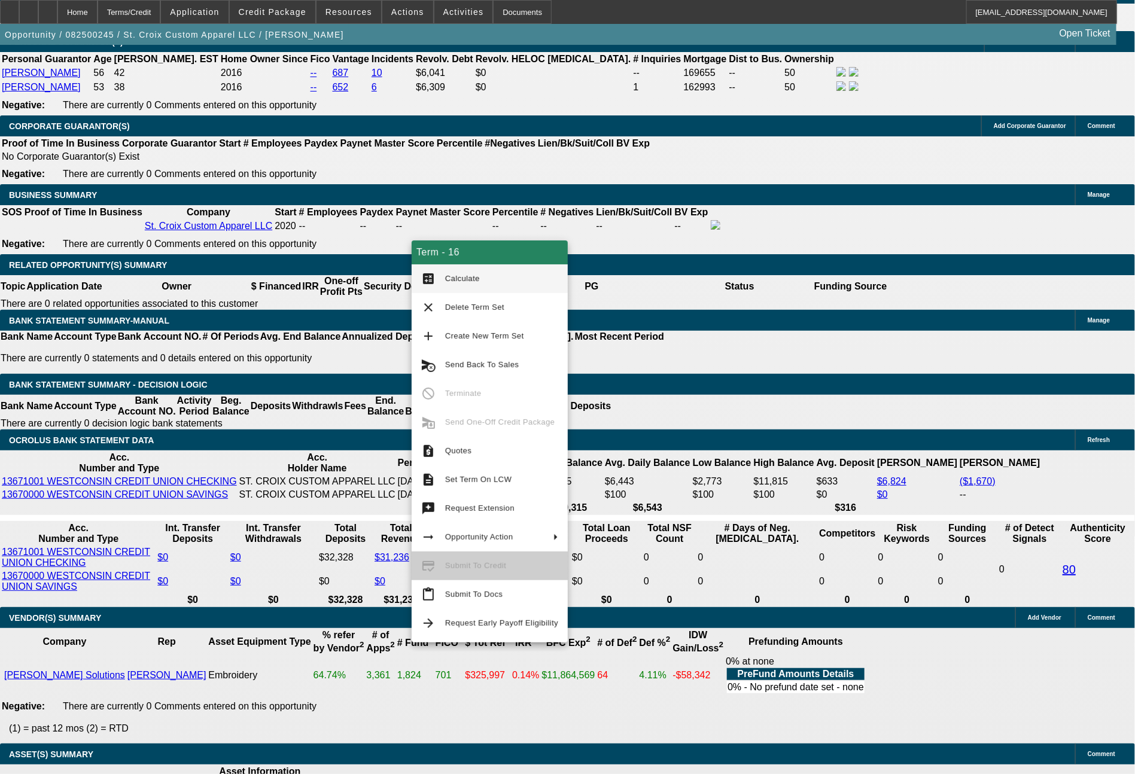
type input "$1,218.36"
type input "$609.18"
click at [458, 281] on span "Calculate" at bounding box center [462, 278] width 35 height 9
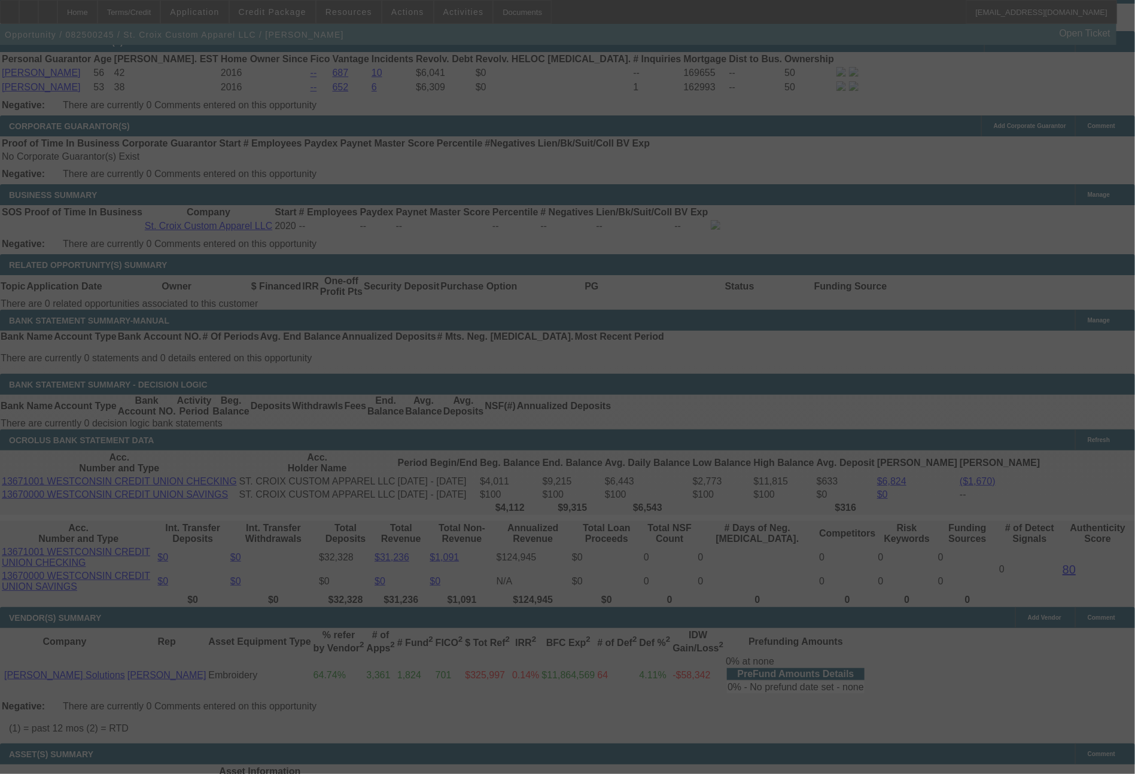
select select "0"
select select "2"
select select "0"
select select "6"
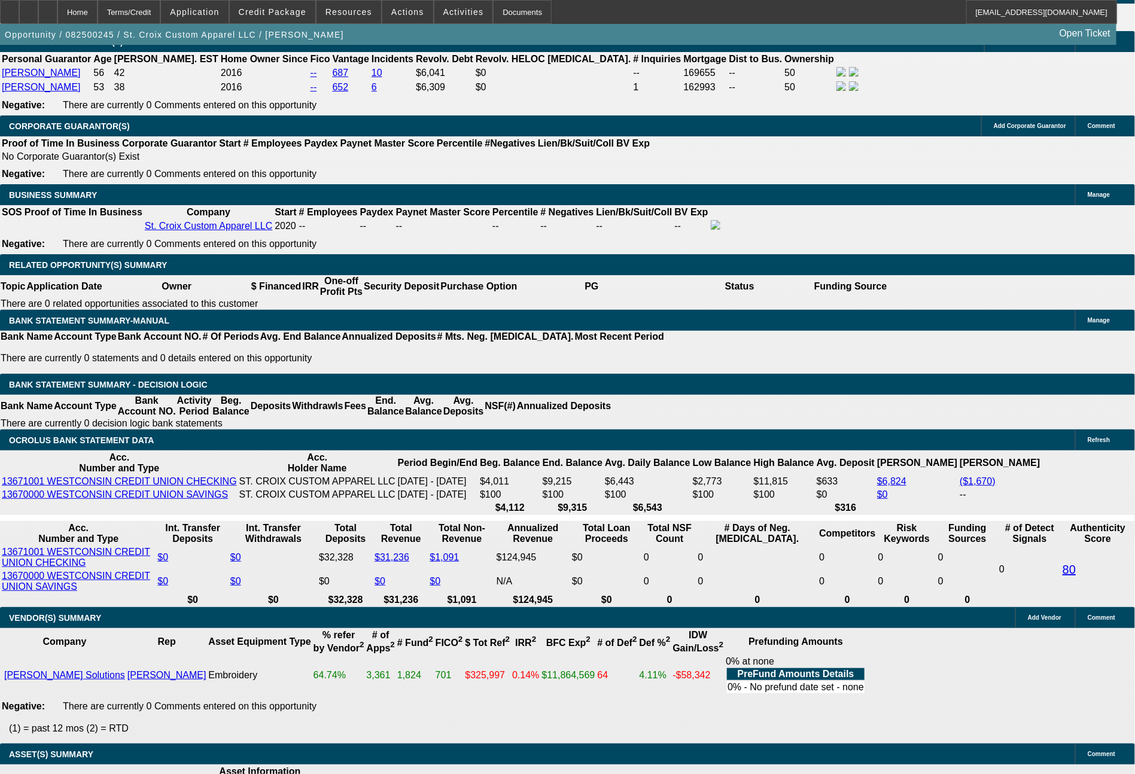
drag, startPoint x: 214, startPoint y: 357, endPoint x: 287, endPoint y: 363, distance: 73.2
type input "$1,895.00"
type input "UNKNOWN"
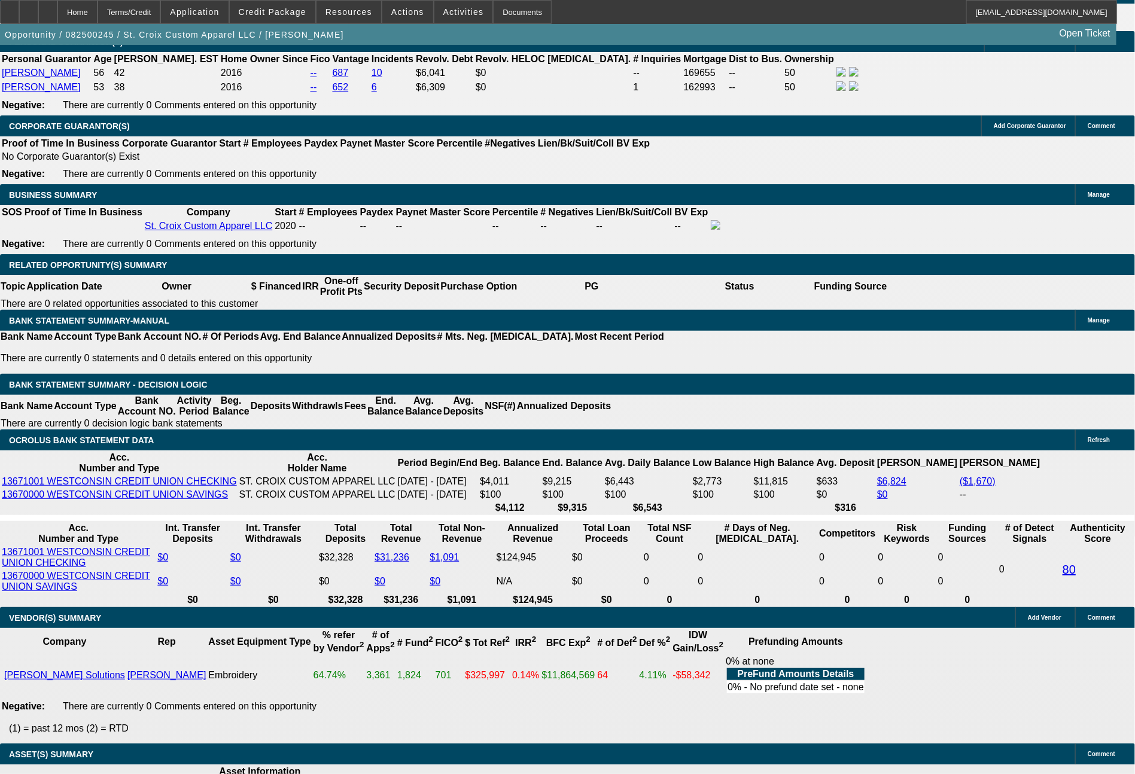
type input "$654.60"
type input "$1,309.20"
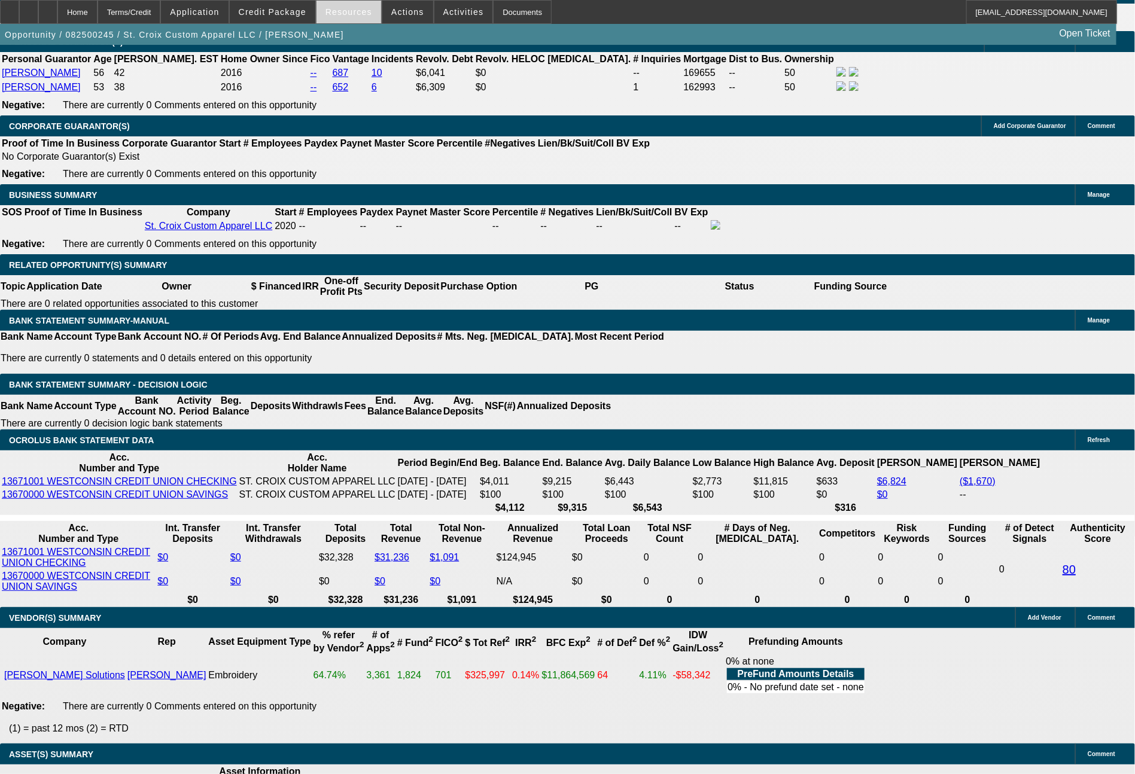
type input "$609.18"
click at [364, 9] on span "Resources" at bounding box center [349, 12] width 47 height 10
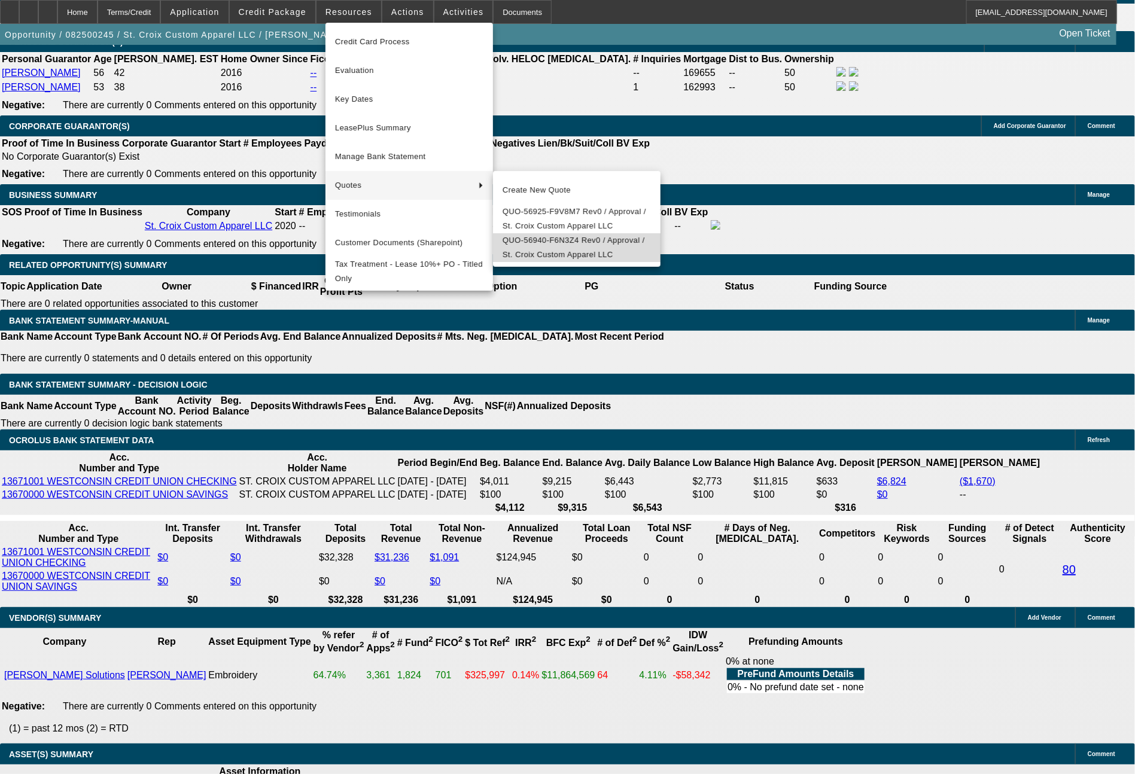
click at [564, 250] on span "QUO-56940-F6N3Z4 Rev0 / Approval / St. Croix Custom Apparel LLC" at bounding box center [577, 247] width 148 height 29
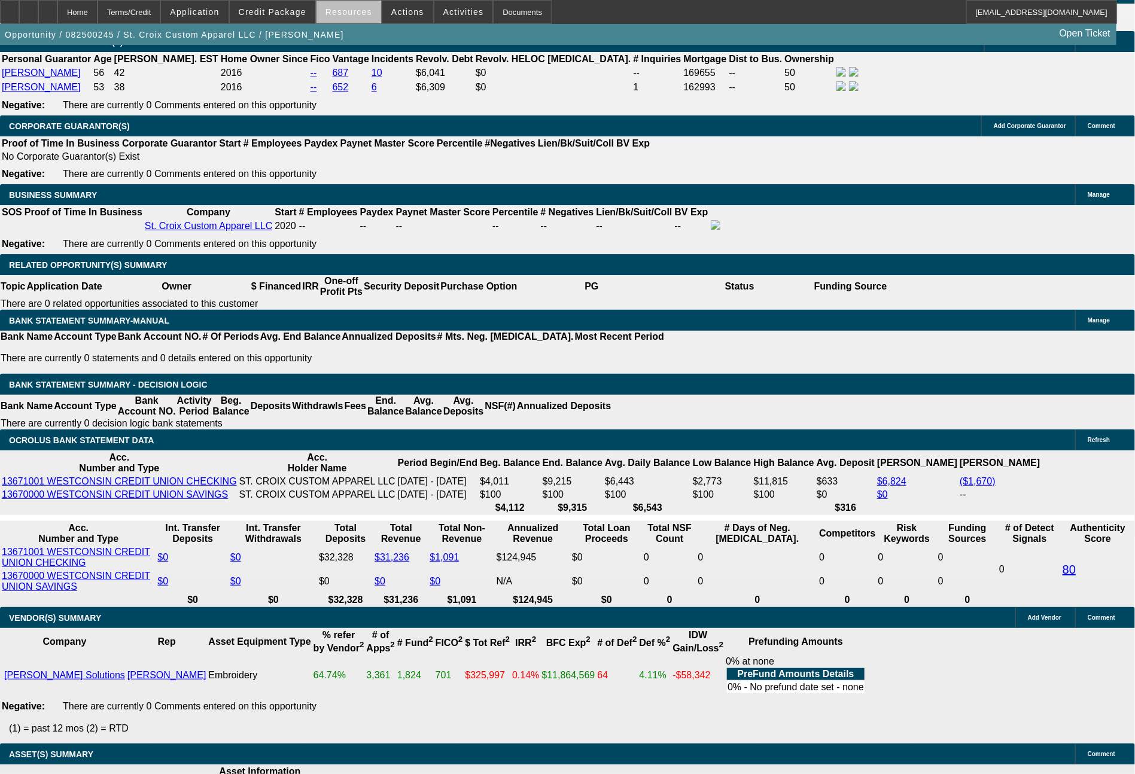
click at [367, 19] on span at bounding box center [349, 12] width 65 height 29
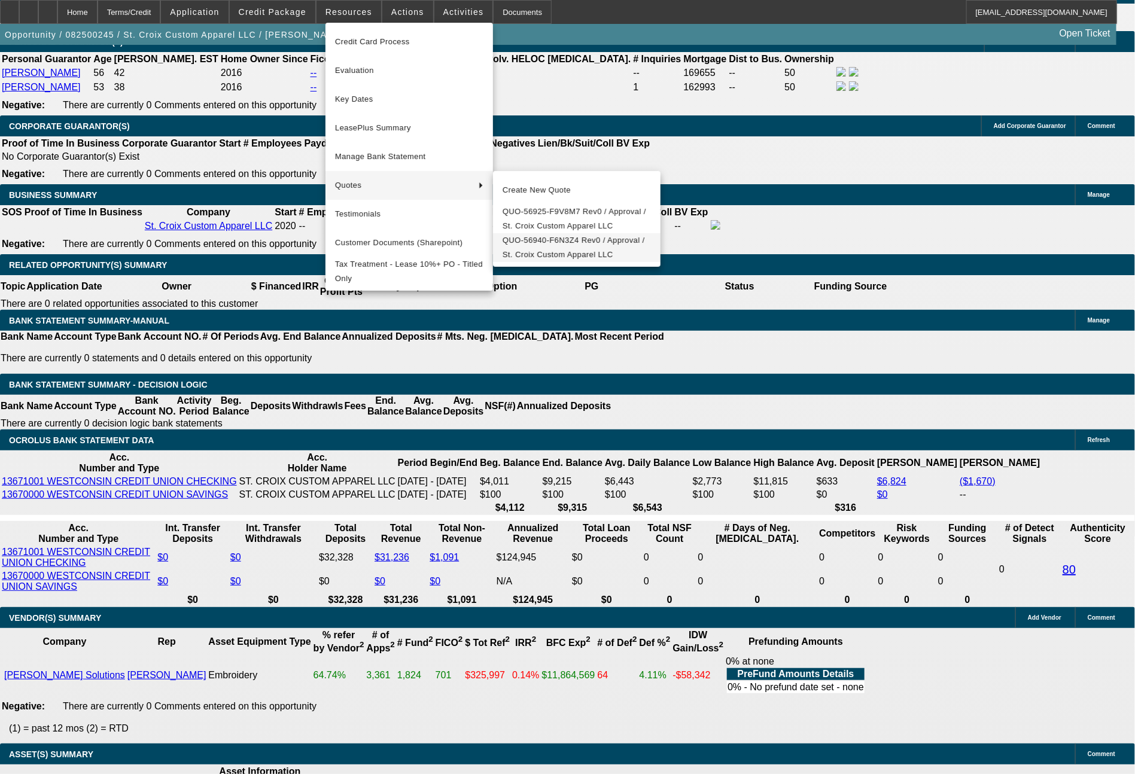
click at [548, 253] on span "QUO-56940-F6N3Z4 Rev0 / Approval / St. Croix Custom Apparel LLC" at bounding box center [577, 247] width 148 height 29
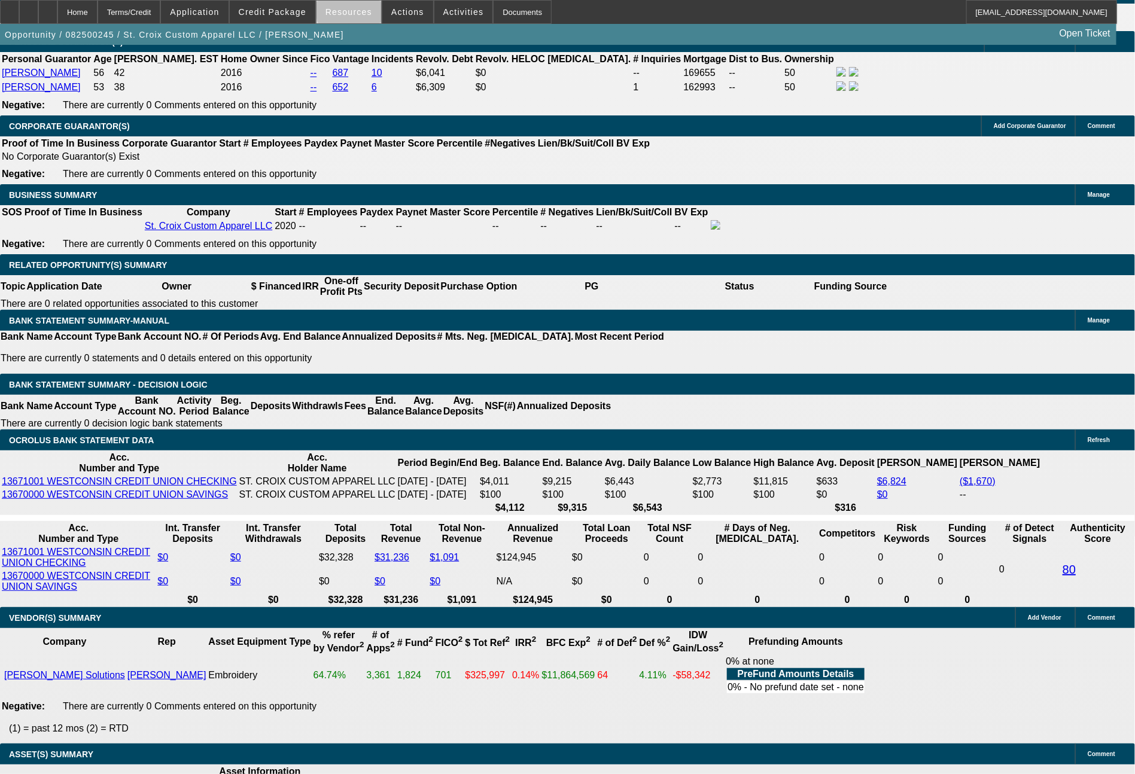
click at [359, 13] on span "Resources" at bounding box center [349, 12] width 47 height 10
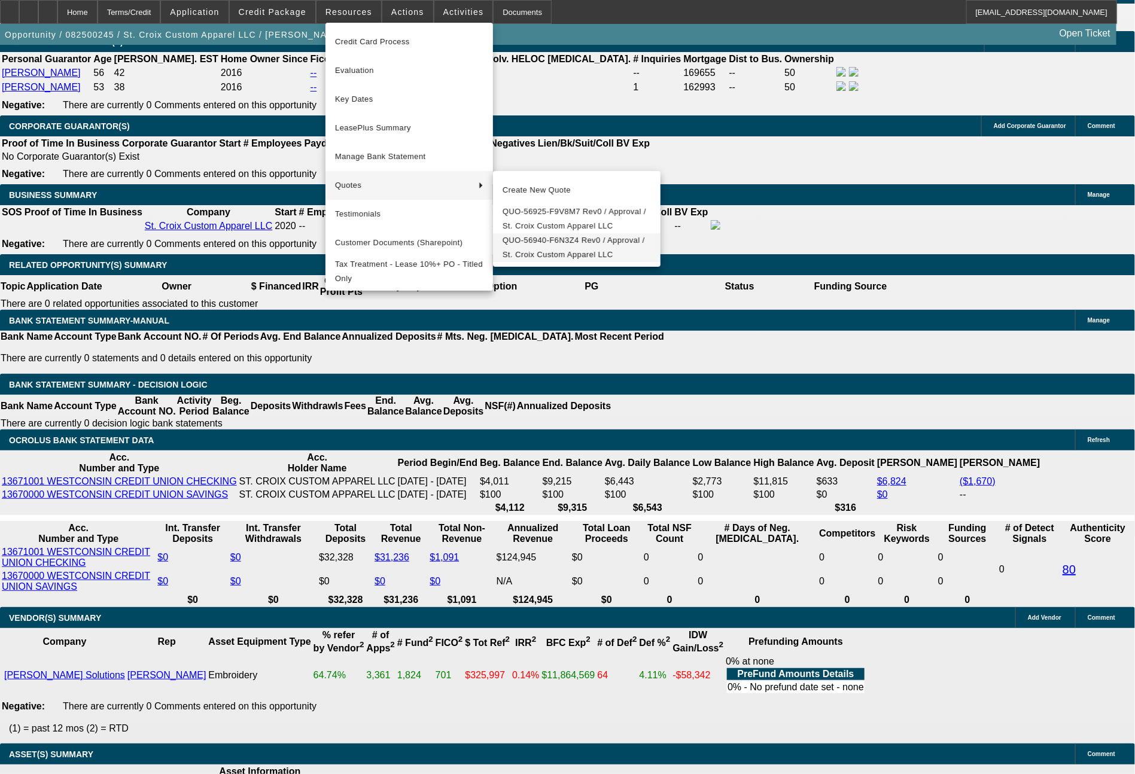
click at [541, 248] on span "QUO-56940-F6N3Z4 Rev0 / Approval / St. Croix Custom Apparel LLC" at bounding box center [577, 247] width 148 height 29
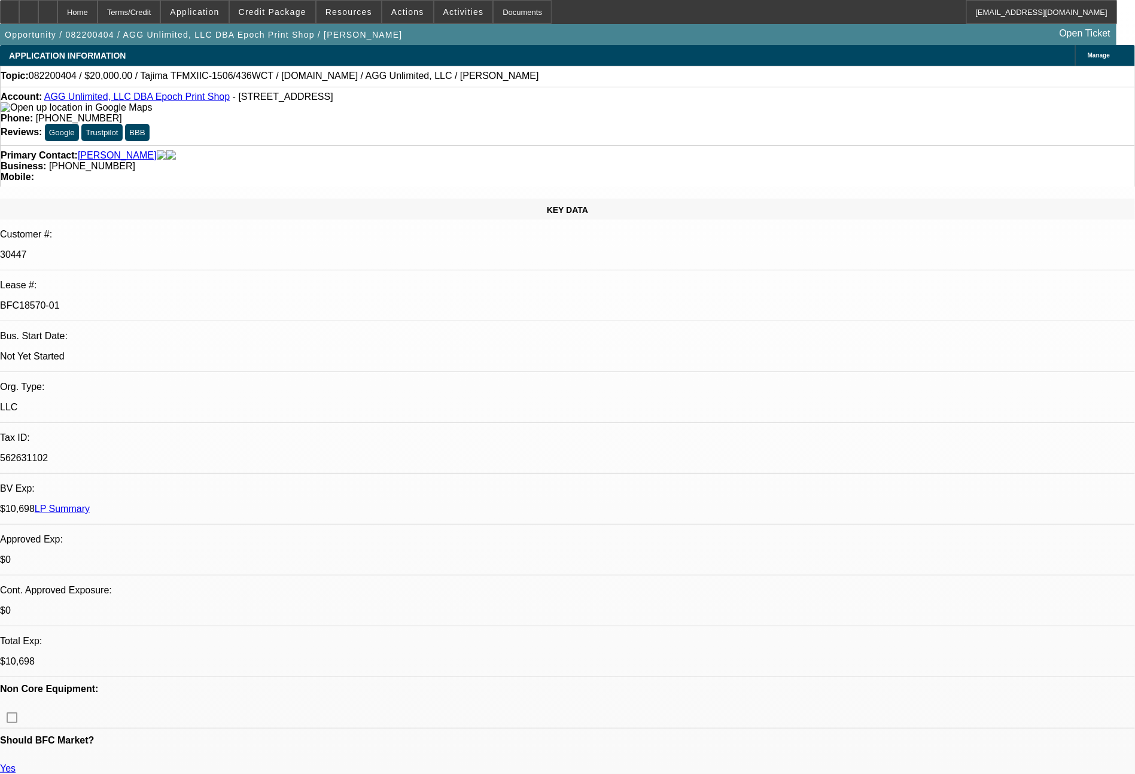
select select "0"
select select "2"
select select "0"
select select "6"
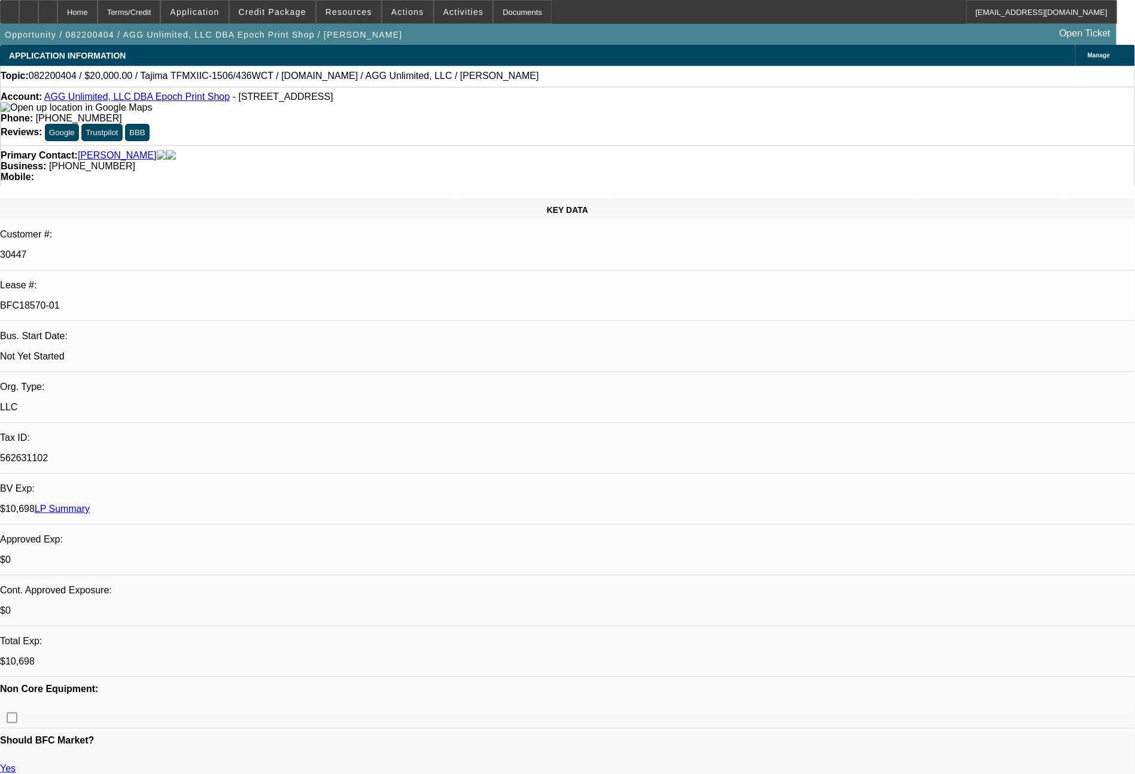
select select "0"
select select "2"
select select "0"
select select "6"
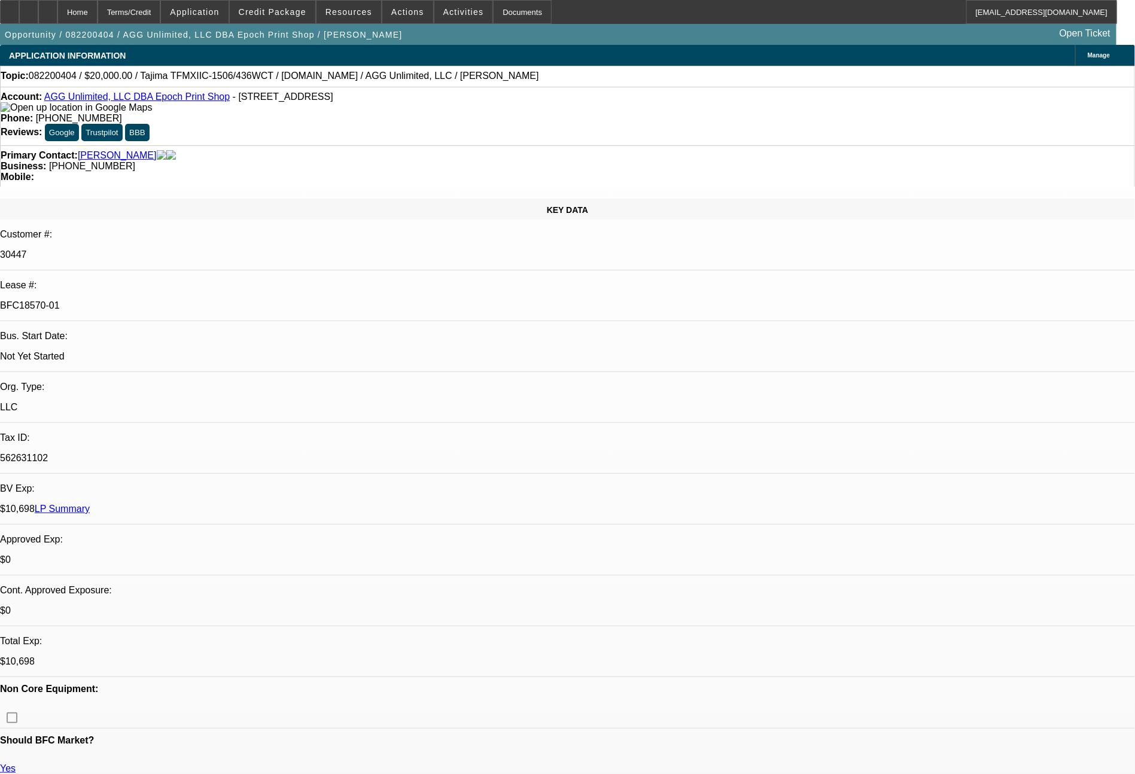
select select "0"
select select "2"
select select "0"
select select "6"
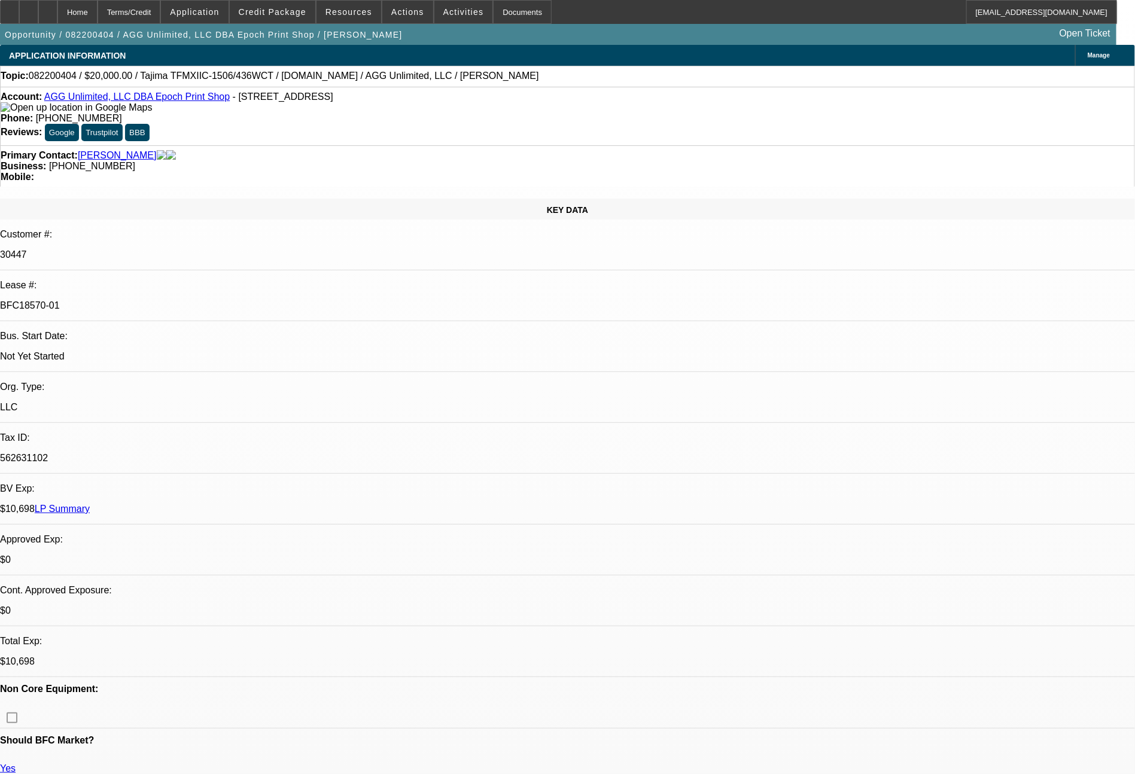
select select "0"
select select "2"
select select "0"
select select "6"
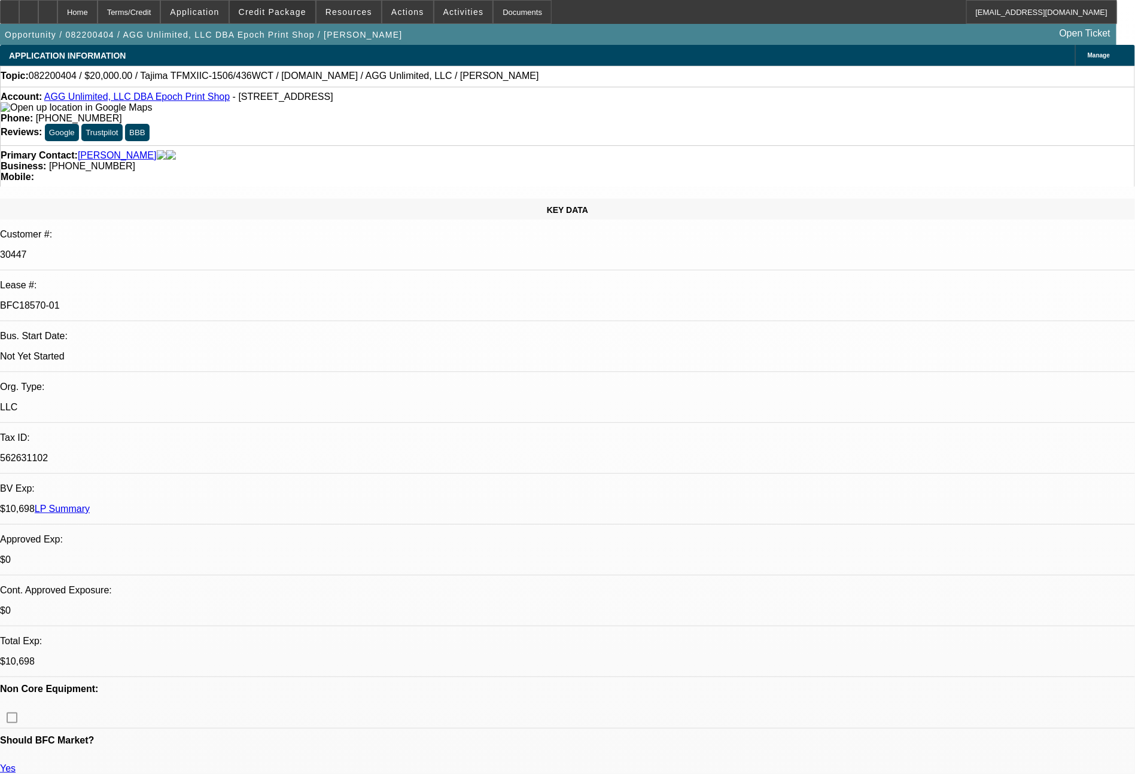
click at [300, 13] on span "Credit Package" at bounding box center [273, 12] width 68 height 10
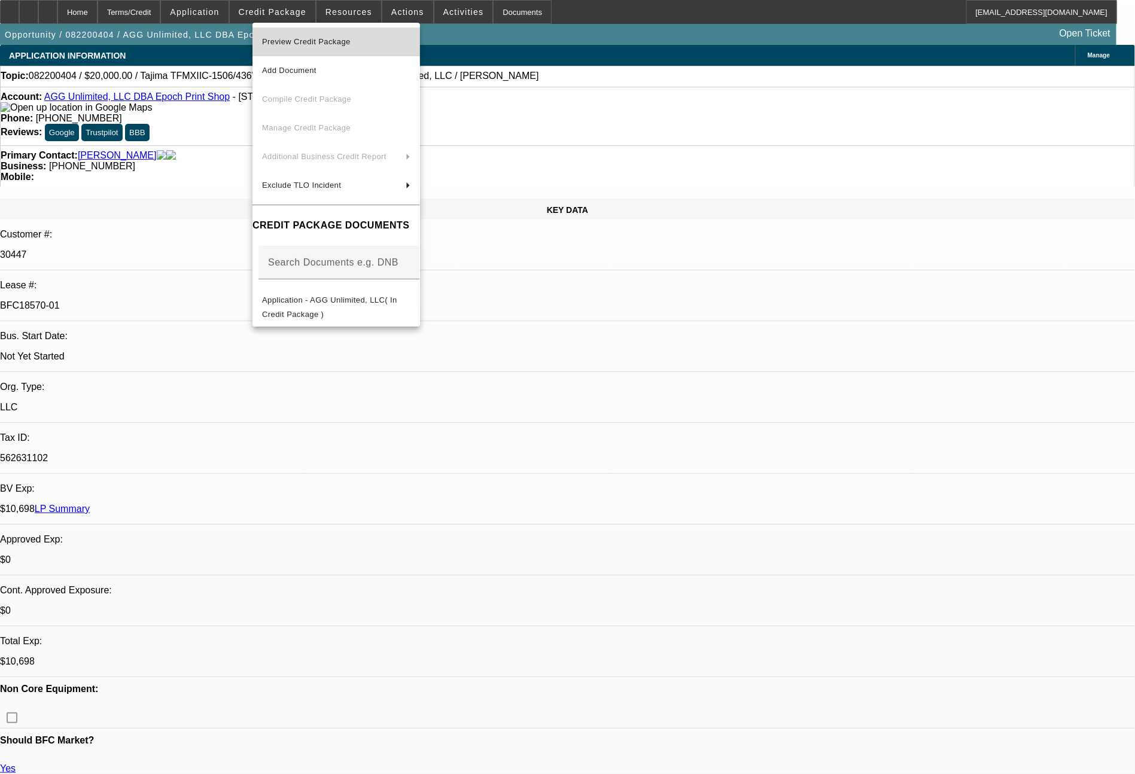
click at [327, 41] on span "Preview Credit Package" at bounding box center [306, 41] width 89 height 9
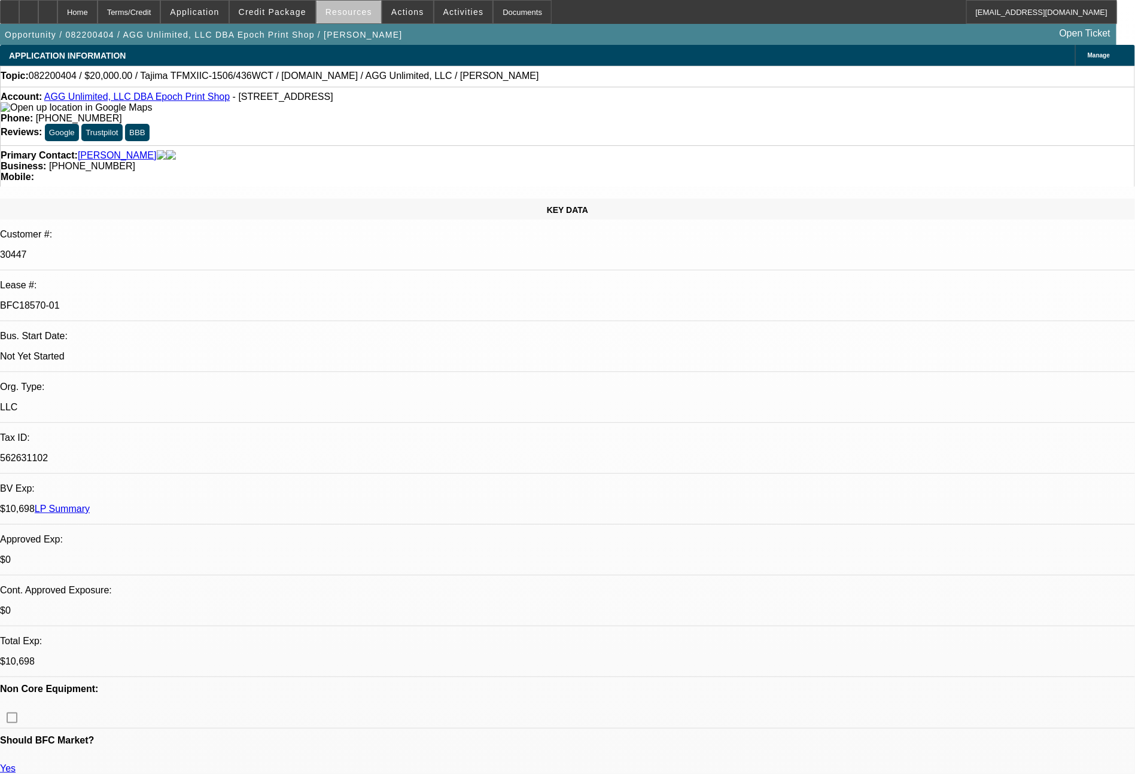
click at [358, 15] on span "Resources" at bounding box center [349, 12] width 47 height 10
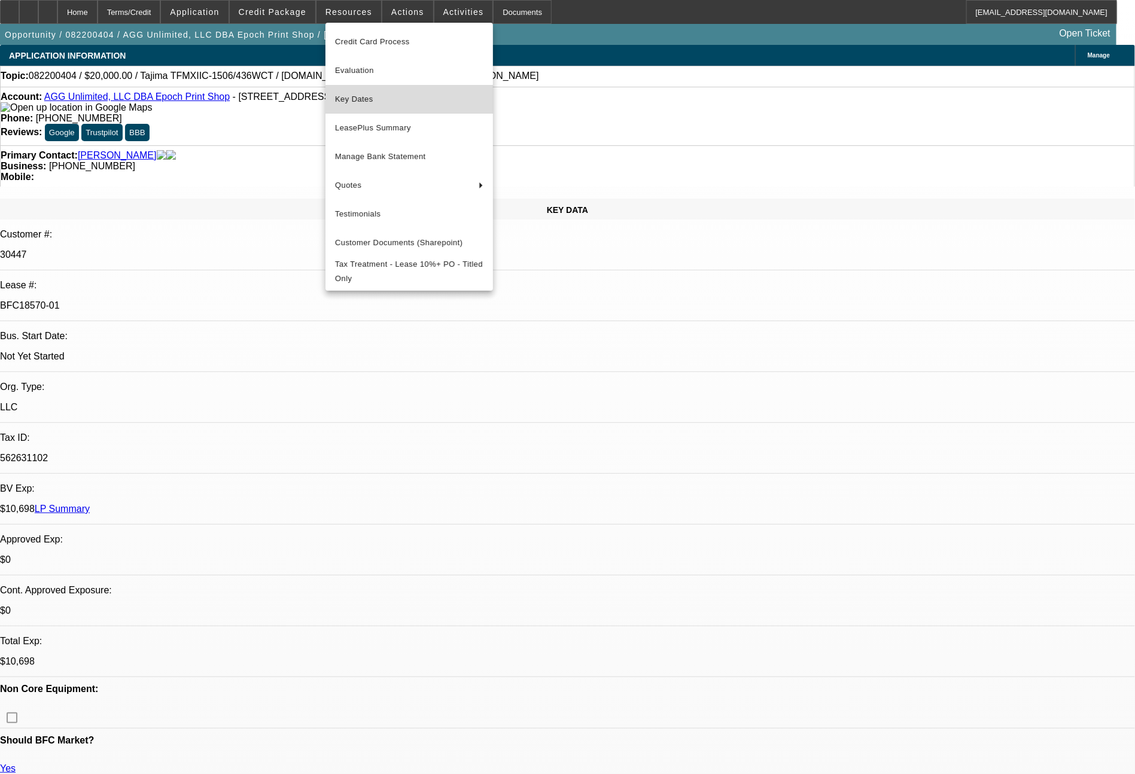
click at [349, 107] on span "Key Dates" at bounding box center [409, 99] width 148 height 14
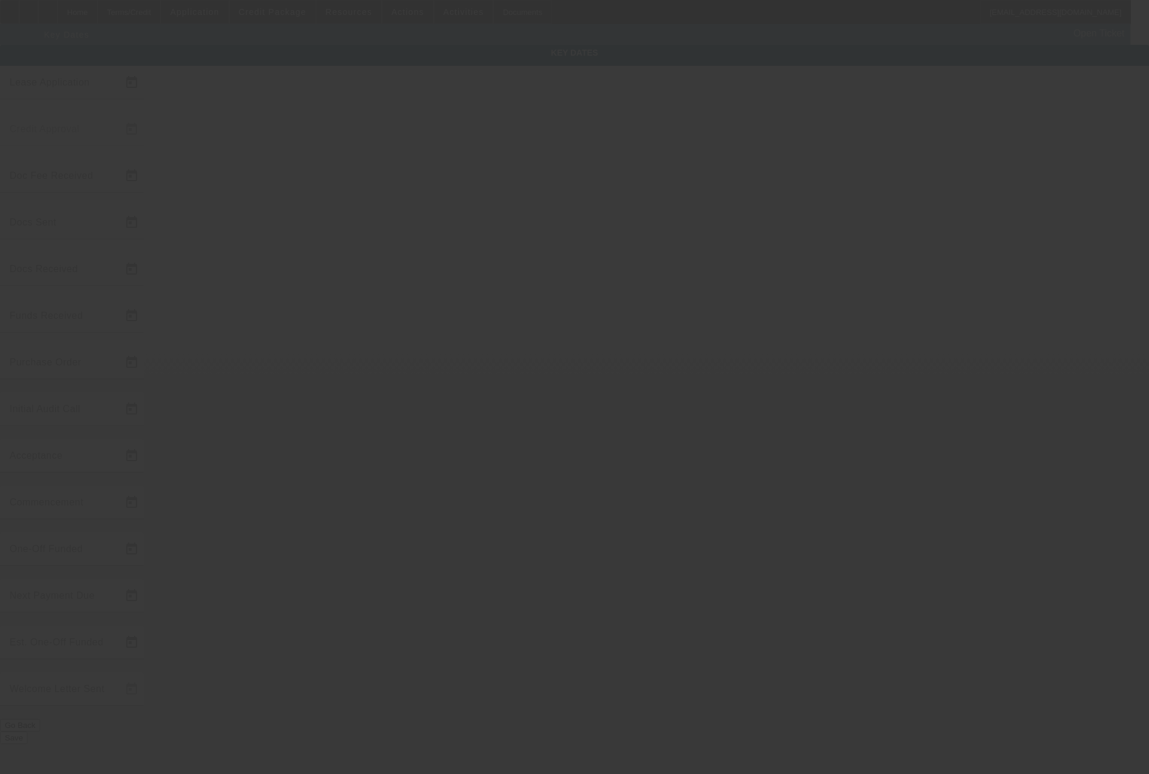
type input "8/16/2022"
type input "8/17/2022"
type input "8/18/2022"
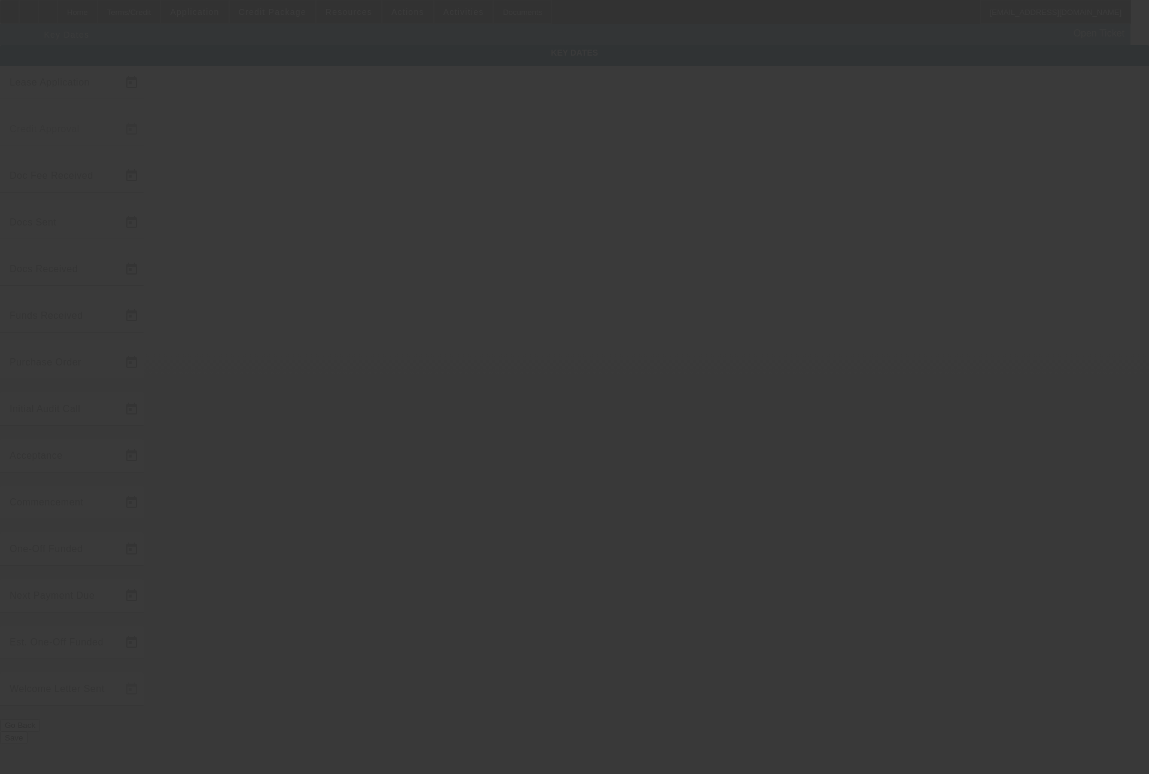
type input "8/18/2022"
type input "8/26/2022"
type input "9/1/2022"
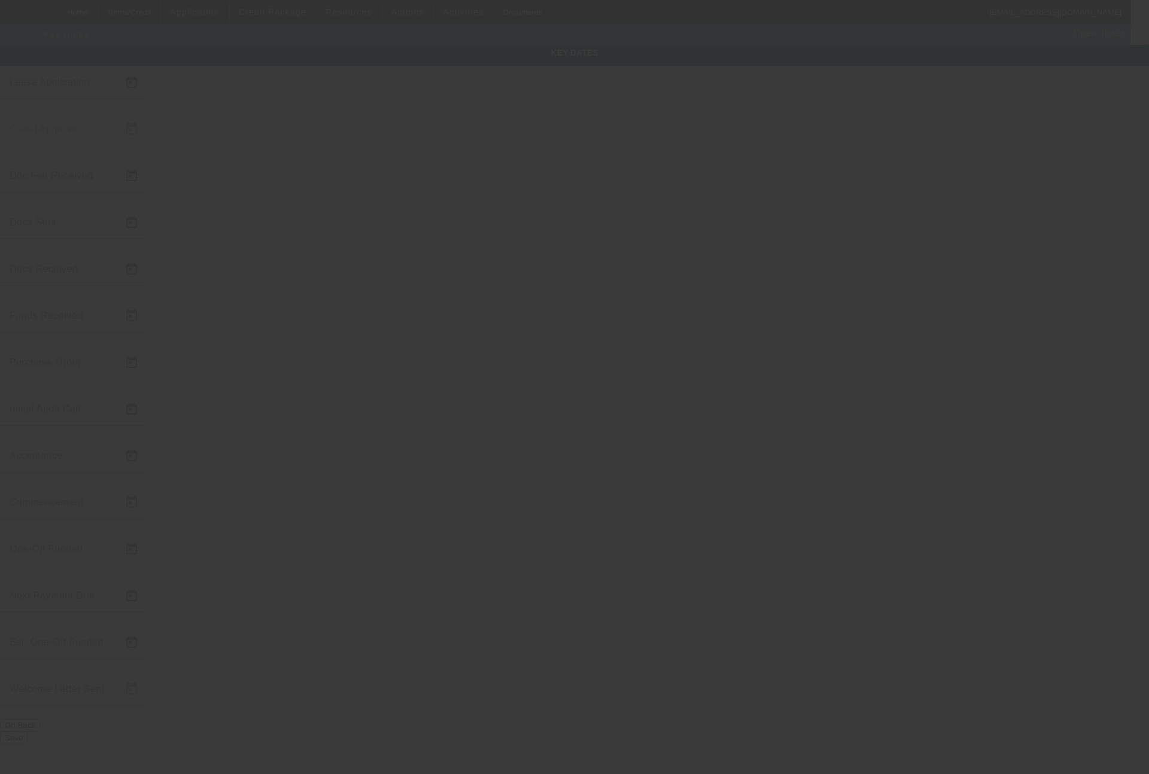
type input "10/1/2022"
type input "8/26/2022"
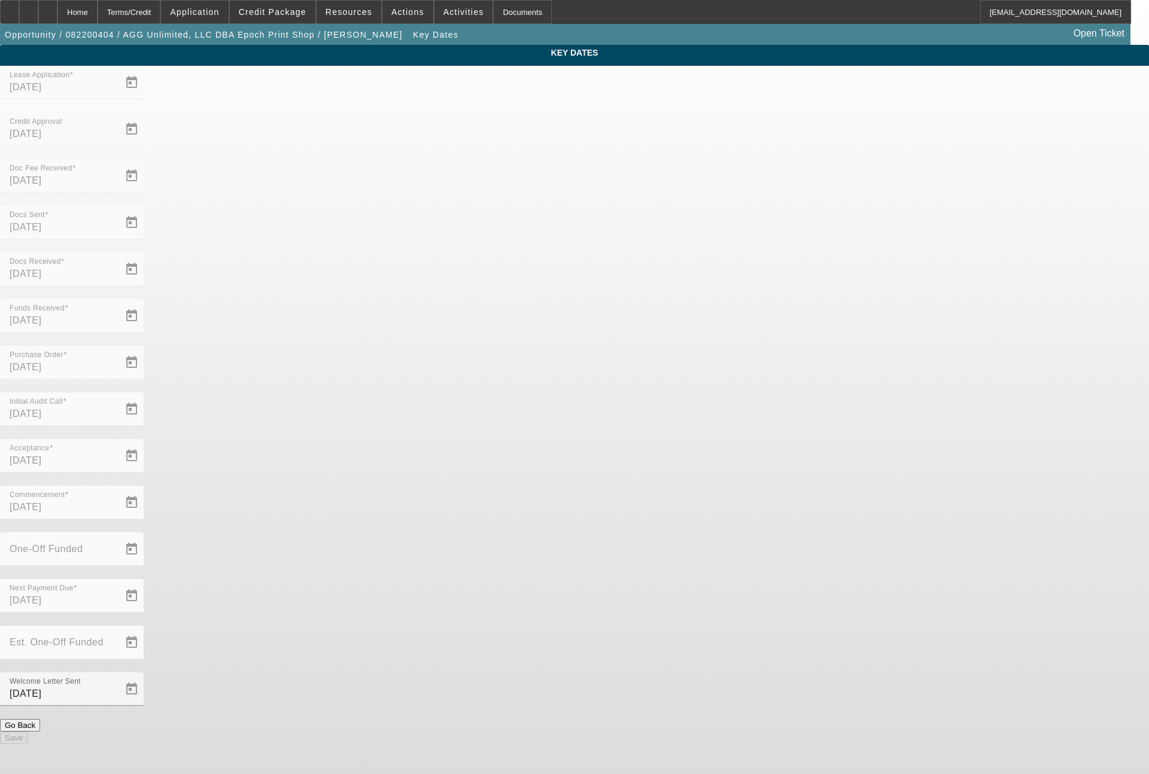
click at [161, 18] on div "Terms/Credit" at bounding box center [129, 12] width 63 height 24
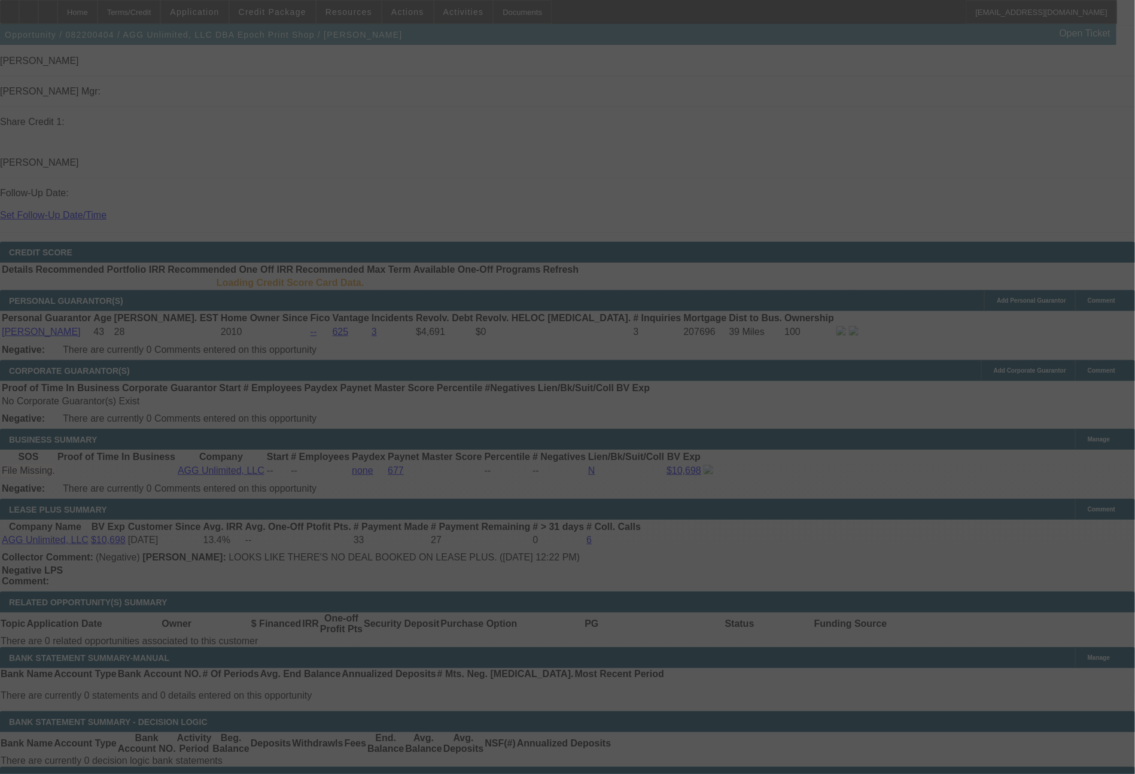
scroll to position [1624, 0]
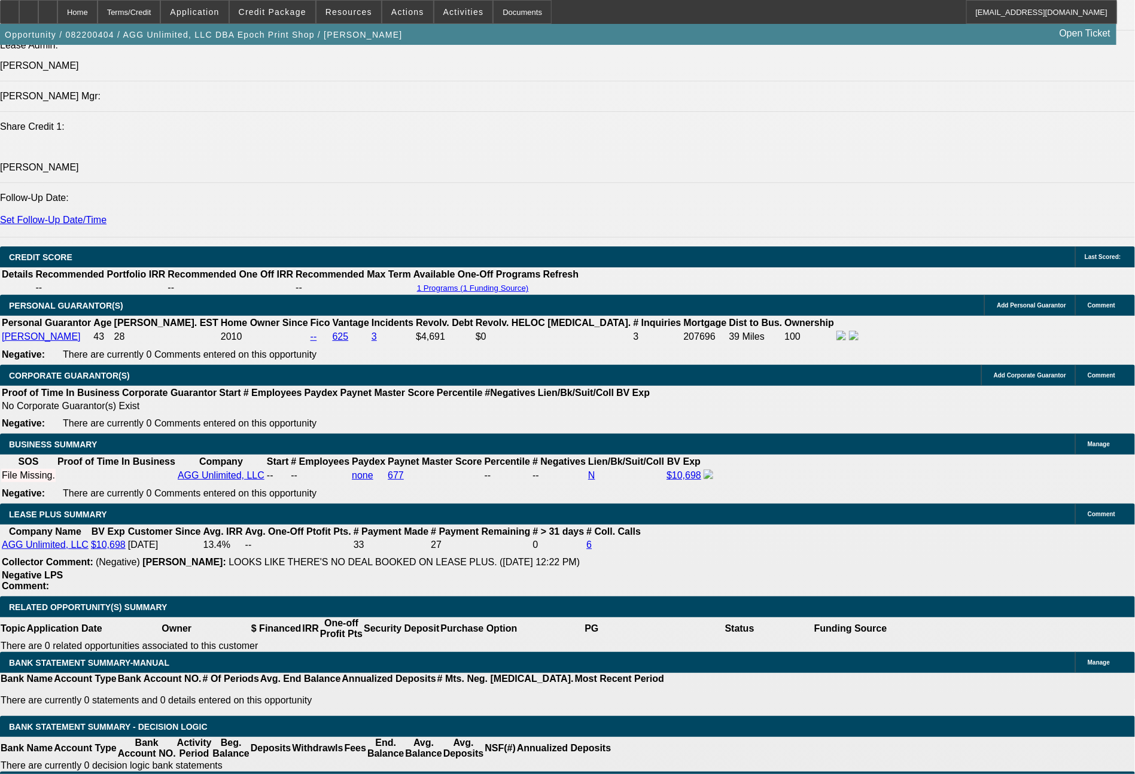
select select "0"
select select "2"
select select "0"
select select "6"
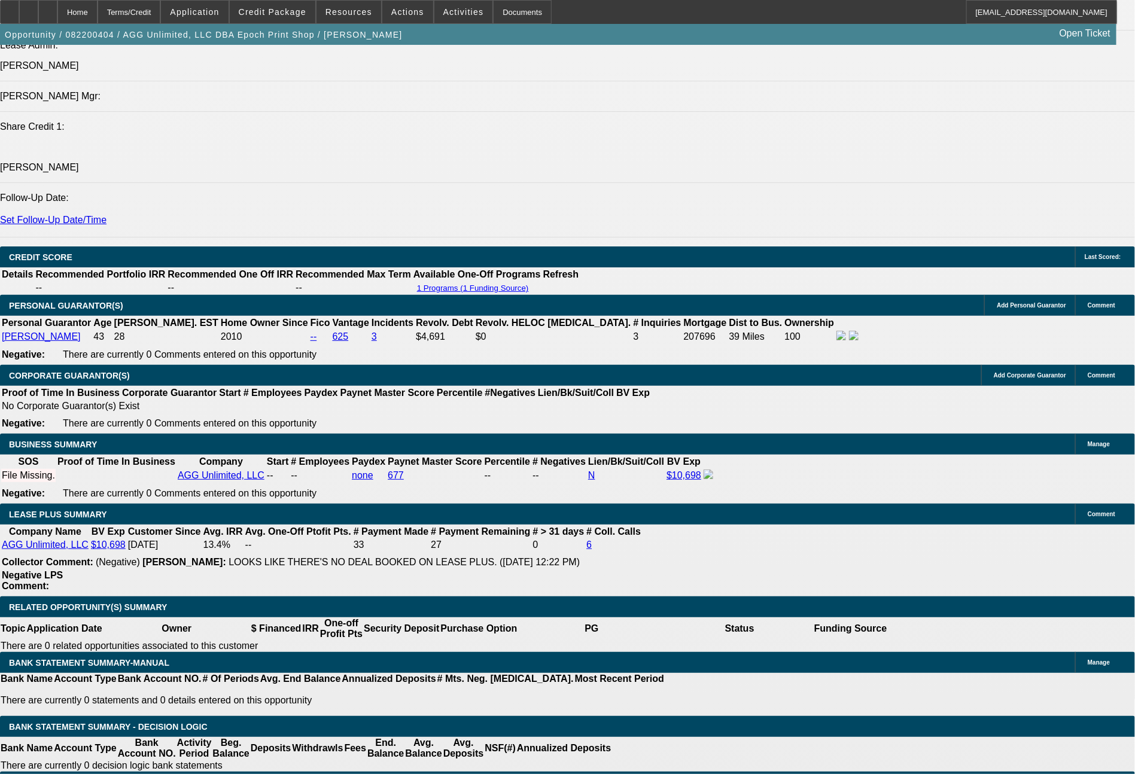
select select "0"
select select "2"
select select "0"
select select "6"
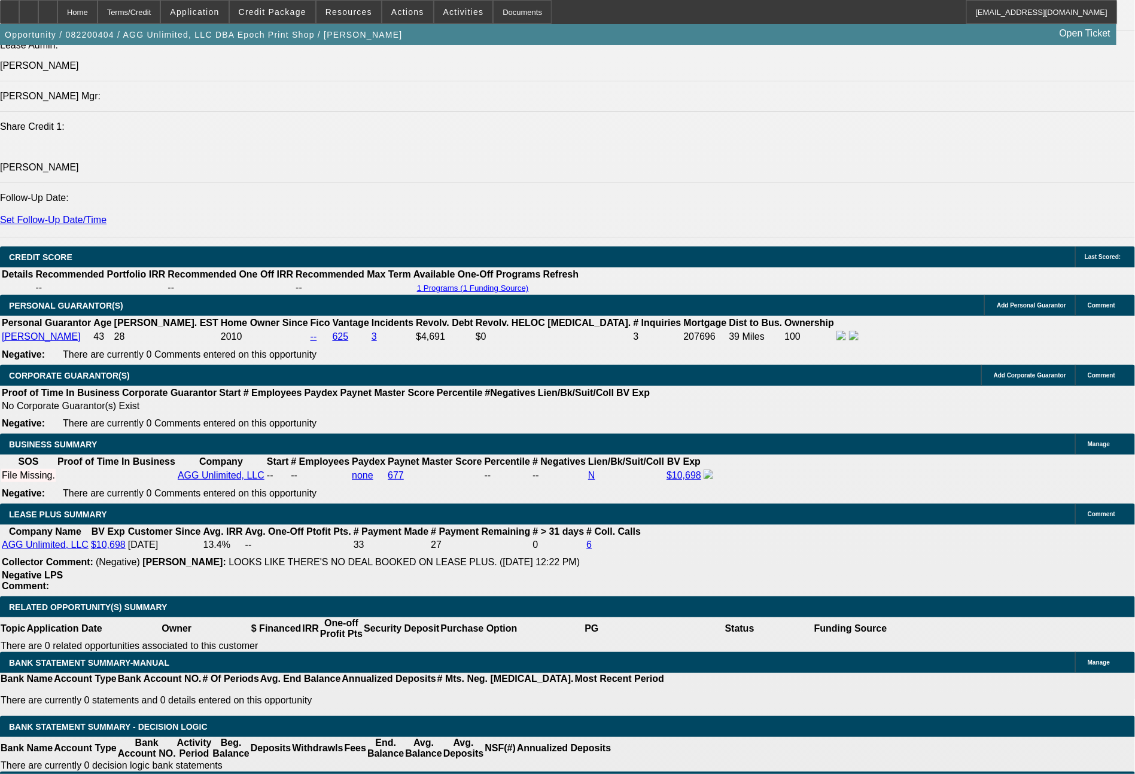
select select "0"
select select "2"
select select "0"
select select "6"
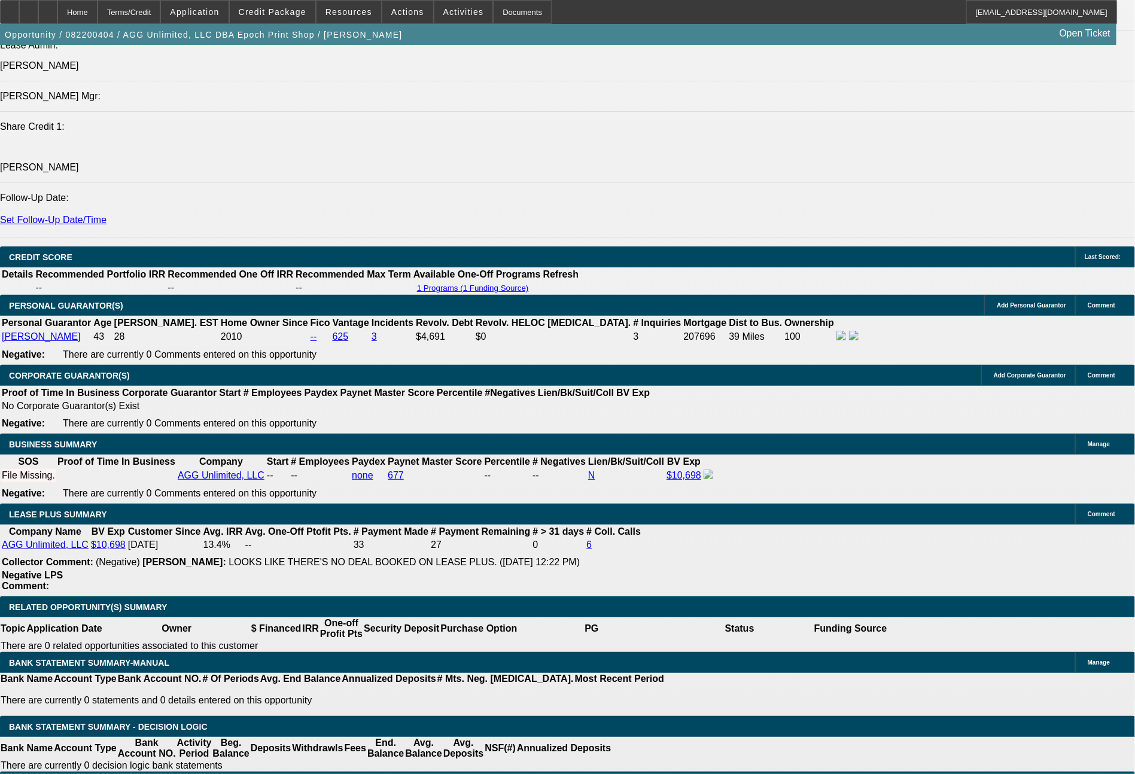
select select "0"
select select "2"
select select "0"
select select "6"
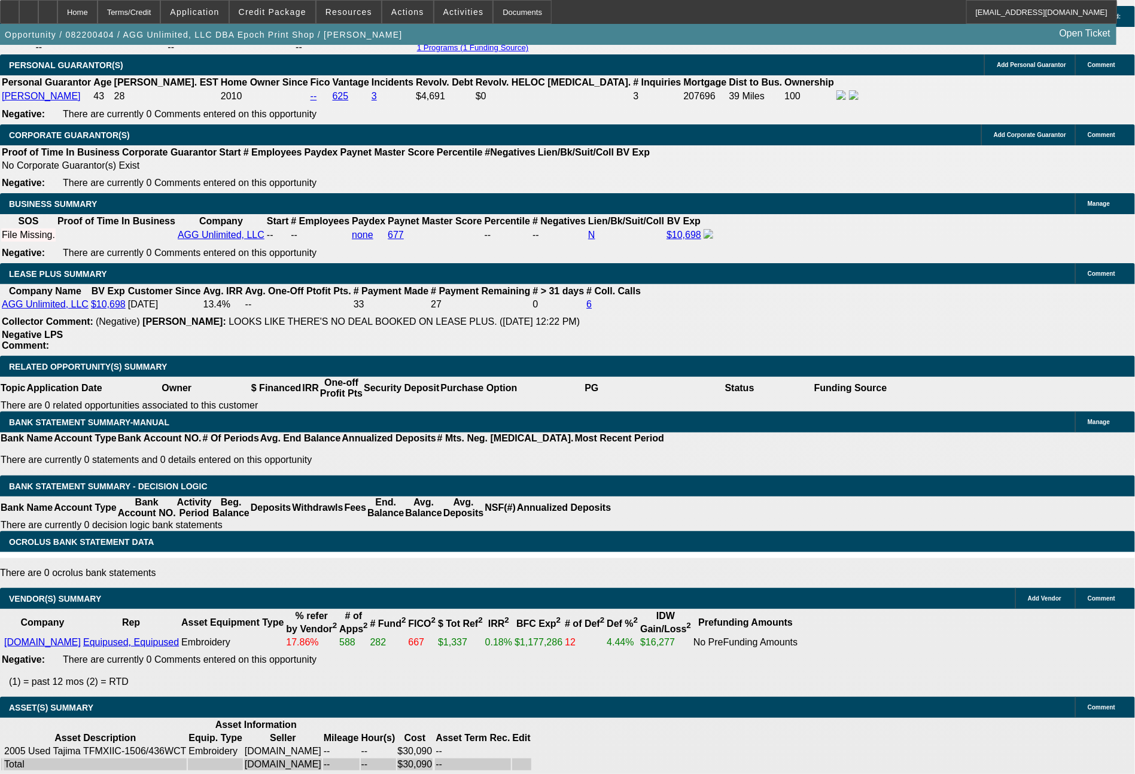
scroll to position [1187, 0]
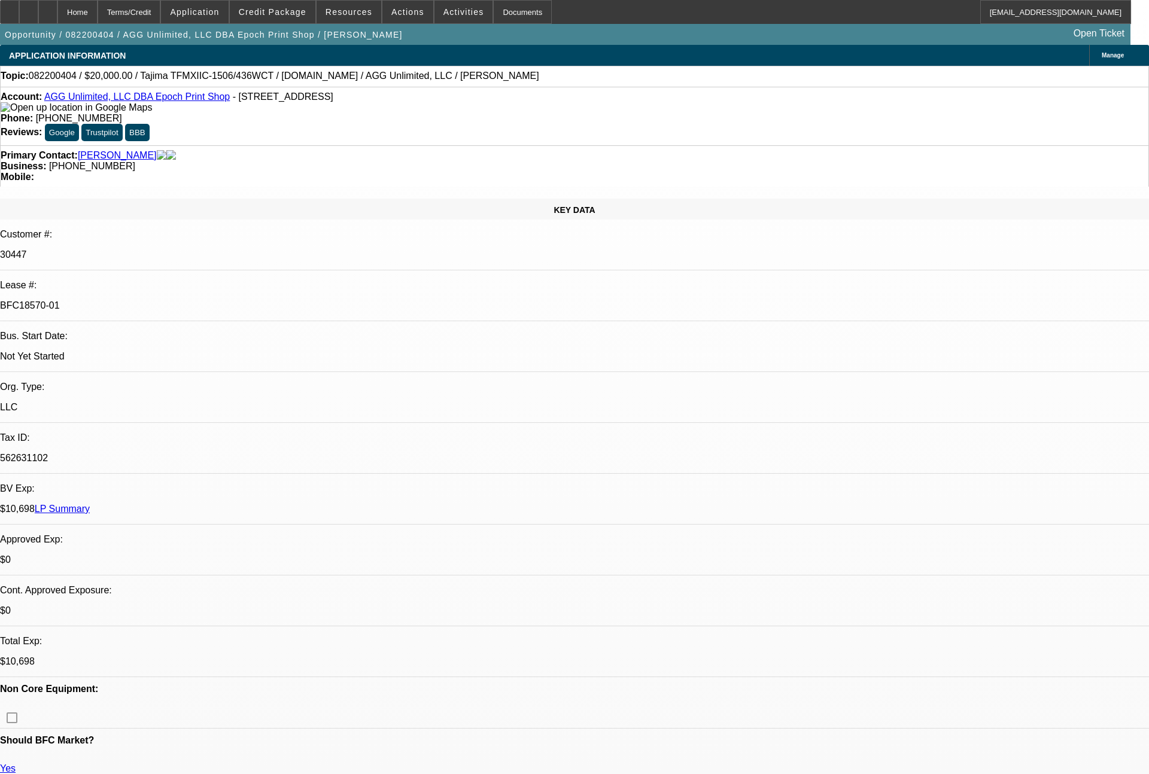
select select "0"
select select "2"
select select "0"
select select "6"
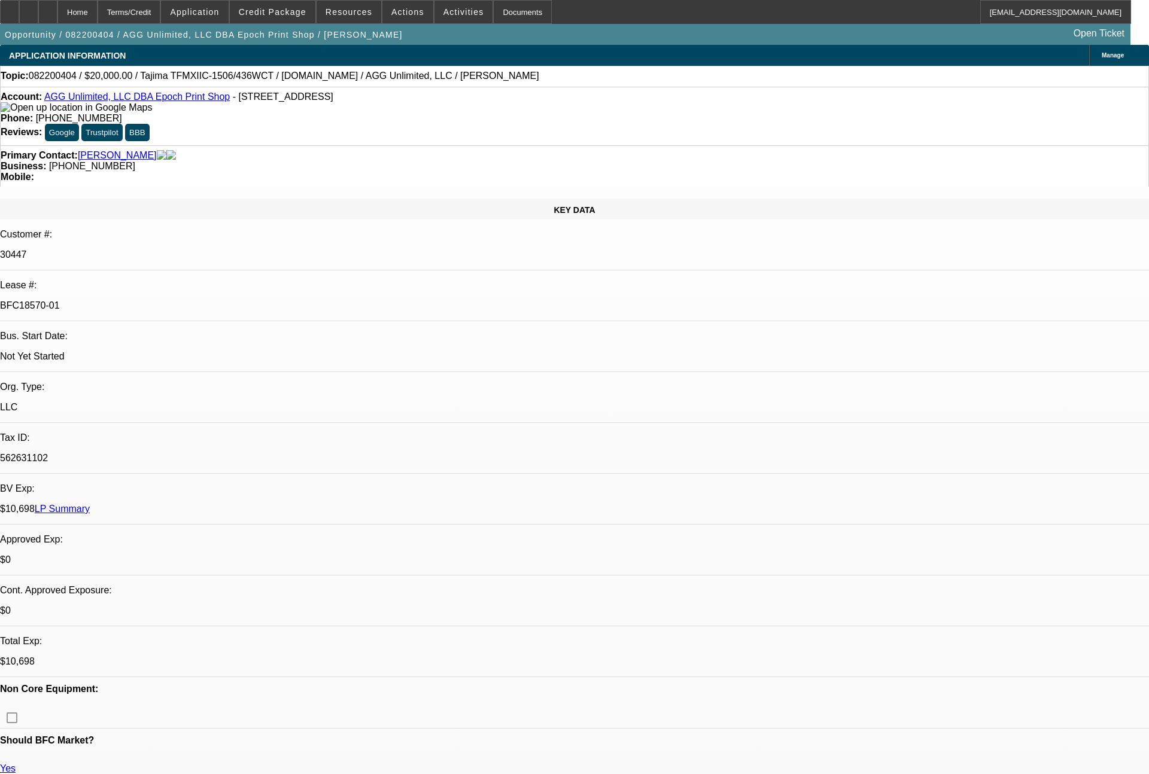
select select "0"
select select "2"
select select "0"
select select "6"
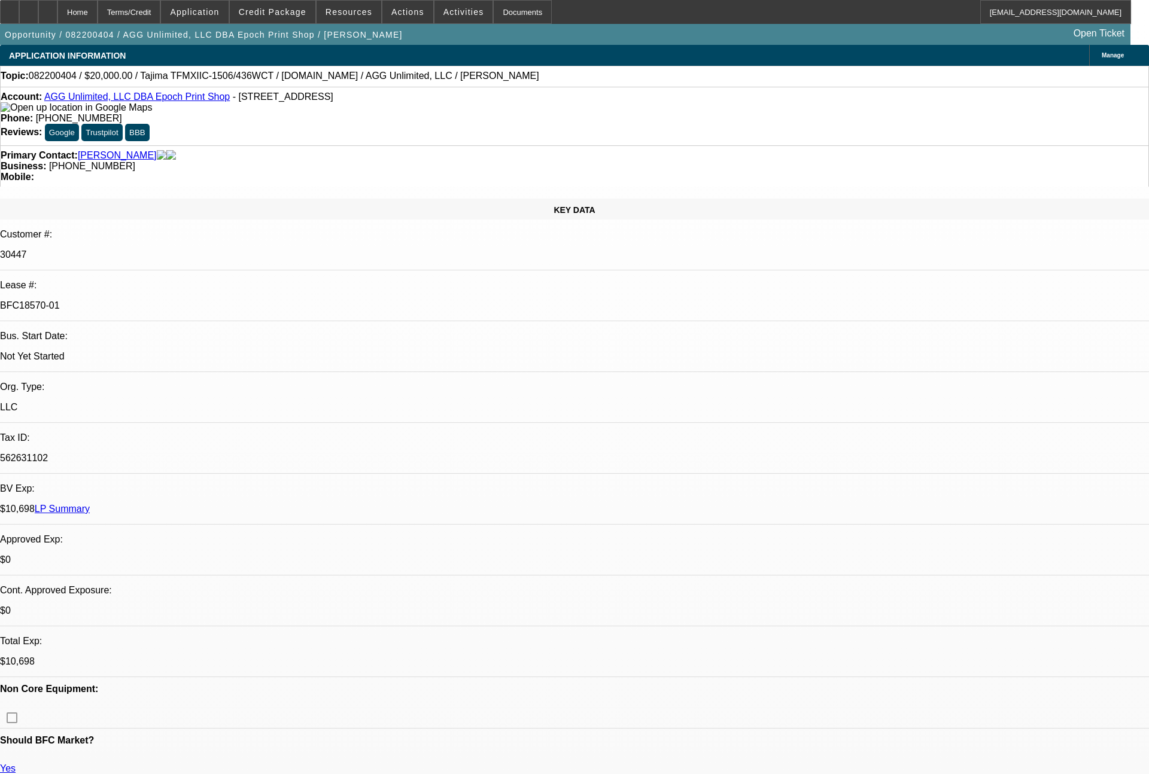
select select "0"
select select "2"
select select "0"
select select "6"
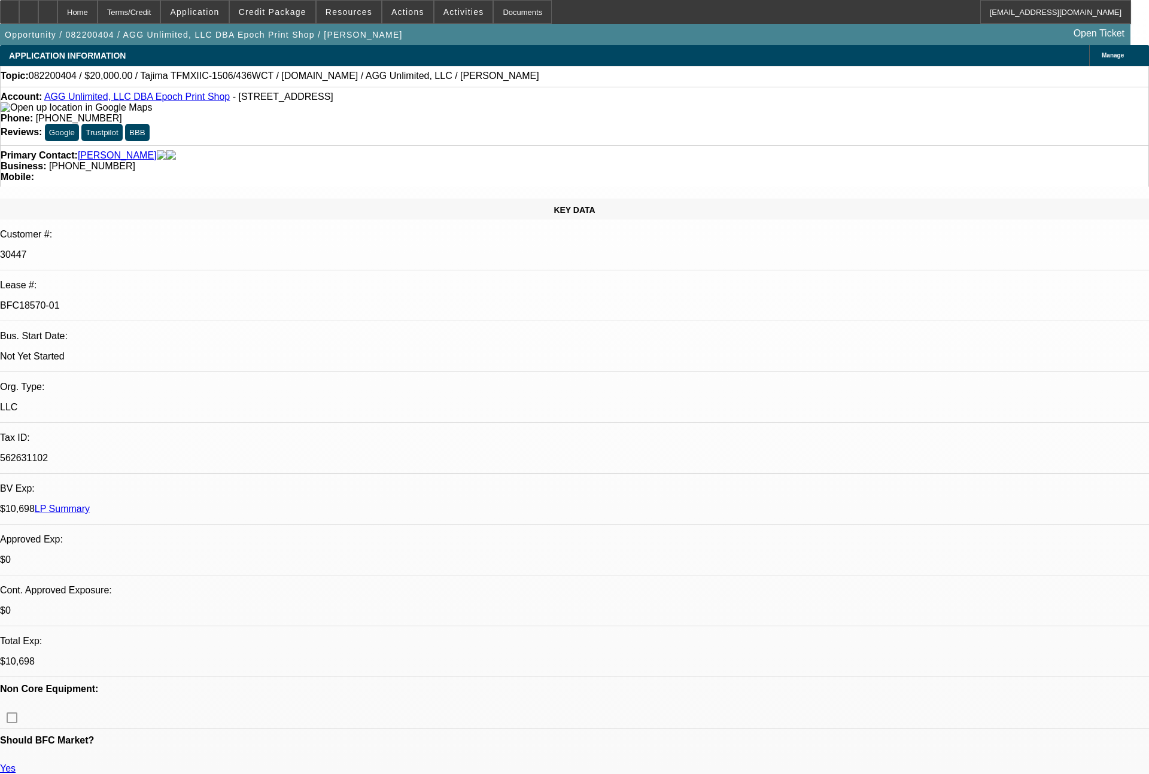
select select "0"
select select "2"
select select "0"
select select "6"
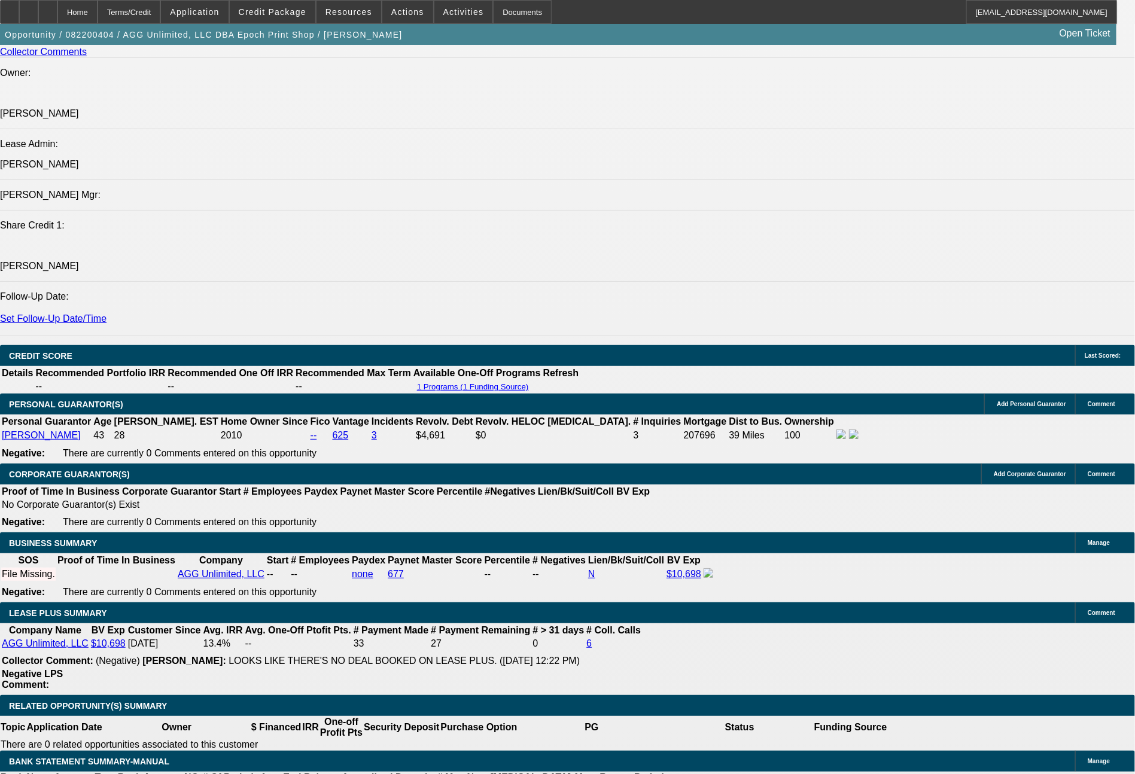
scroll to position [1535, 0]
